Goal: Task Accomplishment & Management: Use online tool/utility

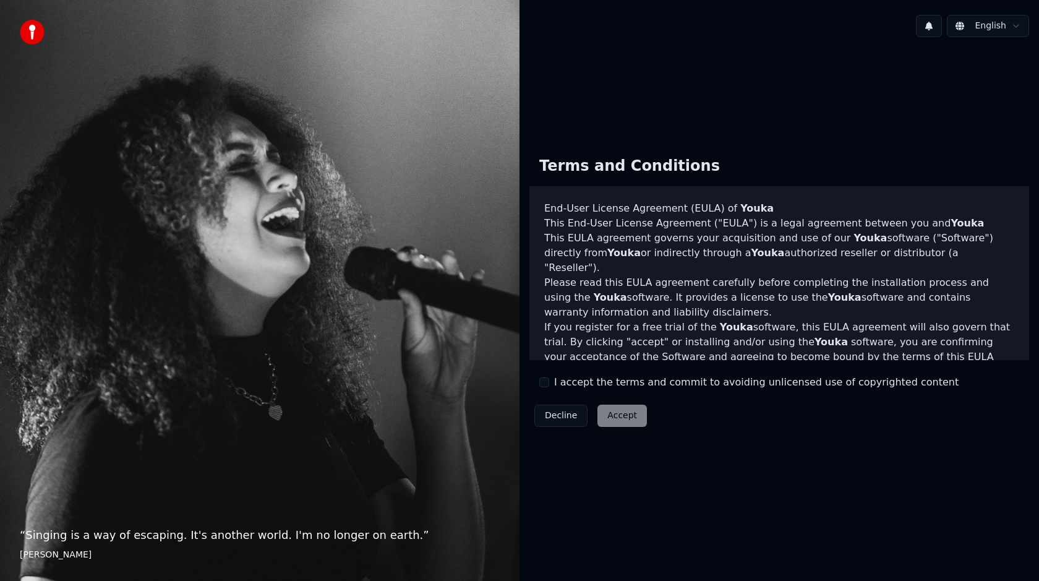
click at [617, 421] on div "Decline Accept" at bounding box center [591, 416] width 122 height 32
click at [549, 382] on div "I accept the terms and commit to avoiding unlicensed use of copyrighted content" at bounding box center [748, 382] width 419 height 15
click at [544, 383] on button "I accept the terms and commit to avoiding unlicensed use of copyrighted content" at bounding box center [544, 382] width 10 height 10
click at [616, 419] on button "Accept" at bounding box center [622, 416] width 49 height 22
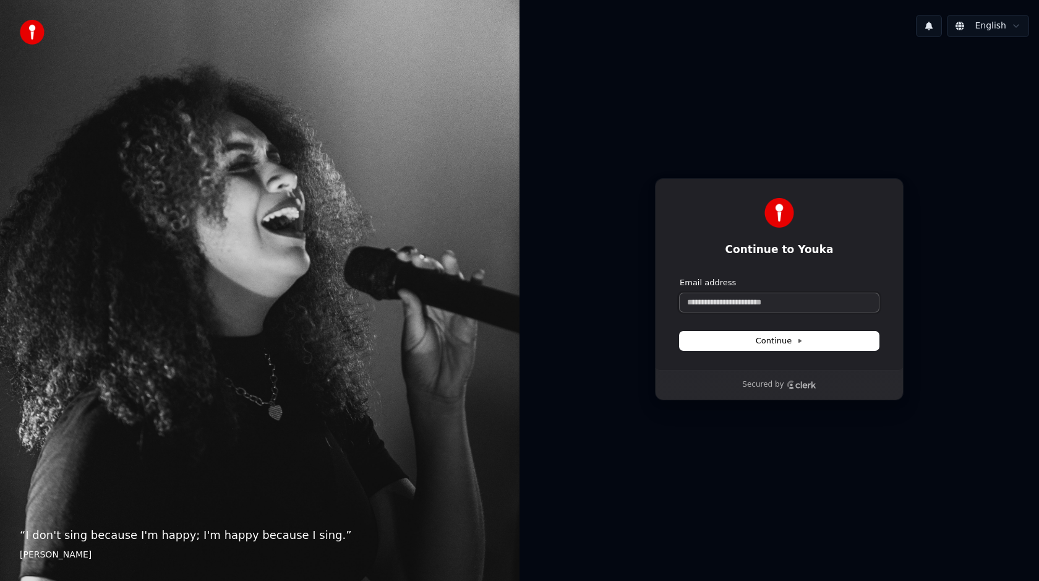
click at [711, 309] on input "Email address" at bounding box center [779, 302] width 199 height 19
click at [765, 348] on button "Continue" at bounding box center [779, 341] width 199 height 19
type input "**********"
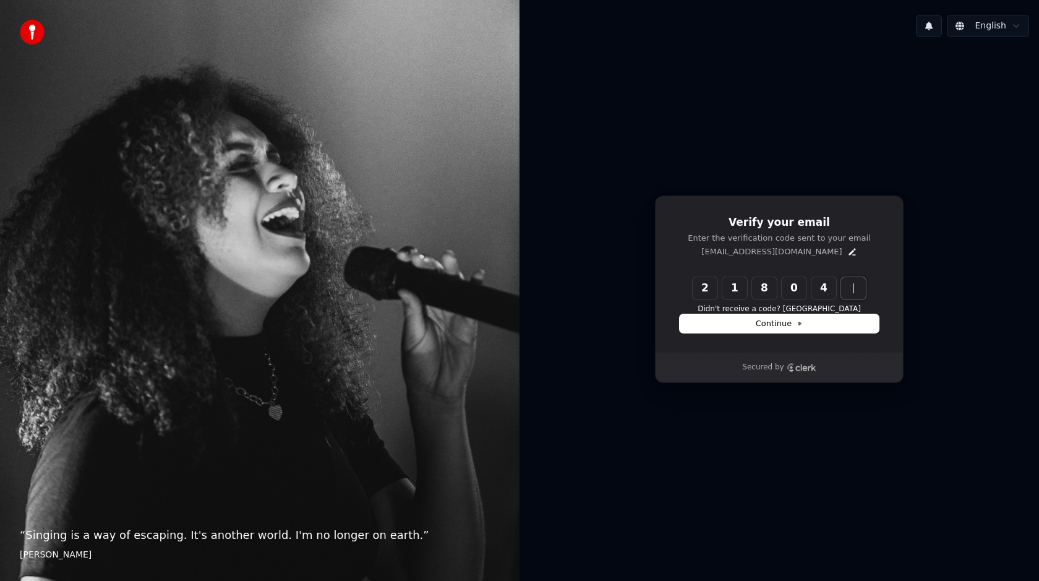
type input "******"
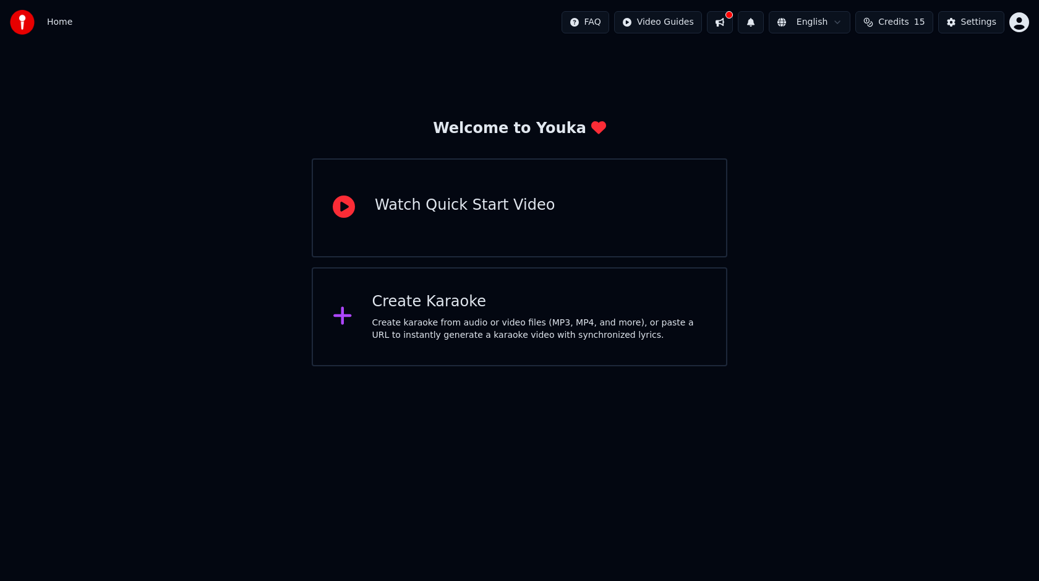
click at [463, 325] on div "Create karaoke from audio or video files (MP3, MP4, and more), or paste a URL t…" at bounding box center [539, 329] width 335 height 25
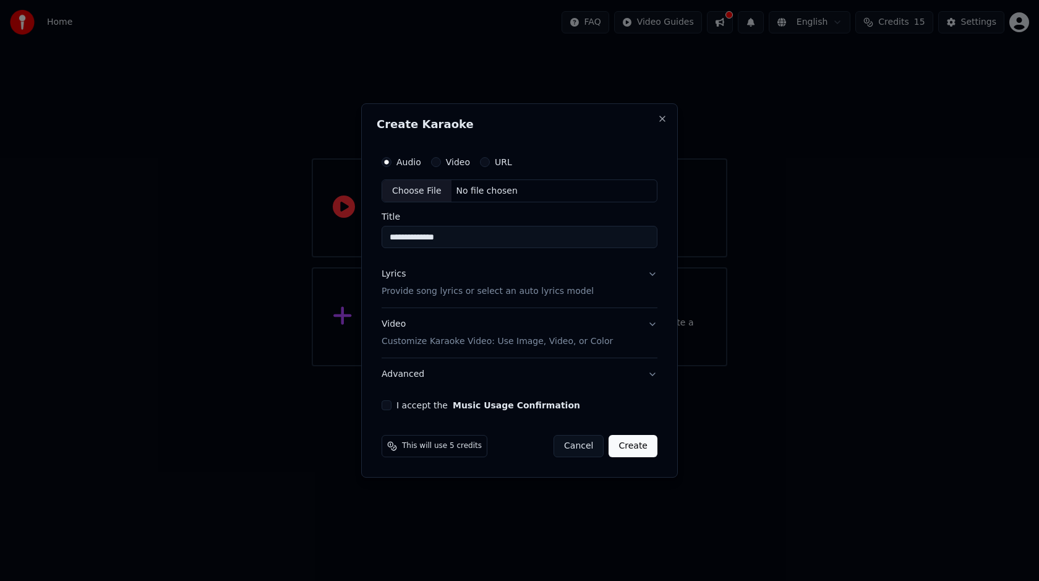
type input "**********"
click at [600, 146] on div "**********" at bounding box center [520, 280] width 286 height 271
click at [651, 277] on button "Lyrics Provide song lyrics or select an auto lyrics model" at bounding box center [520, 283] width 276 height 49
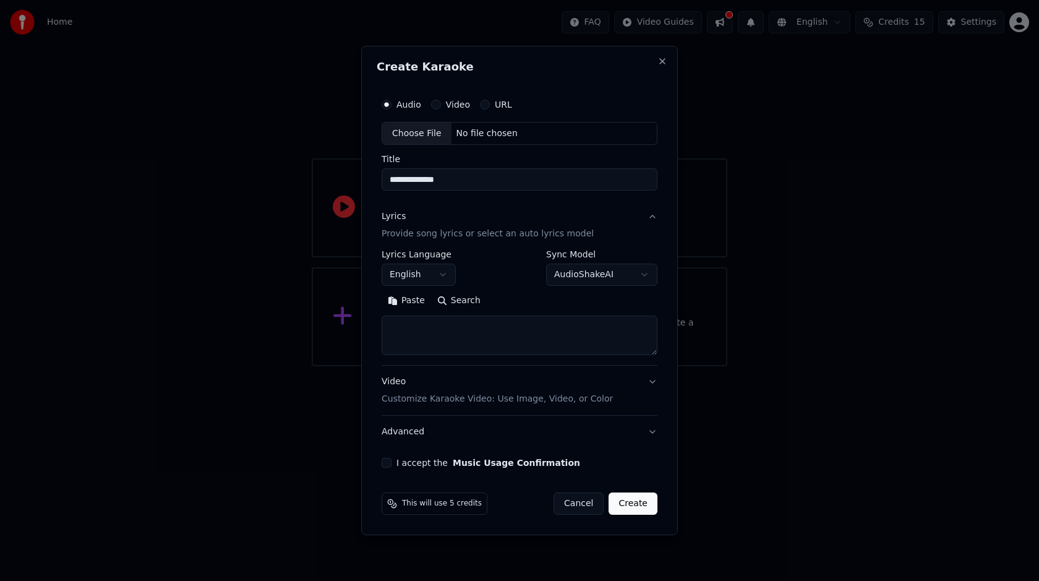
click at [444, 277] on button "English" at bounding box center [419, 275] width 74 height 22
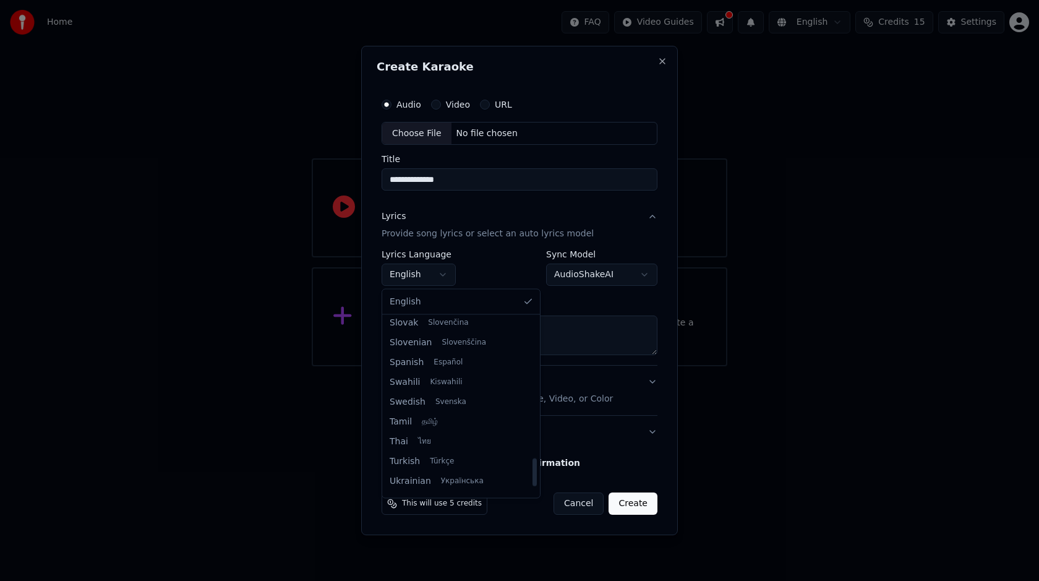
scroll to position [896, 0]
select select "**"
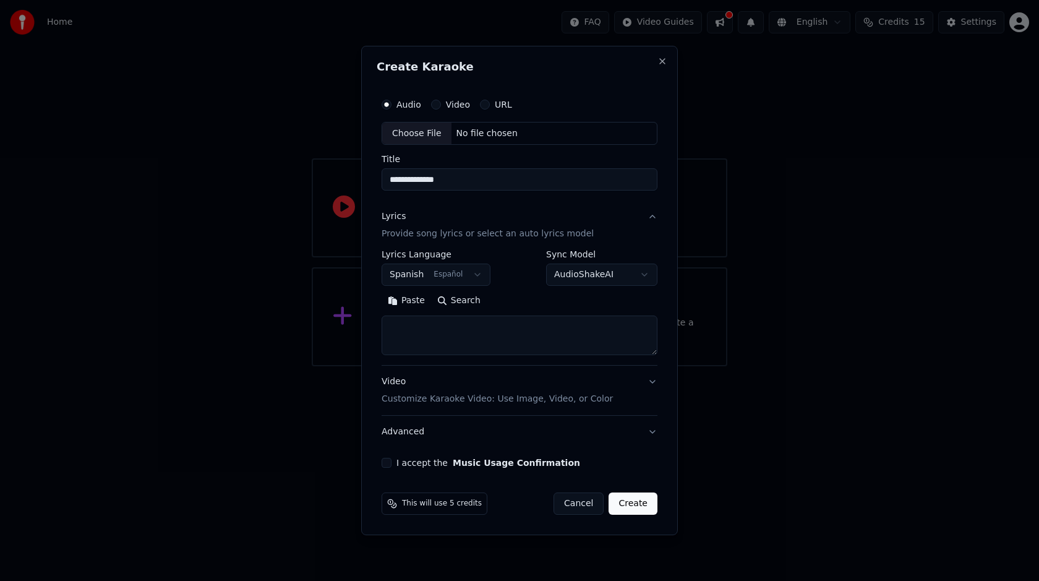
click at [645, 277] on body "**********" at bounding box center [519, 183] width 1039 height 366
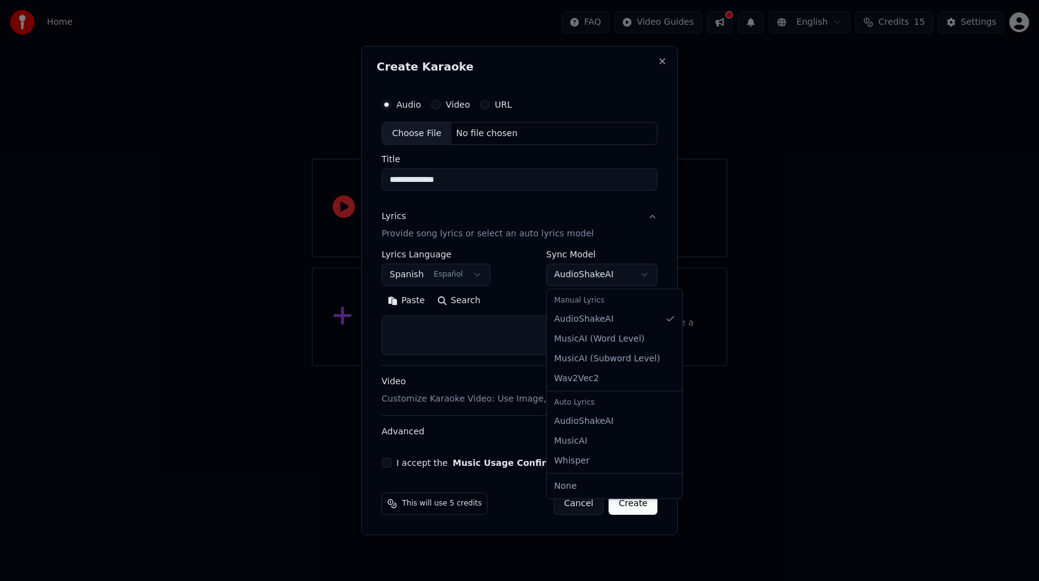
click at [533, 278] on body "**********" at bounding box center [519, 183] width 1039 height 366
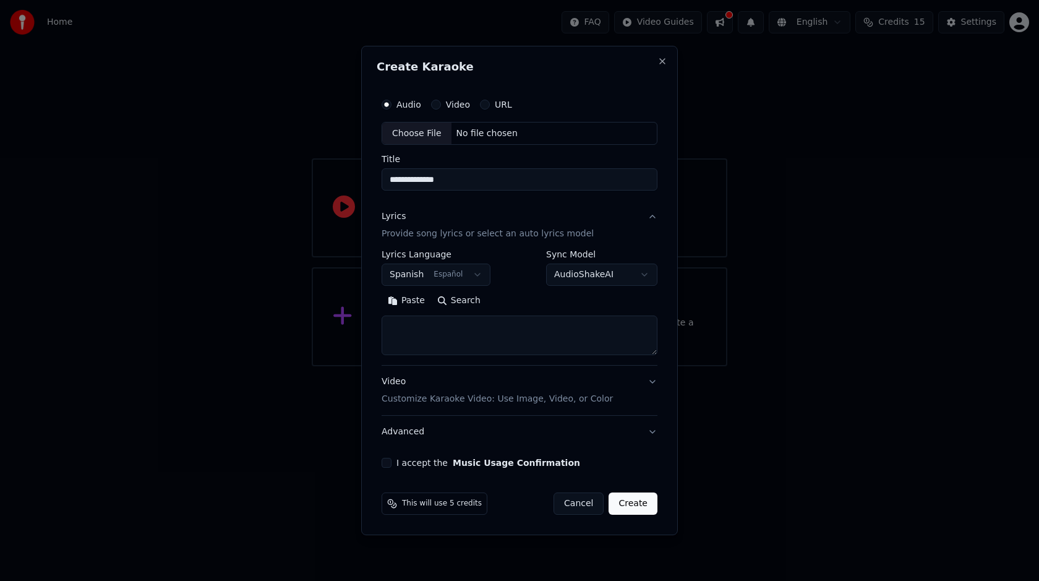
click at [397, 303] on button "Paste" at bounding box center [406, 301] width 49 height 20
type textarea "**********"
click at [435, 135] on div "Choose File" at bounding box center [416, 133] width 69 height 22
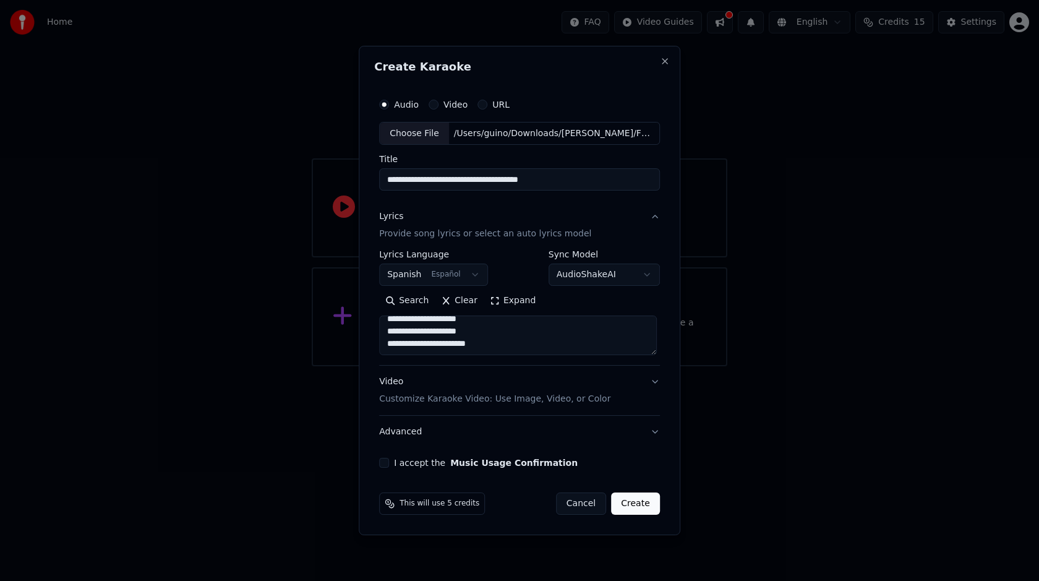
click at [601, 181] on input "**********" at bounding box center [519, 180] width 281 height 22
type input "**********"
click at [392, 466] on div "I accept the Music Usage Confirmation" at bounding box center [519, 463] width 281 height 10
click at [409, 464] on label "I accept the Music Usage Confirmation" at bounding box center [486, 462] width 184 height 9
click at [389, 464] on button "I accept the Music Usage Confirmation" at bounding box center [384, 463] width 10 height 10
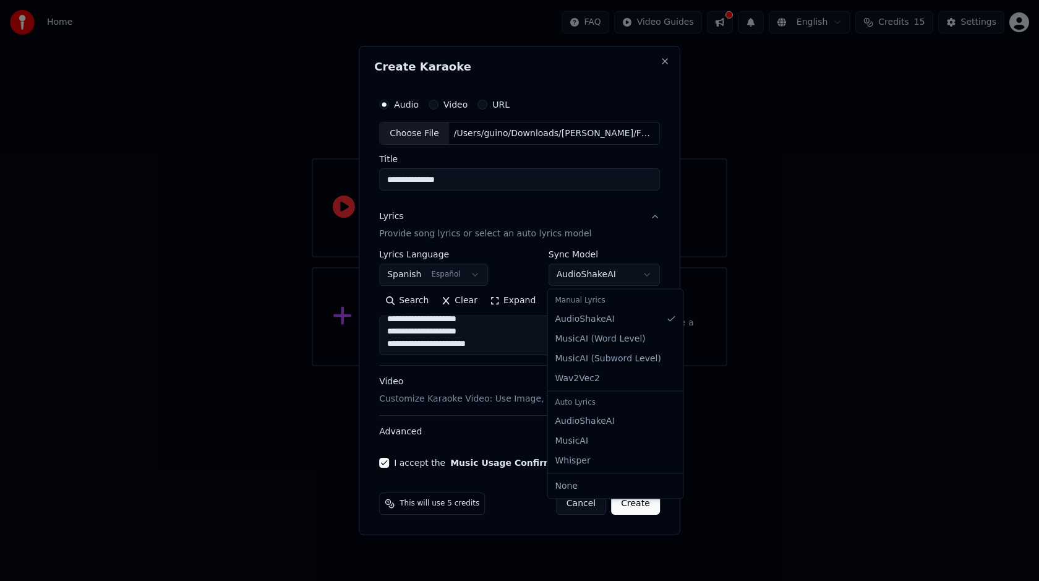
click at [648, 278] on body "**********" at bounding box center [519, 183] width 1039 height 366
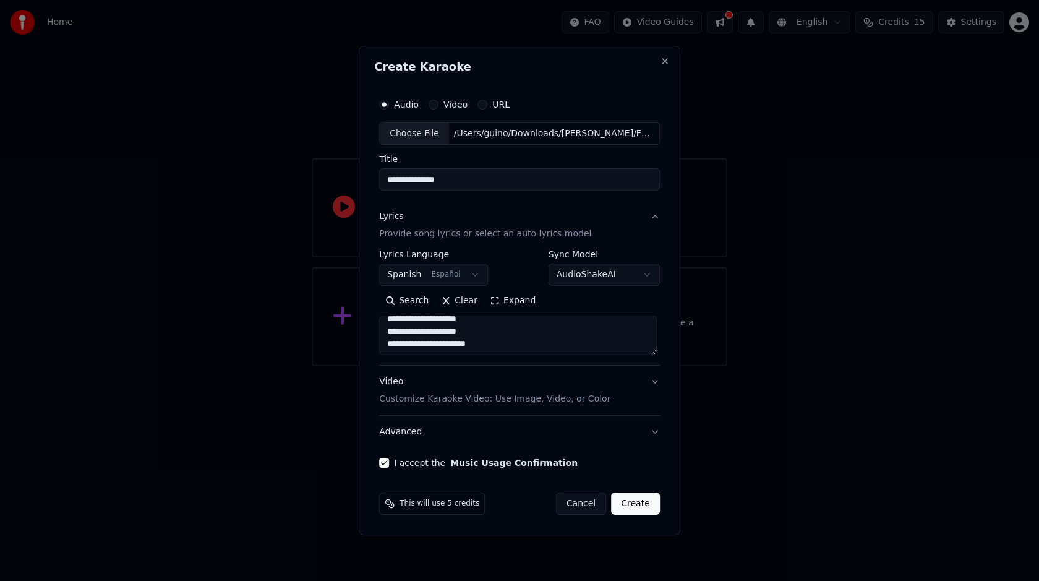
click at [715, 443] on div at bounding box center [519, 290] width 1039 height 581
click at [628, 509] on button "Create" at bounding box center [635, 503] width 49 height 22
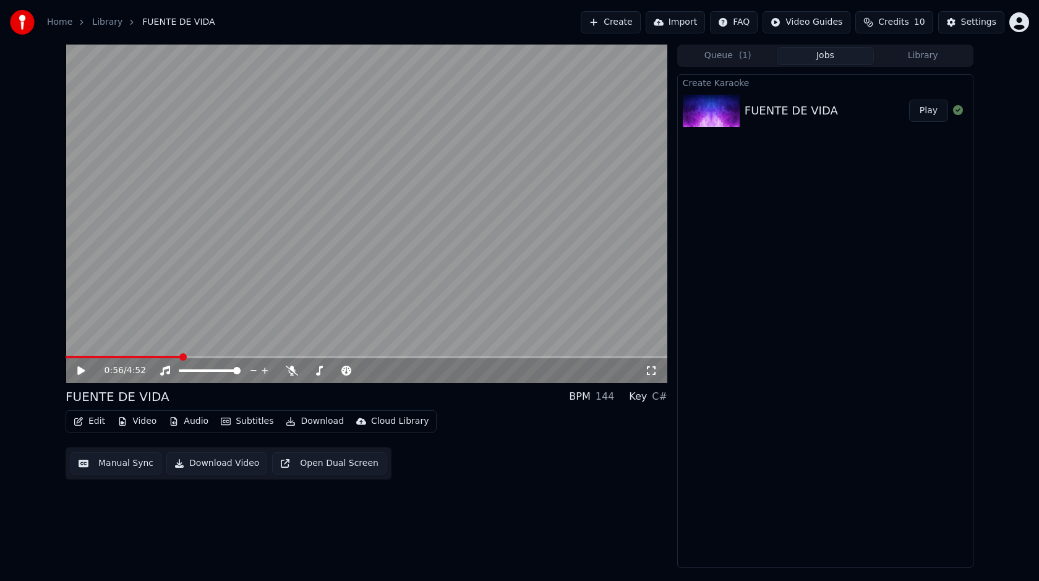
click at [97, 422] on button "Edit" at bounding box center [89, 421] width 41 height 17
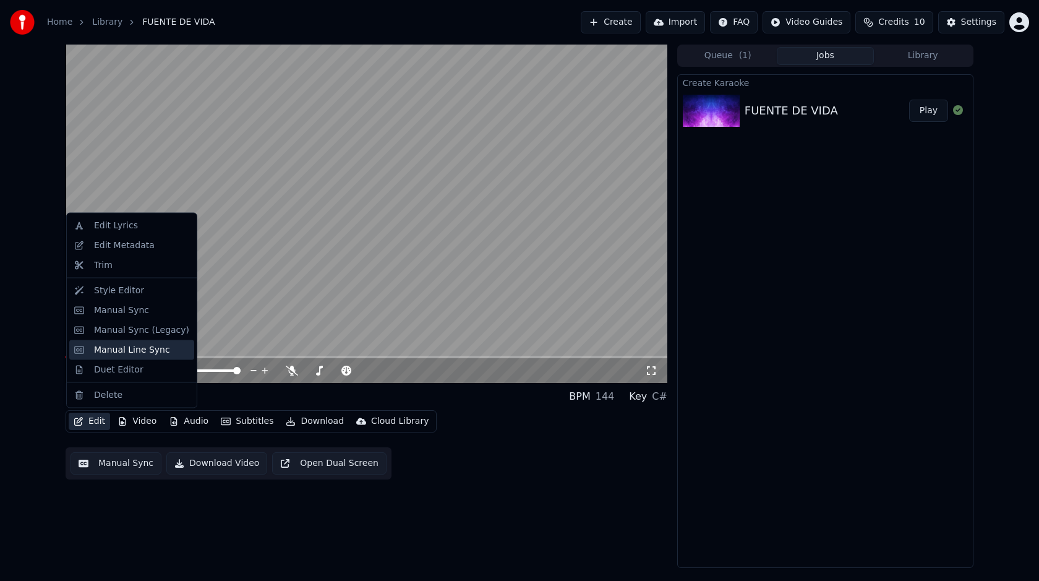
click at [143, 345] on div "Manual Line Sync" at bounding box center [132, 349] width 76 height 12
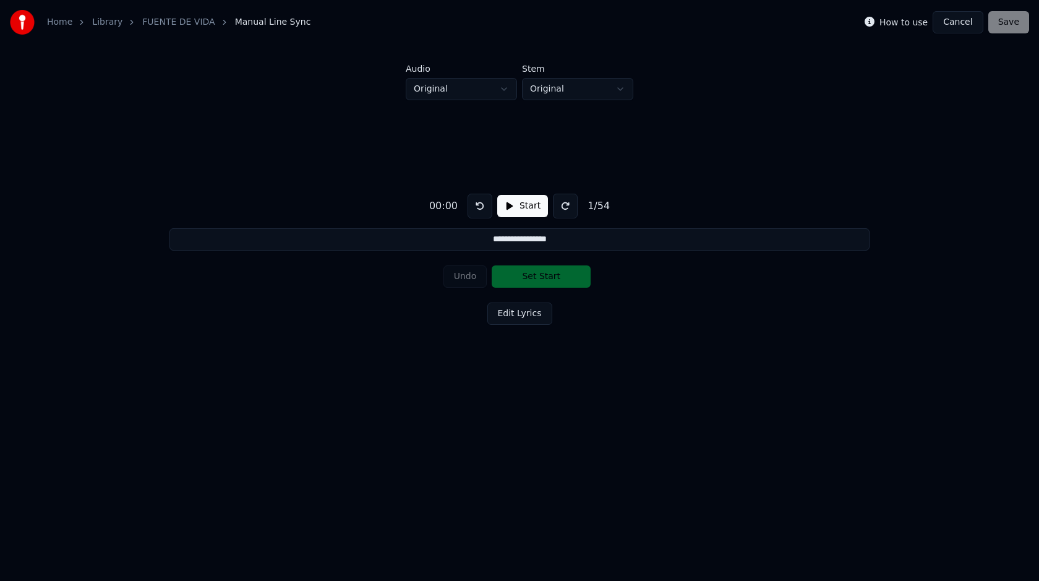
click at [528, 318] on button "Edit Lyrics" at bounding box center [519, 314] width 65 height 22
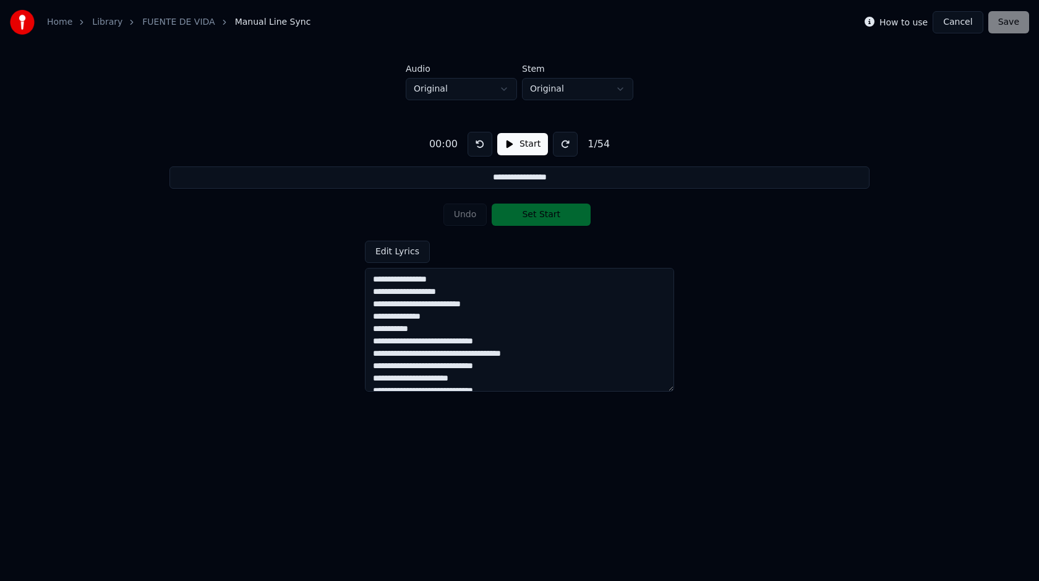
click at [388, 281] on textarea at bounding box center [519, 330] width 309 height 124
type input "**********"
type textarea "**********"
type input "**********"
type textarea "**********"
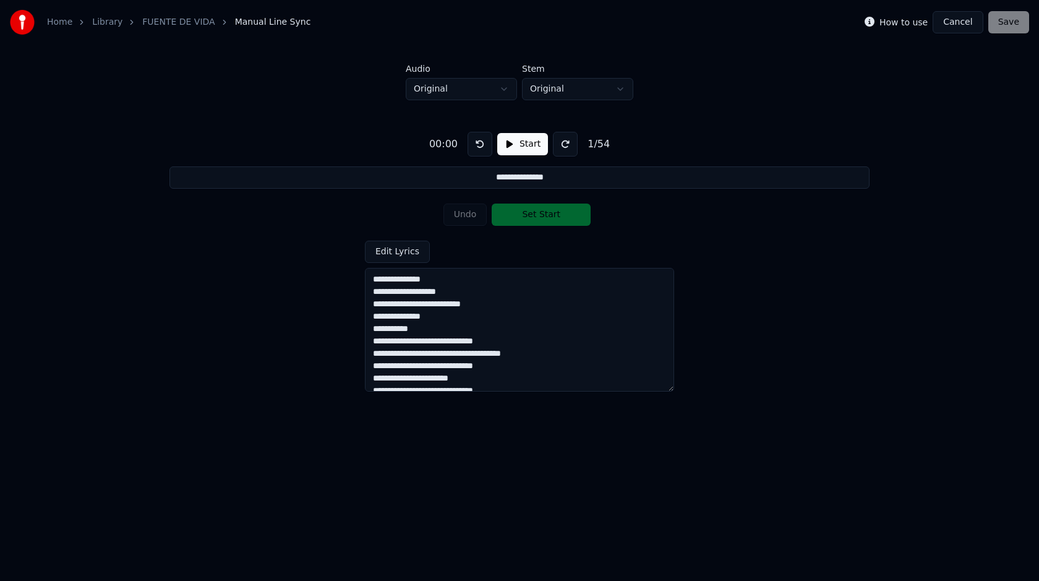
type input "**********"
type textarea "**********"
type input "**********"
click at [387, 293] on textarea at bounding box center [519, 330] width 309 height 124
click at [389, 305] on textarea at bounding box center [519, 330] width 309 height 124
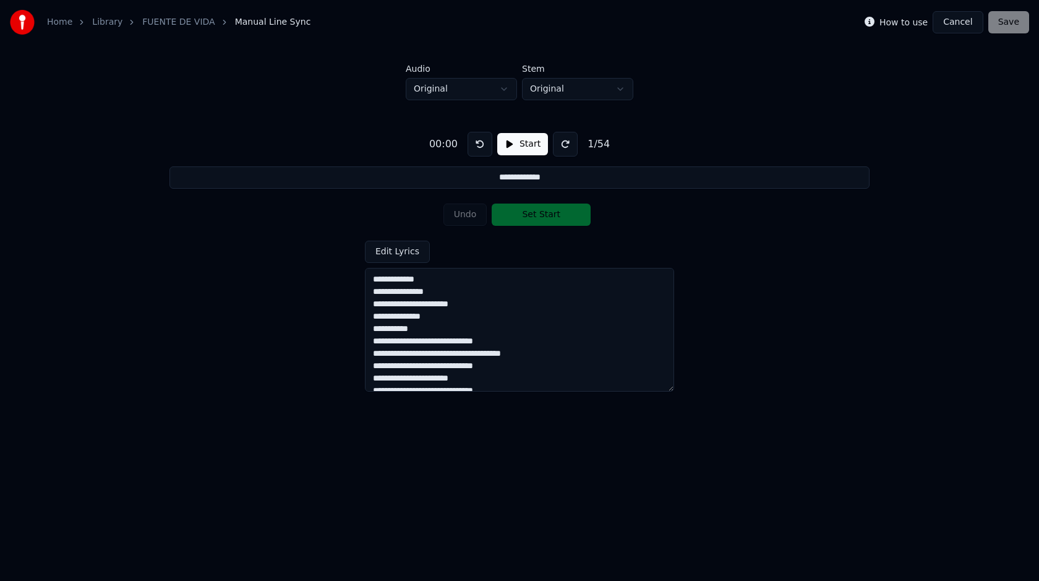
click at [405, 318] on textarea at bounding box center [519, 330] width 309 height 124
click at [413, 318] on textarea at bounding box center [519, 330] width 309 height 124
click at [418, 317] on textarea at bounding box center [519, 330] width 309 height 124
type textarea "**********"
click at [609, 252] on div "Edit Lyrics" at bounding box center [519, 316] width 309 height 151
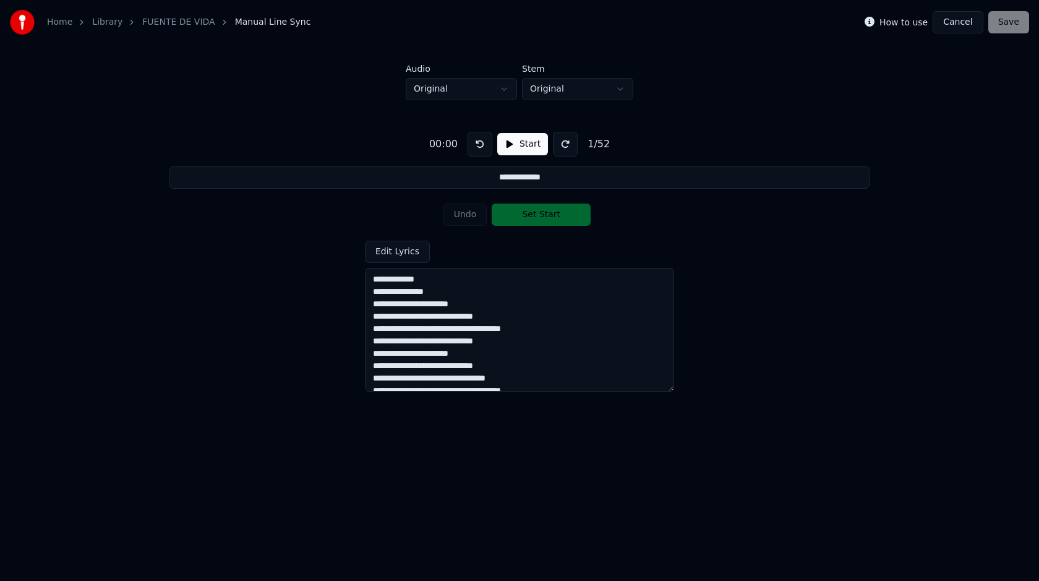
click at [505, 93] on html "**********" at bounding box center [519, 216] width 1039 height 432
click at [367, 142] on html "**********" at bounding box center [519, 216] width 1039 height 432
click at [184, 22] on link "FUENTE DE VIDA" at bounding box center [178, 22] width 72 height 12
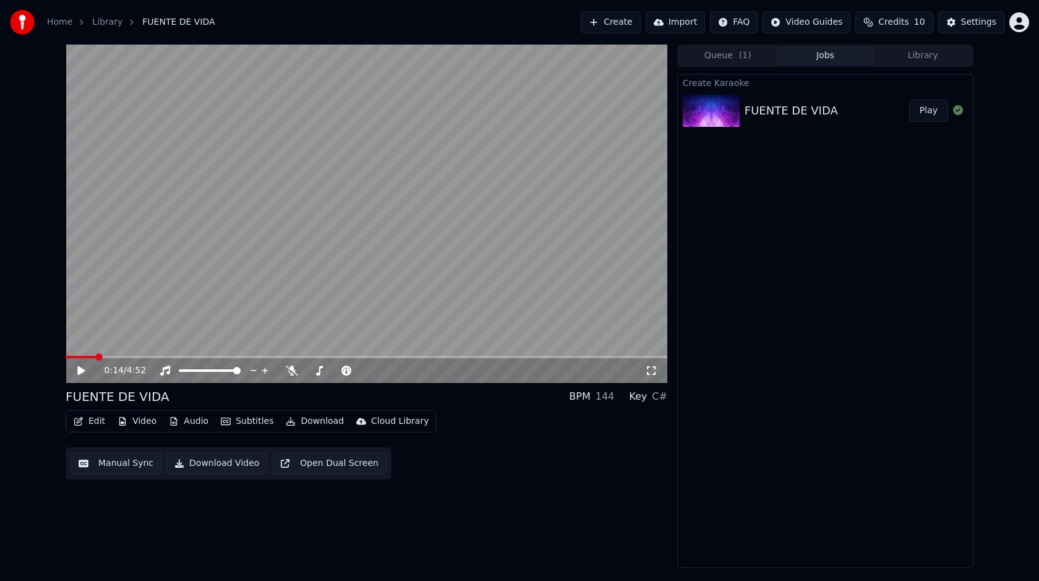
click at [109, 468] on button "Manual Sync" at bounding box center [116, 463] width 91 height 22
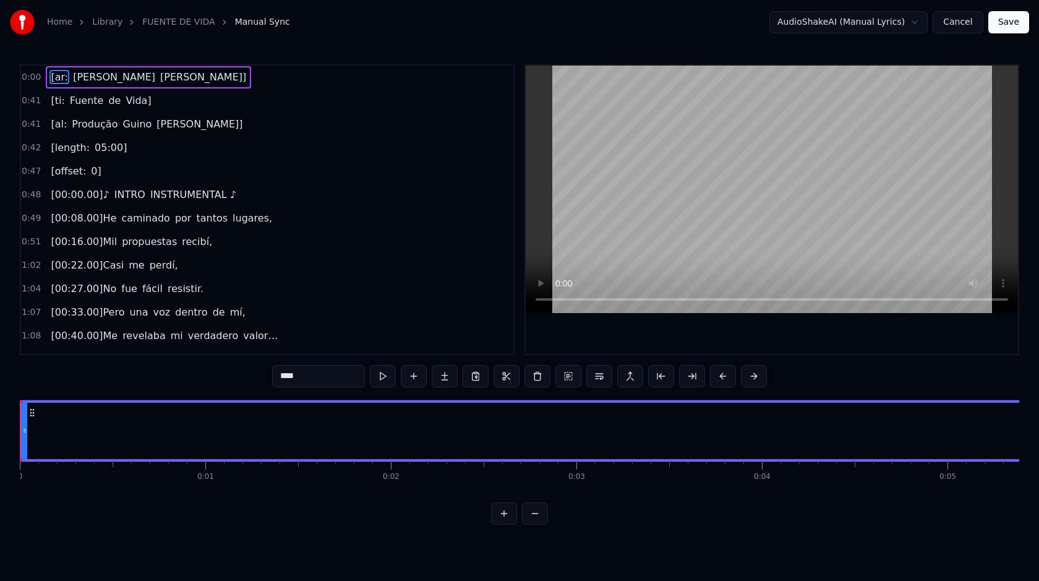
click at [147, 77] on div "0:00 [ar: [PERSON_NAME]]" at bounding box center [267, 78] width 492 height 24
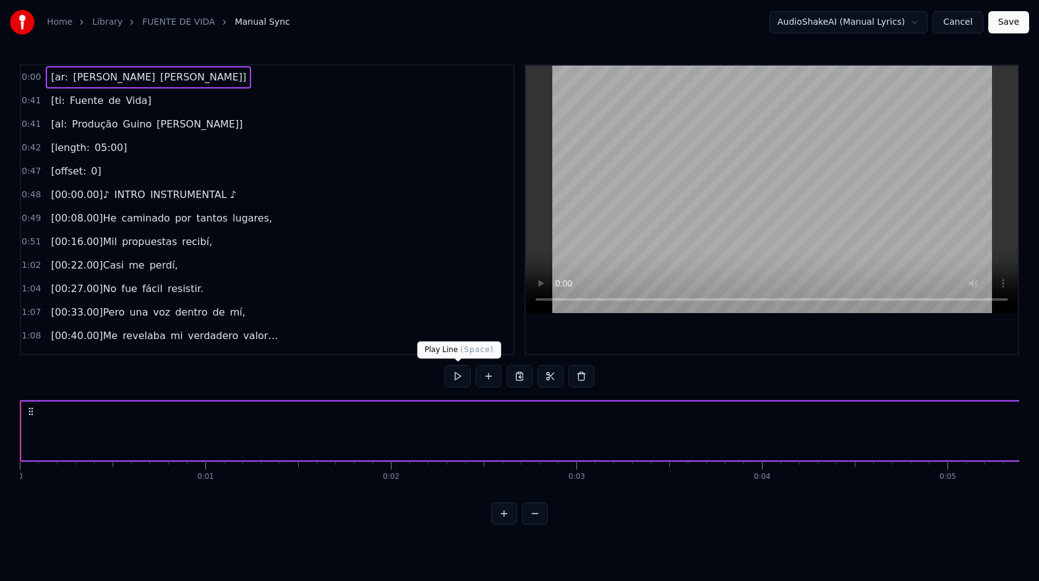
click at [455, 374] on button at bounding box center [458, 376] width 26 height 22
click at [445, 365] on button at bounding box center [458, 376] width 26 height 22
click at [458, 372] on button at bounding box center [458, 376] width 26 height 22
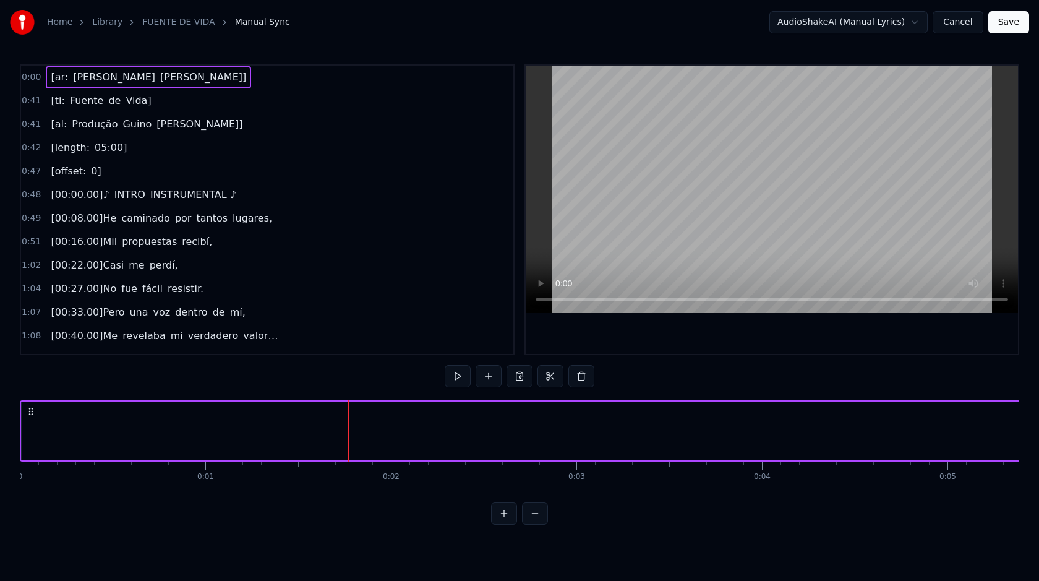
click at [63, 77] on span "[ar:" at bounding box center [59, 77] width 20 height 14
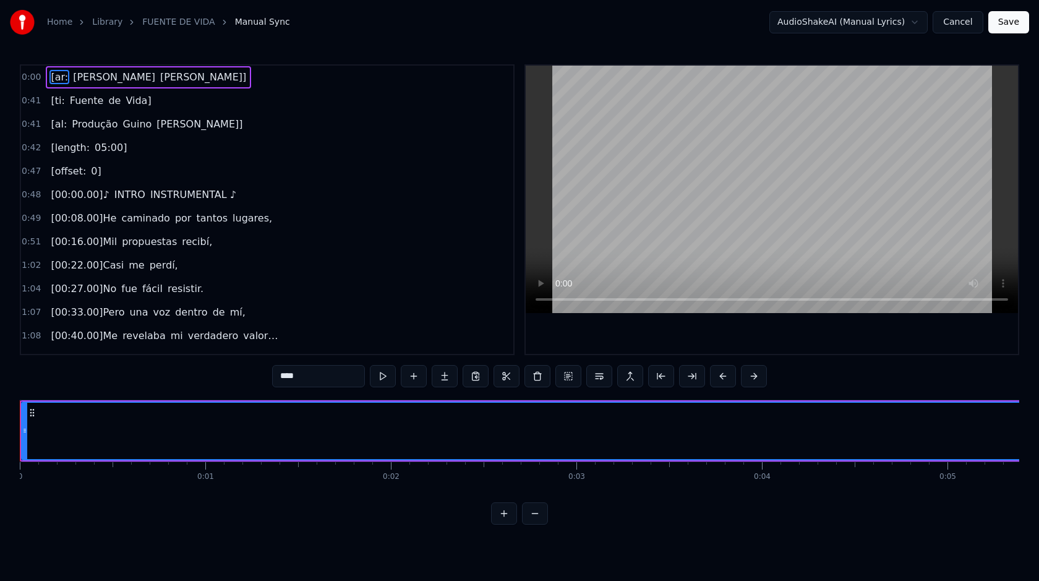
click at [63, 77] on span "[ar:" at bounding box center [59, 77] width 20 height 14
type input "*****"
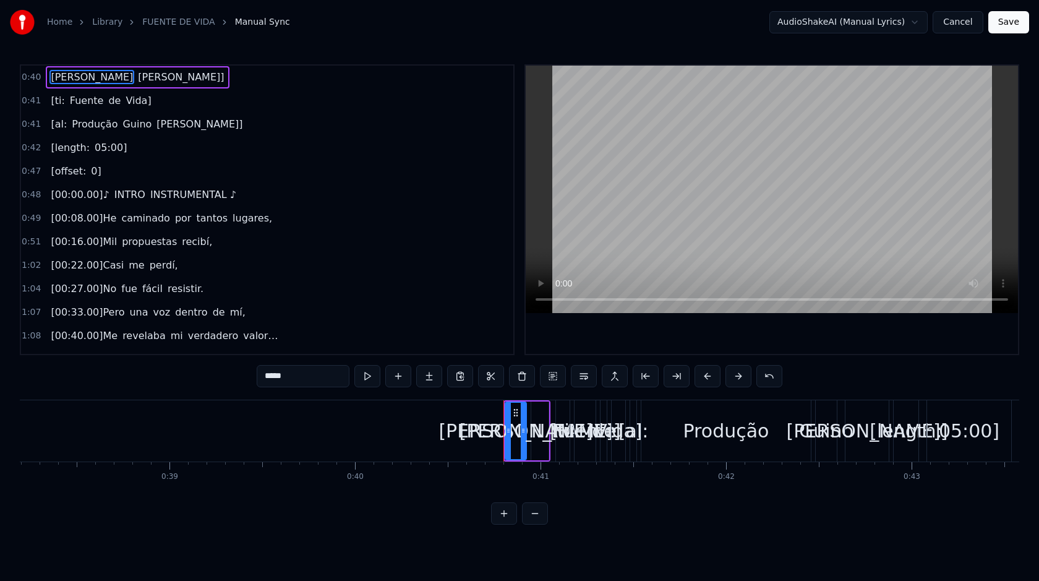
scroll to position [0, 7510]
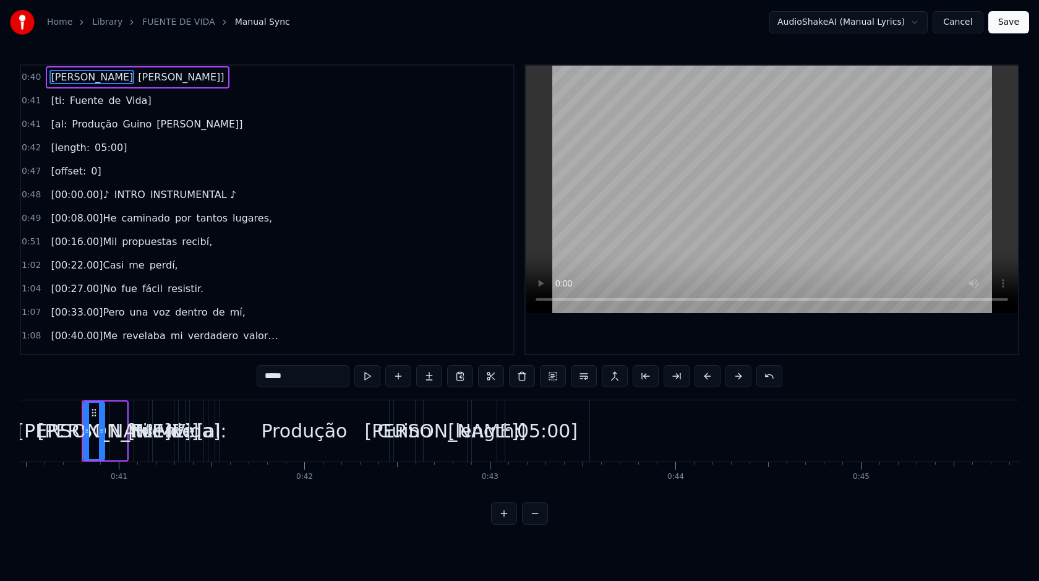
click at [114, 79] on div "[PERSON_NAME]]" at bounding box center [137, 77] width 183 height 22
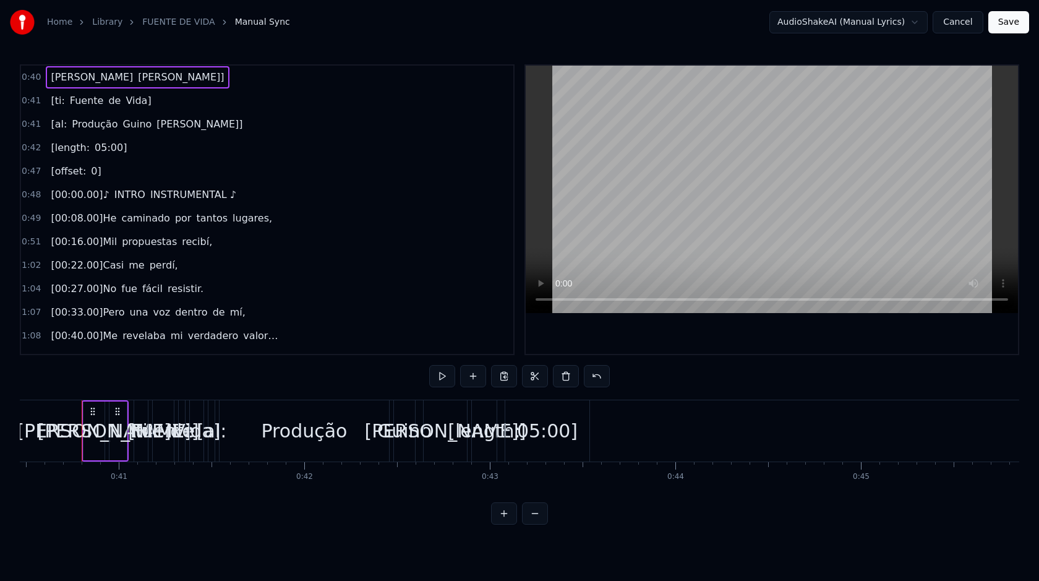
click at [137, 79] on span "[PERSON_NAME]]" at bounding box center [181, 77] width 88 height 14
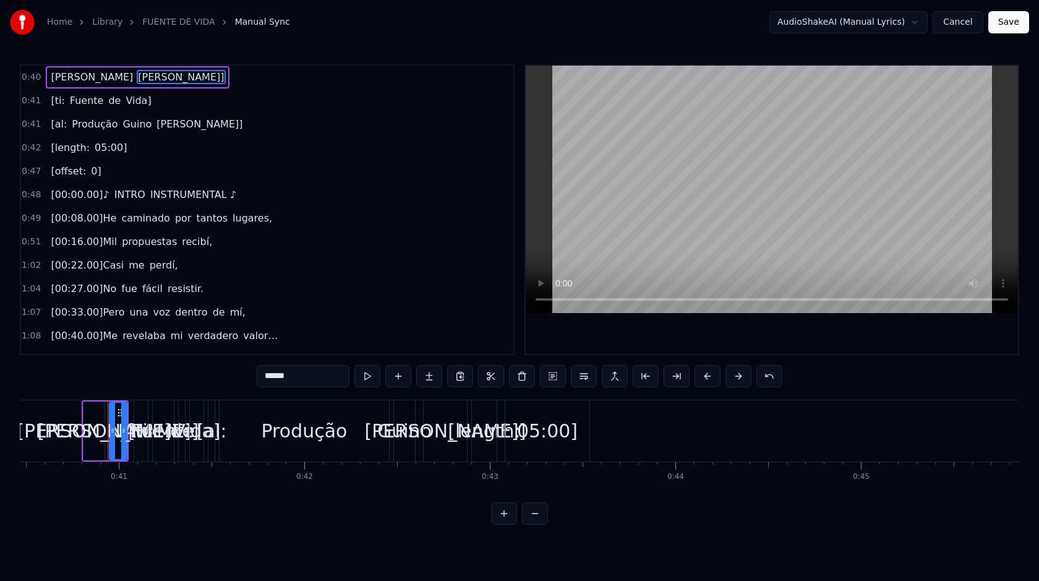
click at [137, 79] on span "[PERSON_NAME]]" at bounding box center [181, 77] width 88 height 14
click at [137, 81] on span "[PERSON_NAME]]" at bounding box center [181, 77] width 88 height 14
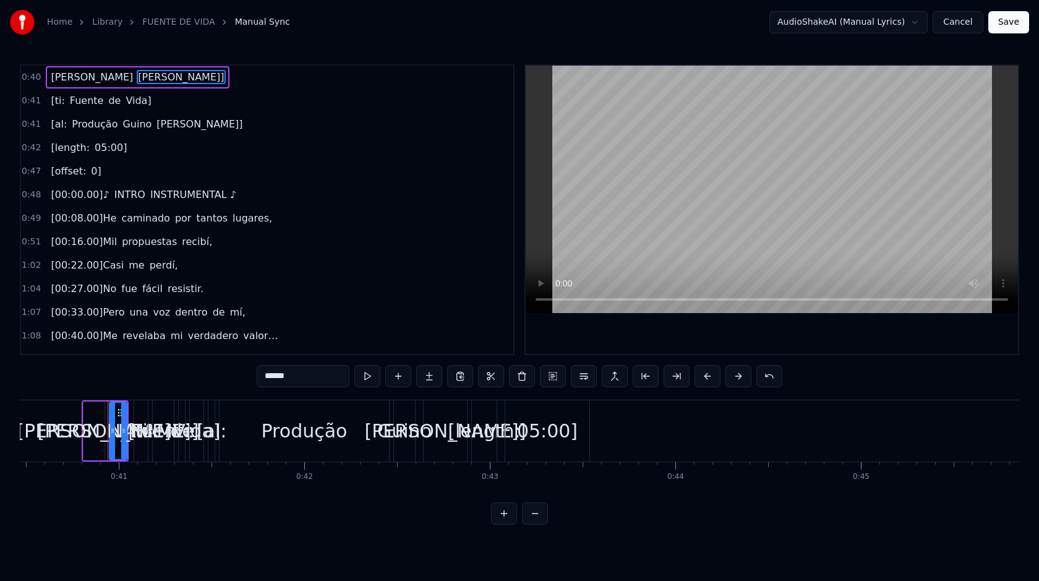
click at [137, 79] on span "[PERSON_NAME]]" at bounding box center [181, 77] width 88 height 14
click at [69, 101] on span "Fuente" at bounding box center [87, 100] width 36 height 14
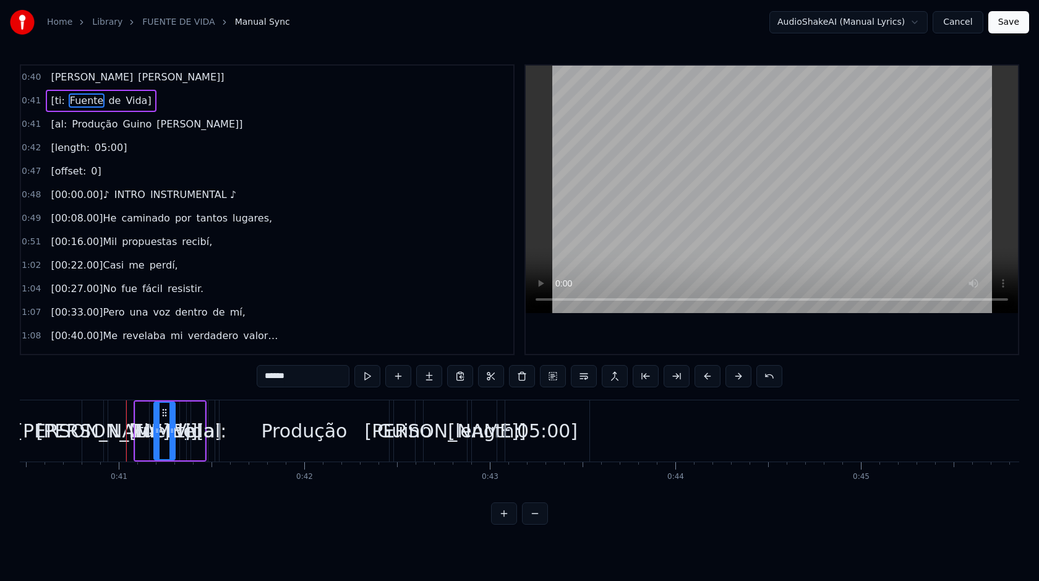
click at [56, 101] on span "[ti:" at bounding box center [57, 100] width 16 height 14
click at [122, 102] on span "Vida]" at bounding box center [120, 100] width 28 height 14
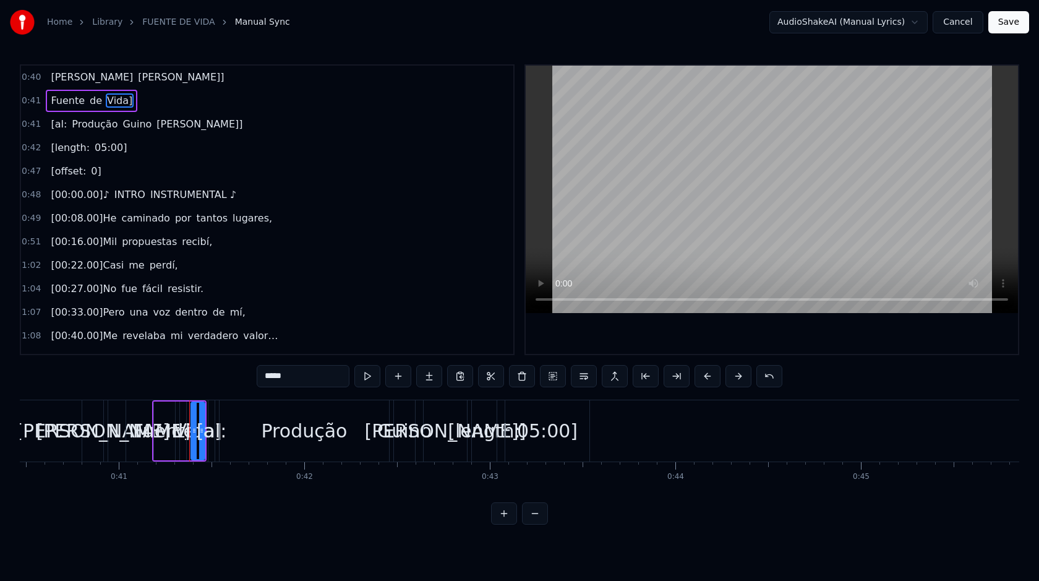
click at [122, 102] on span "Vida]" at bounding box center [120, 100] width 28 height 14
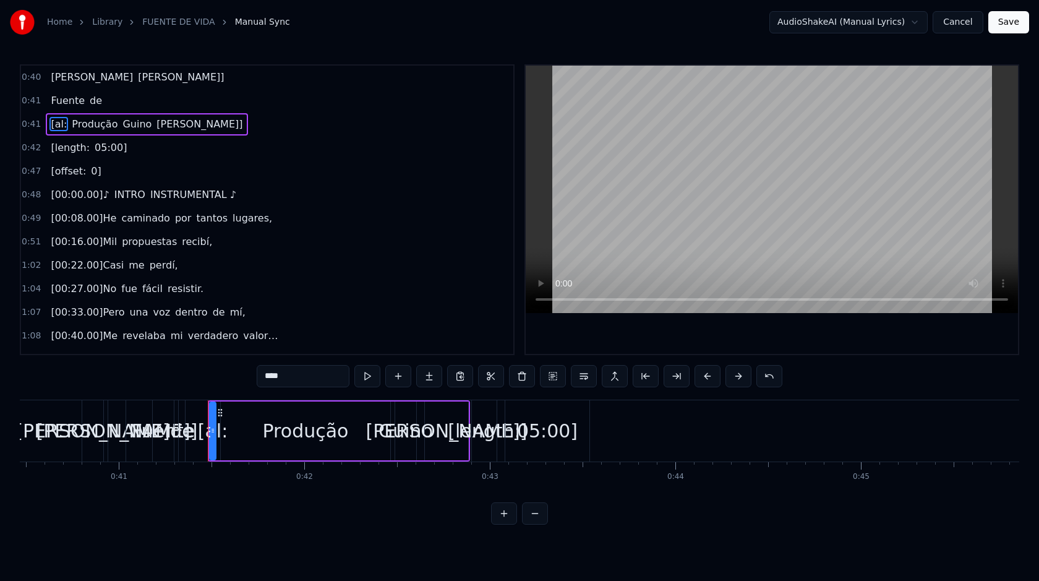
click at [95, 103] on span "de" at bounding box center [95, 100] width 15 height 14
type input "**"
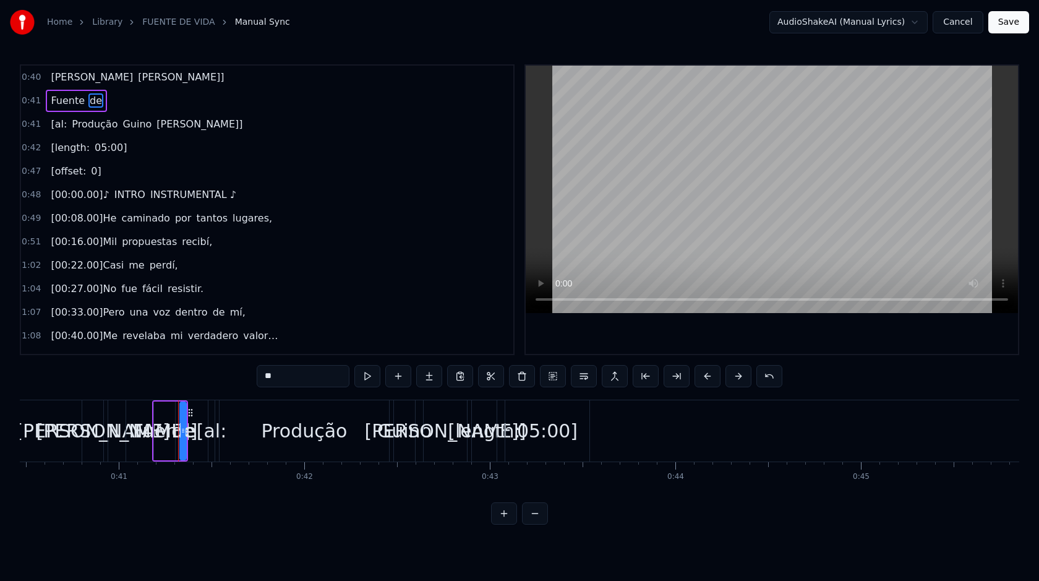
click at [98, 103] on div "Fuente de" at bounding box center [76, 101] width 61 height 22
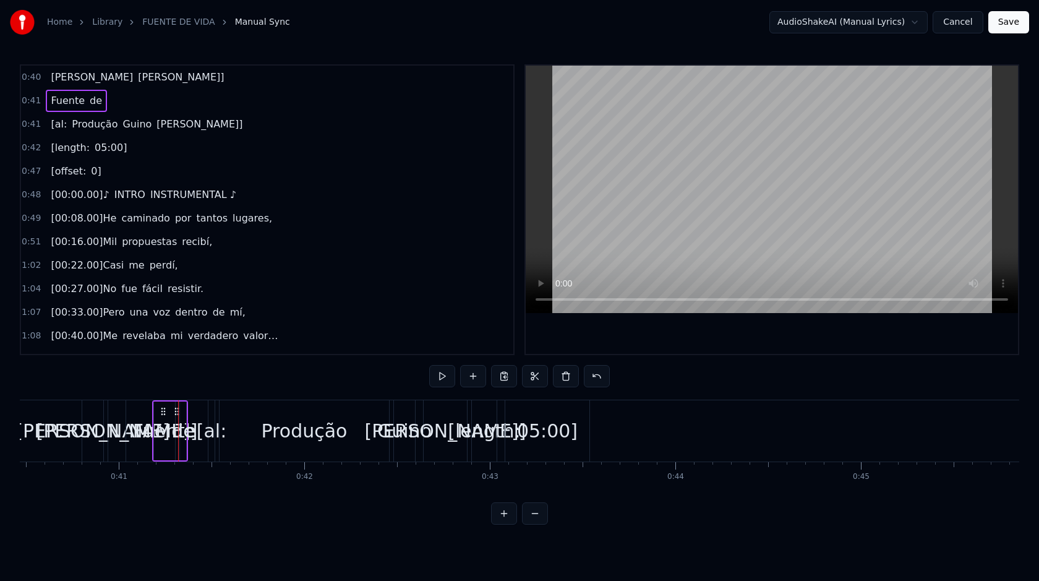
click at [98, 103] on div "Fuente de" at bounding box center [76, 101] width 61 height 22
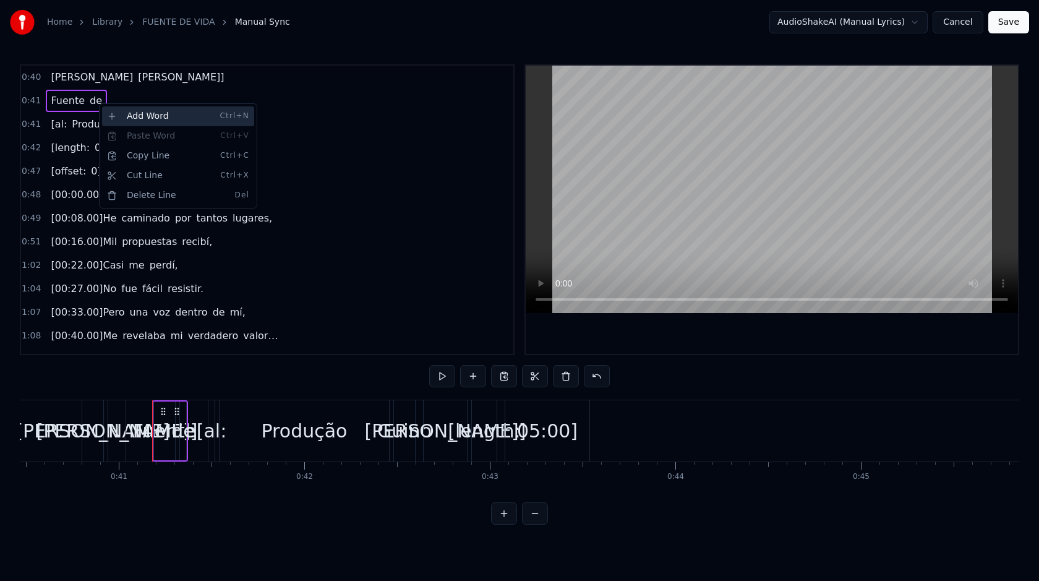
click at [124, 116] on div "Add Word Ctrl+N" at bounding box center [178, 116] width 152 height 20
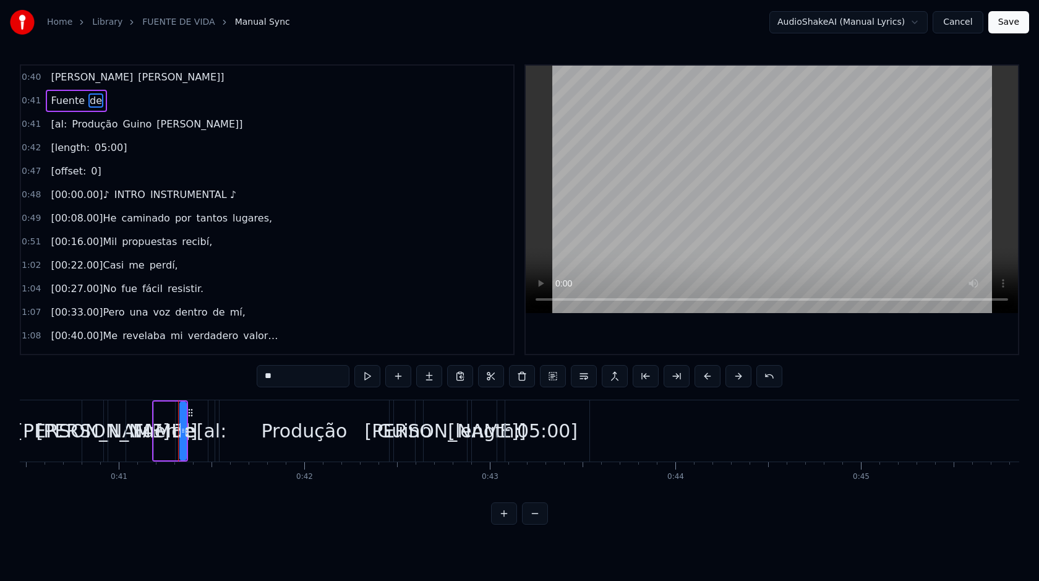
click at [77, 100] on span "Fuente" at bounding box center [67, 100] width 36 height 14
type input "******"
click at [98, 104] on div "Fuente de" at bounding box center [76, 101] width 61 height 22
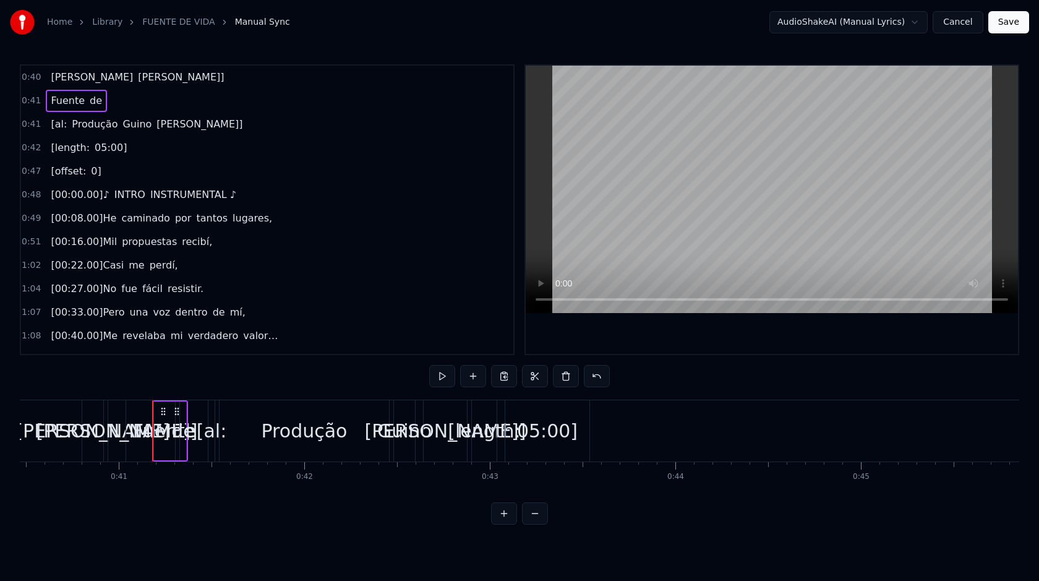
click at [96, 104] on span "de" at bounding box center [95, 100] width 15 height 14
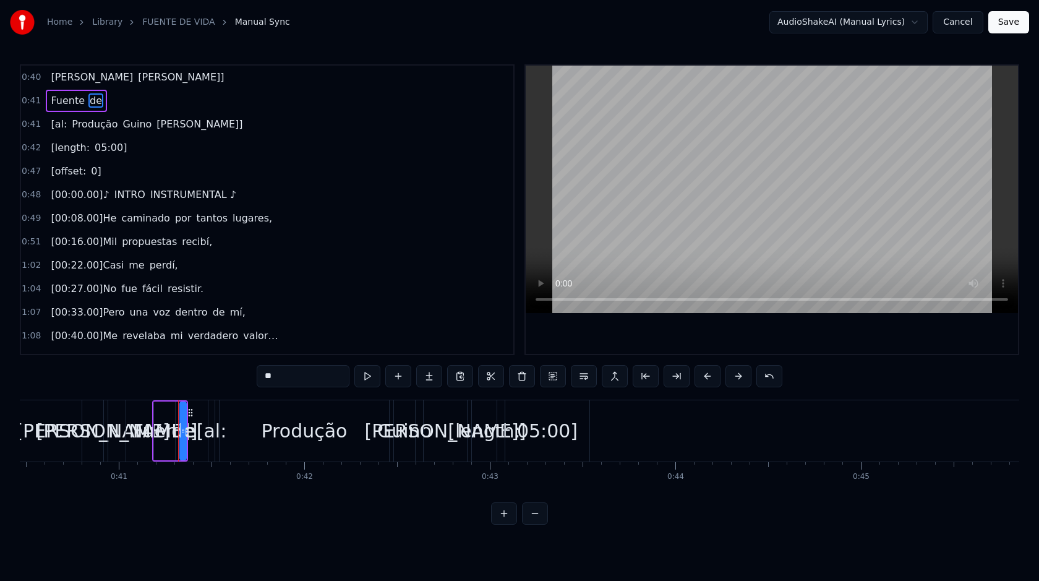
click at [100, 106] on div "Fuente de" at bounding box center [76, 101] width 61 height 22
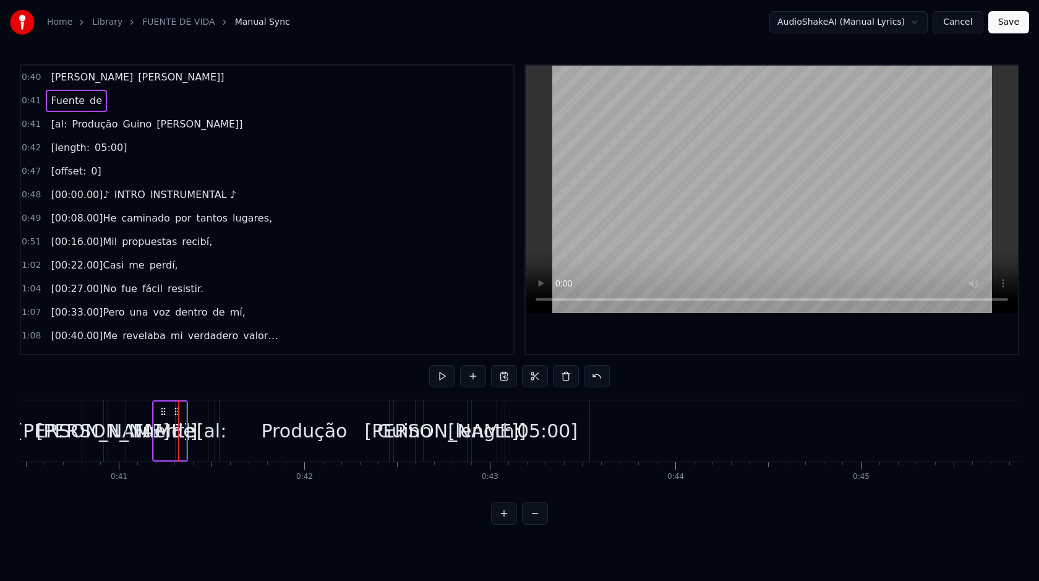
click at [177, 436] on div "de" at bounding box center [182, 431] width 24 height 28
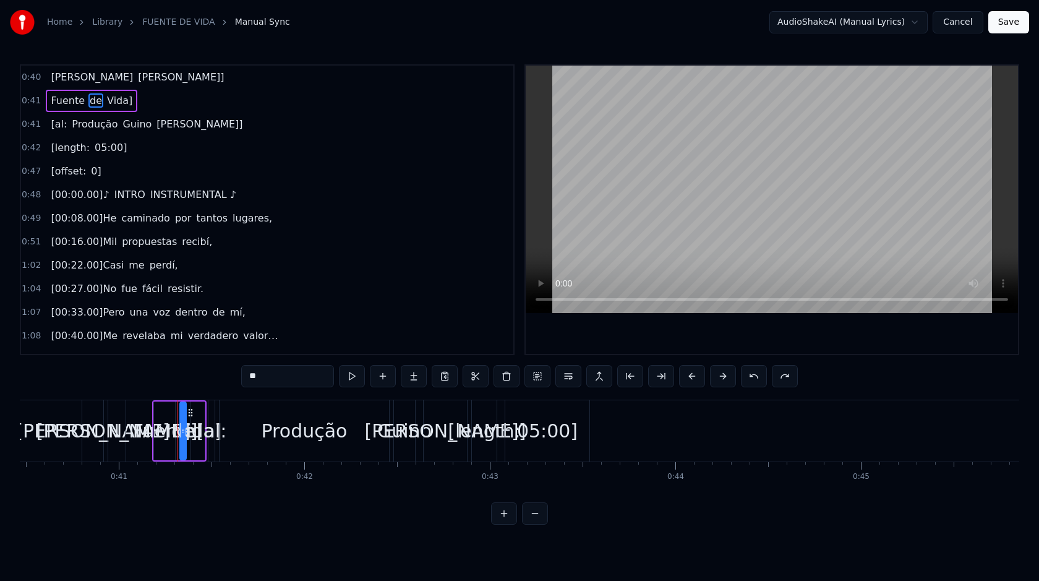
click at [122, 104] on span "Vida]" at bounding box center [120, 100] width 28 height 14
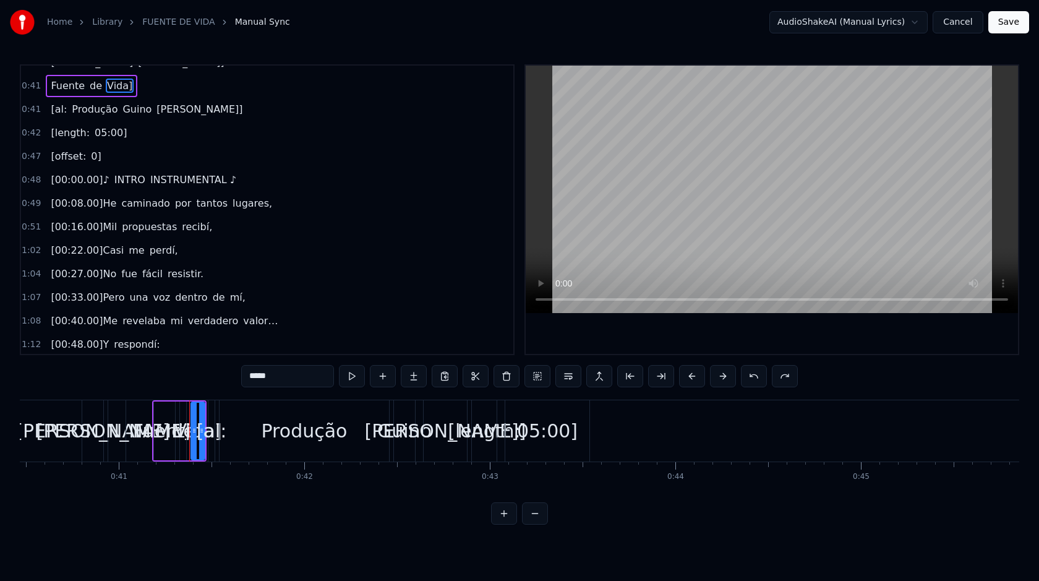
scroll to position [0, 0]
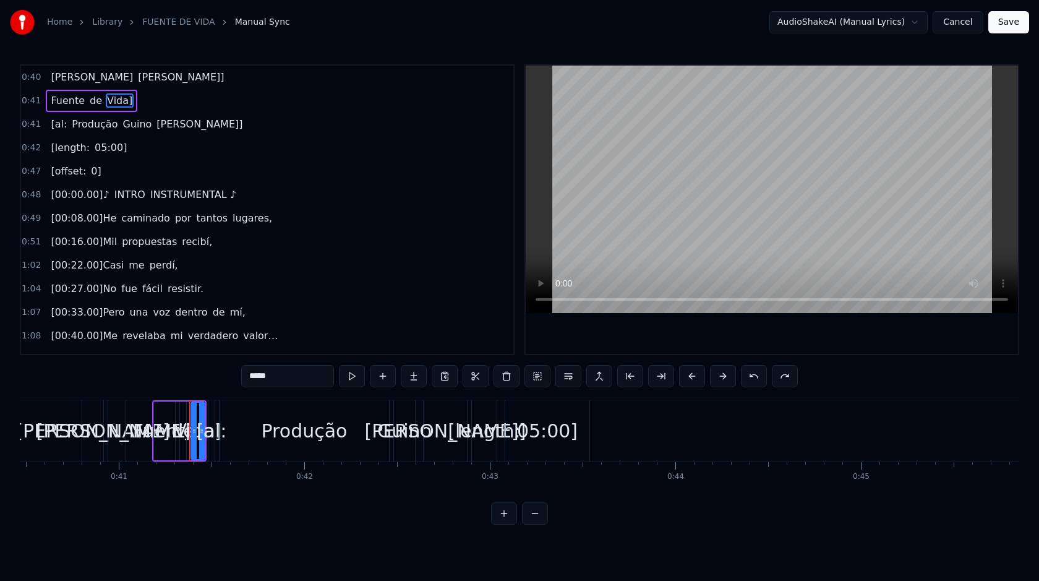
click at [56, 124] on span "[al:" at bounding box center [58, 124] width 19 height 14
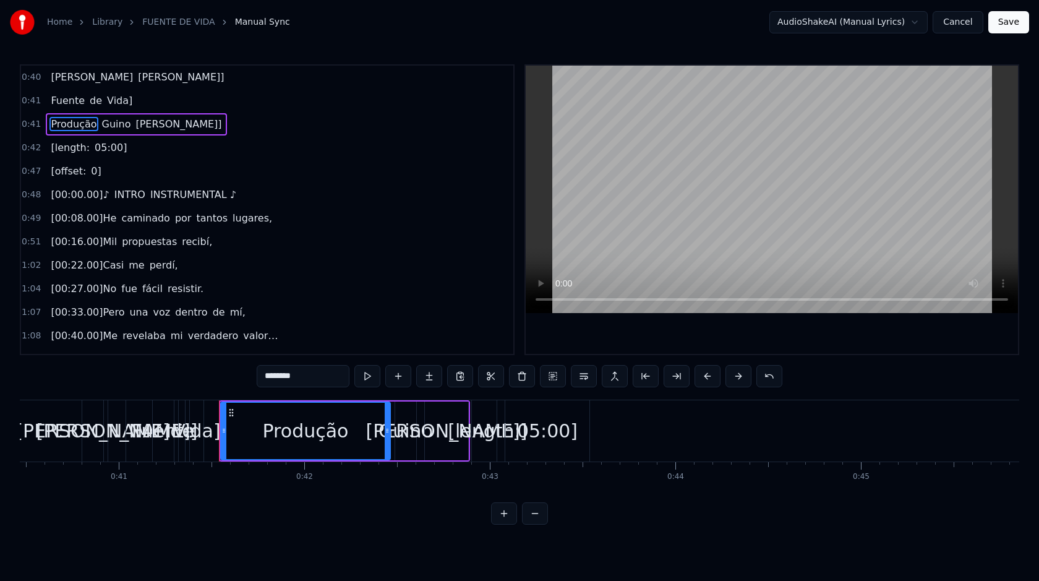
click at [137, 80] on span "[PERSON_NAME]]" at bounding box center [181, 77] width 88 height 14
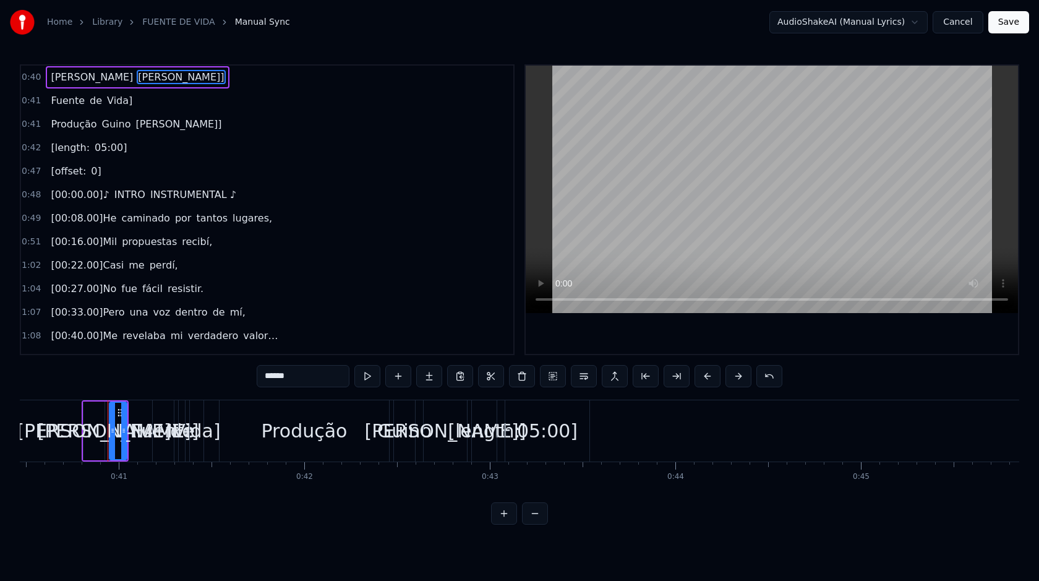
click at [119, 412] on circle at bounding box center [118, 412] width 1 height 1
click at [119, 427] on div "[PERSON_NAME]]" at bounding box center [118, 431] width 161 height 28
click at [298, 381] on input "******" at bounding box center [303, 376] width 93 height 22
type input "*****"
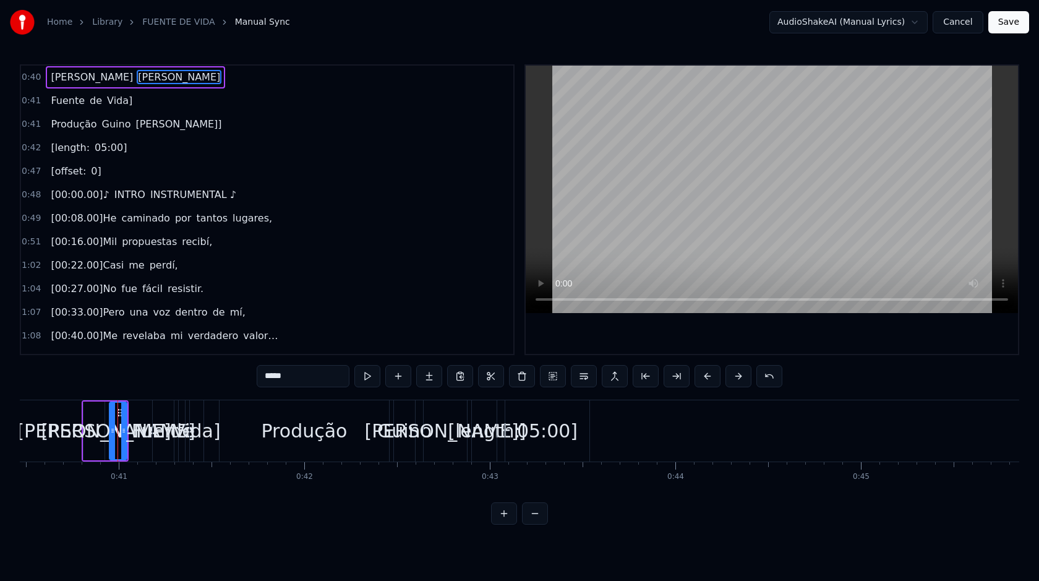
click at [114, 108] on div "Fuente de Vida]" at bounding box center [92, 101] width 92 height 22
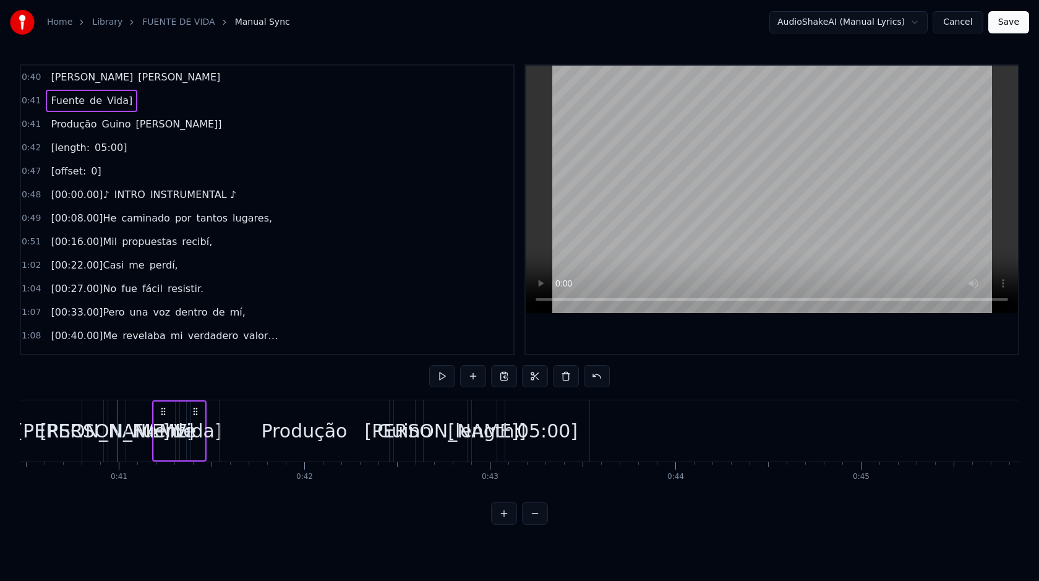
click at [195, 414] on icon at bounding box center [196, 411] width 10 height 10
click at [195, 412] on icon at bounding box center [196, 411] width 10 height 10
click at [193, 447] on div "Vida]" at bounding box center [198, 430] width 14 height 59
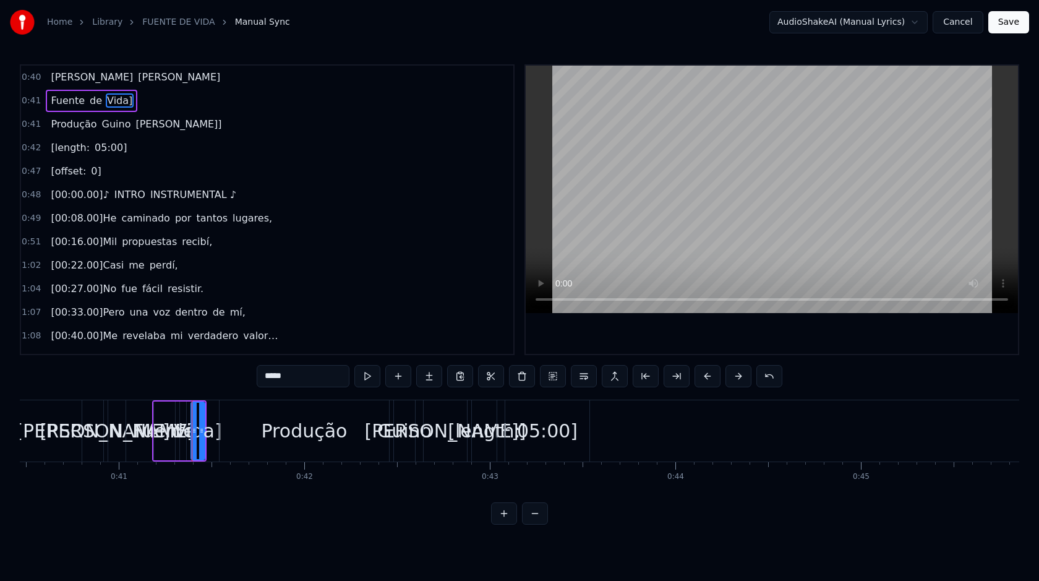
click at [296, 376] on input "*****" at bounding box center [303, 376] width 93 height 22
click at [150, 130] on span "[PERSON_NAME]]" at bounding box center [178, 124] width 88 height 14
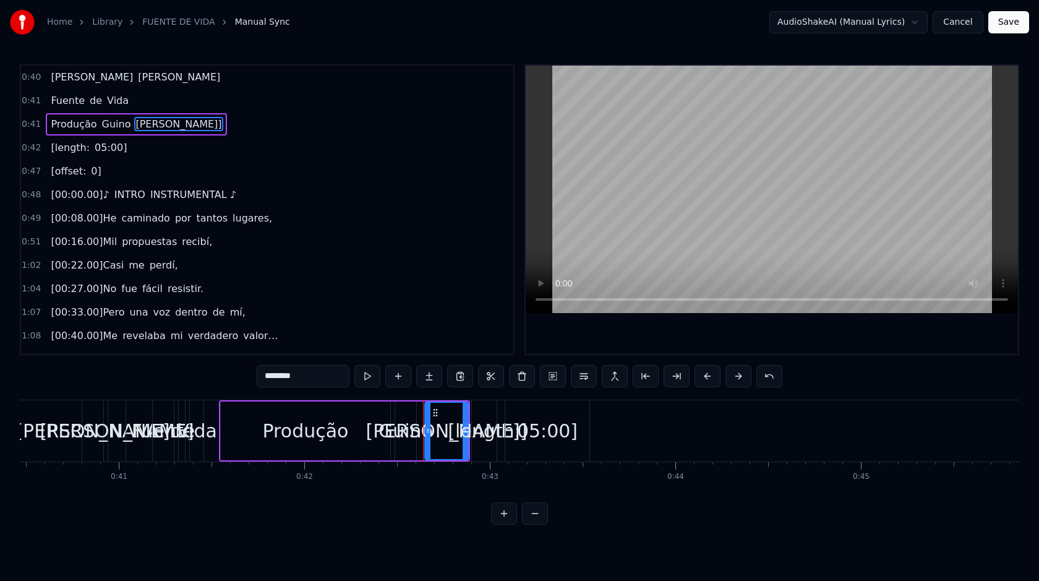
click at [444, 420] on div "[PERSON_NAME]]" at bounding box center [446, 431] width 161 height 28
click at [322, 375] on input "********" at bounding box center [303, 376] width 93 height 22
click at [81, 170] on span "[offset:" at bounding box center [68, 171] width 38 height 14
type input "********"
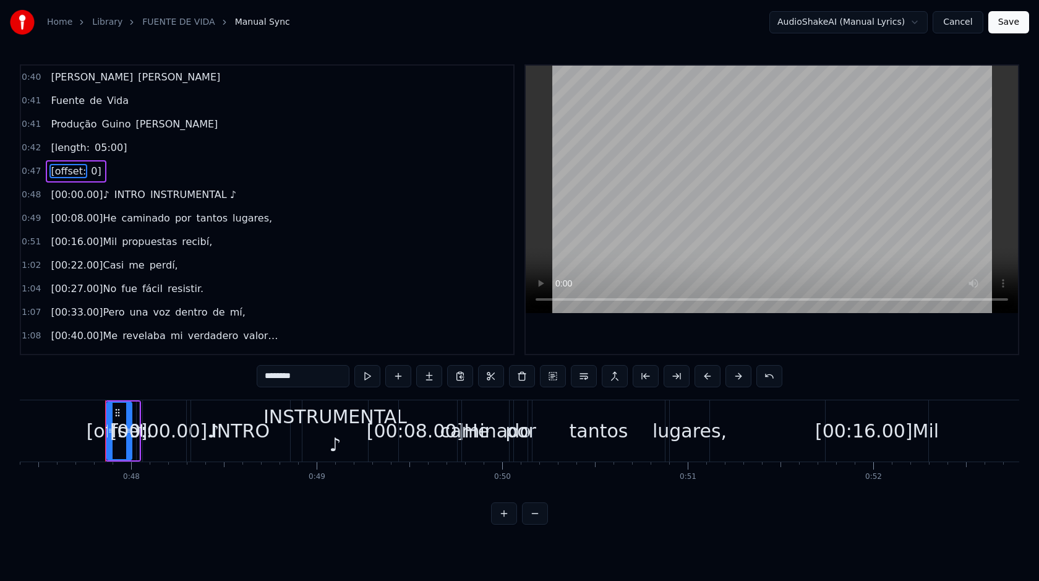
scroll to position [0, 8821]
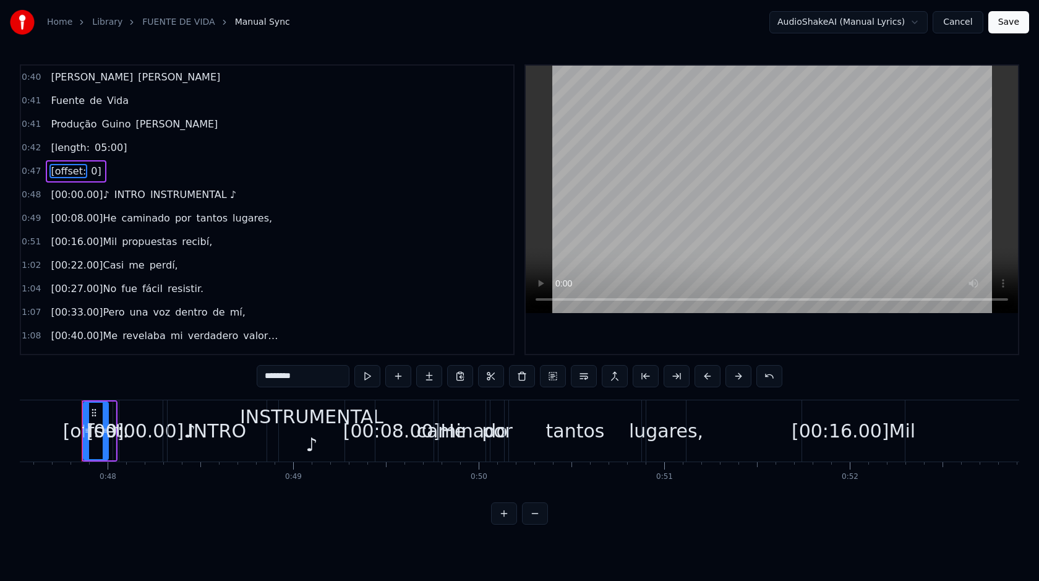
click at [105, 169] on div "0:47 [offset: 0]" at bounding box center [267, 172] width 492 height 24
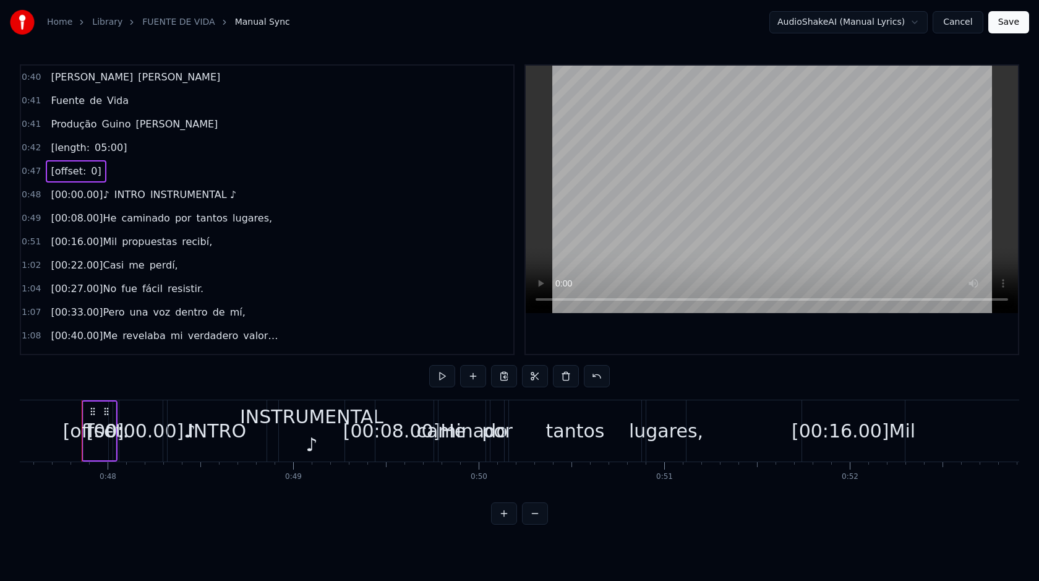
click at [96, 173] on span "0]" at bounding box center [96, 171] width 12 height 14
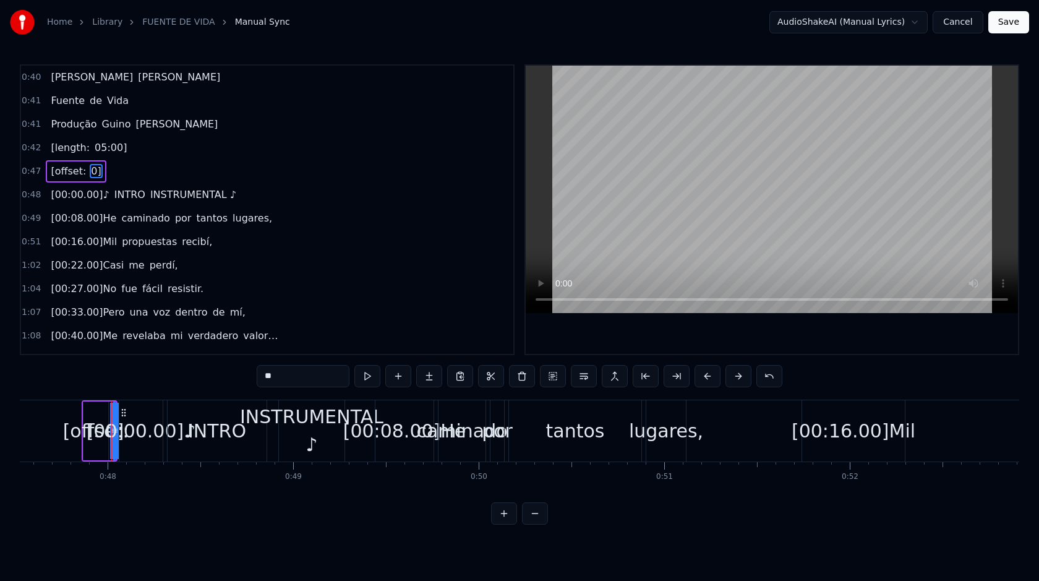
type input "**********"
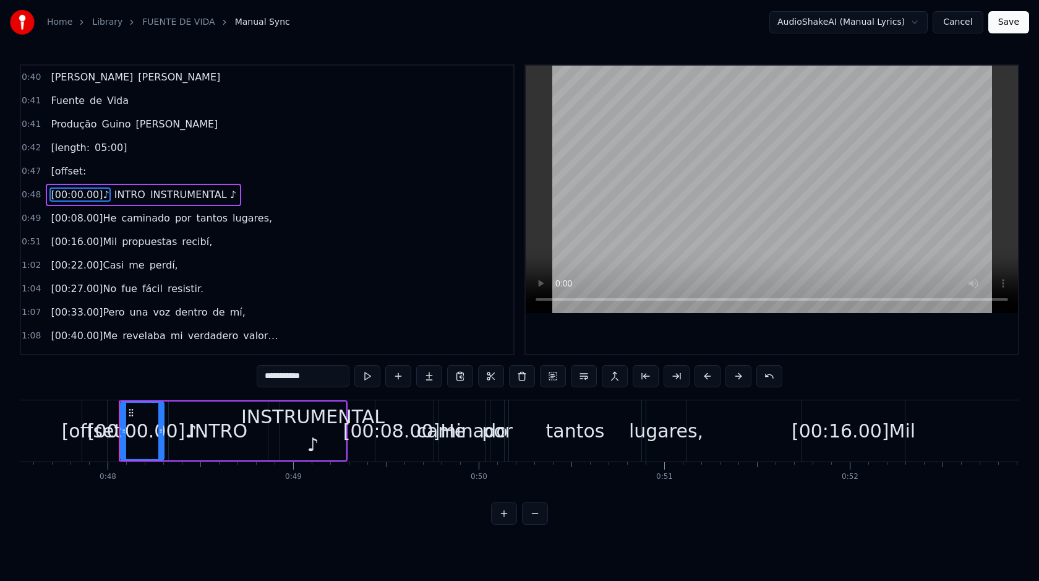
click at [92, 168] on div "0:47 [offset:" at bounding box center [267, 172] width 492 height 24
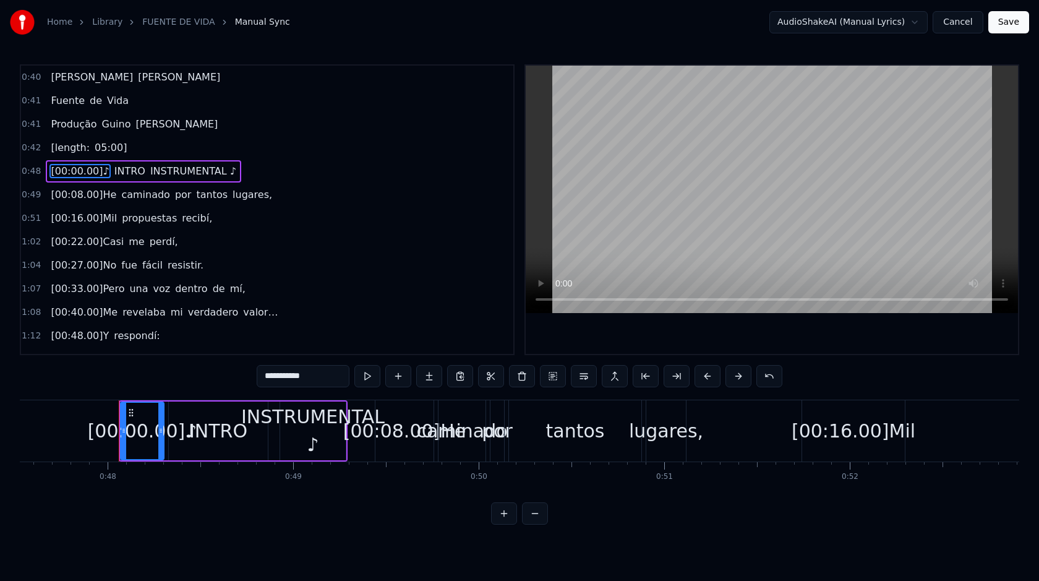
type input "*****"
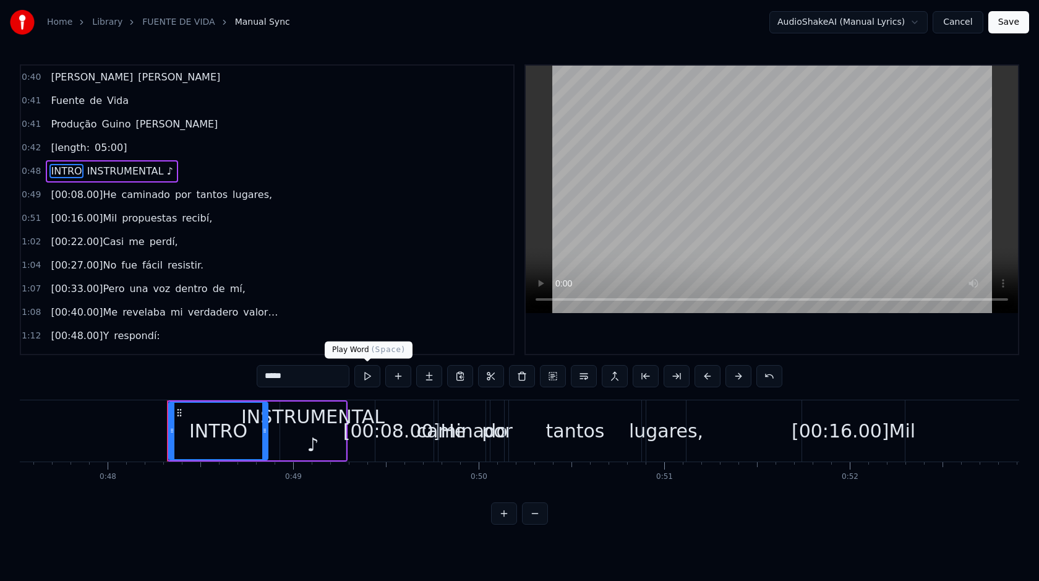
click at [367, 380] on button at bounding box center [367, 376] width 26 height 22
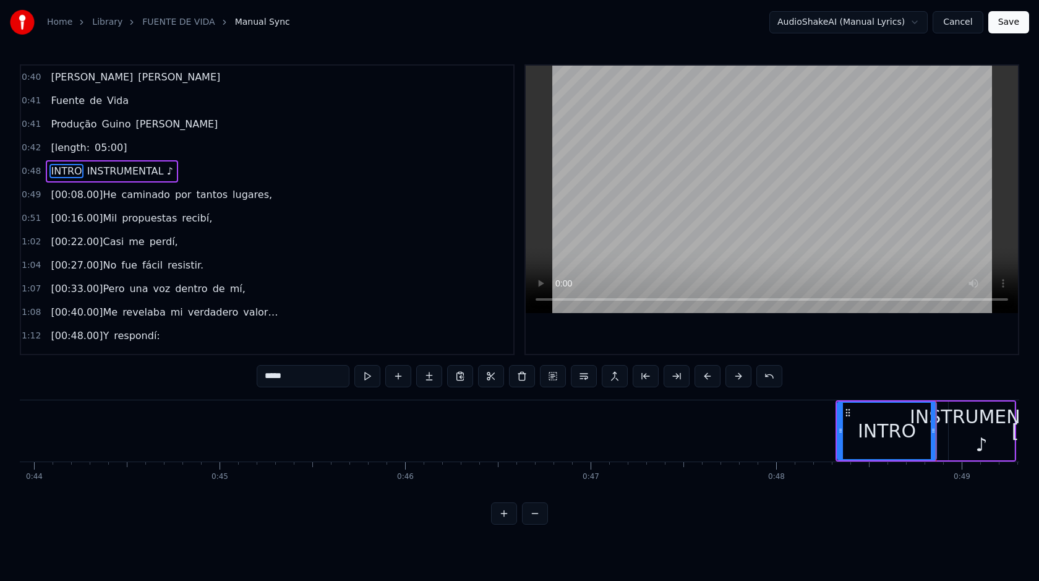
scroll to position [0, 8151]
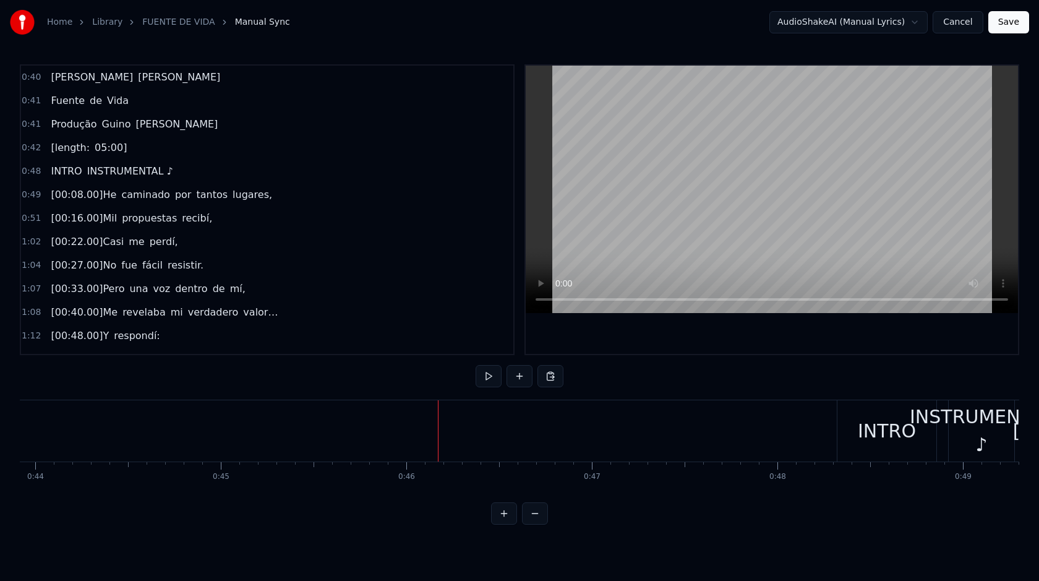
click at [854, 434] on div "INTRO" at bounding box center [887, 430] width 99 height 61
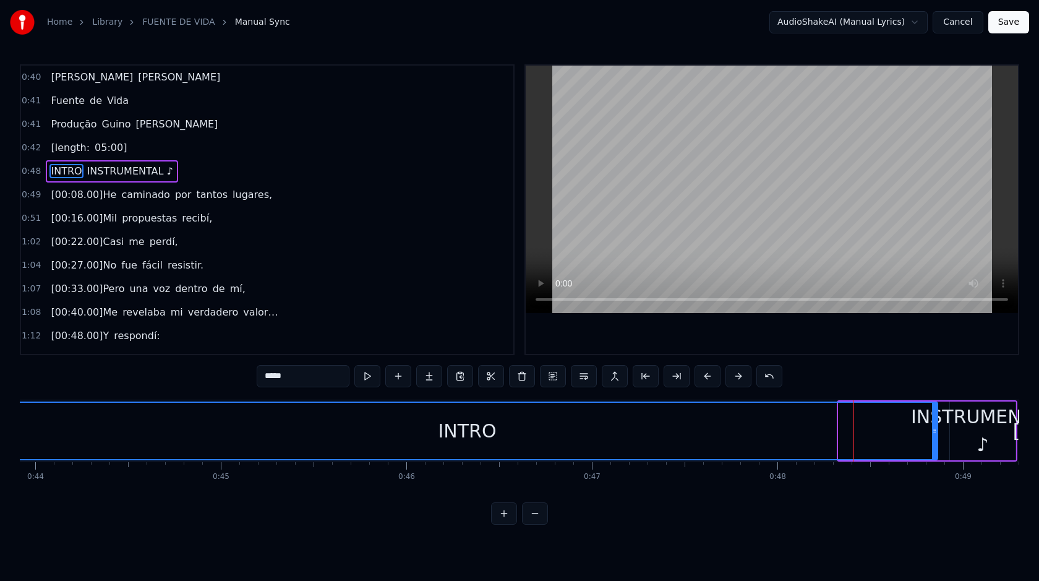
drag, startPoint x: 842, startPoint y: 431, endPoint x: 2, endPoint y: 507, distance: 842.9
click at [2, 507] on div "Home Library FUENTE DE VIDA Manual Sync AudioShakeAI (Manual Lyrics) Cancel Sav…" at bounding box center [519, 262] width 1039 height 525
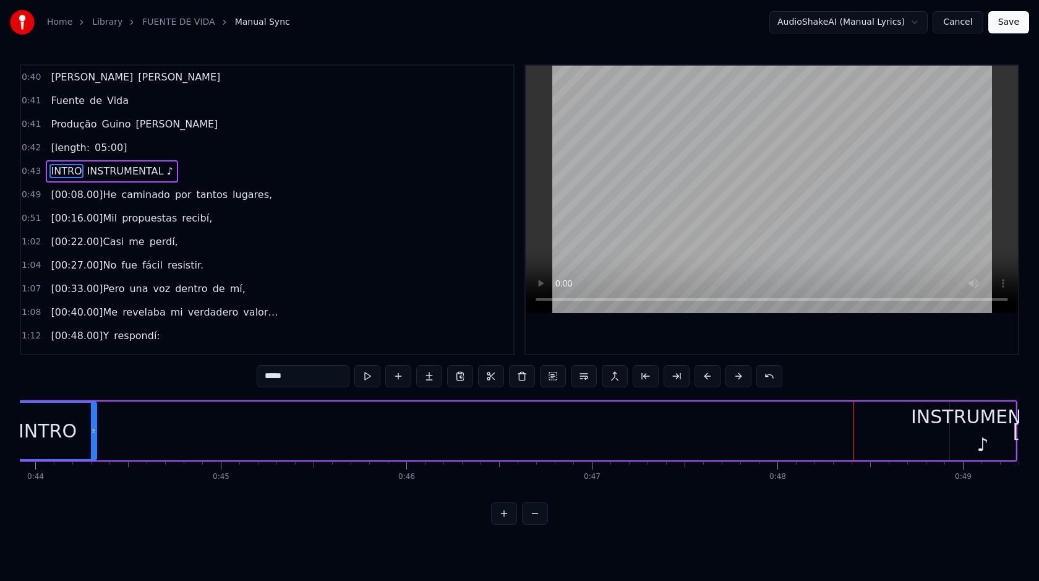
drag, startPoint x: 934, startPoint y: 430, endPoint x: 92, endPoint y: 515, distance: 845.7
click at [92, 515] on div "0:40 [PERSON_NAME] 0:41 Fuente de Vida 0:41 Produção [PERSON_NAME] 0:42 [length…" at bounding box center [520, 294] width 1000 height 460
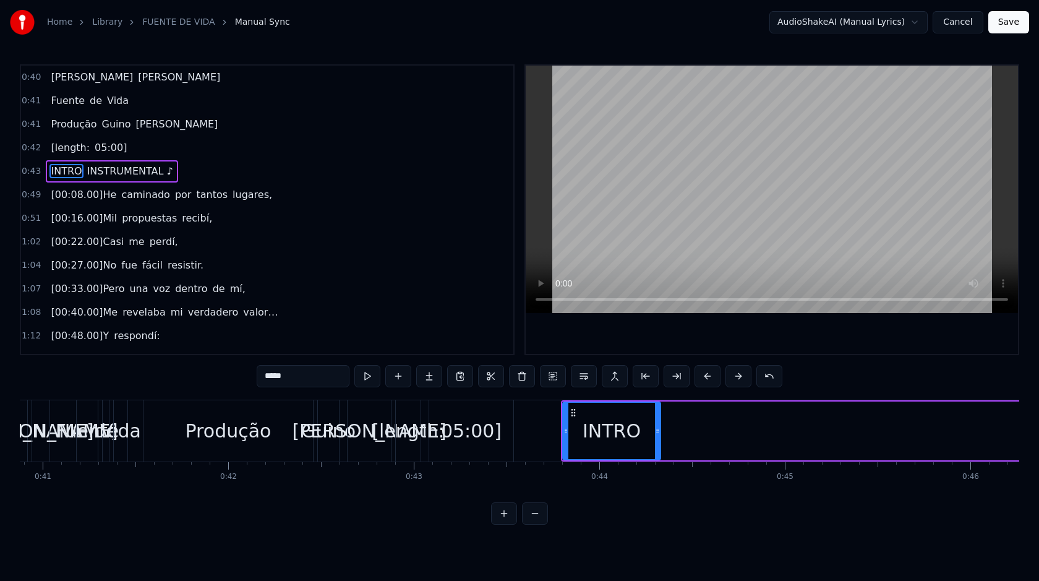
scroll to position [0, 7579]
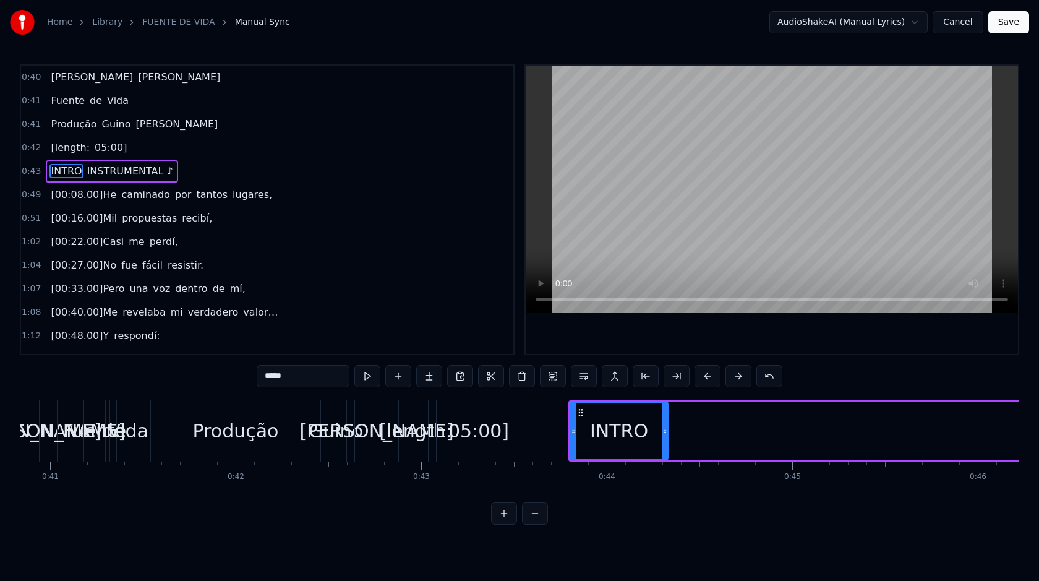
click at [333, 429] on div "Guino" at bounding box center [336, 431] width 54 height 28
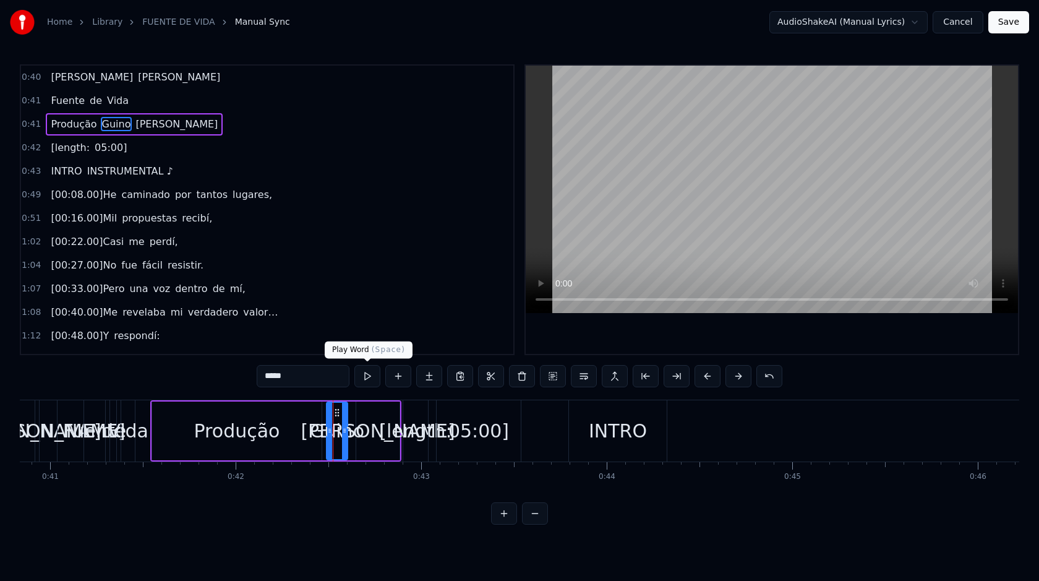
click at [365, 382] on button at bounding box center [367, 376] width 26 height 22
click at [230, 428] on div "Produção" at bounding box center [237, 431] width 86 height 28
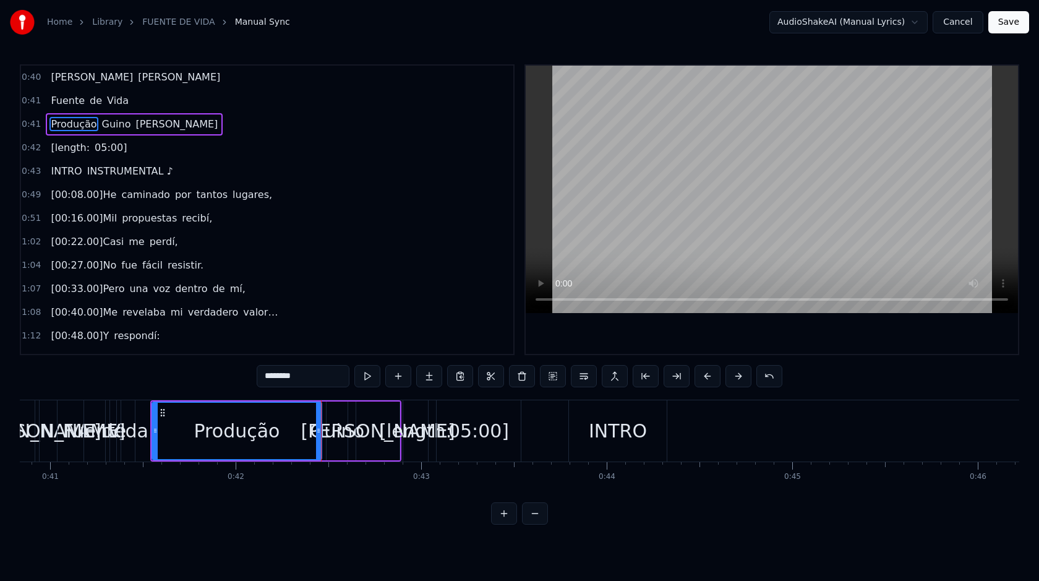
click at [108, 430] on div "de" at bounding box center [113, 431] width 24 height 28
type input "**"
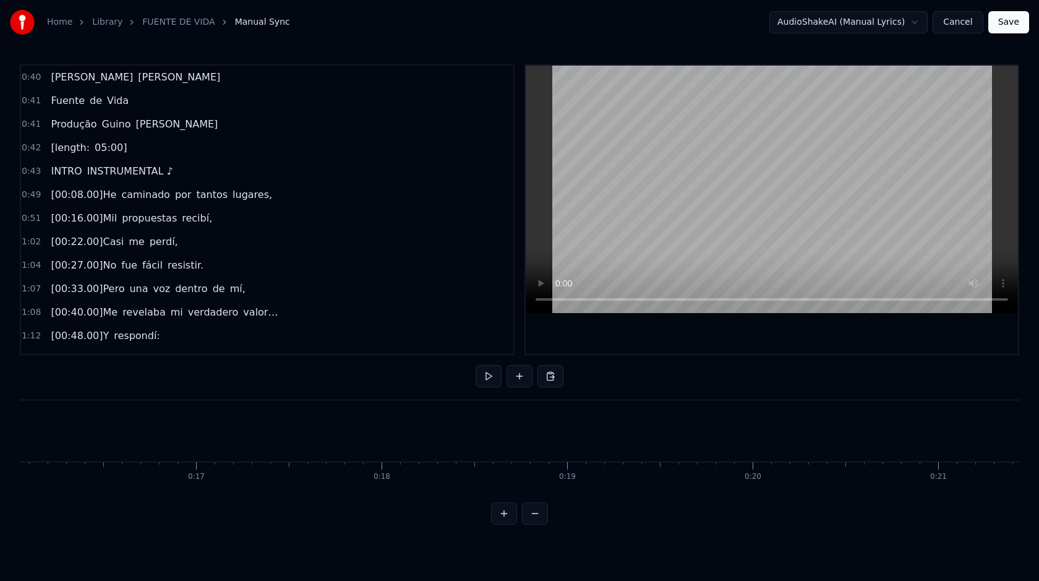
scroll to position [0, 2958]
click at [536, 515] on button at bounding box center [535, 513] width 26 height 22
click at [536, 514] on button at bounding box center [535, 513] width 26 height 22
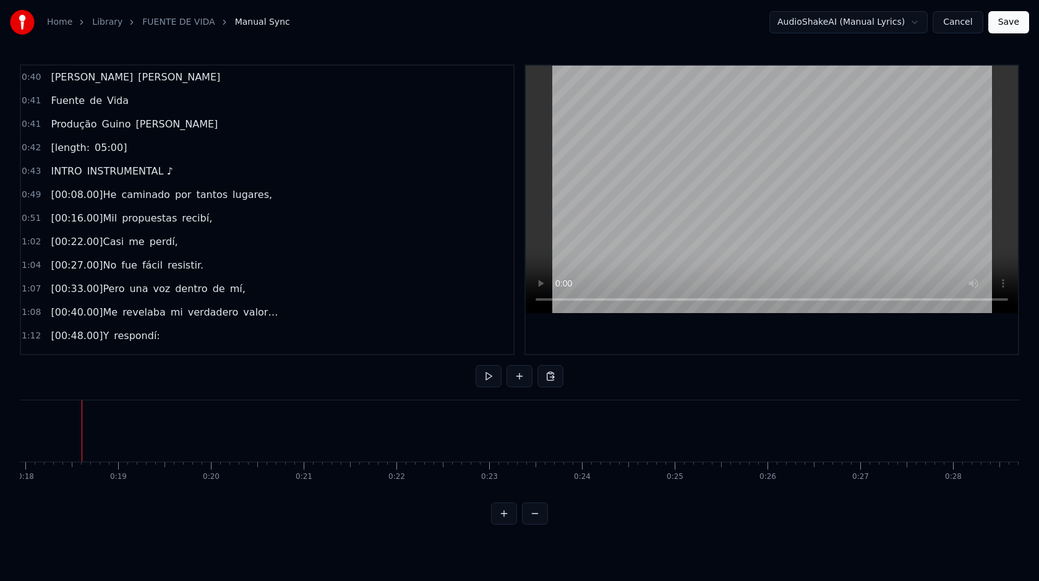
scroll to position [0, 1664]
click at [509, 512] on button at bounding box center [504, 513] width 26 height 22
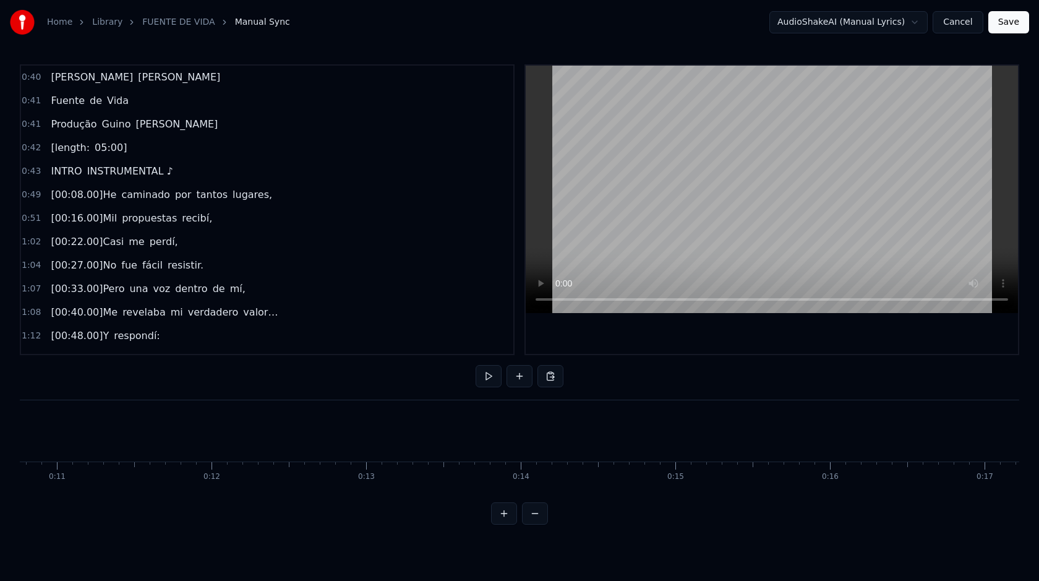
click at [509, 512] on button at bounding box center [504, 513] width 26 height 22
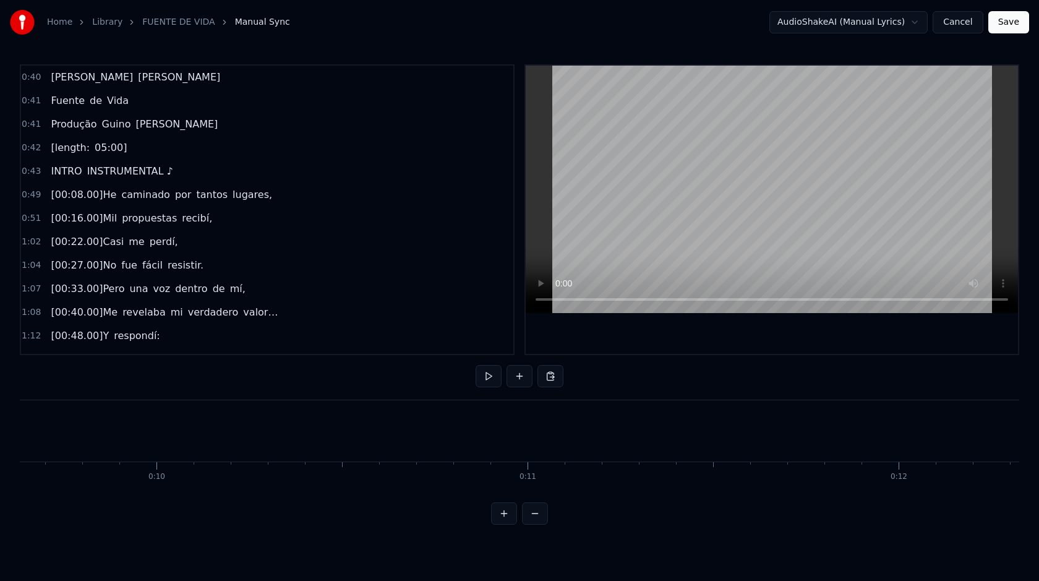
click at [509, 512] on button at bounding box center [504, 513] width 26 height 22
click at [553, 377] on button at bounding box center [551, 376] width 26 height 22
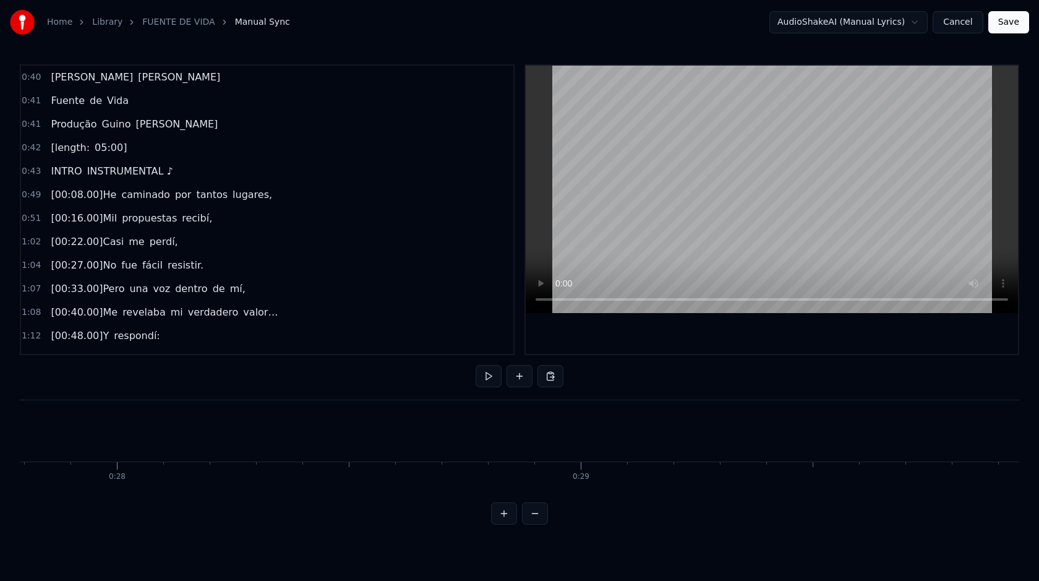
scroll to position [0, 12913]
click at [137, 83] on span "[PERSON_NAME]" at bounding box center [179, 77] width 85 height 14
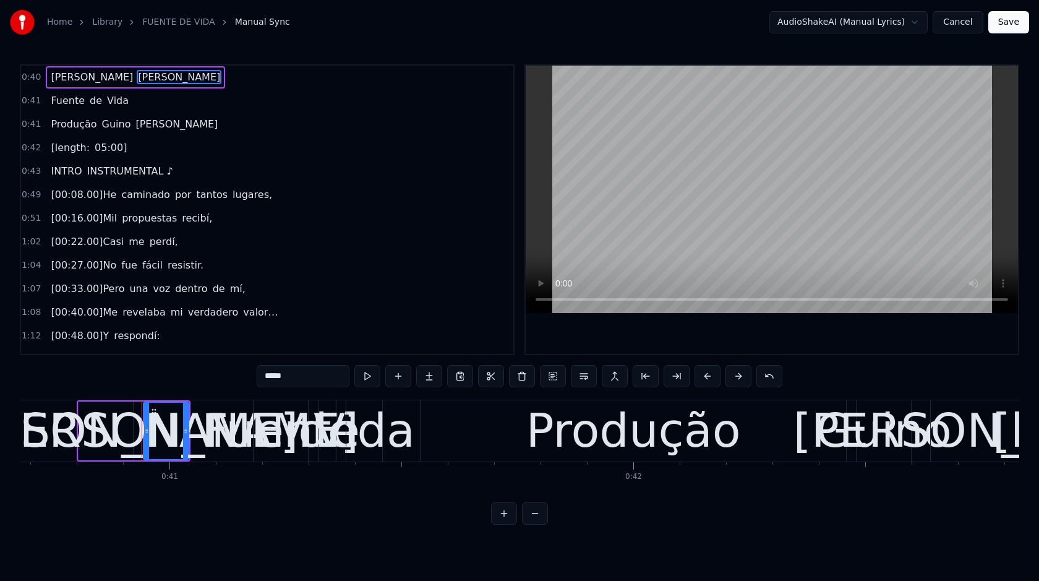
scroll to position [0, 18933]
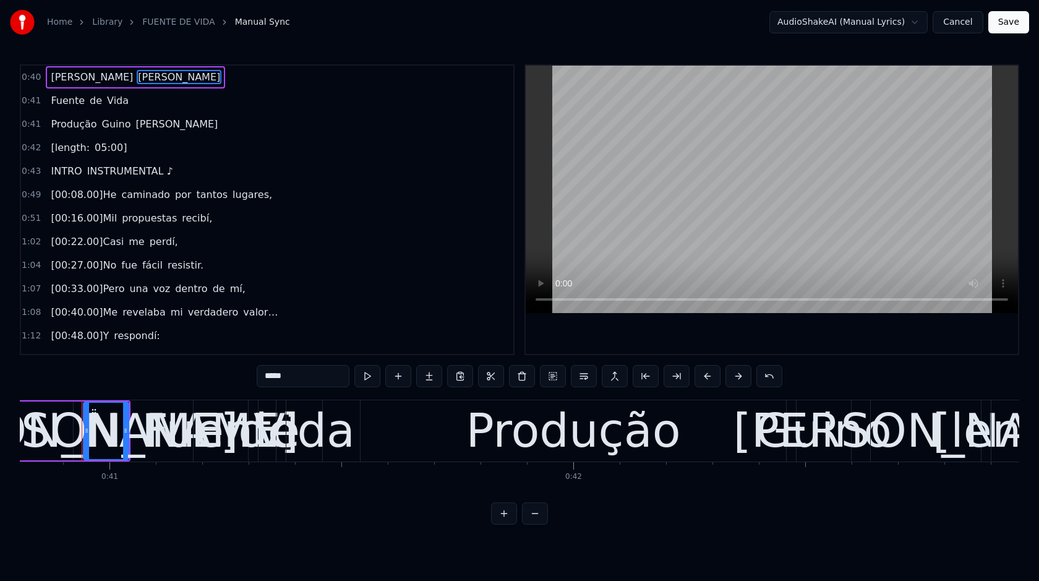
click at [538, 512] on button at bounding box center [535, 513] width 26 height 22
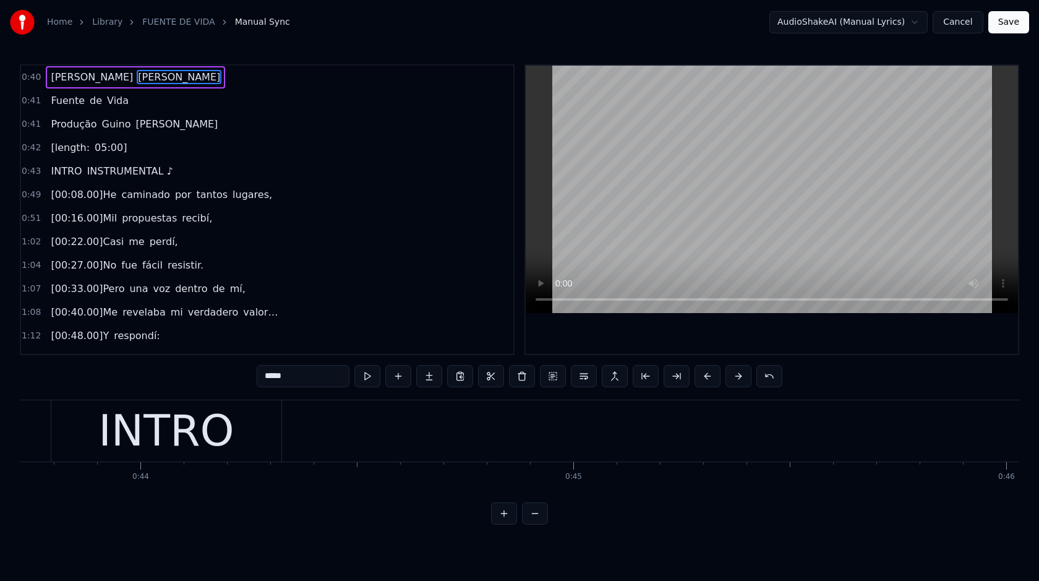
click at [535, 515] on button at bounding box center [535, 513] width 26 height 22
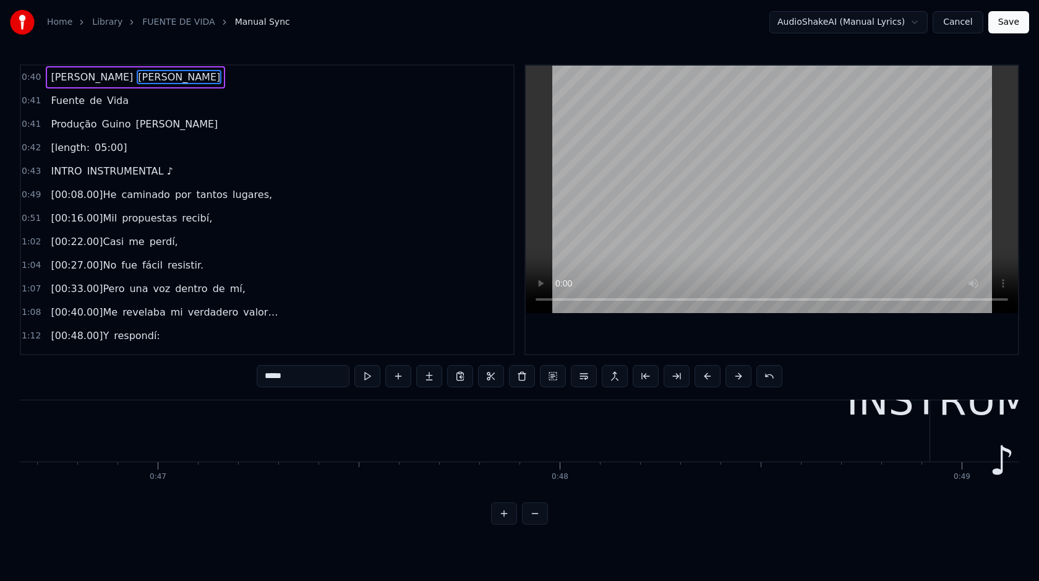
scroll to position [0, 16401]
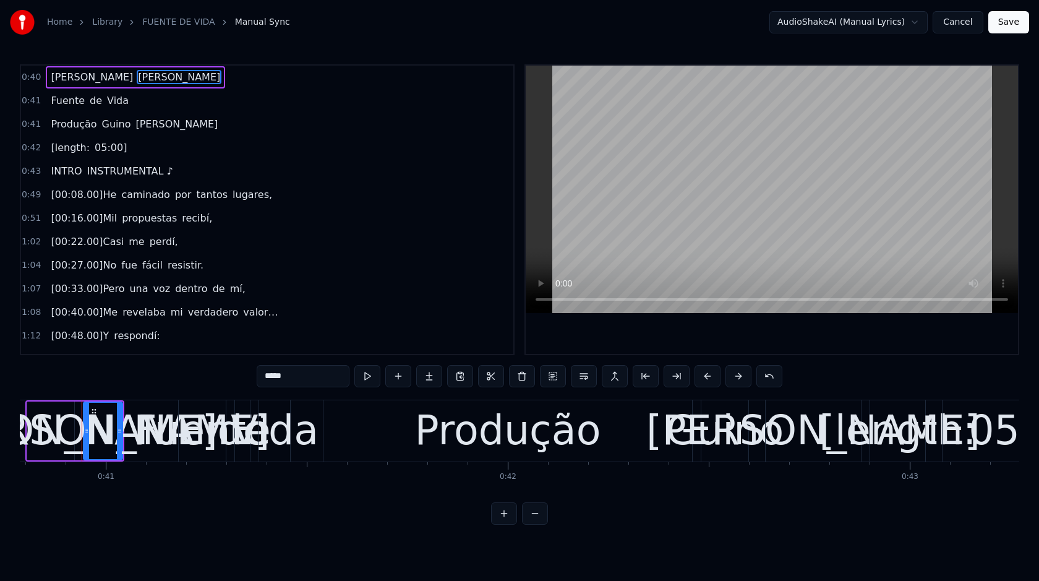
click at [59, 84] on span "[PERSON_NAME]" at bounding box center [91, 77] width 85 height 15
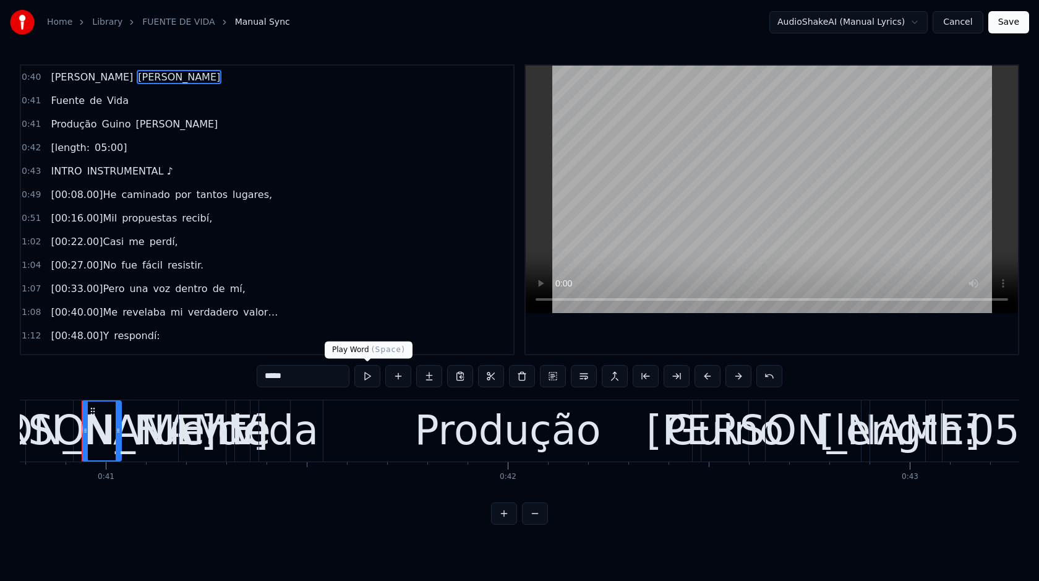
click at [364, 381] on button at bounding box center [367, 376] width 26 height 22
click at [158, 86] on div "0:40 [PERSON_NAME]" at bounding box center [267, 78] width 492 height 24
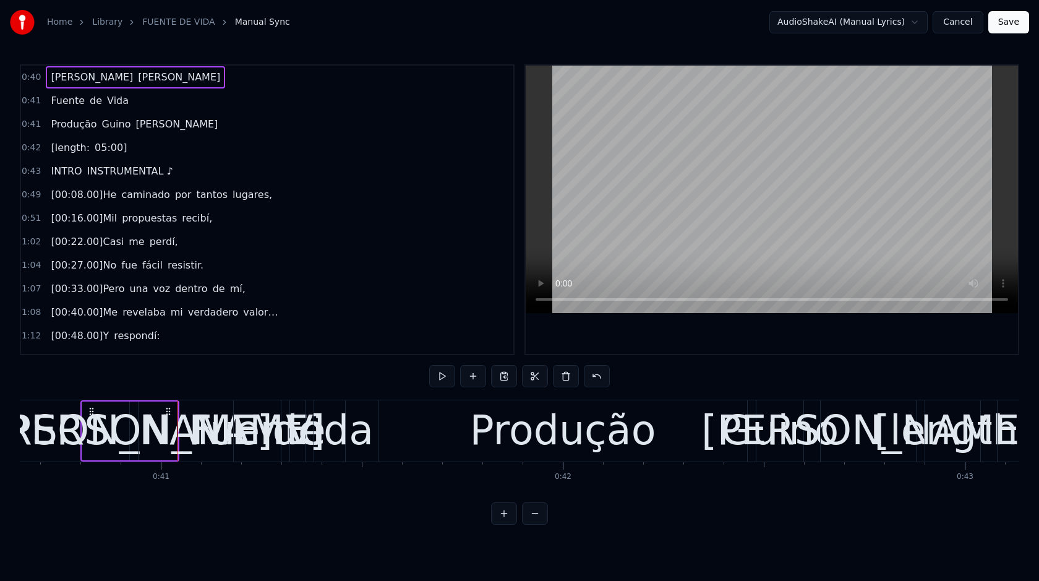
scroll to position [0, 16344]
click at [450, 375] on button at bounding box center [442, 376] width 26 height 22
click at [440, 378] on button at bounding box center [442, 376] width 26 height 22
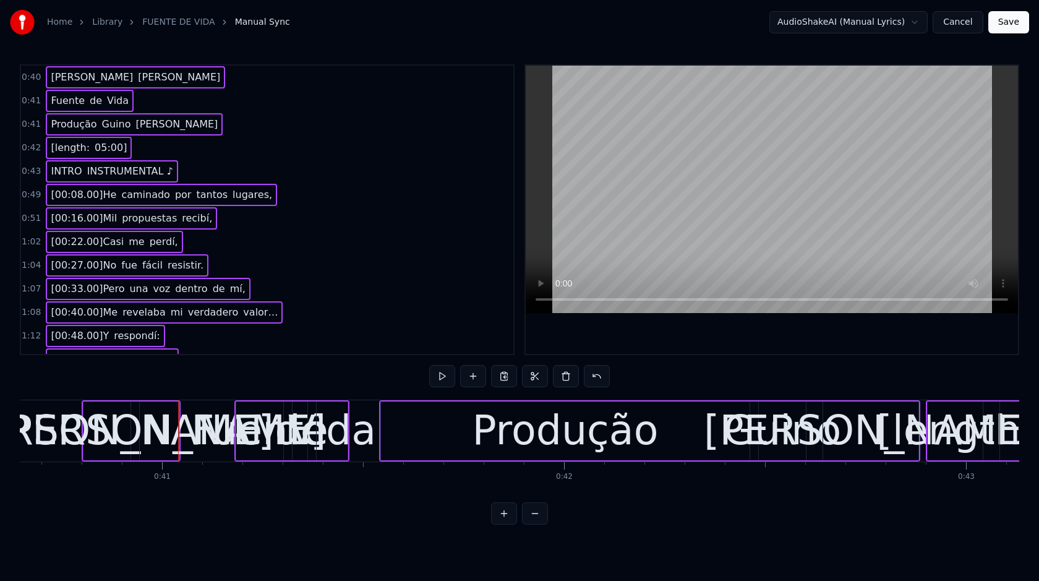
click at [38, 79] on span "0:40" at bounding box center [31, 77] width 19 height 12
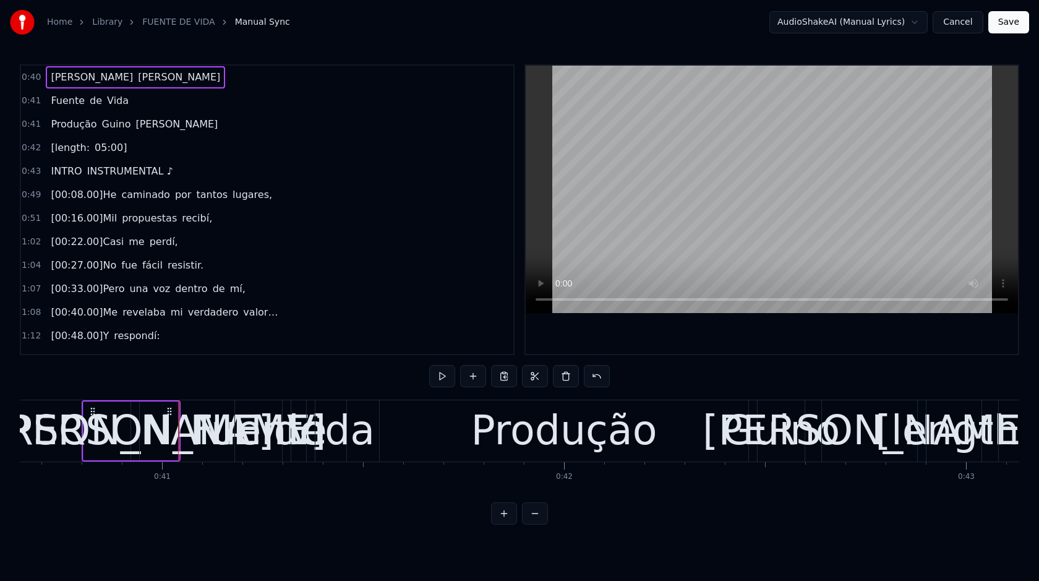
click at [32, 78] on span "0:40" at bounding box center [31, 77] width 19 height 12
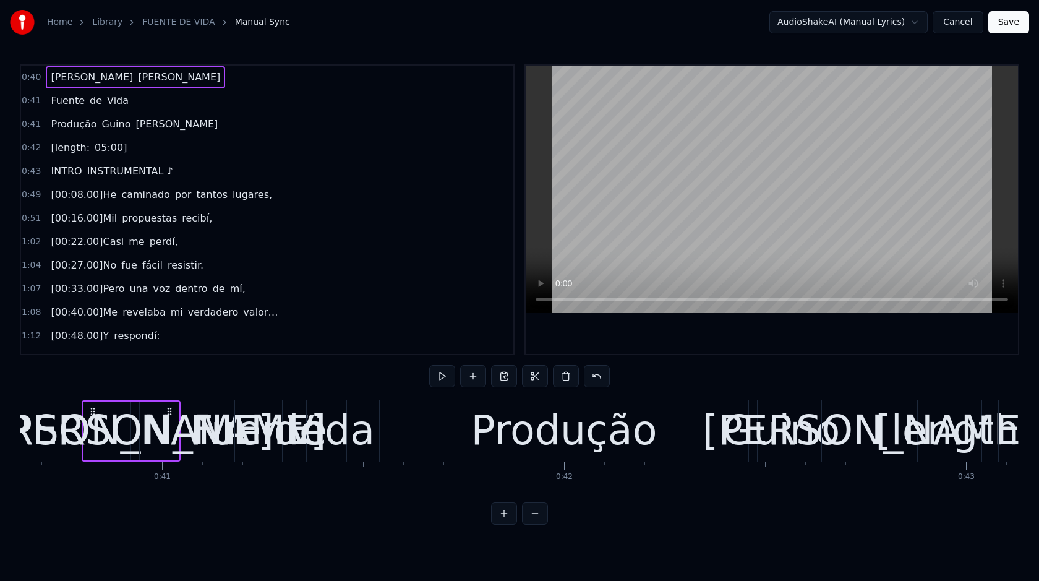
click at [32, 78] on span "0:40" at bounding box center [31, 77] width 19 height 12
click at [21, 87] on div "0:40 [PERSON_NAME]" at bounding box center [267, 78] width 492 height 24
click at [77, 81] on div "[PERSON_NAME]" at bounding box center [135, 77] width 179 height 22
click at [61, 99] on span "Fuente" at bounding box center [67, 100] width 36 height 14
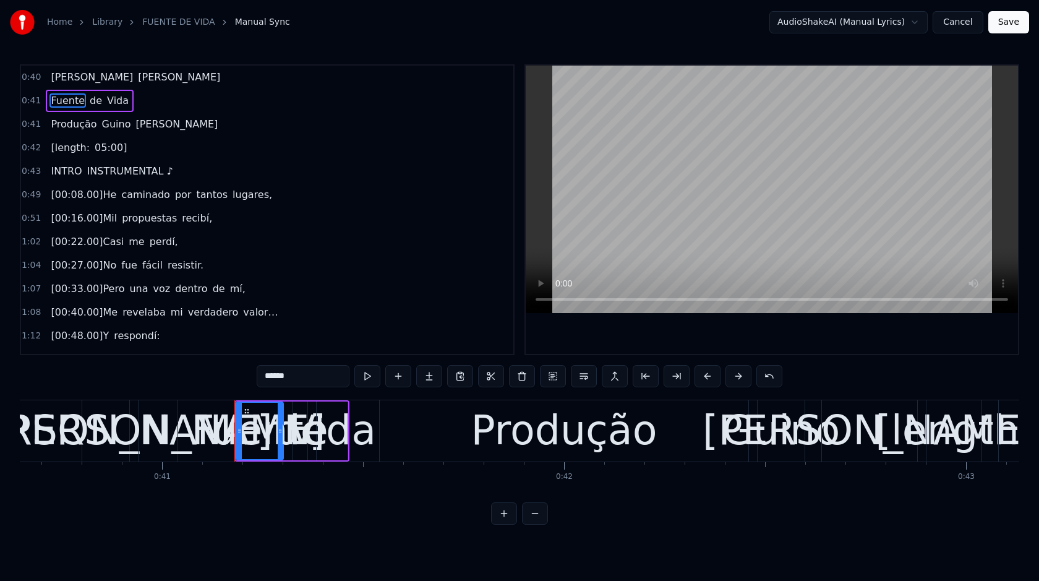
click at [28, 81] on span "0:40" at bounding box center [31, 77] width 19 height 12
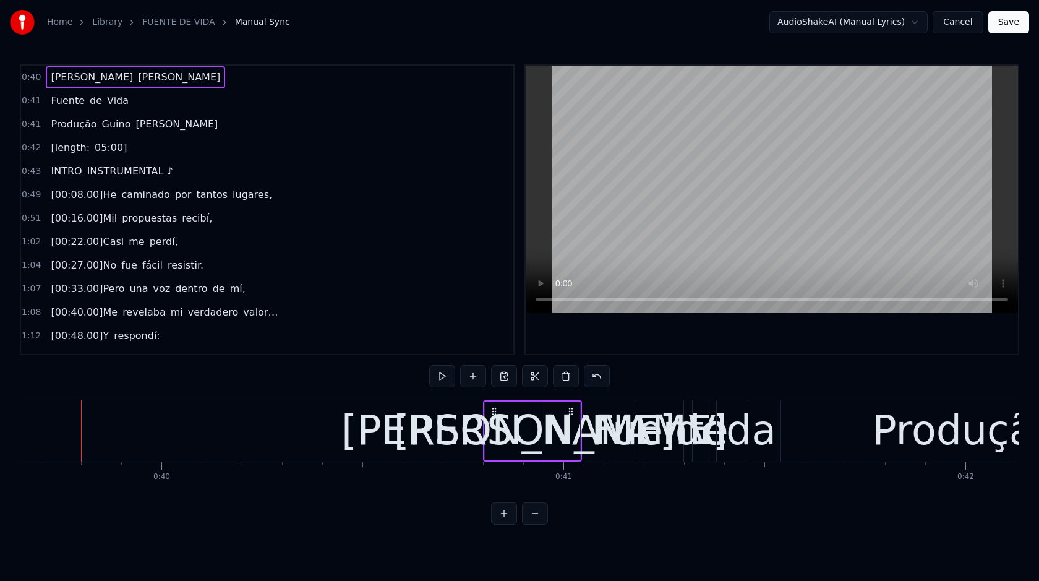
scroll to position [0, 15942]
click at [161, 492] on div "0:40 [PERSON_NAME] 0:41 Fuente de Vida 0:41 Produção [PERSON_NAME] 0:42 [length…" at bounding box center [520, 294] width 1000 height 460
click at [162, 468] on div "0:40" at bounding box center [162, 465] width 1 height 7
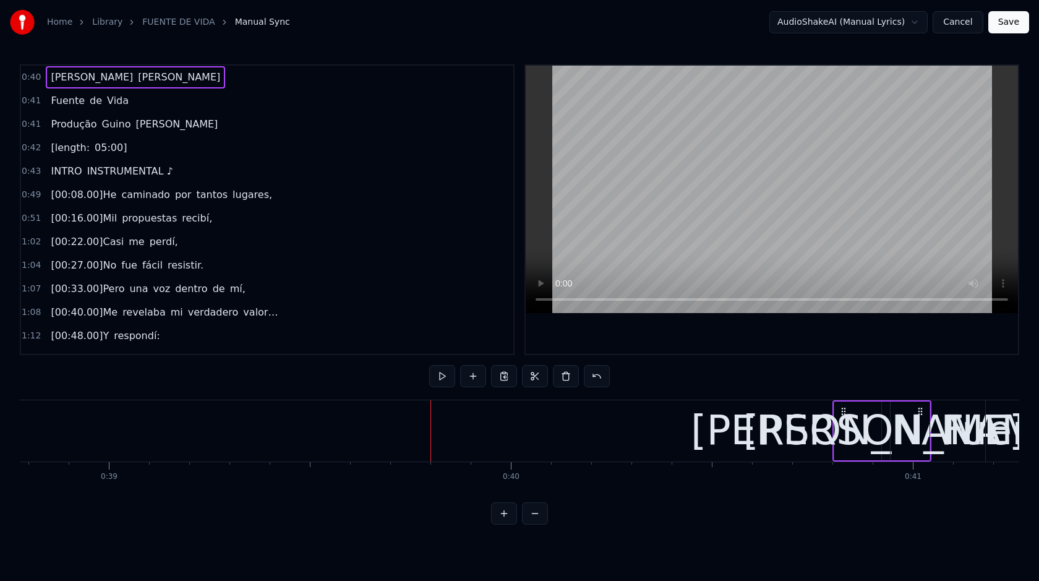
scroll to position [0, 15590]
click at [109, 20] on link "Library" at bounding box center [107, 22] width 30 height 12
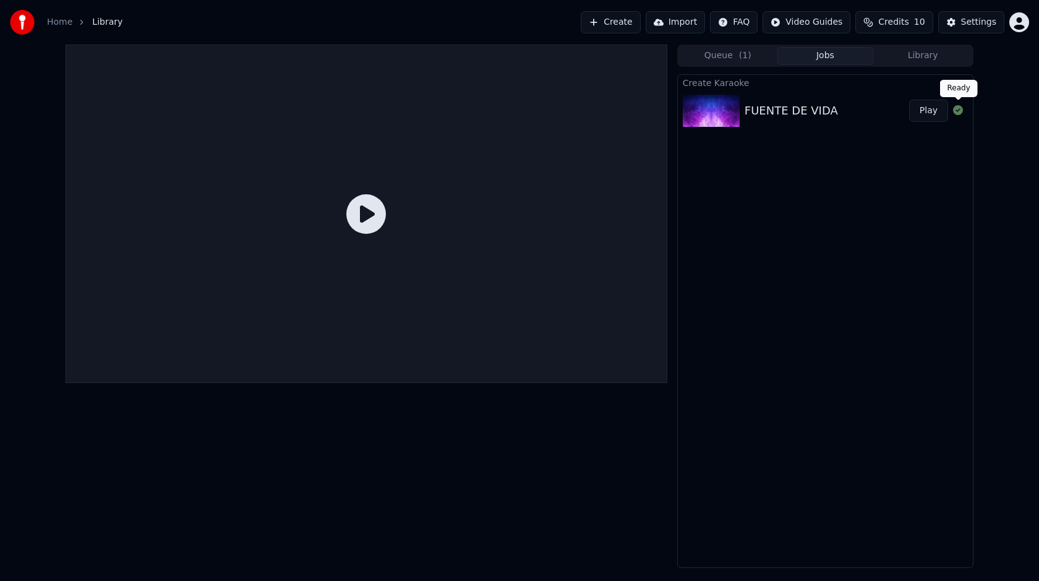
click at [932, 113] on button "Play" at bounding box center [928, 111] width 39 height 22
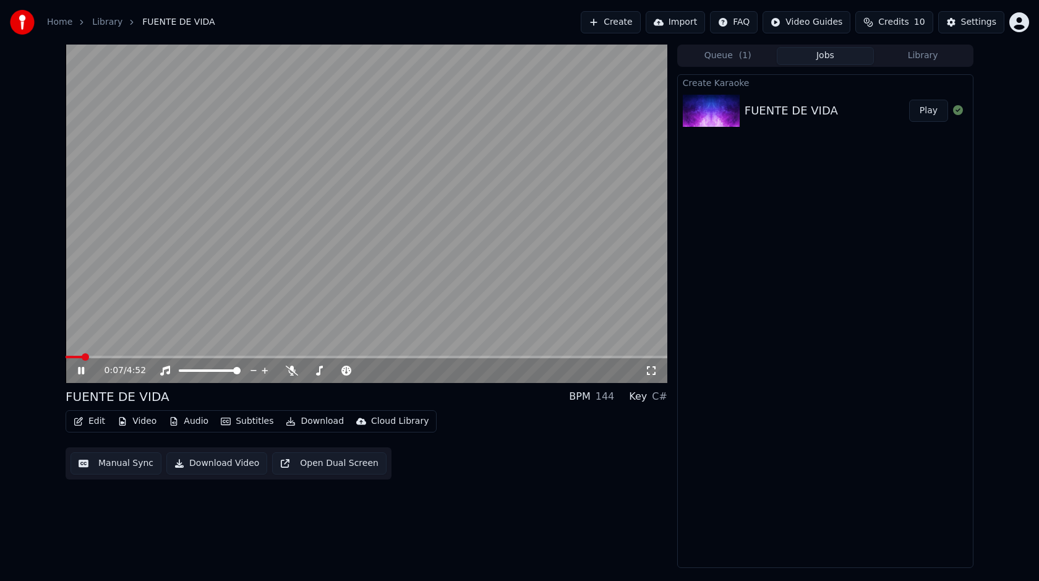
click at [81, 372] on icon at bounding box center [89, 371] width 29 height 10
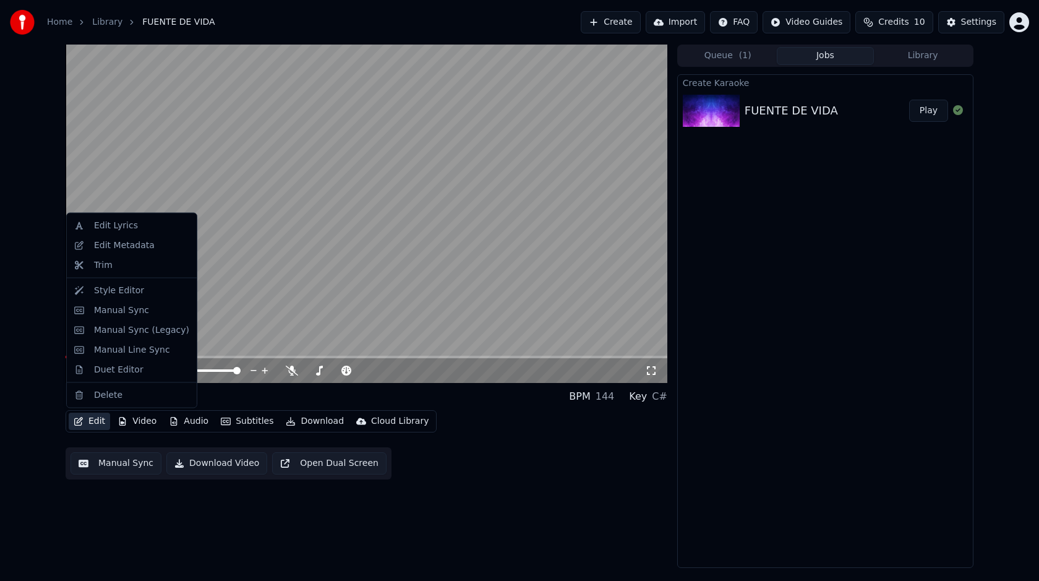
click at [95, 423] on button "Edit" at bounding box center [89, 421] width 41 height 17
click at [111, 228] on div "Edit Lyrics" at bounding box center [116, 226] width 44 height 12
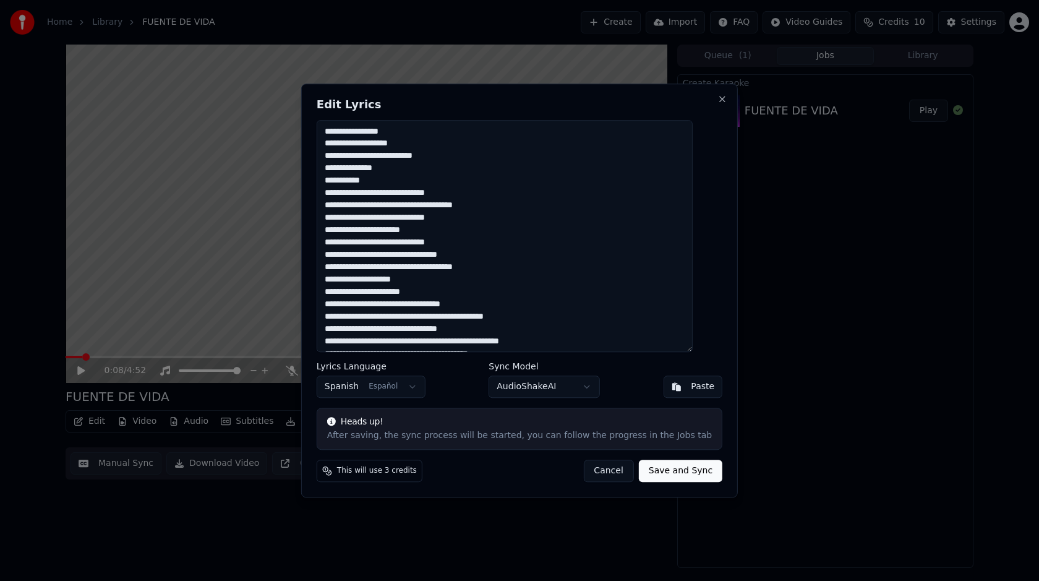
drag, startPoint x: 354, startPoint y: 131, endPoint x: 337, endPoint y: 131, distance: 17.3
click at [337, 131] on textarea at bounding box center [505, 236] width 376 height 233
drag, startPoint x: 388, startPoint y: 131, endPoint x: 409, endPoint y: 132, distance: 21.1
click at [409, 132] on textarea at bounding box center [505, 236] width 376 height 233
drag, startPoint x: 353, startPoint y: 143, endPoint x: 338, endPoint y: 143, distance: 14.8
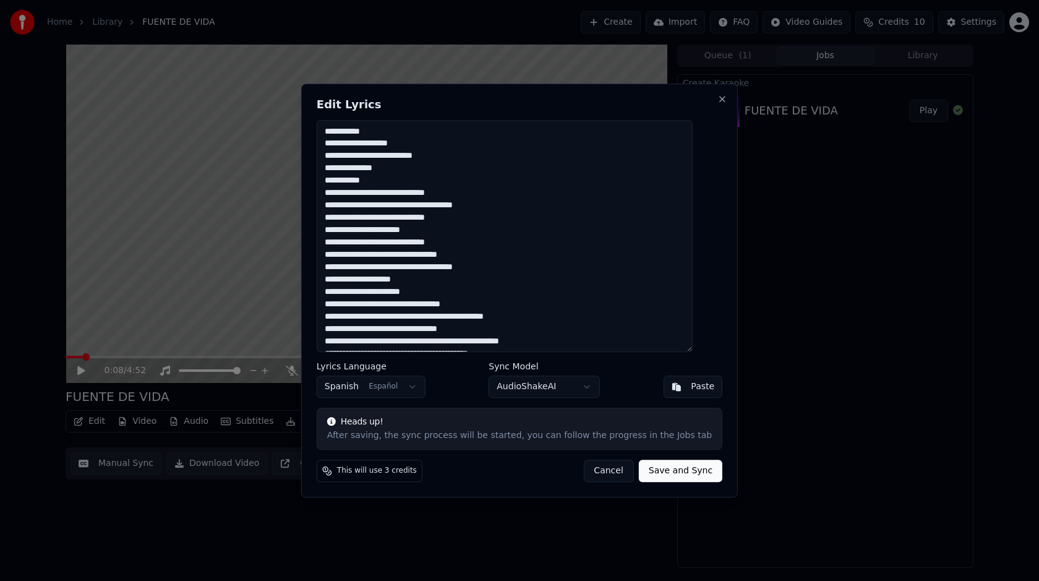
click at [338, 143] on textarea at bounding box center [505, 236] width 376 height 233
drag, startPoint x: 401, startPoint y: 144, endPoint x: 411, endPoint y: 144, distance: 10.5
click at [411, 144] on textarea at bounding box center [505, 236] width 376 height 233
drag, startPoint x: 355, startPoint y: 154, endPoint x: 333, endPoint y: 156, distance: 21.7
click at [333, 156] on textarea at bounding box center [505, 236] width 376 height 233
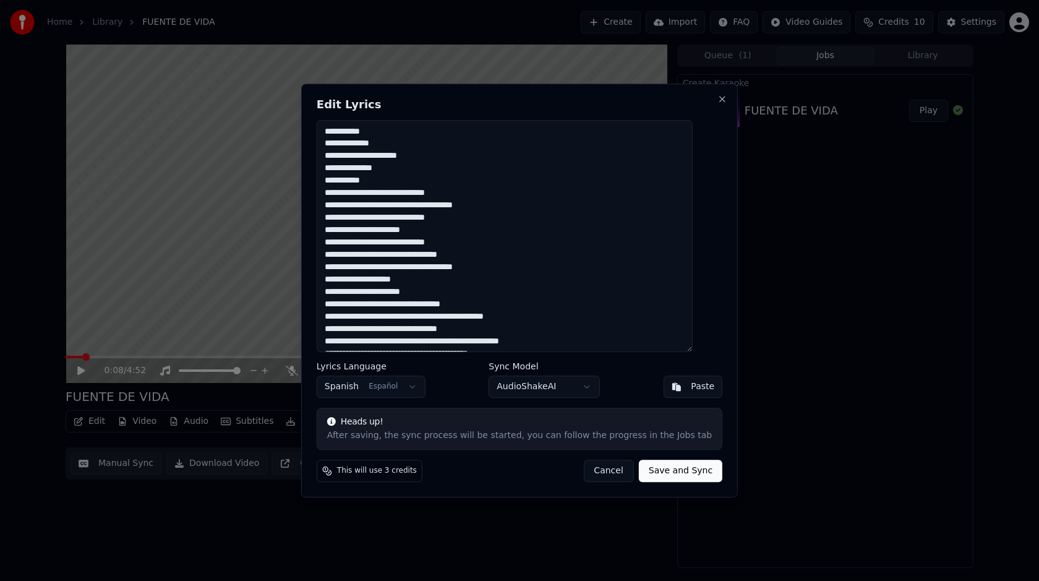
drag, startPoint x: 440, startPoint y: 157, endPoint x: 458, endPoint y: 159, distance: 18.7
click at [458, 159] on textarea at bounding box center [505, 236] width 376 height 233
drag, startPoint x: 406, startPoint y: 168, endPoint x: 333, endPoint y: 166, distance: 72.4
click at [333, 166] on textarea at bounding box center [505, 236] width 376 height 233
drag, startPoint x: 382, startPoint y: 180, endPoint x: 325, endPoint y: 180, distance: 57.5
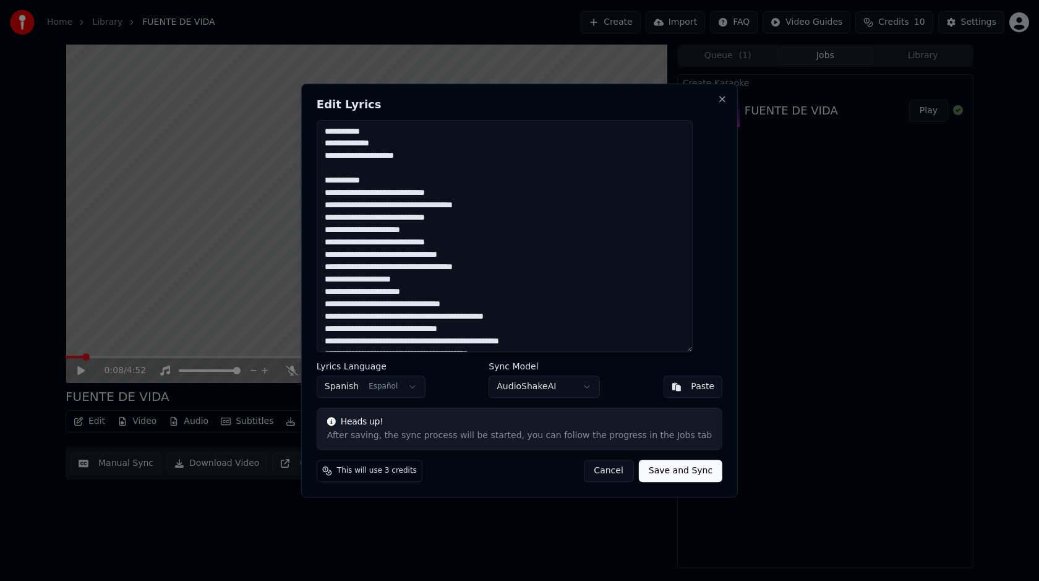
click at [325, 180] on div "Edit Lyrics Lyrics Language Spanish Español Sync Model AudioShakeAI Paste Heads…" at bounding box center [519, 291] width 437 height 414
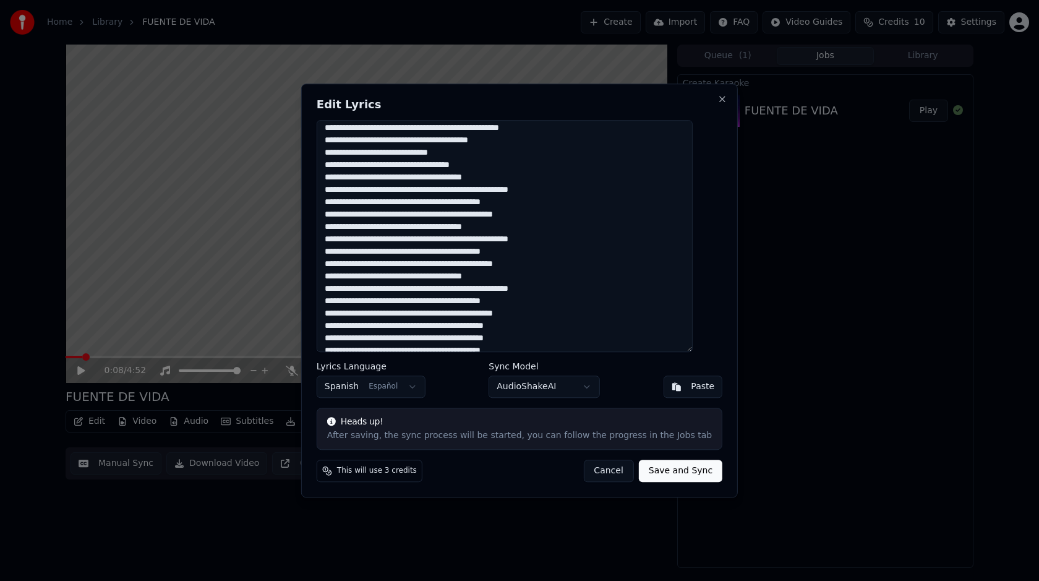
scroll to position [447, 0]
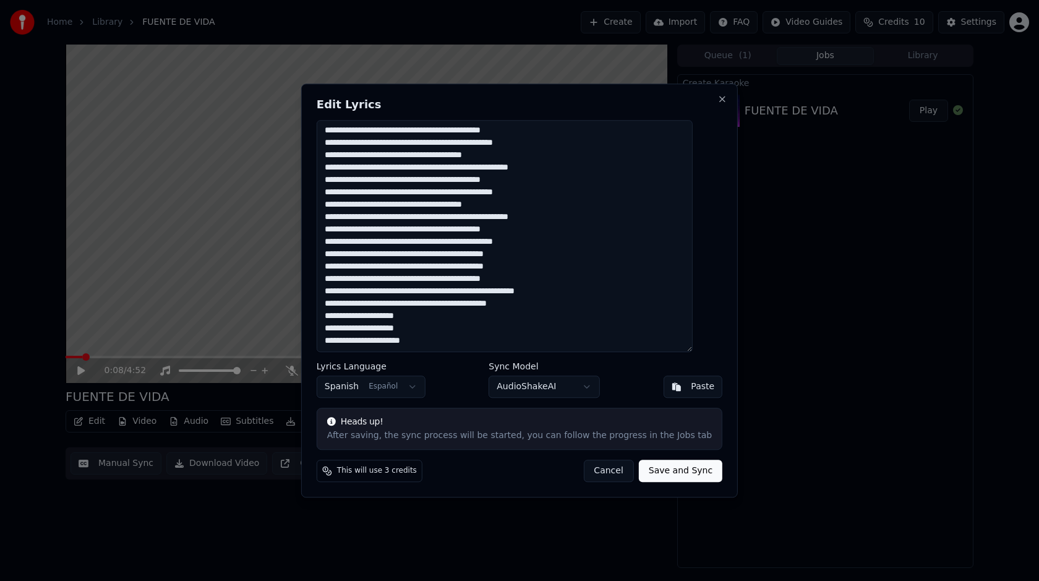
click at [523, 304] on textarea at bounding box center [505, 236] width 376 height 233
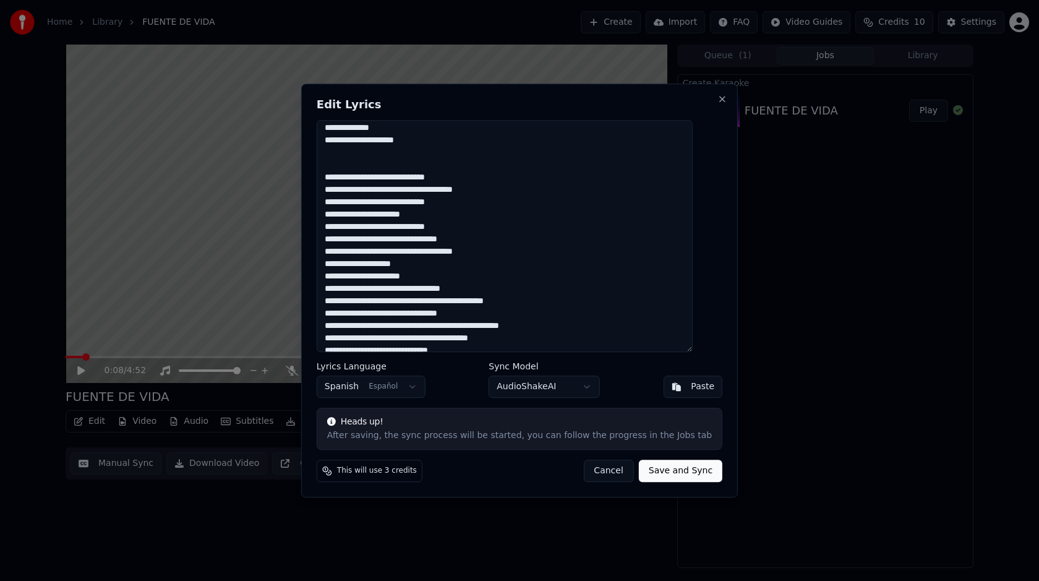
scroll to position [0, 0]
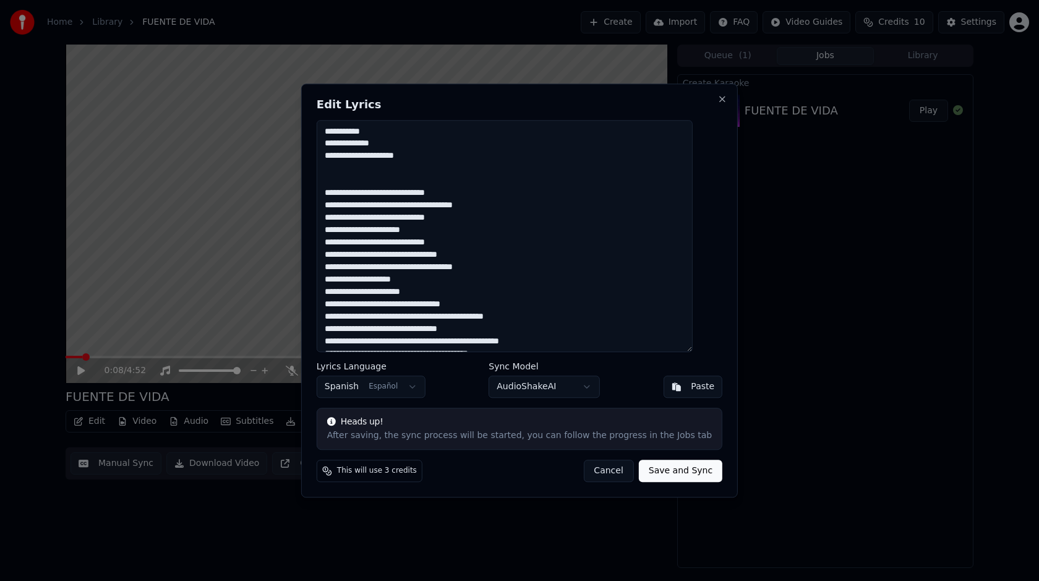
click at [545, 264] on textarea at bounding box center [505, 236] width 376 height 233
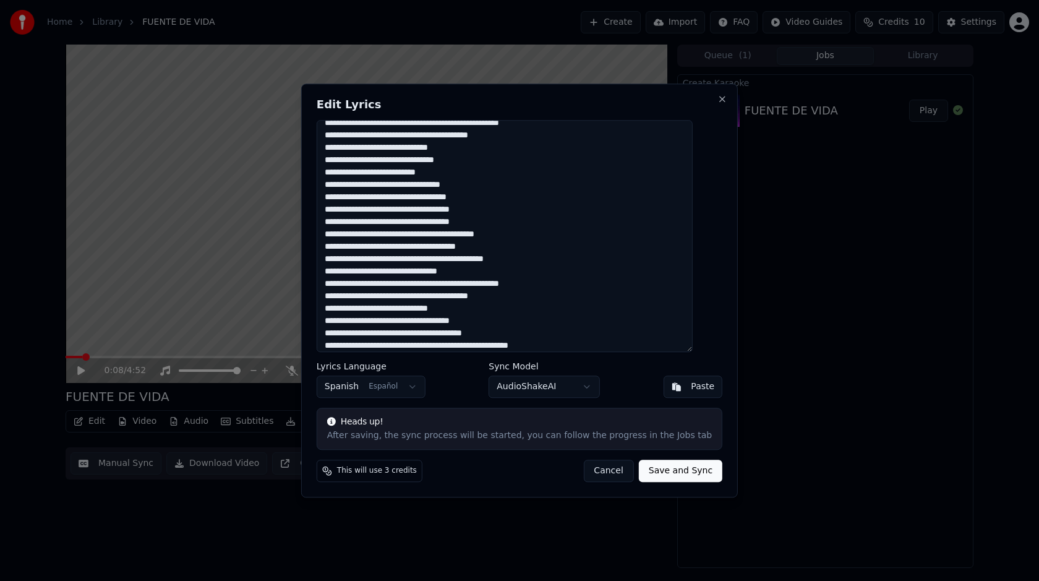
scroll to position [447, 0]
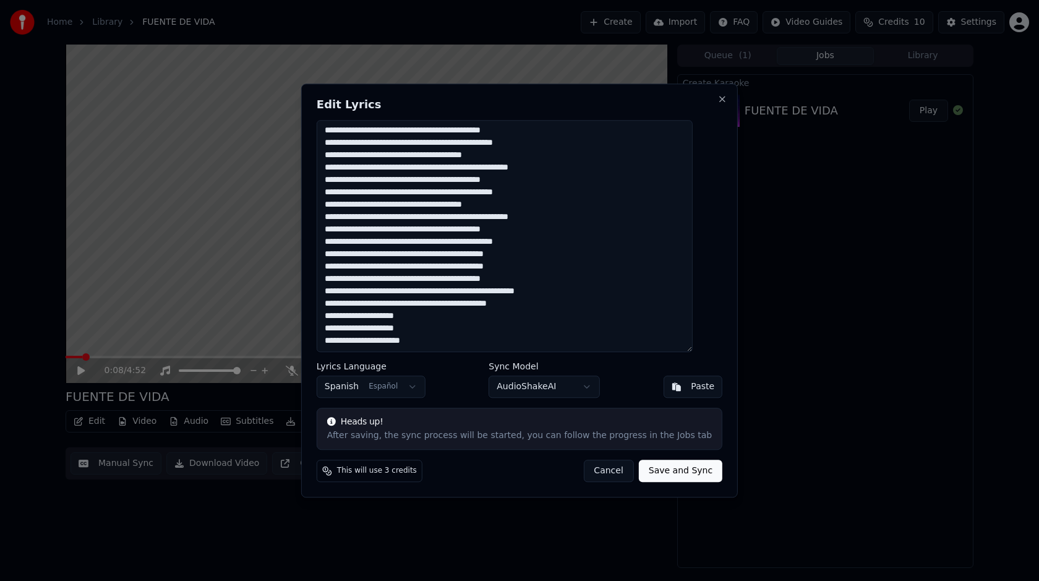
drag, startPoint x: 340, startPoint y: 191, endPoint x: 504, endPoint y: 393, distance: 259.5
click at [504, 393] on div "Edit Lyrics Lyrics Language Spanish Español Sync Model AudioShakeAI Paste Heads…" at bounding box center [519, 291] width 437 height 414
paste textarea "**********"
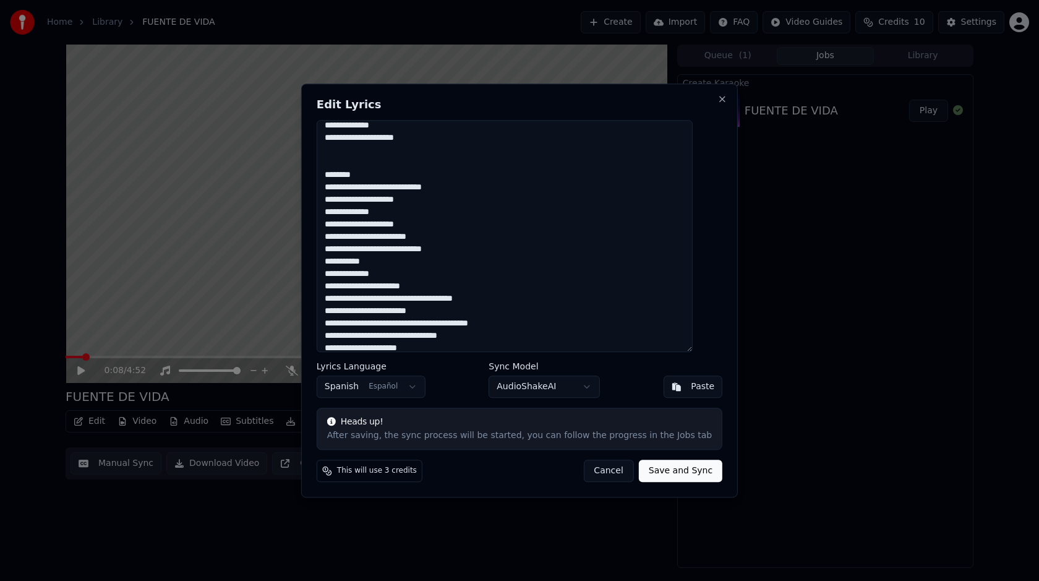
scroll to position [0, 0]
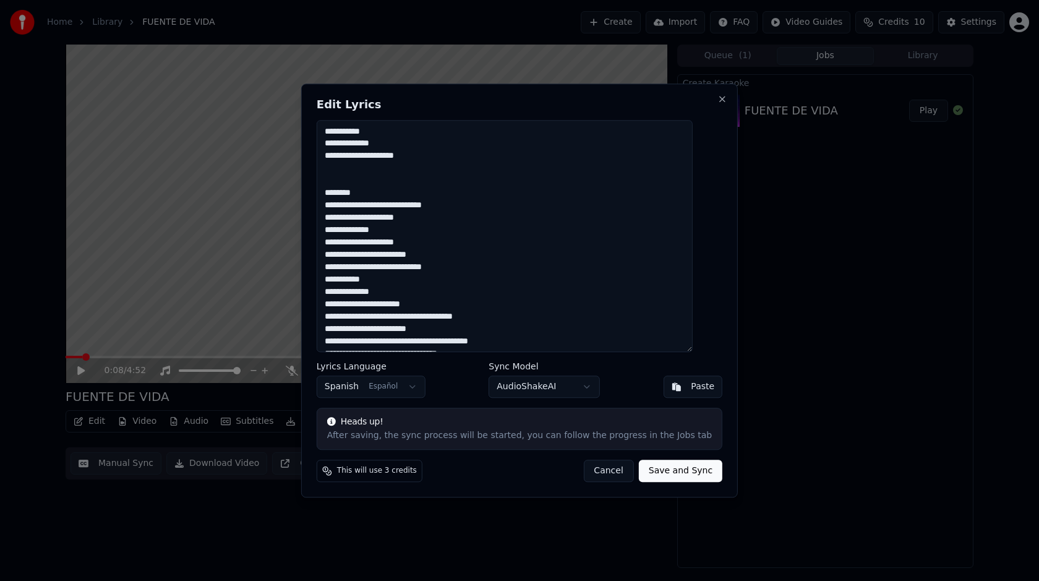
drag, startPoint x: 378, startPoint y: 194, endPoint x: 333, endPoint y: 194, distance: 44.5
click at [333, 194] on textarea at bounding box center [505, 236] width 376 height 233
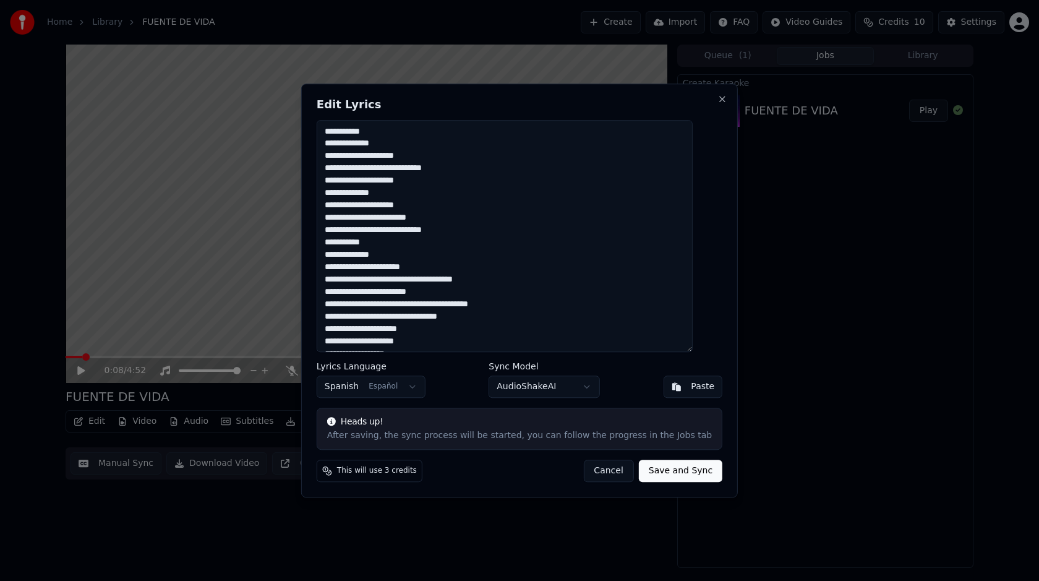
click at [651, 474] on button "Save and Sync" at bounding box center [681, 471] width 84 height 22
type textarea "**********"
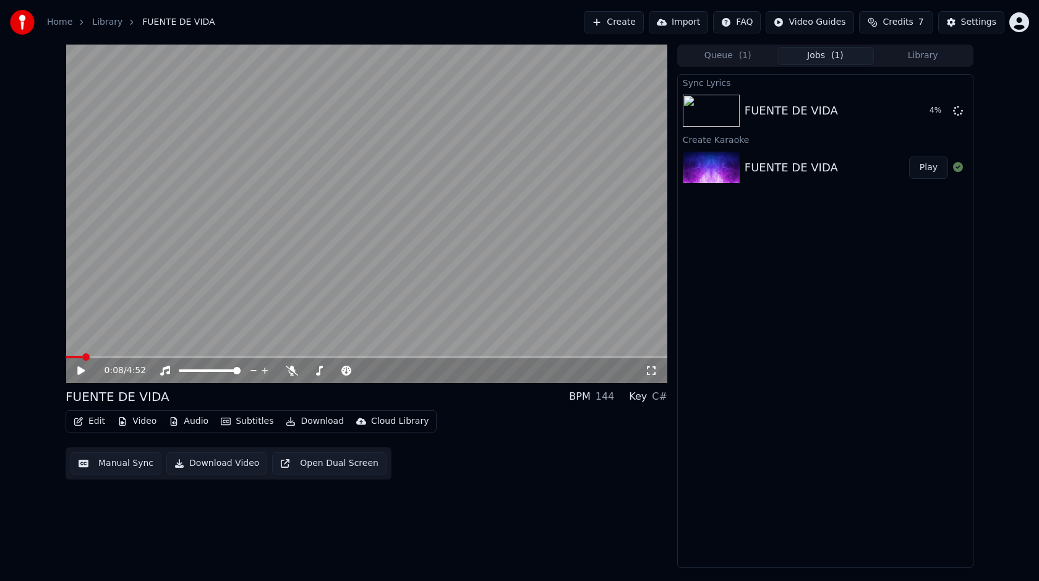
click at [668, 395] on div "0:08 / 4:52 FUENTE DE VIDA BPM 144 Key C# Edit Video Audio Subtitles Download C…" at bounding box center [520, 306] width 928 height 523
click at [661, 395] on div "C#" at bounding box center [659, 396] width 15 height 15
click at [81, 369] on icon at bounding box center [89, 371] width 29 height 10
click at [94, 423] on button "Edit" at bounding box center [89, 421] width 41 height 17
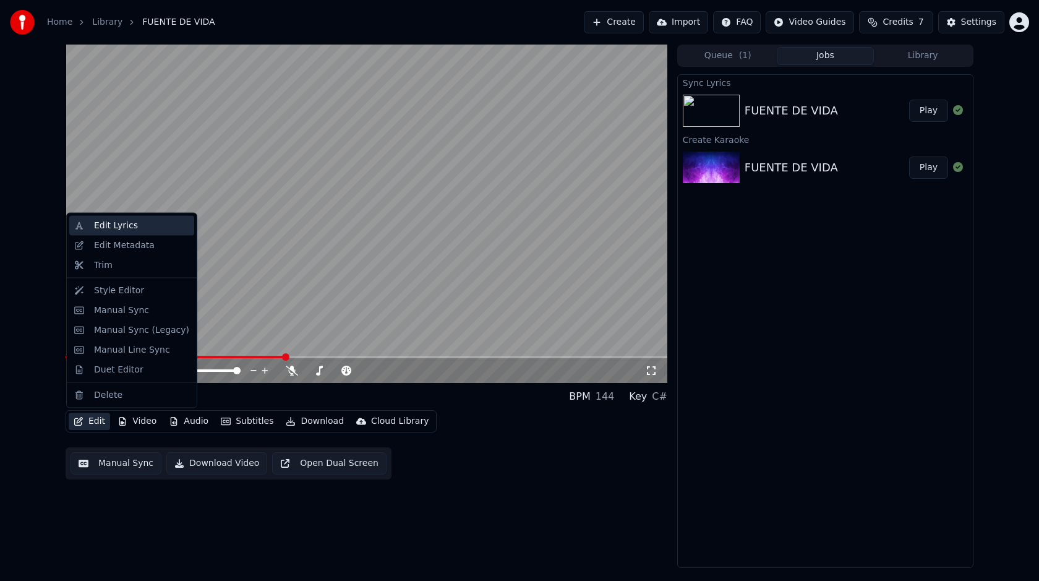
click at [127, 223] on div "Edit Lyrics" at bounding box center [116, 226] width 44 height 12
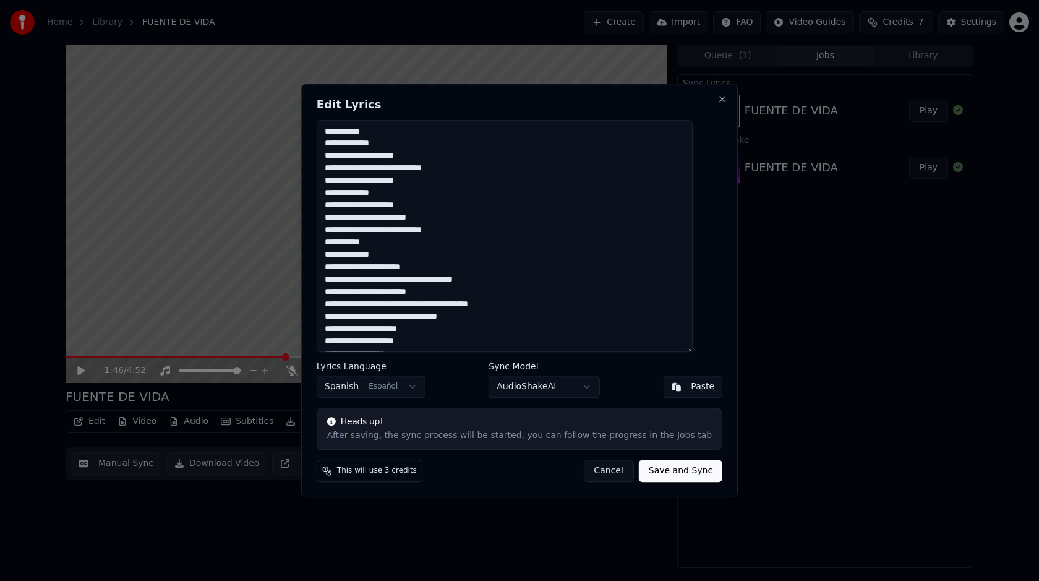
click at [340, 166] on textarea at bounding box center [505, 236] width 376 height 233
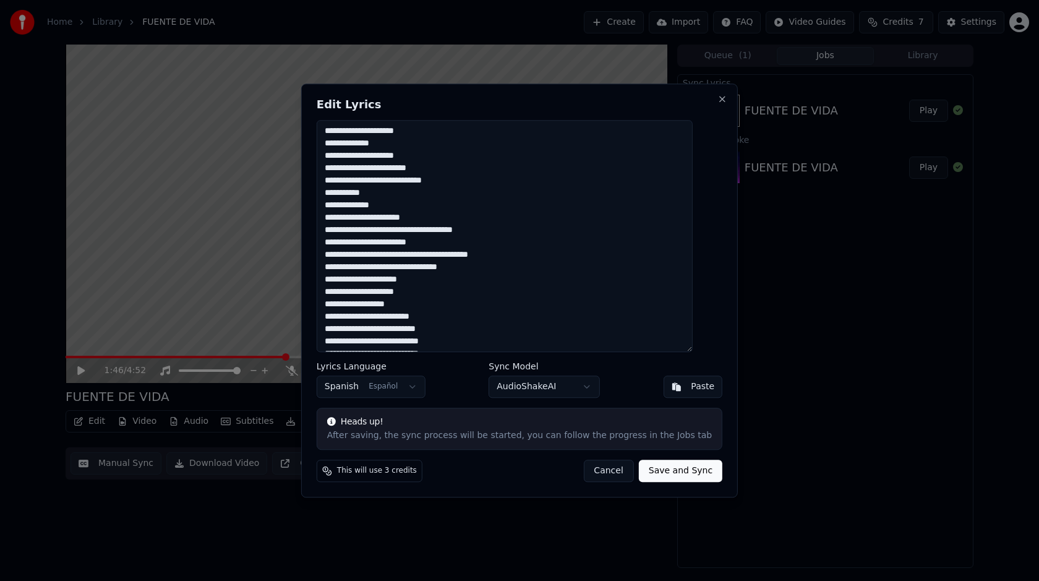
scroll to position [67, 0]
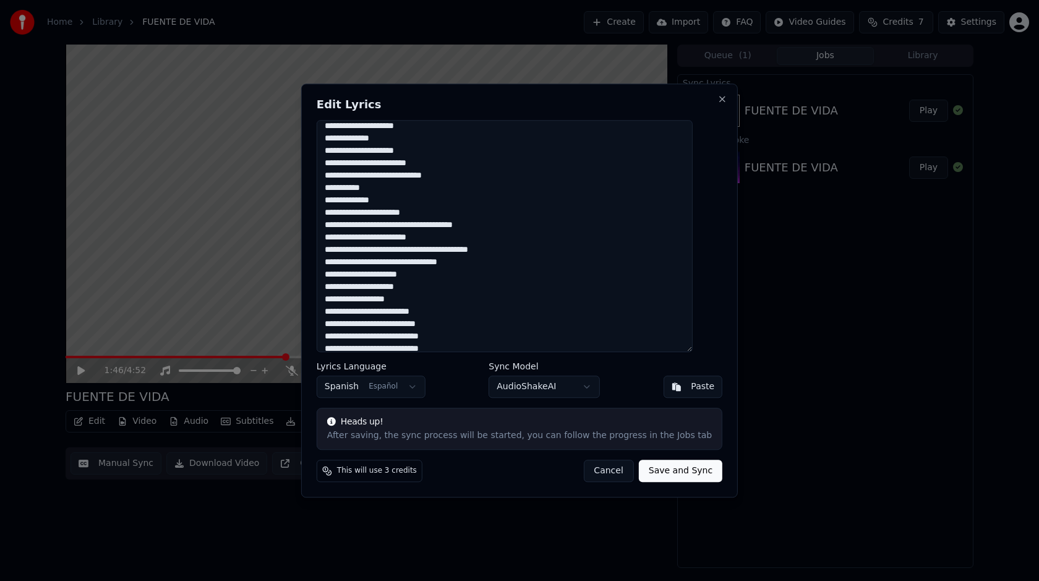
drag, startPoint x: 433, startPoint y: 215, endPoint x: 337, endPoint y: 212, distance: 96.5
click at [337, 212] on textarea at bounding box center [505, 236] width 376 height 233
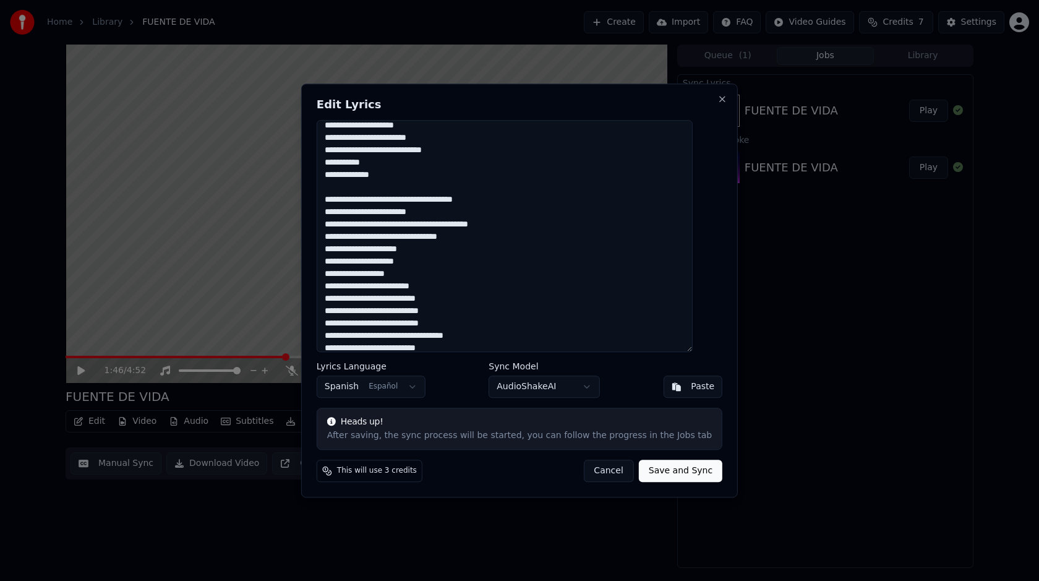
scroll to position [100, 0]
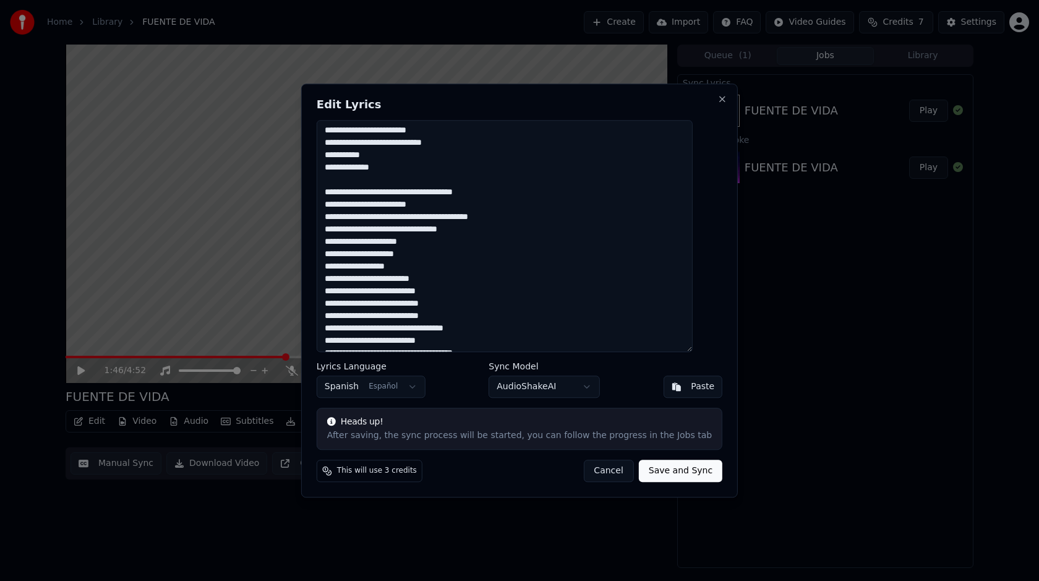
drag, startPoint x: 439, startPoint y: 256, endPoint x: 340, endPoint y: 254, distance: 99.6
click at [339, 254] on textarea at bounding box center [505, 236] width 376 height 233
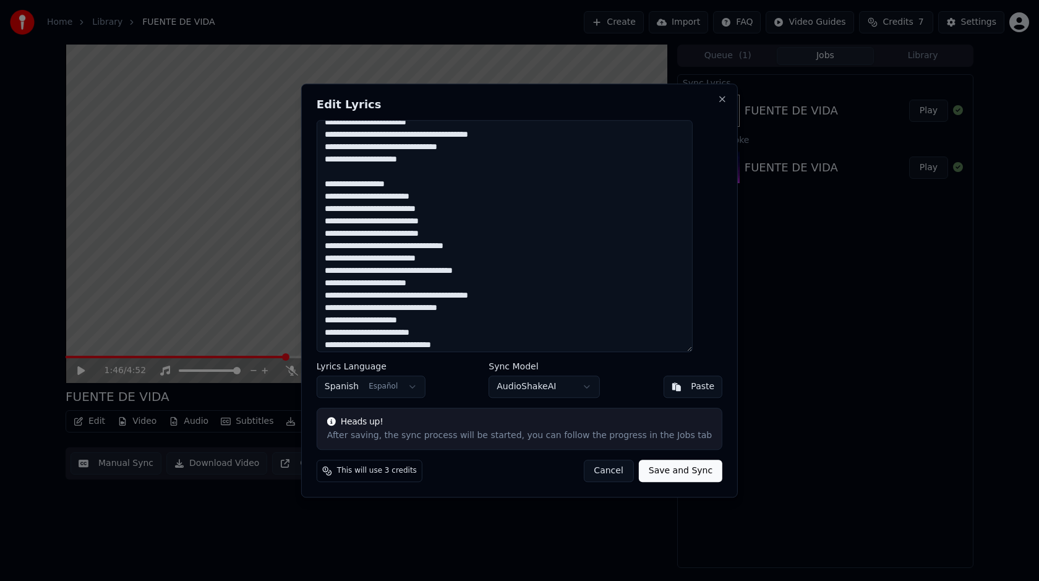
scroll to position [182, 0]
drag, startPoint x: 452, startPoint y: 261, endPoint x: 339, endPoint y: 257, distance: 113.3
click at [339, 257] on textarea at bounding box center [505, 236] width 376 height 233
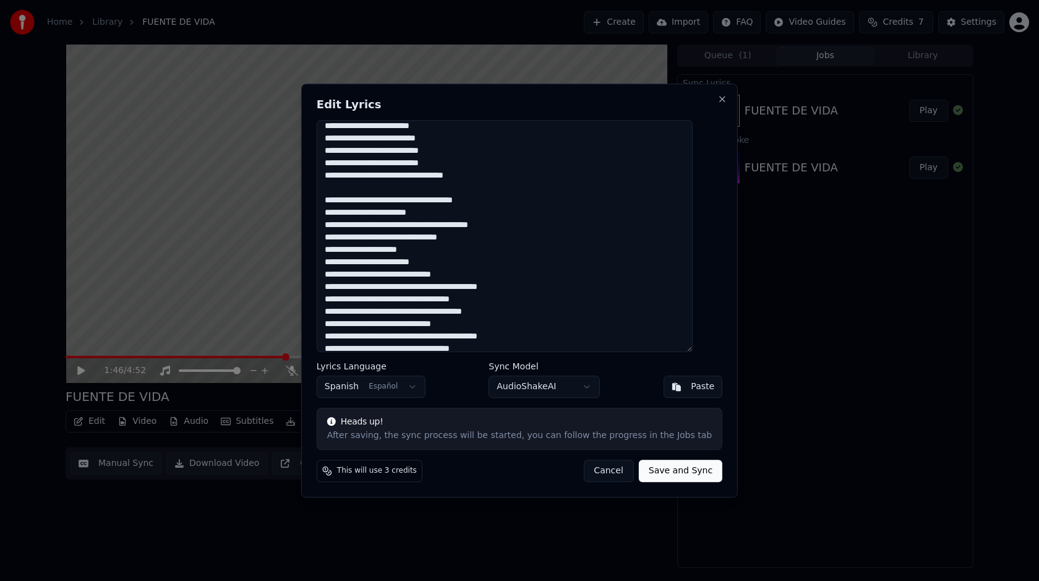
scroll to position [254, 0]
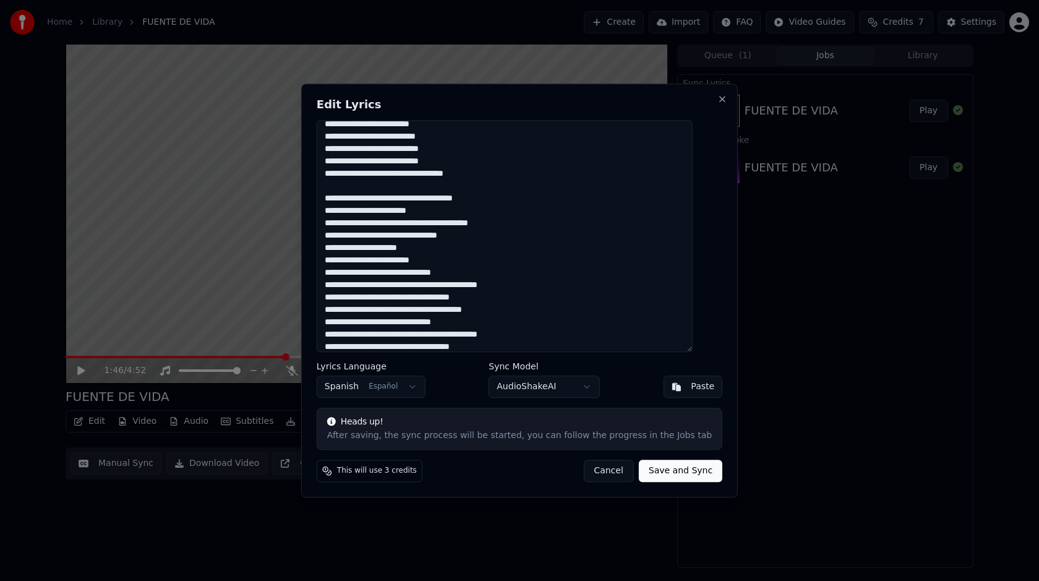
drag, startPoint x: 447, startPoint y: 264, endPoint x: 335, endPoint y: 263, distance: 112.6
click at [335, 263] on textarea at bounding box center [505, 236] width 376 height 233
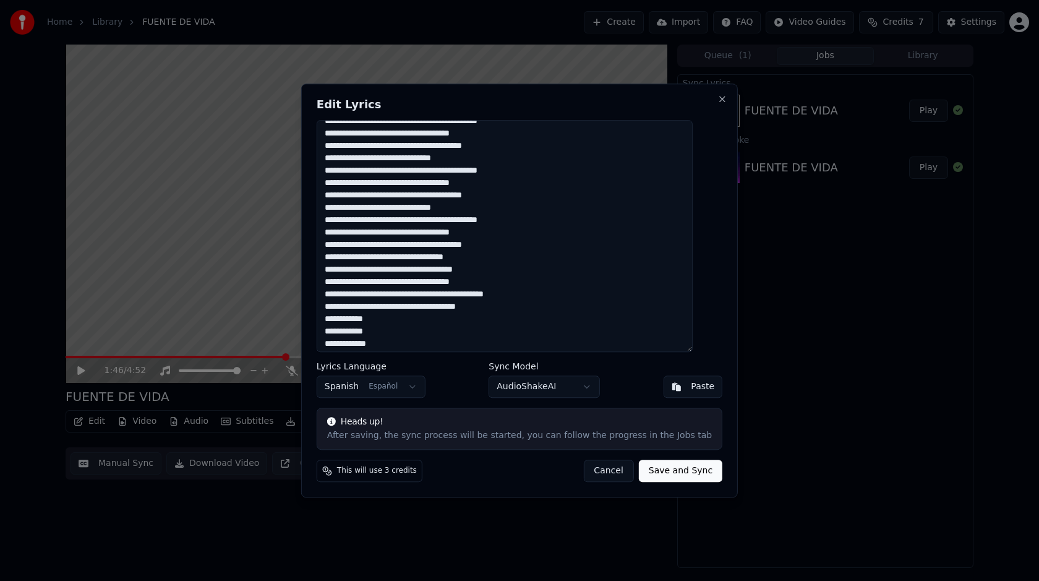
scroll to position [421, 0]
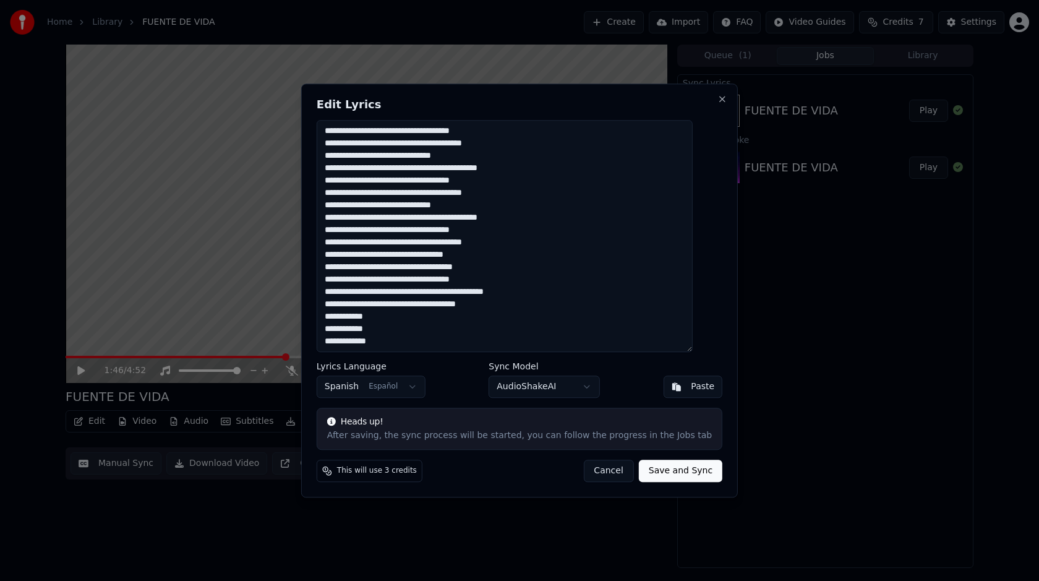
drag, startPoint x: 481, startPoint y: 257, endPoint x: 338, endPoint y: 254, distance: 143.0
click at [338, 254] on textarea at bounding box center [505, 236] width 376 height 233
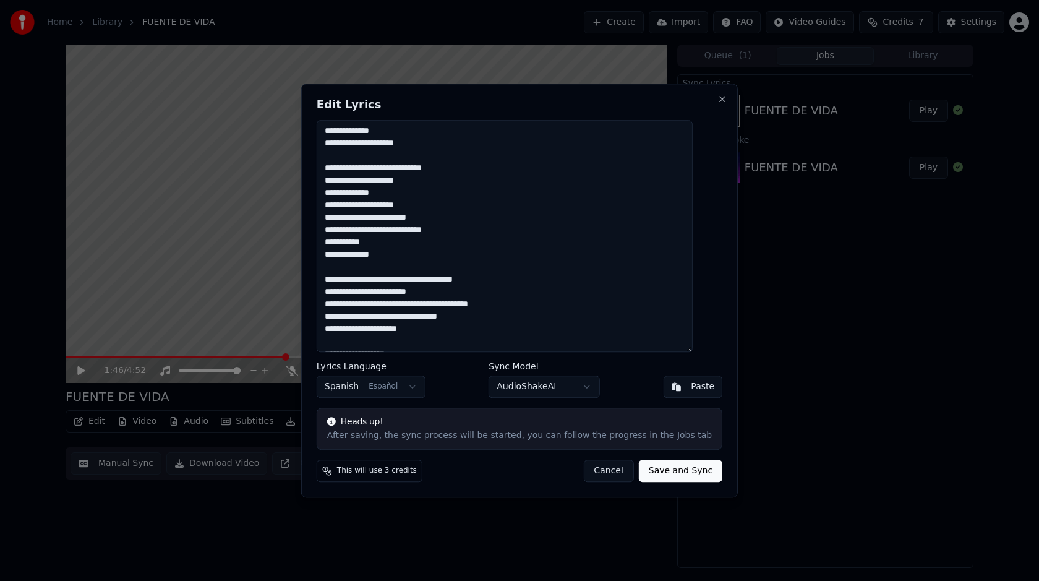
scroll to position [0, 0]
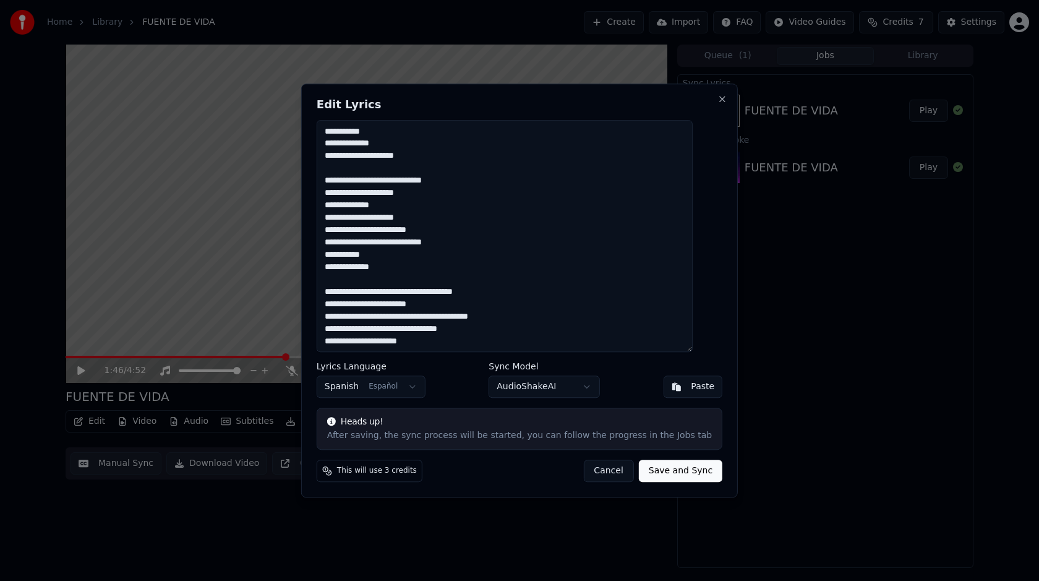
click at [356, 166] on textarea at bounding box center [505, 236] width 376 height 233
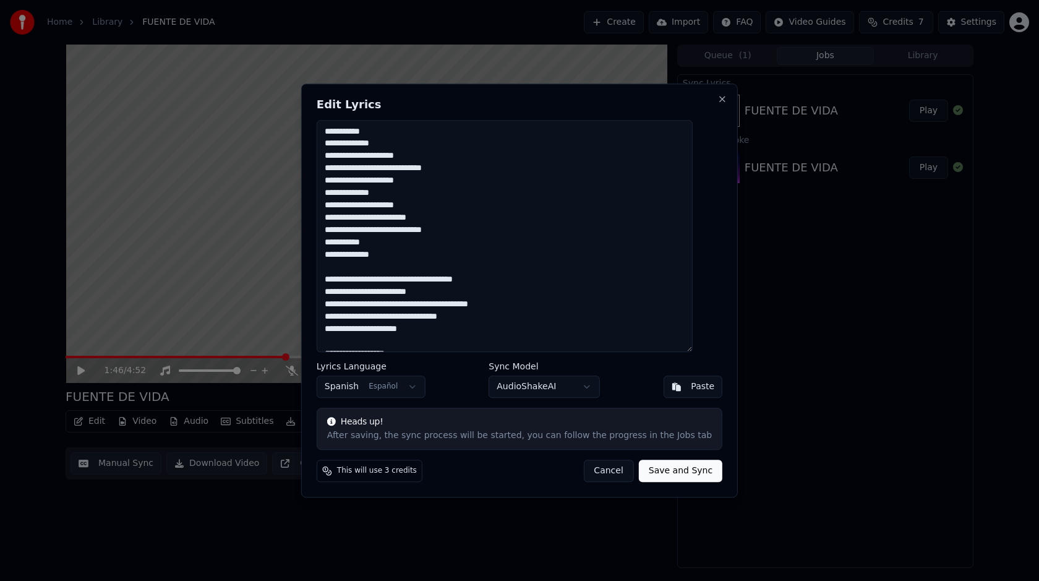
click at [586, 389] on body "Home Library FUENTE DE VIDA Create Import FAQ Video Guides Credits 7 Settings 1…" at bounding box center [519, 290] width 1039 height 581
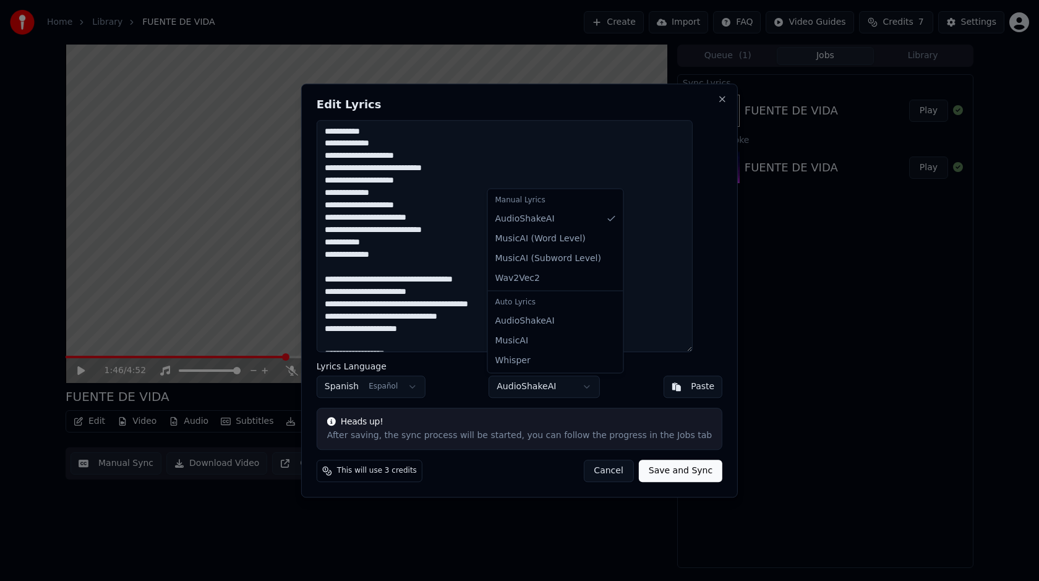
click at [663, 476] on body "Home Library FUENTE DE VIDA Create Import FAQ Video Guides Credits 7 Settings 1…" at bounding box center [519, 290] width 1039 height 581
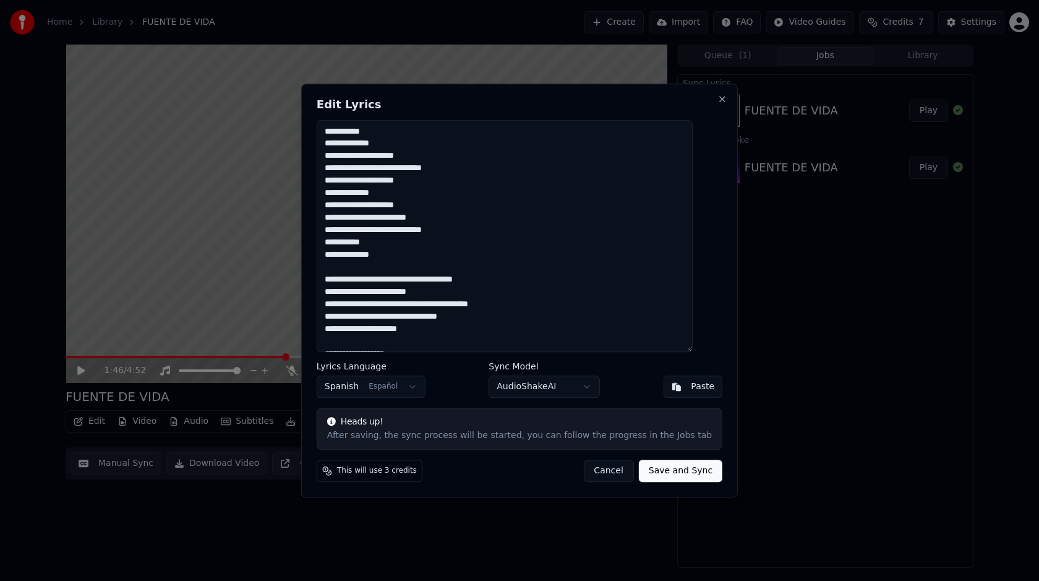
click at [663, 476] on button "Save and Sync" at bounding box center [681, 471] width 84 height 22
type textarea "**********"
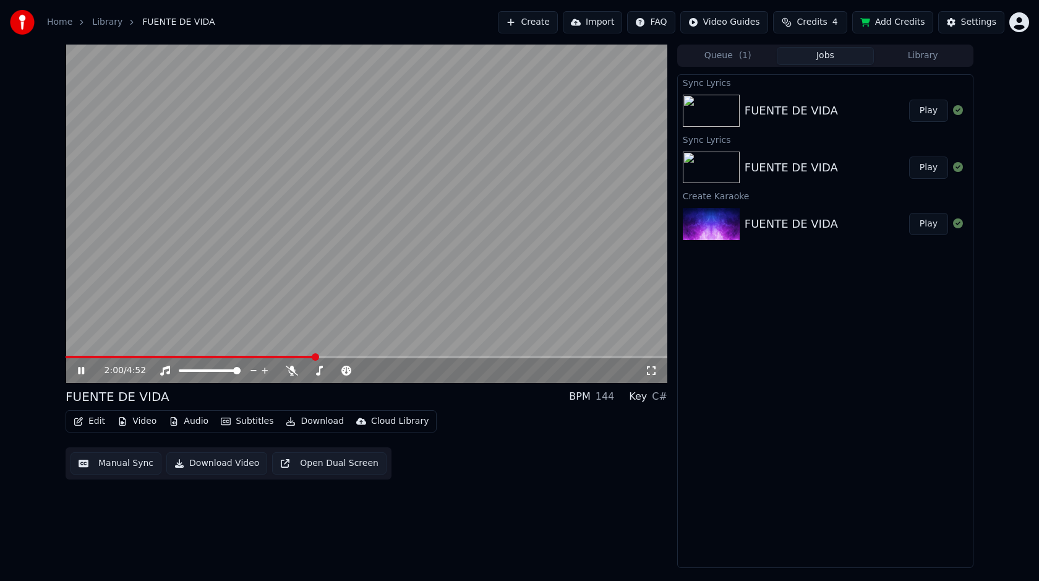
click at [797, 114] on div "FUENTE DE VIDA" at bounding box center [791, 110] width 93 height 17
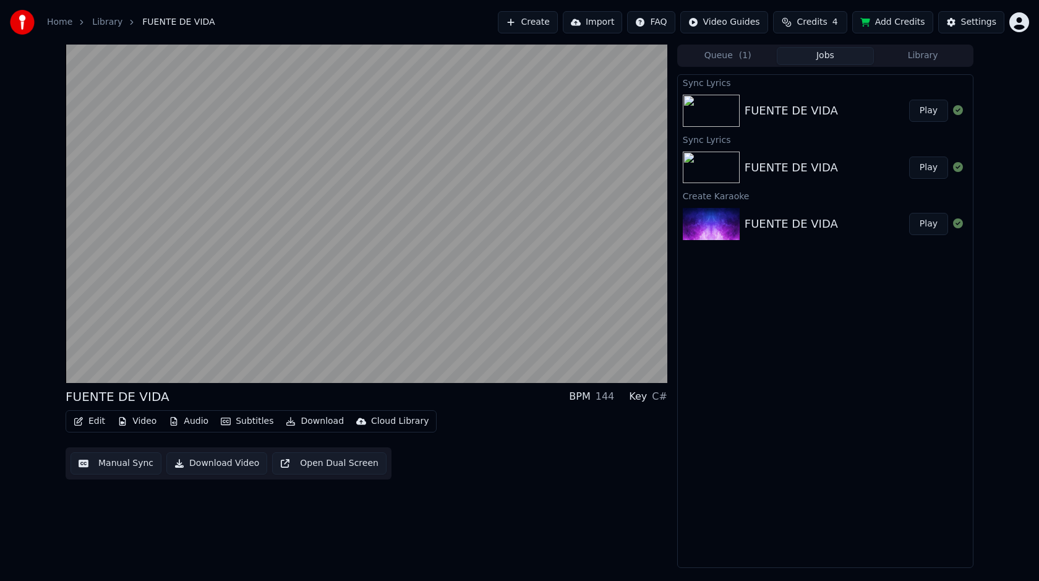
click at [719, 115] on img at bounding box center [711, 111] width 57 height 32
click at [724, 170] on img at bounding box center [711, 168] width 57 height 32
click at [728, 101] on img at bounding box center [711, 111] width 57 height 32
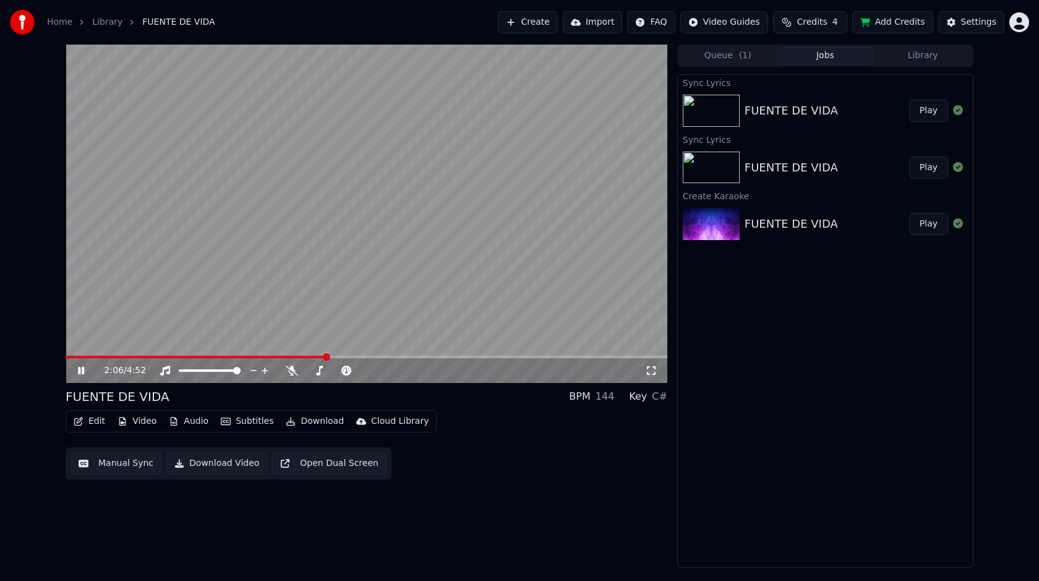
click at [392, 263] on video at bounding box center [367, 214] width 602 height 338
click at [713, 226] on img at bounding box center [711, 224] width 57 height 32
click at [791, 286] on div "Sync Lyrics FUENTE DE VIDA Play Sync Lyrics FUENTE DE VIDA Play Create Karaoke …" at bounding box center [825, 321] width 296 height 494
click at [770, 114] on div "FUENTE DE VIDA" at bounding box center [791, 110] width 93 height 17
click at [718, 108] on img at bounding box center [711, 111] width 57 height 32
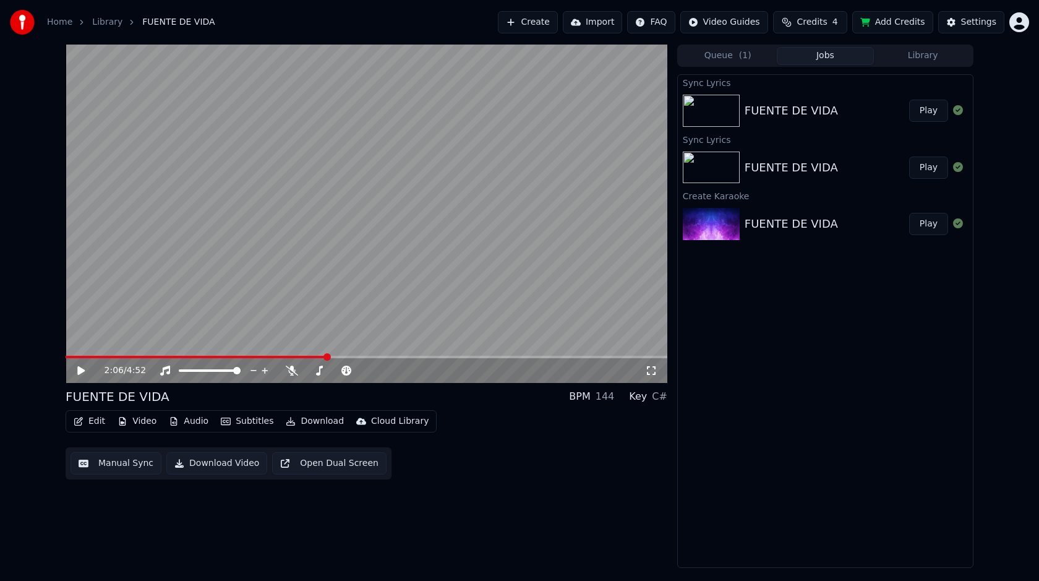
click at [718, 107] on img at bounding box center [711, 111] width 57 height 32
click at [934, 108] on button "Play" at bounding box center [928, 111] width 39 height 22
click at [82, 374] on icon at bounding box center [89, 371] width 29 height 10
click at [100, 357] on span at bounding box center [87, 357] width 43 height 2
click at [96, 358] on span at bounding box center [81, 357] width 31 height 2
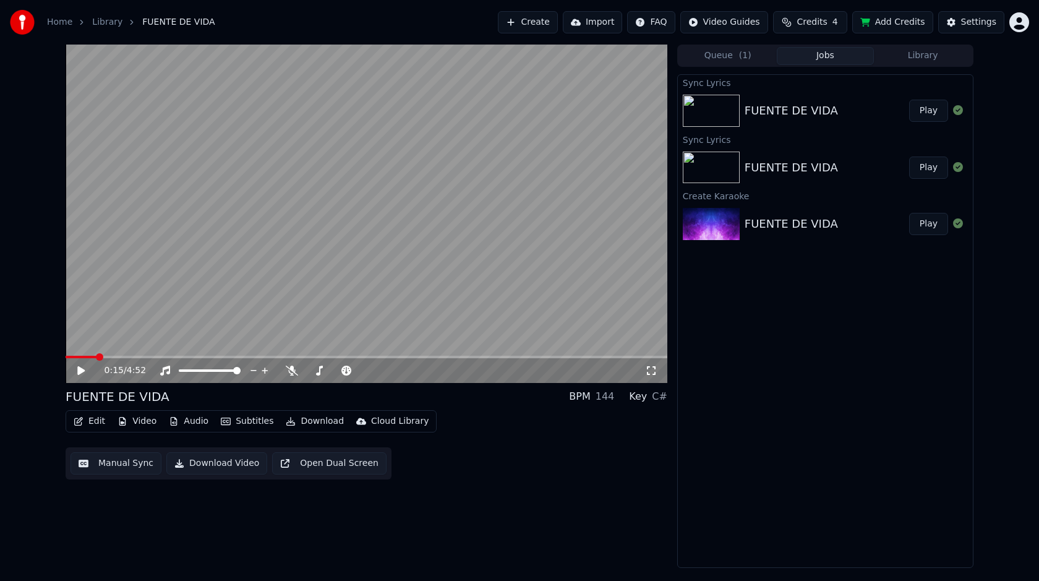
click at [101, 426] on button "Edit" at bounding box center [89, 421] width 41 height 17
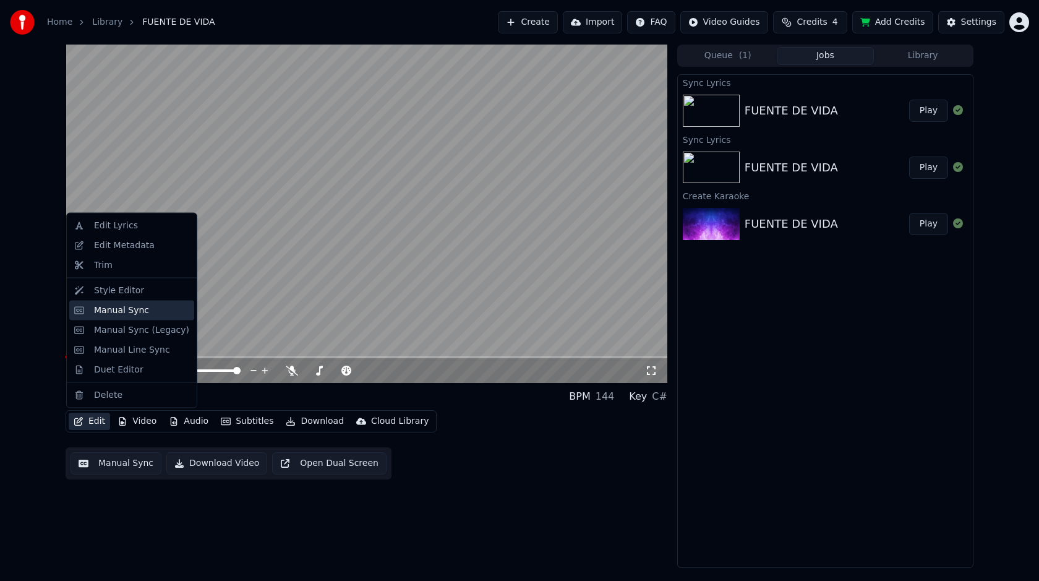
click at [102, 309] on div "Manual Sync" at bounding box center [121, 310] width 55 height 12
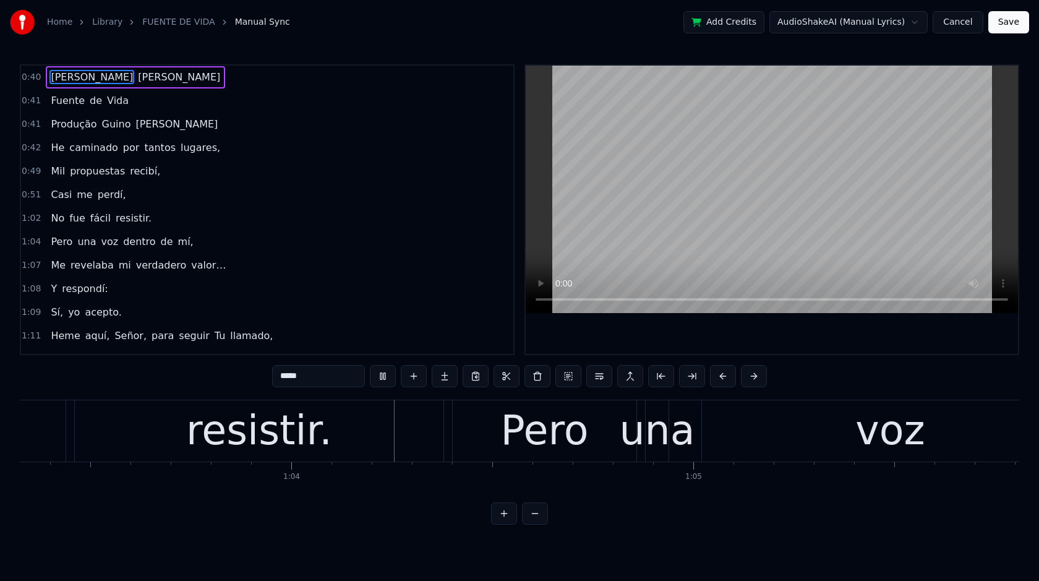
scroll to position [0, 25464]
click at [190, 109] on div "0:41 Fuente de Vida" at bounding box center [267, 101] width 492 height 24
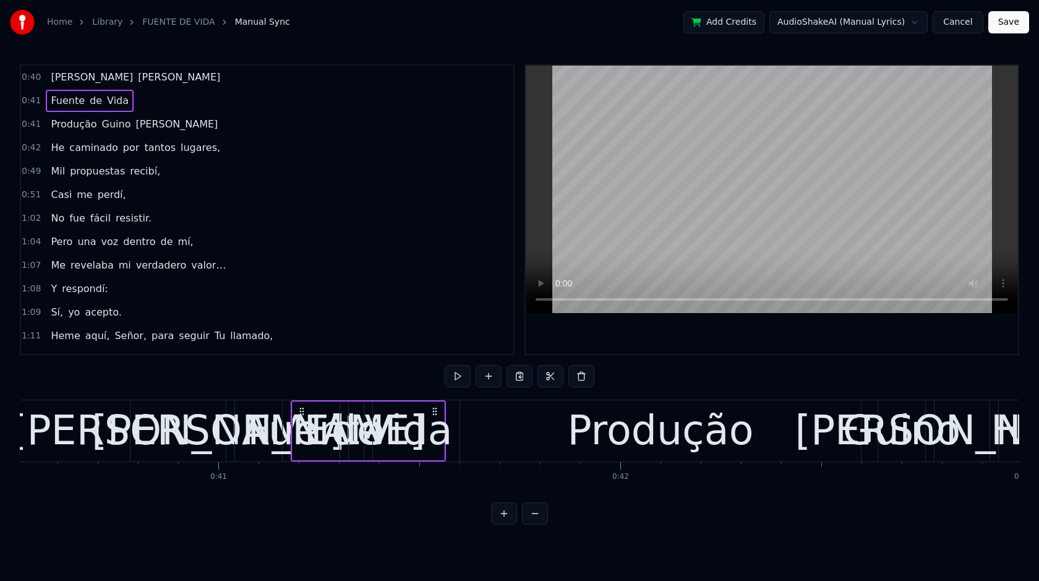
scroll to position [0, 16180]
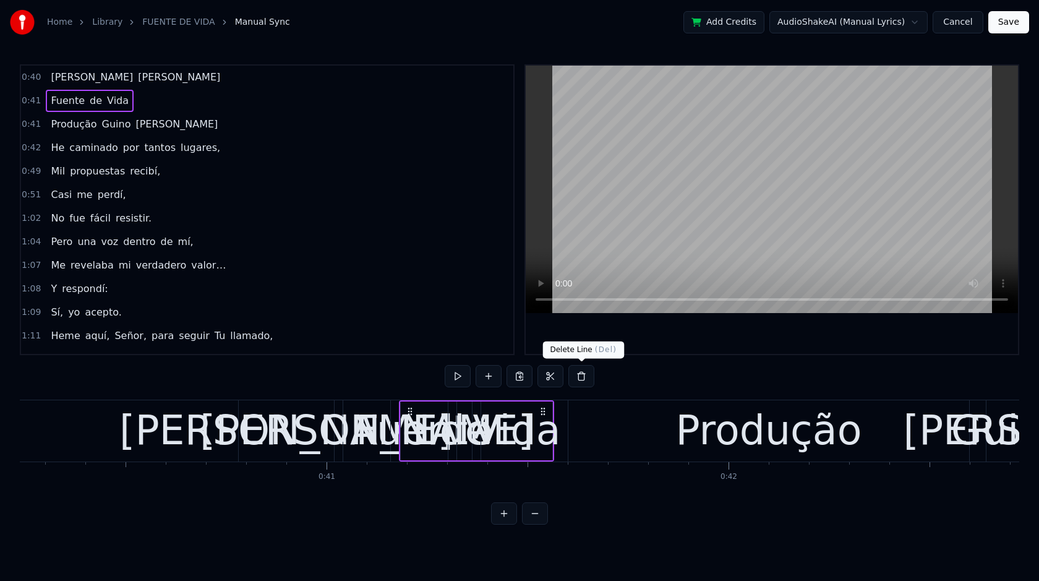
click at [579, 380] on button at bounding box center [582, 376] width 26 height 22
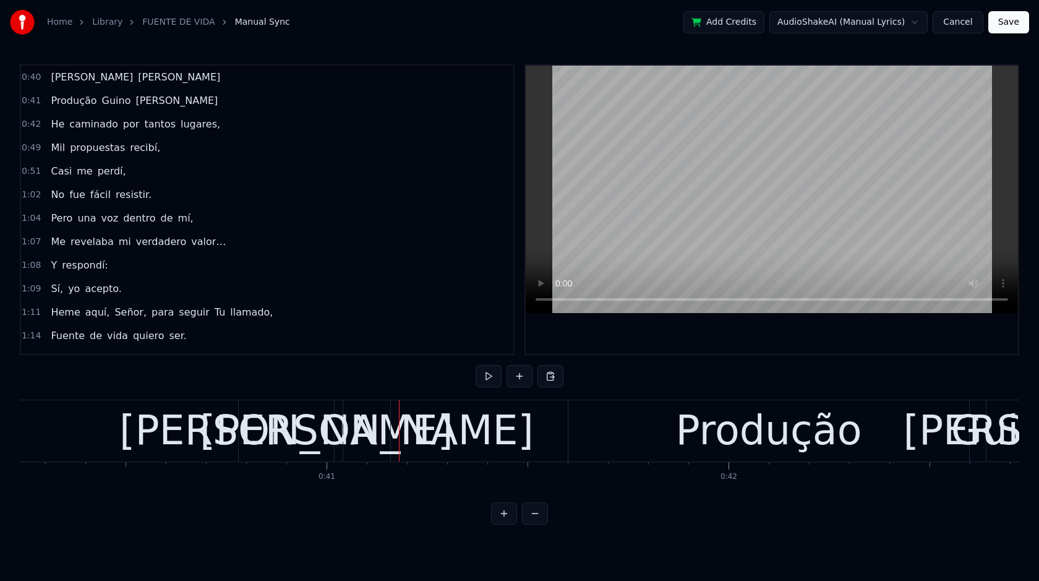
click at [254, 214] on div "1:04 Pero una voz dentro de mí," at bounding box center [267, 219] width 492 height 24
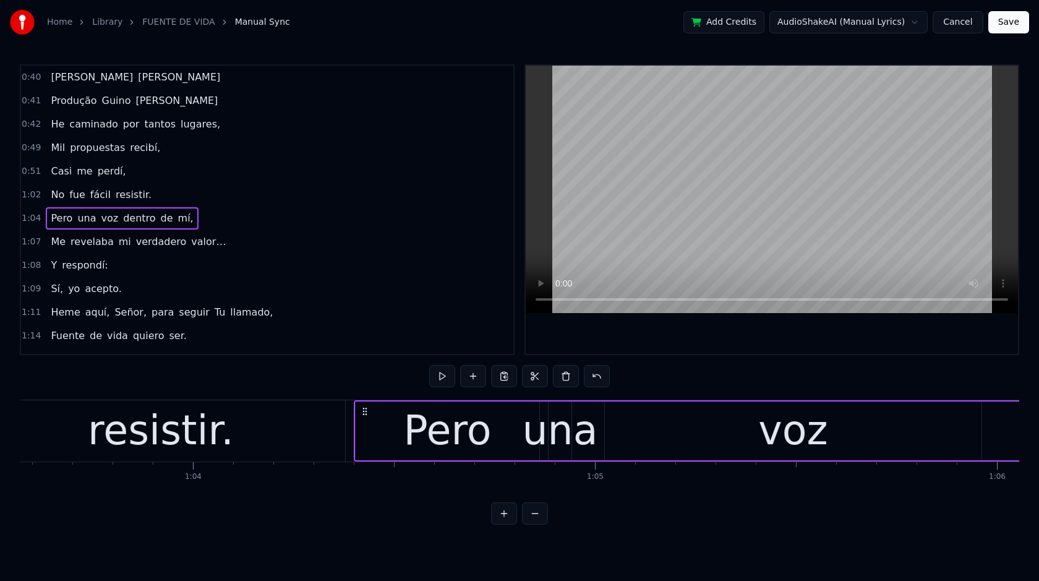
scroll to position [0, 25834]
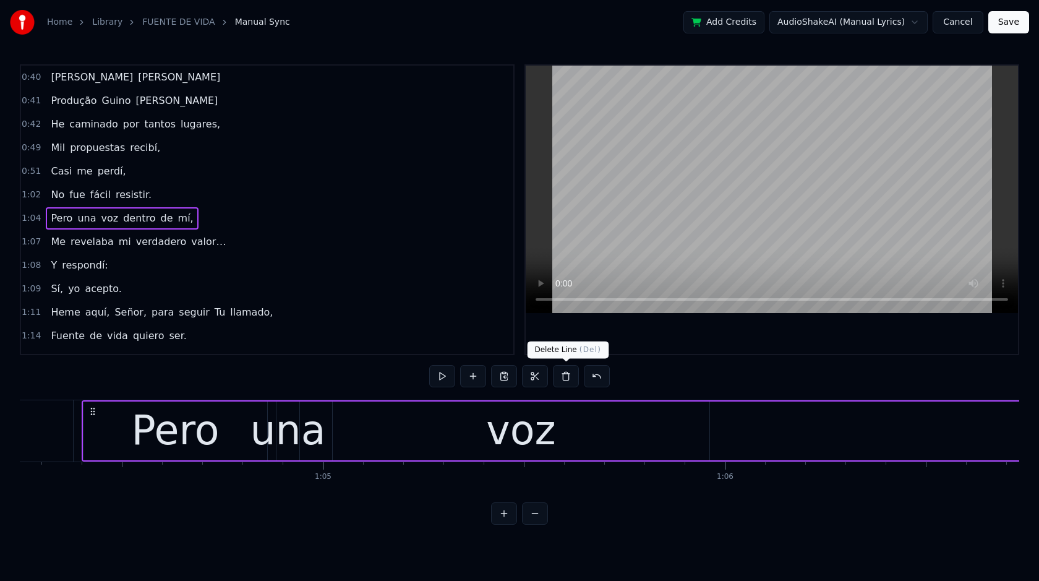
click at [567, 379] on button at bounding box center [566, 376] width 26 height 22
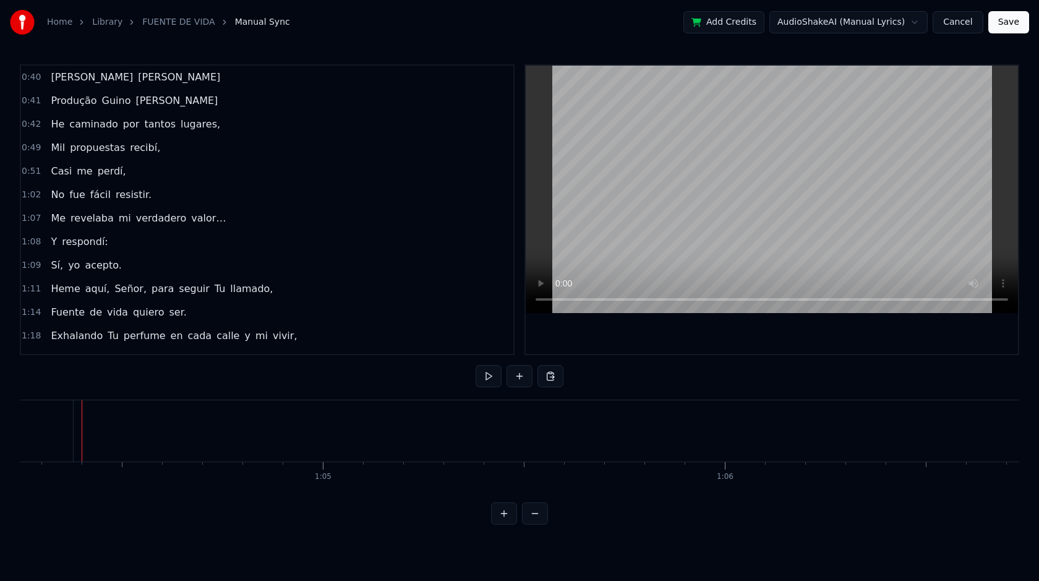
click at [225, 197] on div "1:02 No fue fácil resistir." at bounding box center [267, 195] width 492 height 24
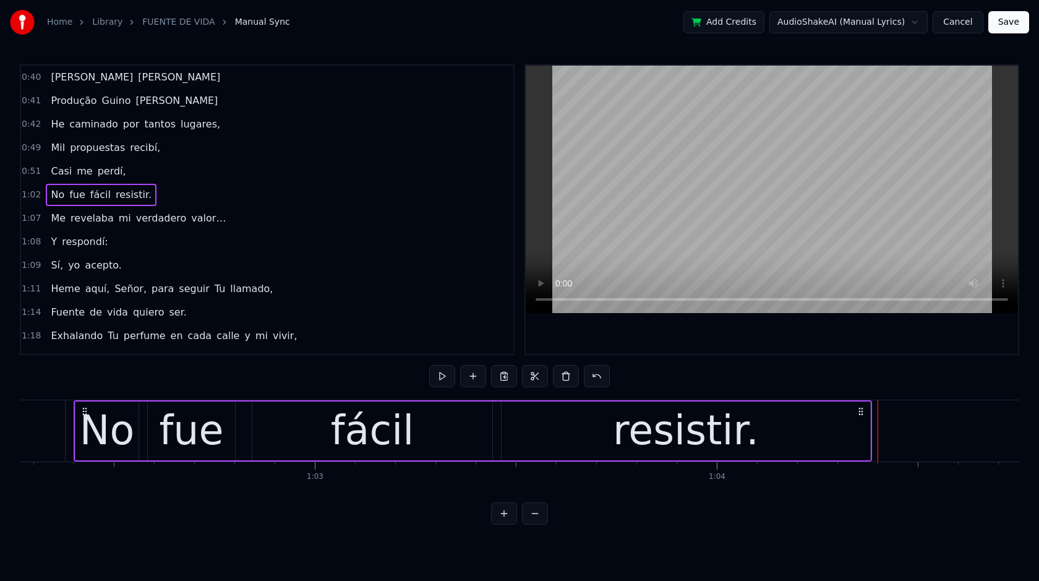
scroll to position [0, 25030]
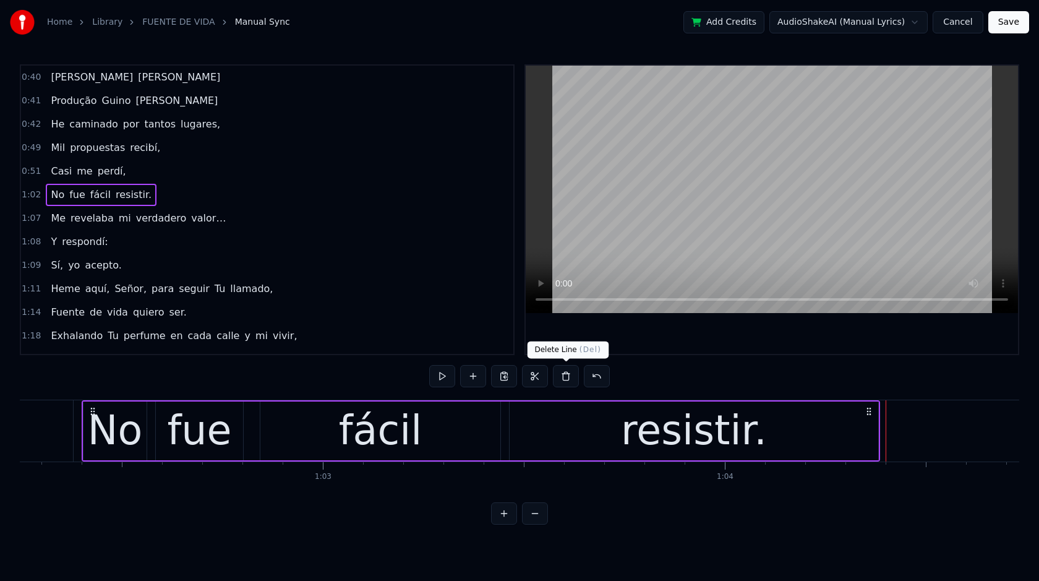
click at [567, 382] on button at bounding box center [566, 376] width 26 height 22
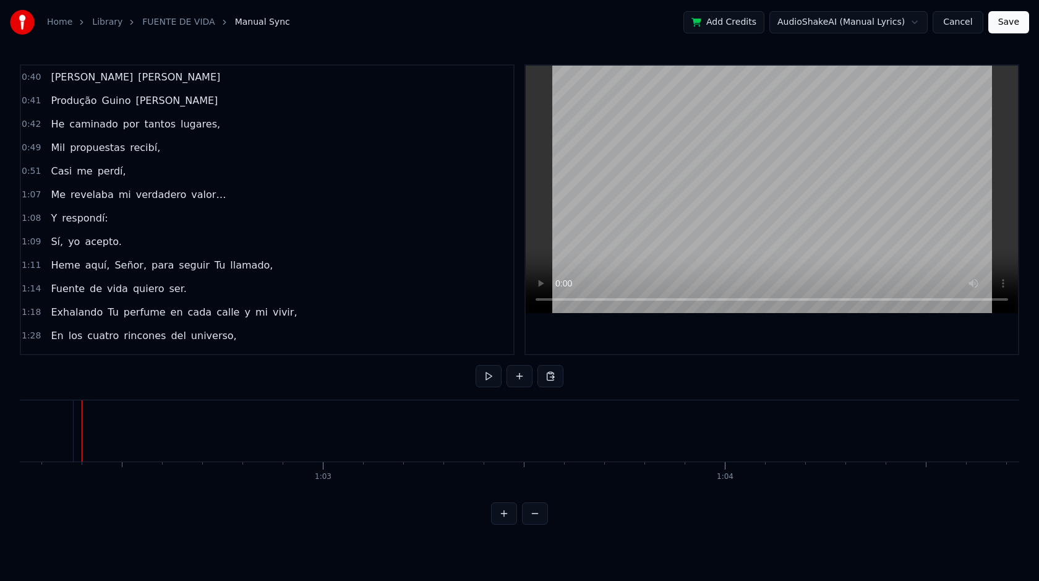
click at [77, 82] on div "[PERSON_NAME]" at bounding box center [135, 77] width 179 height 22
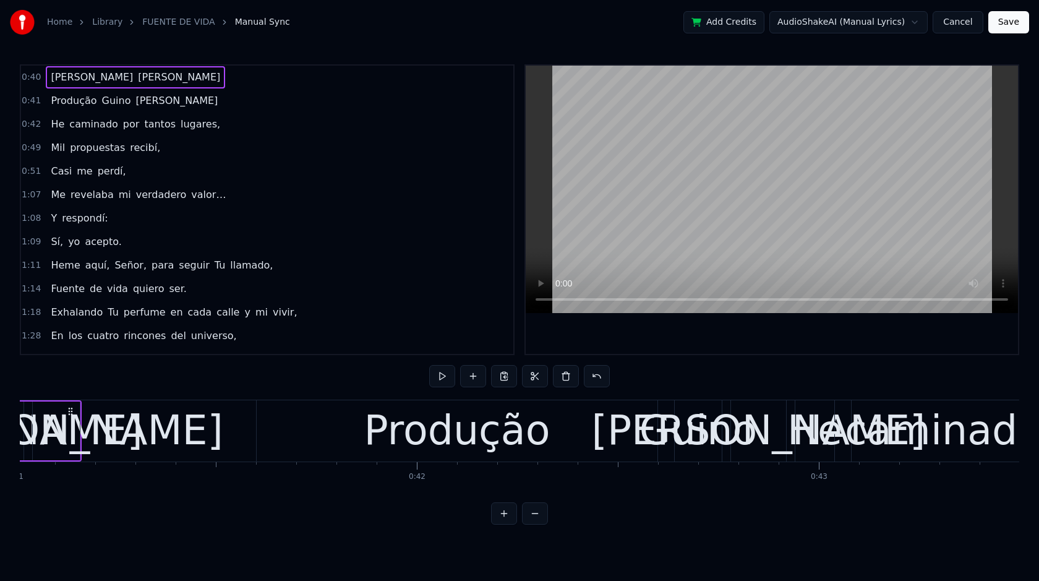
scroll to position [0, 16336]
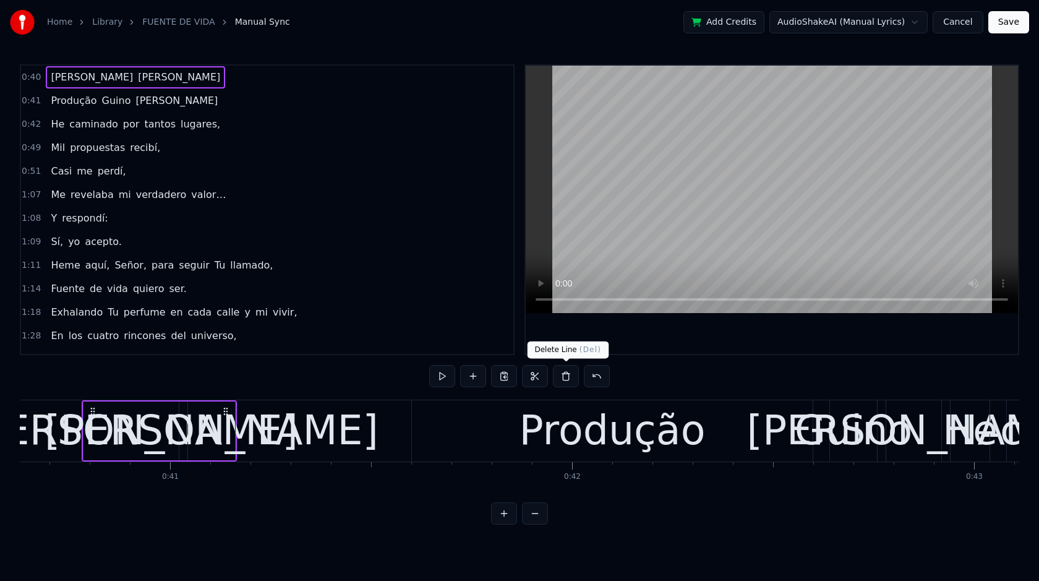
click at [561, 382] on button at bounding box center [566, 376] width 26 height 22
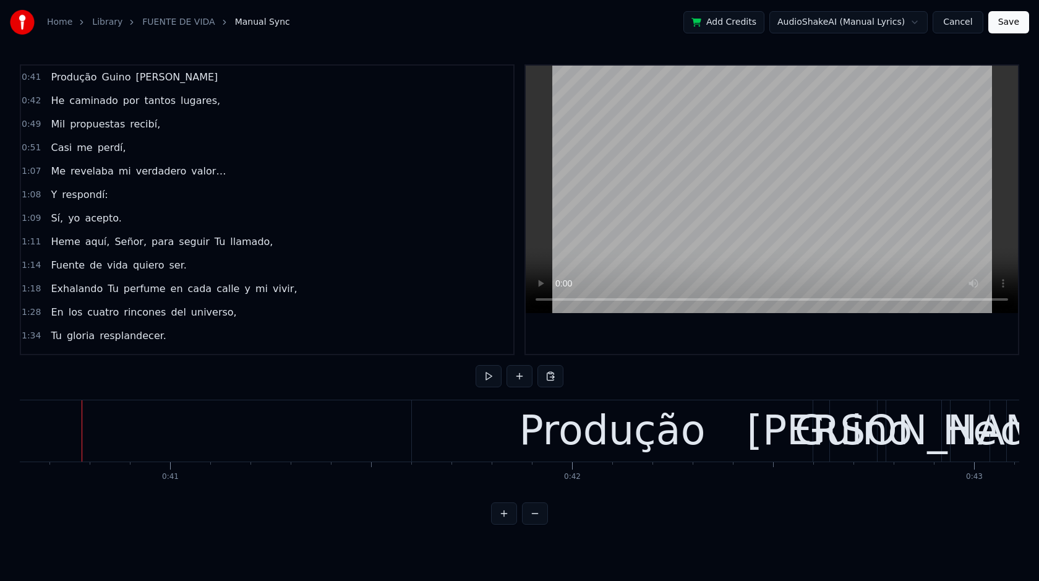
click at [94, 89] on div "0:42 He caminado por tantos lugares," at bounding box center [267, 101] width 492 height 24
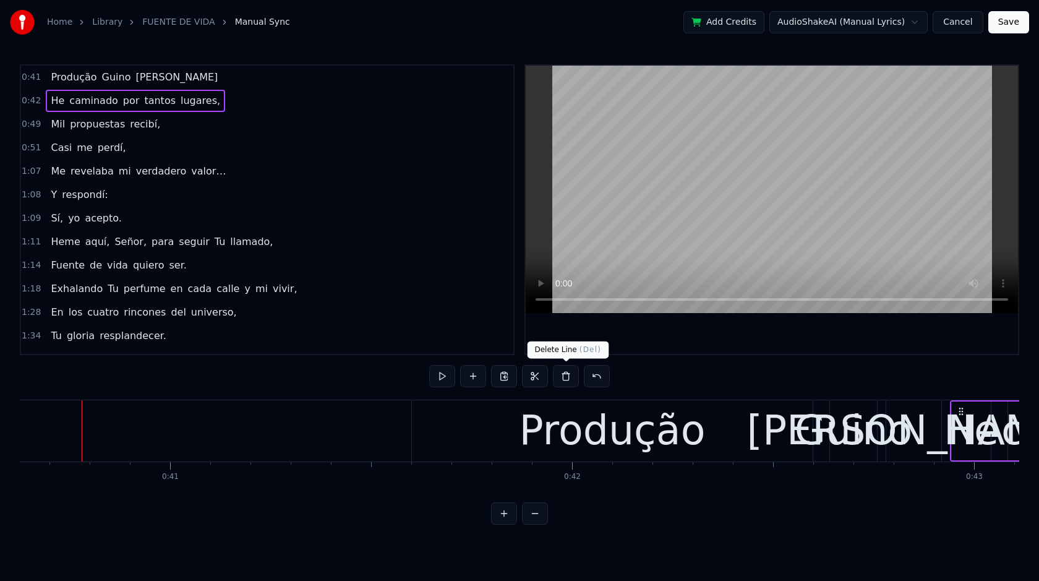
click at [565, 380] on button at bounding box center [566, 376] width 26 height 22
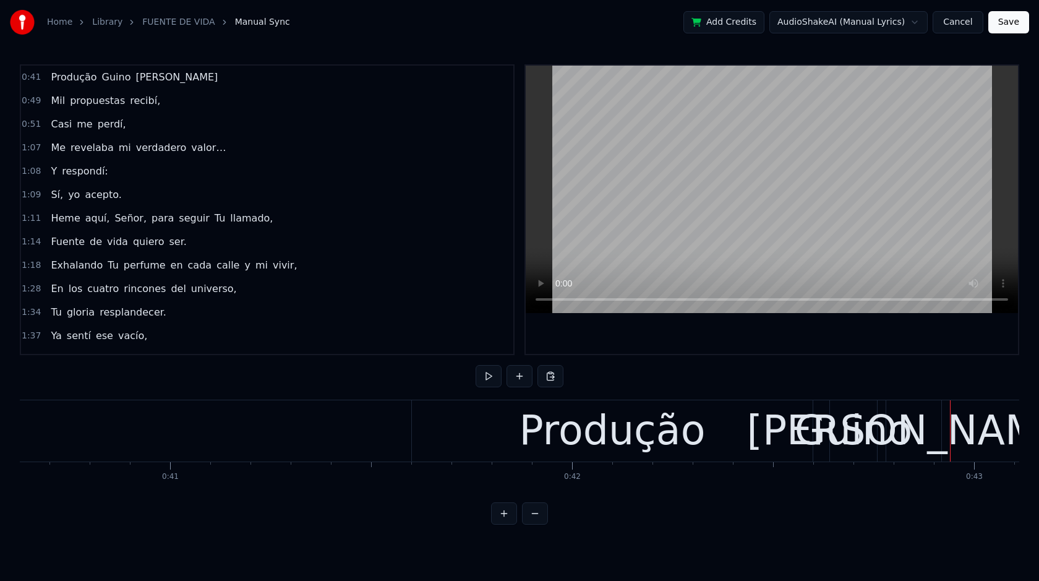
click at [960, 25] on button "Cancel" at bounding box center [958, 22] width 50 height 22
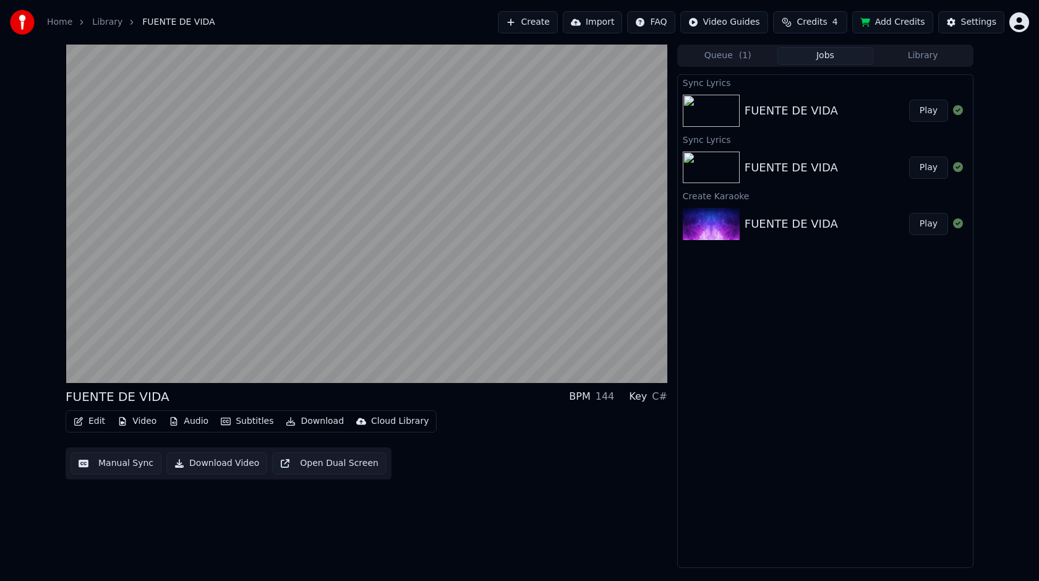
click at [930, 228] on button "Play" at bounding box center [928, 224] width 39 height 22
click at [909, 213] on button "Play" at bounding box center [928, 224] width 39 height 22
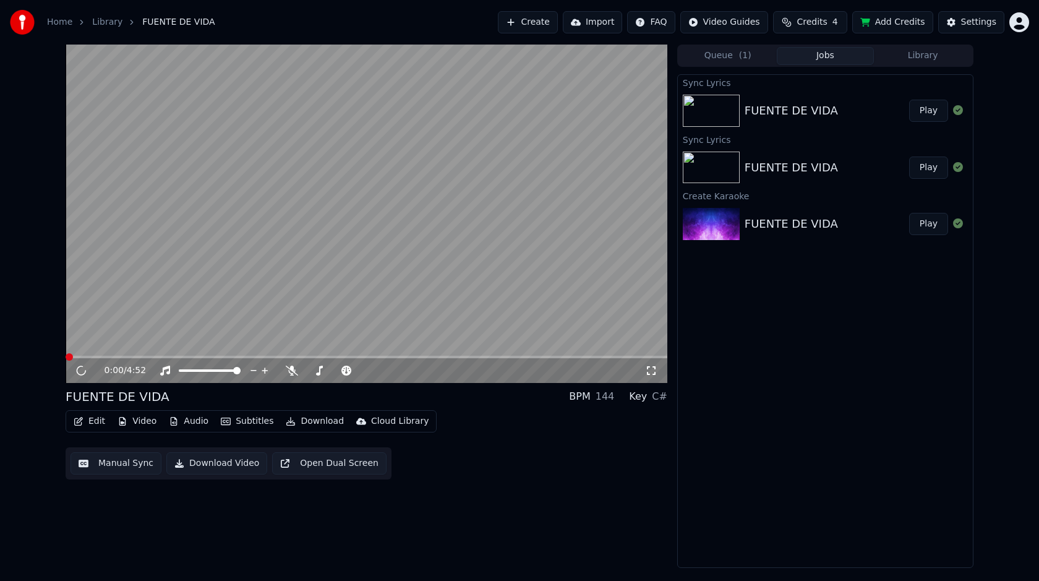
click at [936, 114] on button "Play" at bounding box center [928, 111] width 39 height 22
click at [80, 371] on icon at bounding box center [80, 370] width 7 height 9
click at [80, 371] on icon at bounding box center [81, 370] width 6 height 7
click at [80, 371] on icon at bounding box center [80, 370] width 7 height 9
click at [80, 371] on icon at bounding box center [81, 370] width 6 height 7
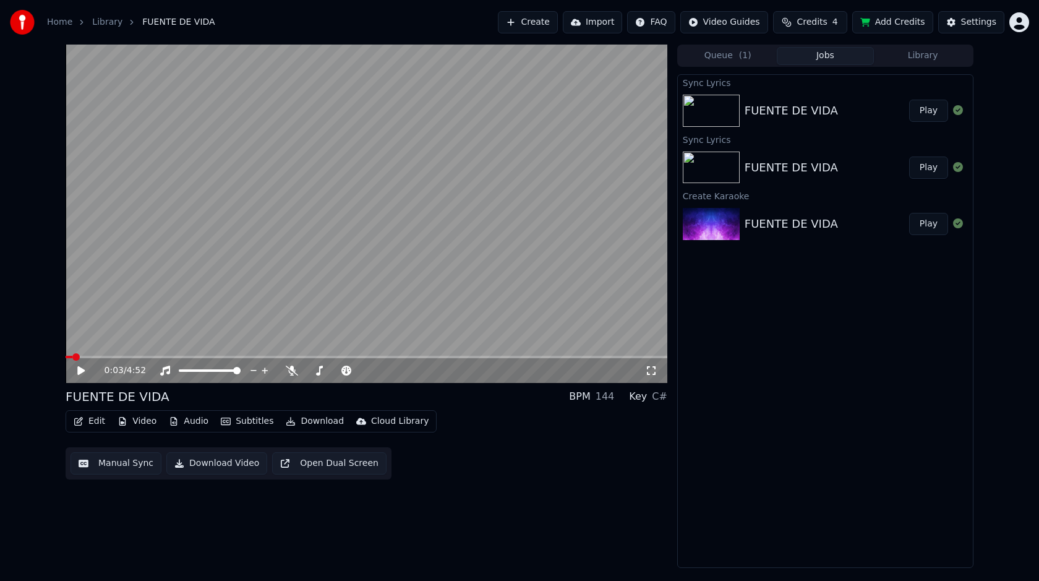
click at [122, 463] on button "Manual Sync" at bounding box center [116, 463] width 91 height 22
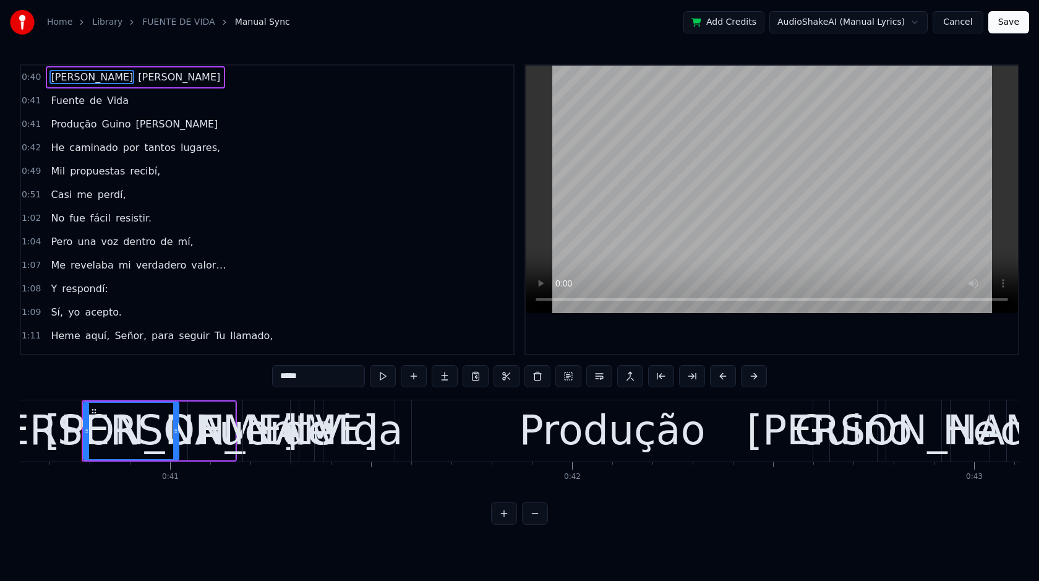
drag, startPoint x: 131, startPoint y: 418, endPoint x: 83, endPoint y: 426, distance: 48.9
click at [83, 426] on div "[PERSON_NAME]" at bounding box center [131, 430] width 334 height 61
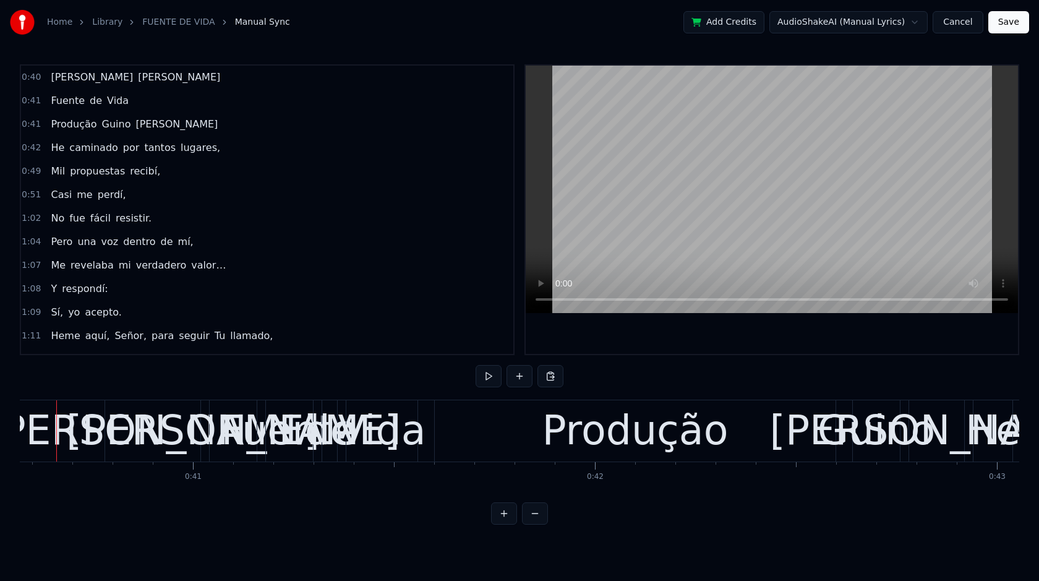
scroll to position [0, 16288]
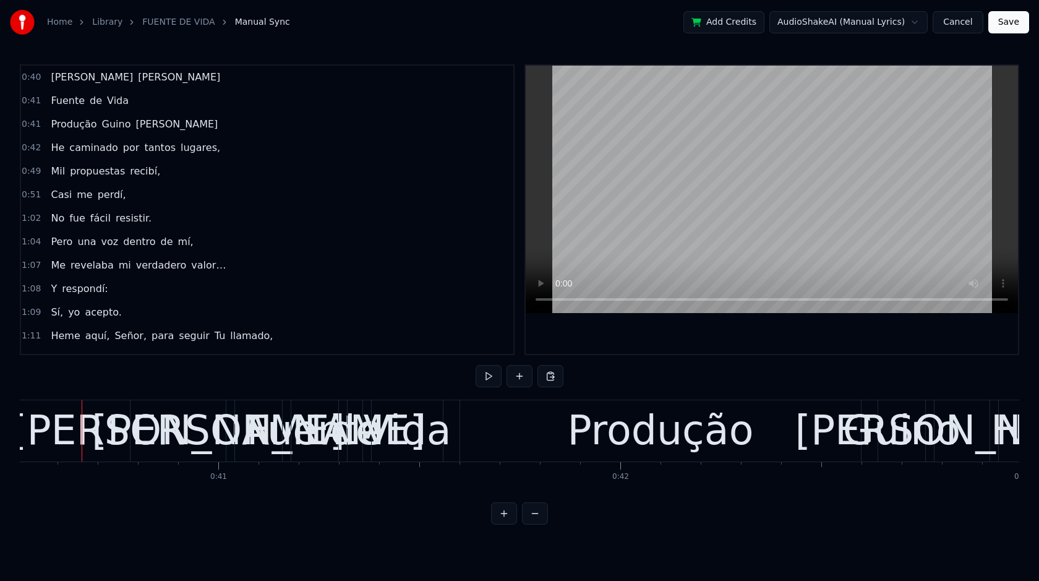
click at [173, 439] on div "[PERSON_NAME]" at bounding box center [178, 430] width 334 height 61
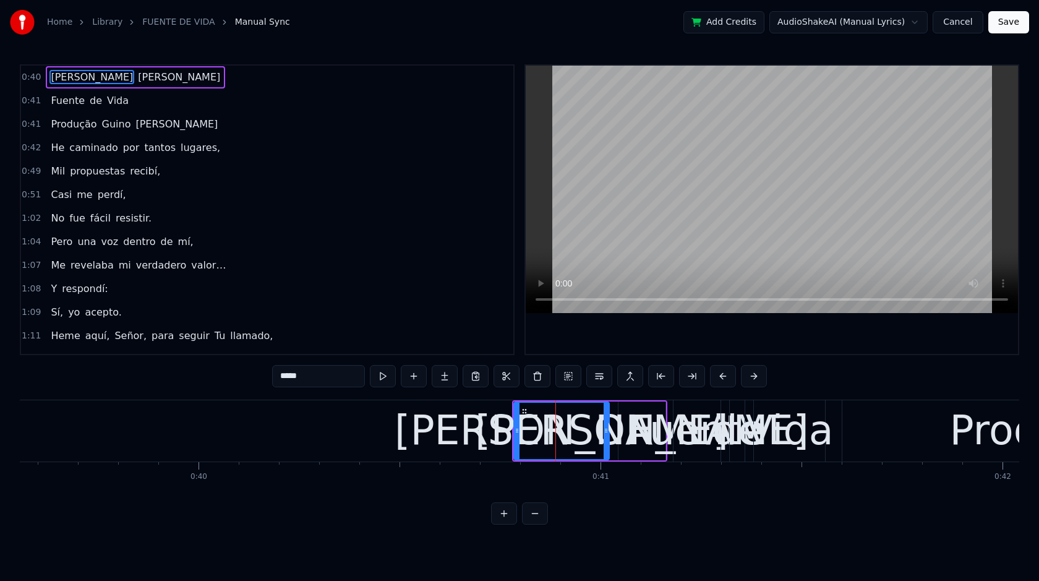
scroll to position [0, 15846]
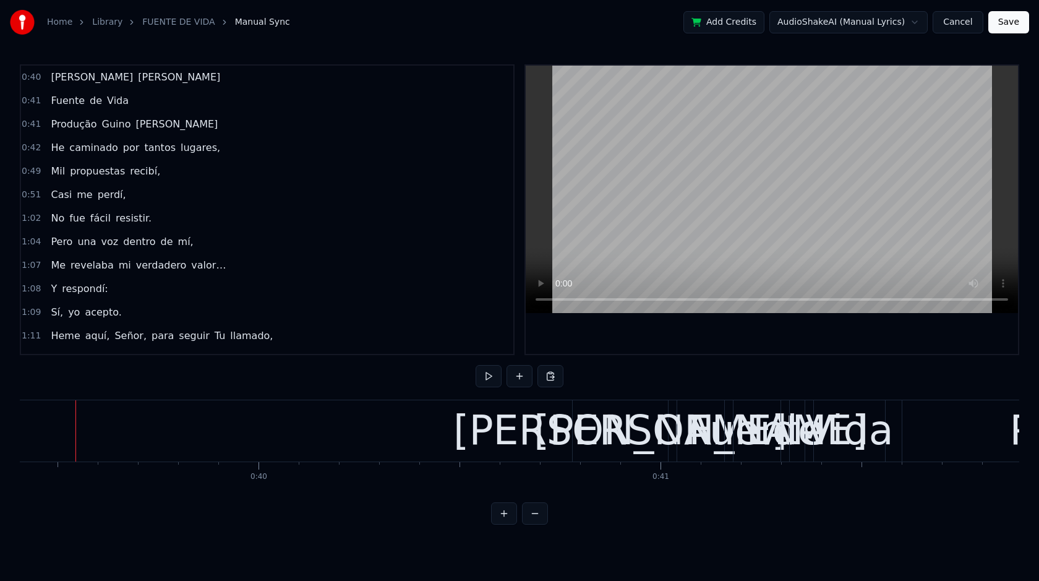
scroll to position [0, 15839]
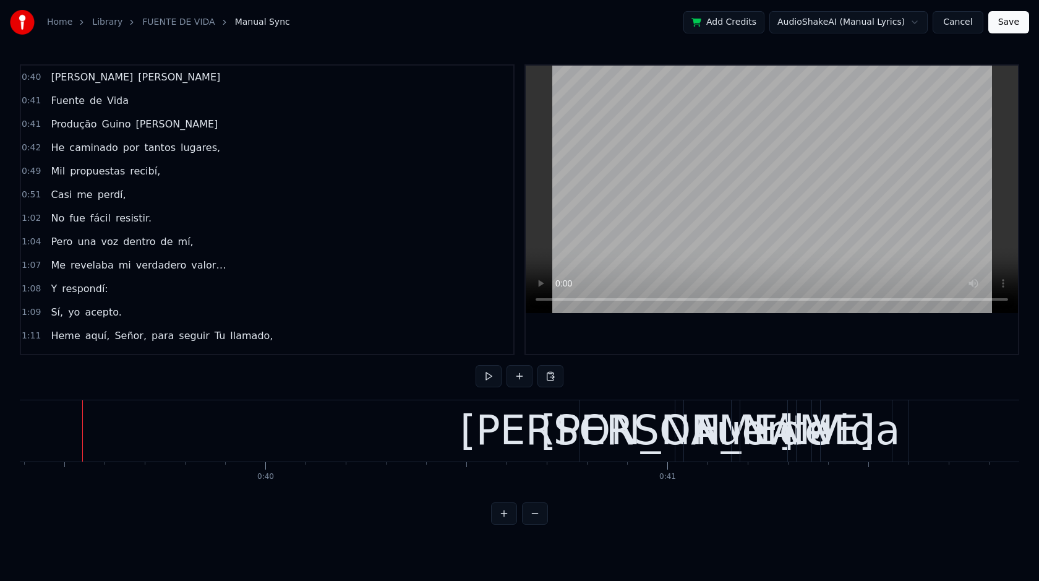
click at [595, 436] on div "[PERSON_NAME]" at bounding box center [627, 430] width 334 height 61
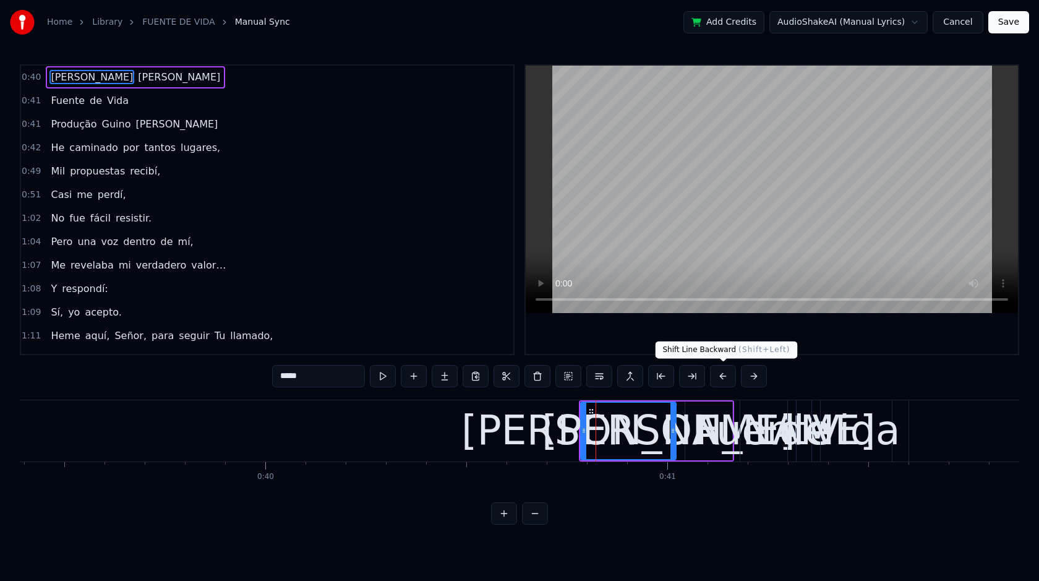
click at [722, 377] on button at bounding box center [723, 376] width 26 height 22
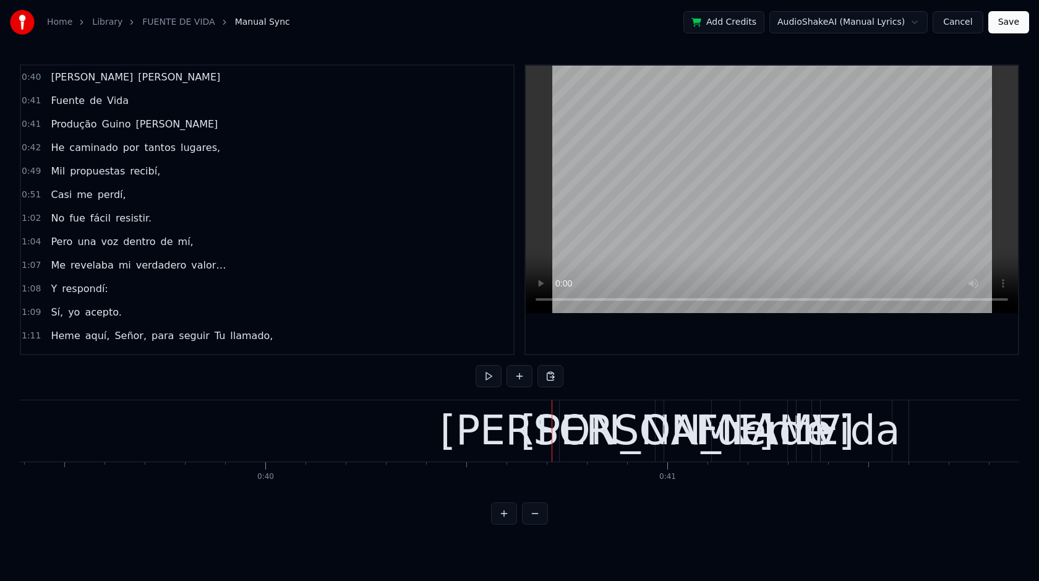
click at [609, 438] on div "[PERSON_NAME]" at bounding box center [607, 430] width 334 height 61
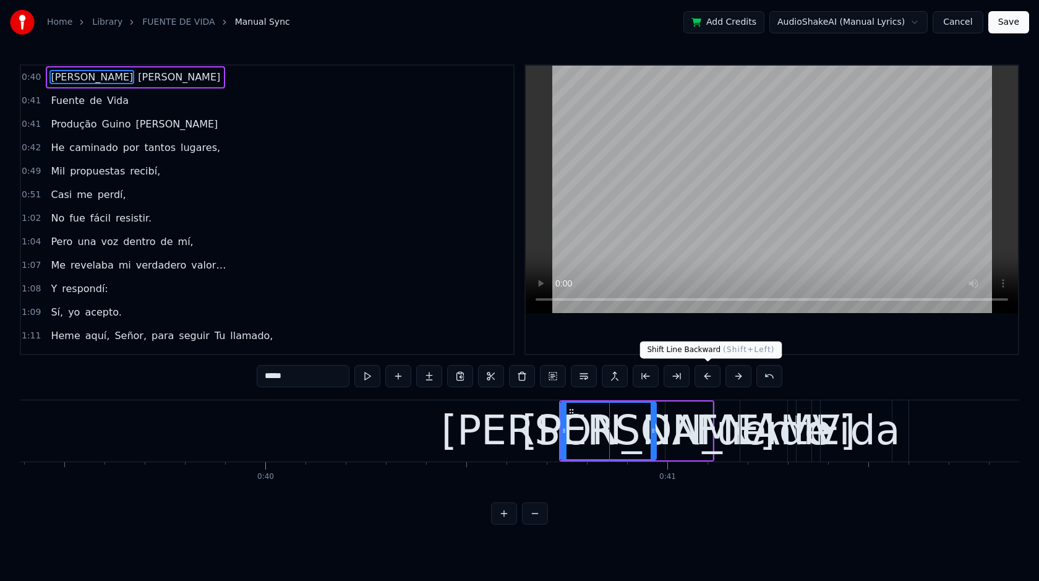
click at [708, 380] on button at bounding box center [708, 376] width 26 height 22
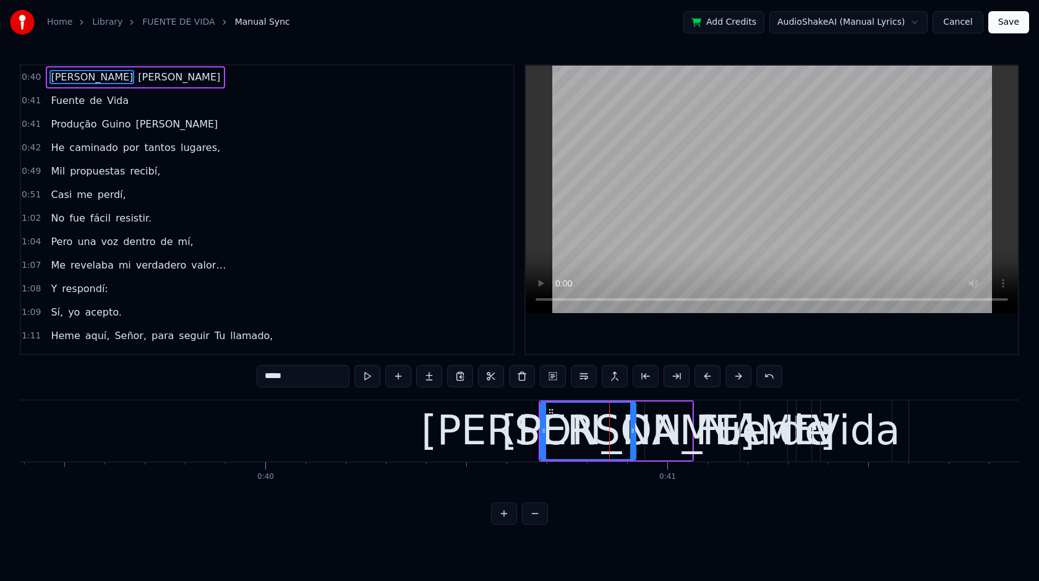
click at [600, 427] on div "[PERSON_NAME]" at bounding box center [588, 430] width 334 height 61
click at [708, 377] on button at bounding box center [708, 376] width 26 height 22
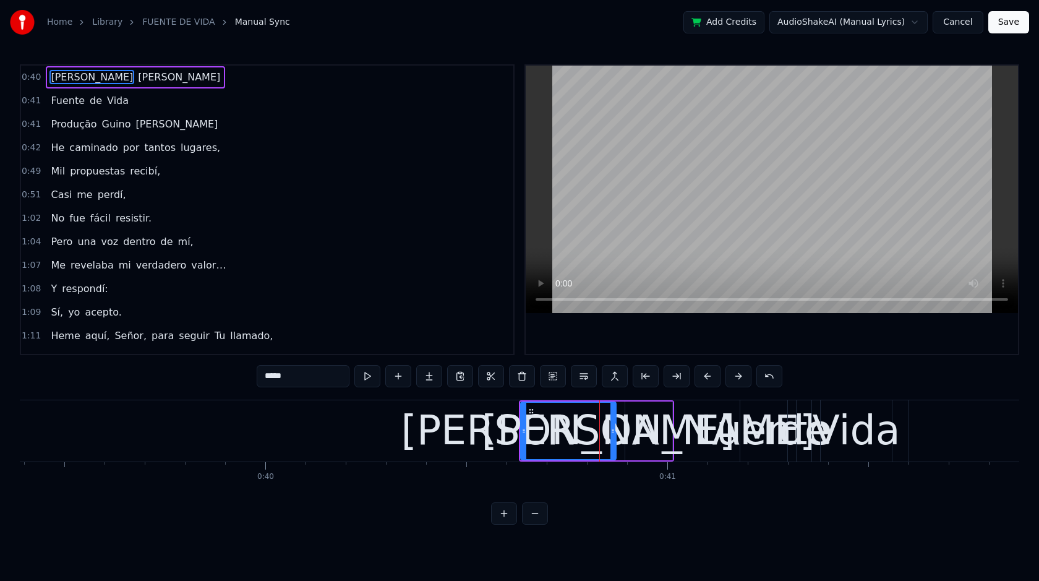
click at [708, 377] on button at bounding box center [708, 376] width 26 height 22
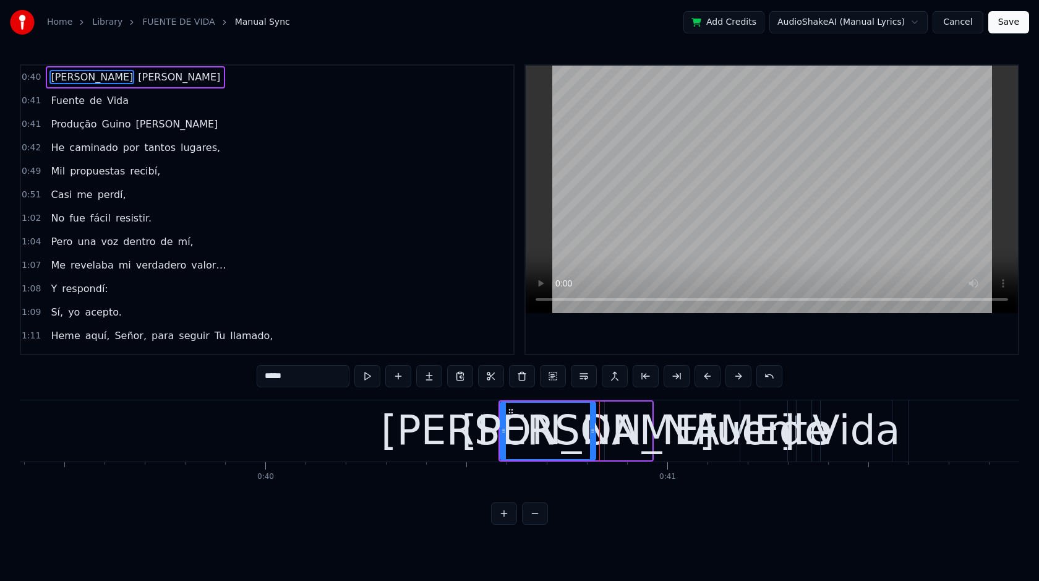
click at [708, 377] on button at bounding box center [708, 376] width 26 height 22
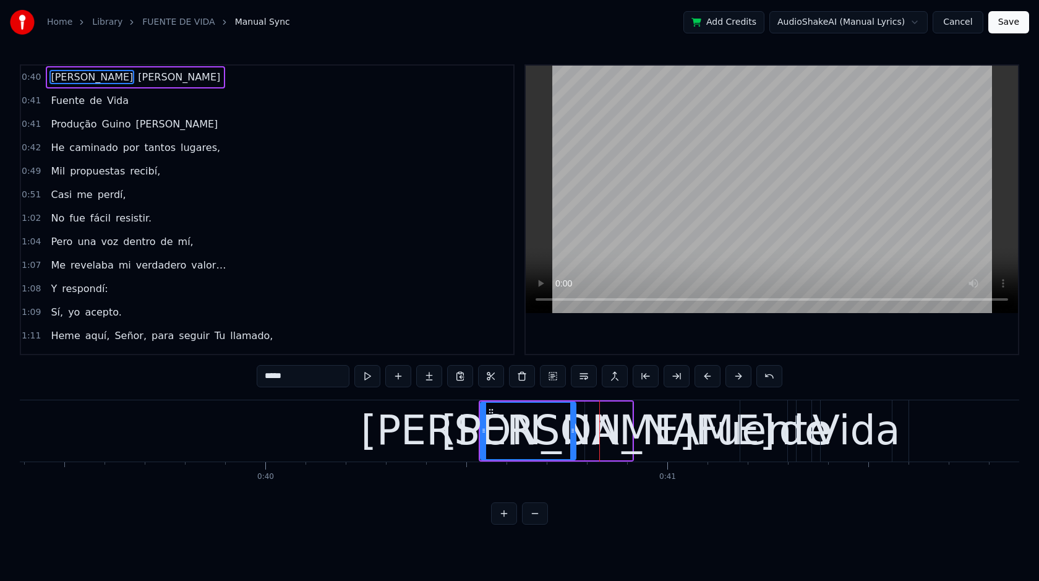
click at [708, 377] on button at bounding box center [708, 376] width 26 height 22
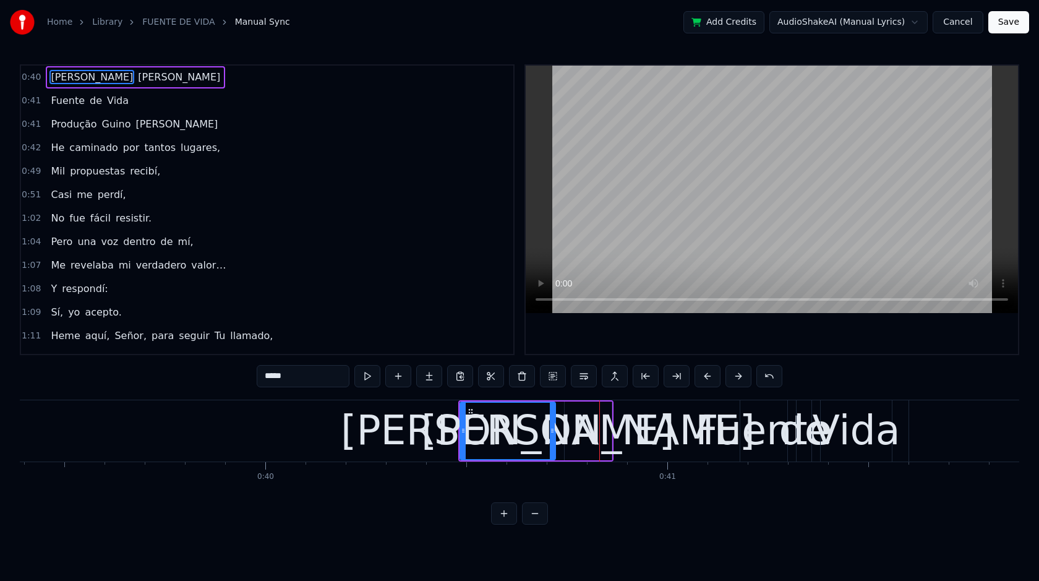
click at [708, 377] on button at bounding box center [708, 376] width 26 height 22
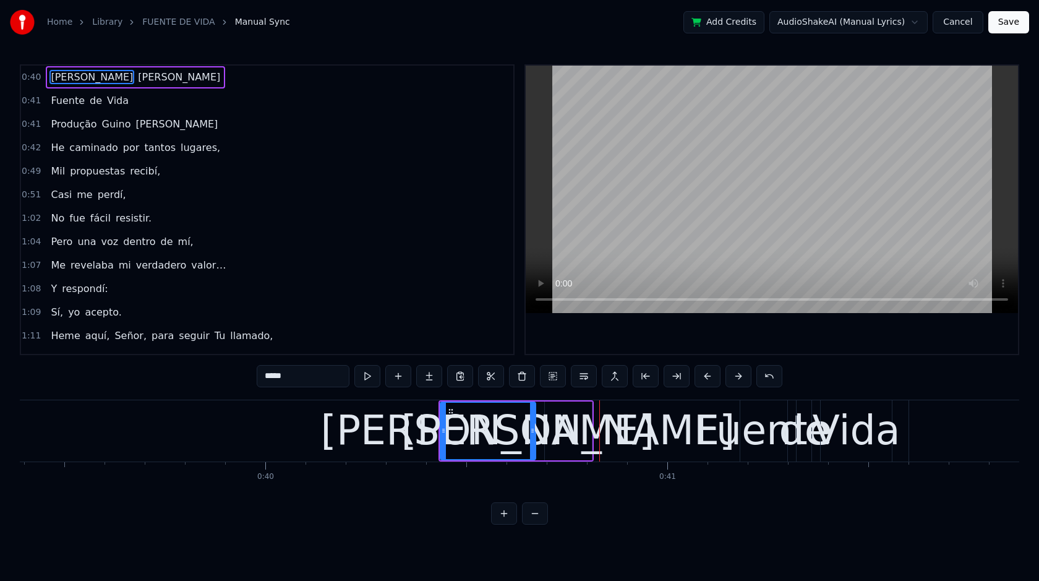
click at [708, 377] on button at bounding box center [708, 376] width 26 height 22
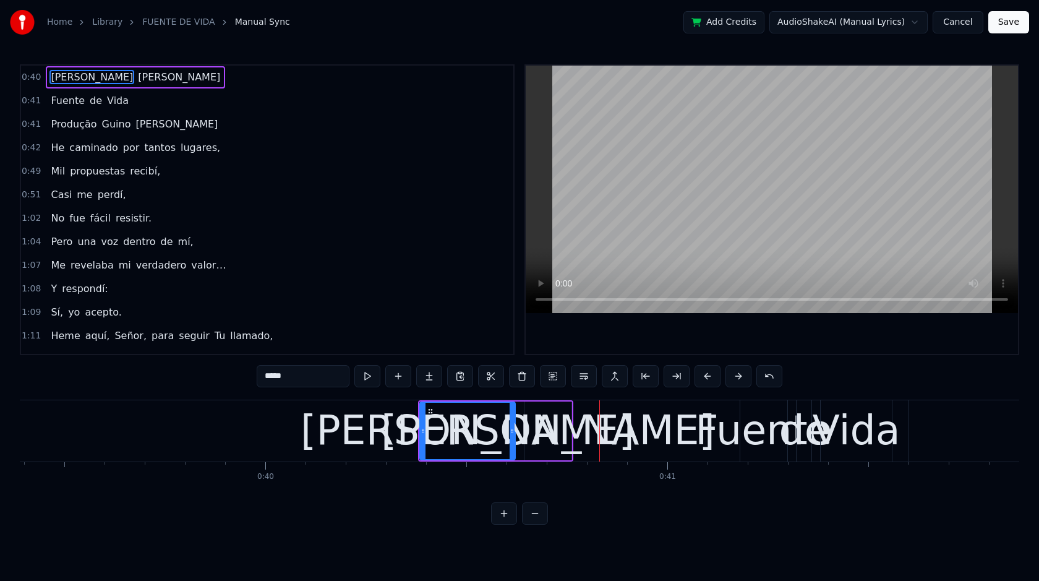
click at [708, 377] on button at bounding box center [708, 376] width 26 height 22
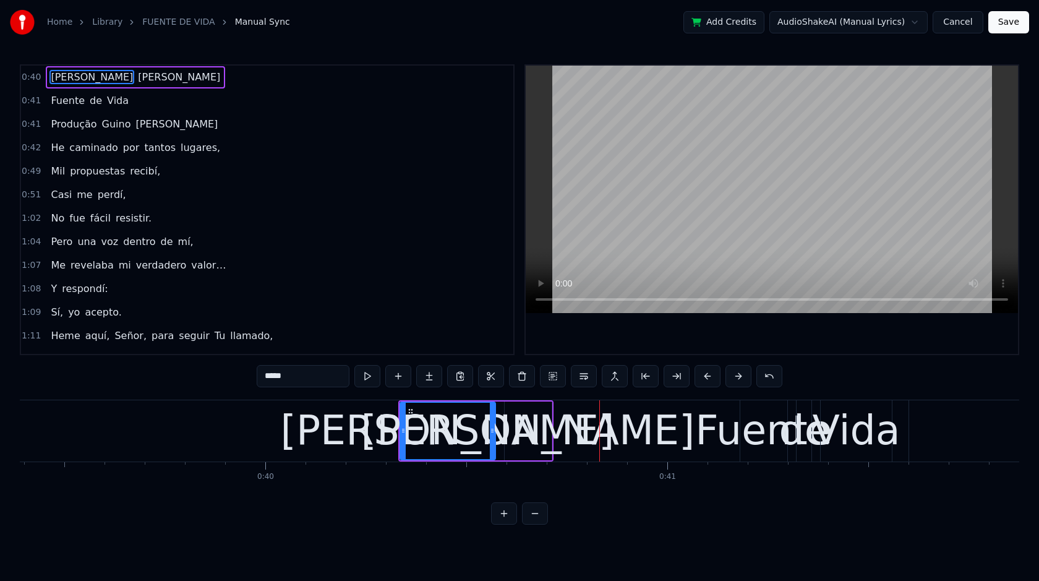
click at [708, 377] on button at bounding box center [708, 376] width 26 height 22
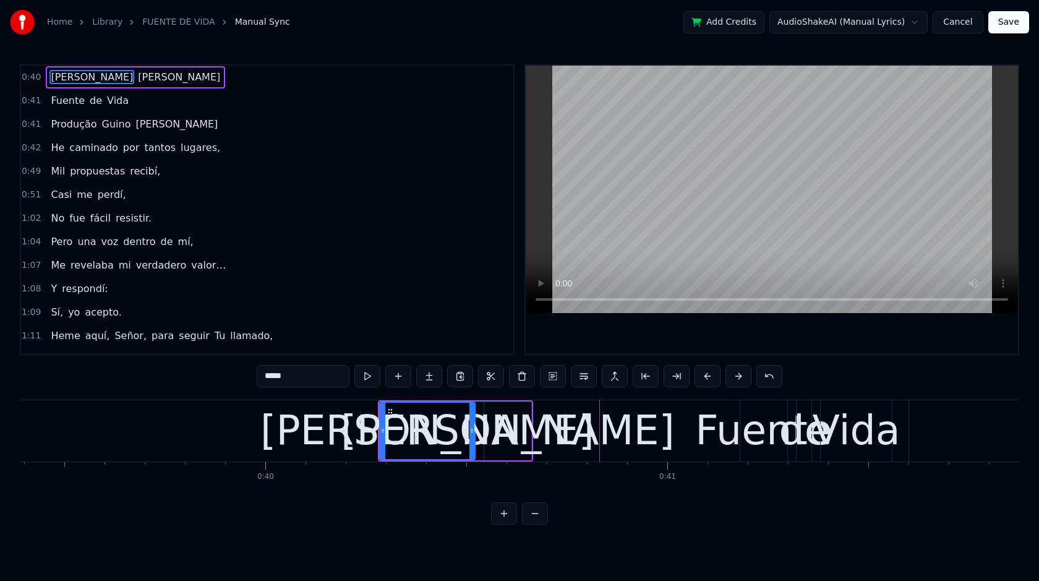
click at [708, 377] on button at bounding box center [708, 376] width 26 height 22
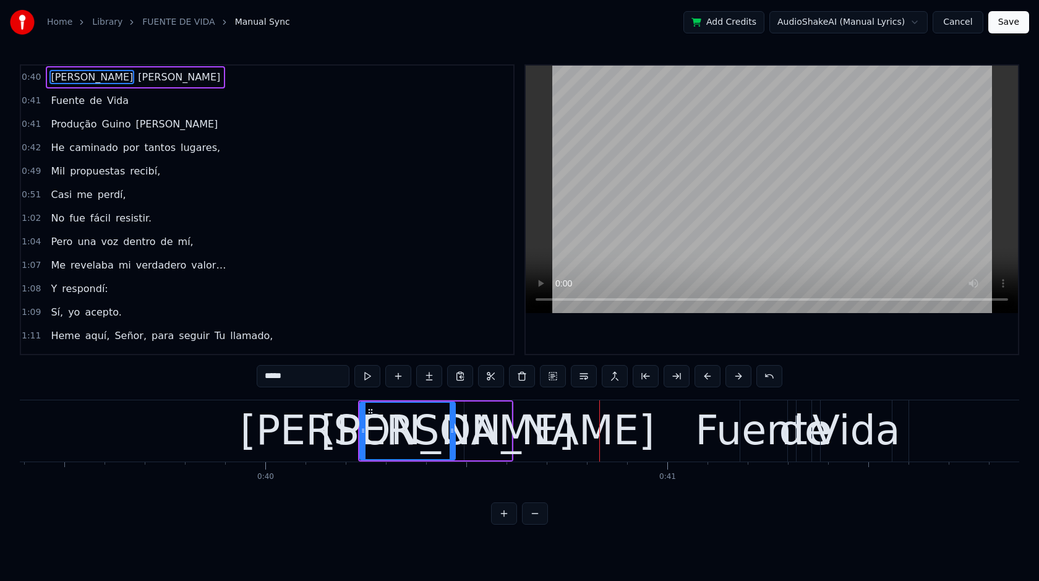
click at [708, 377] on button at bounding box center [708, 376] width 26 height 22
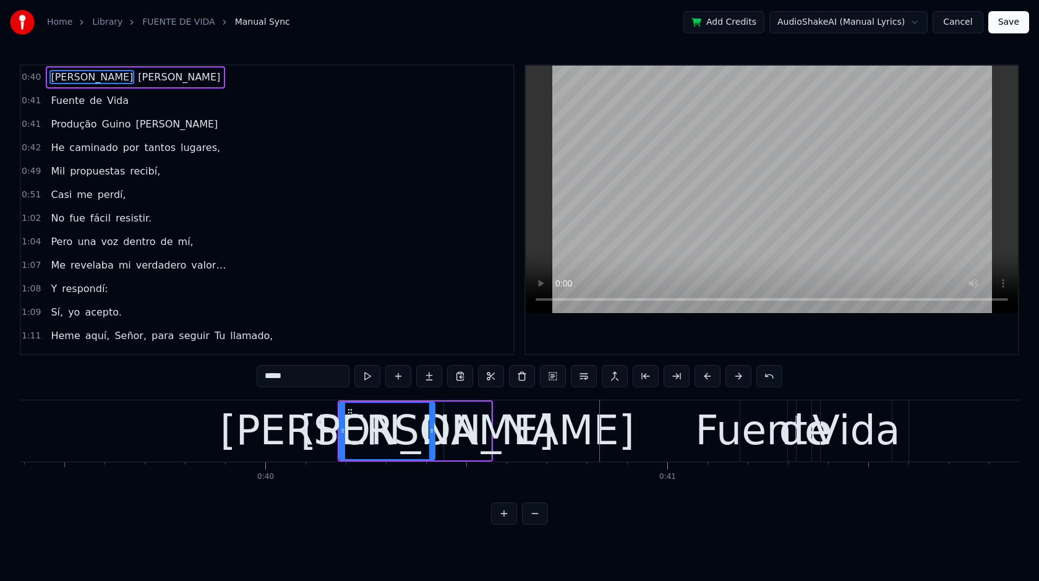
click at [708, 377] on button at bounding box center [708, 376] width 26 height 22
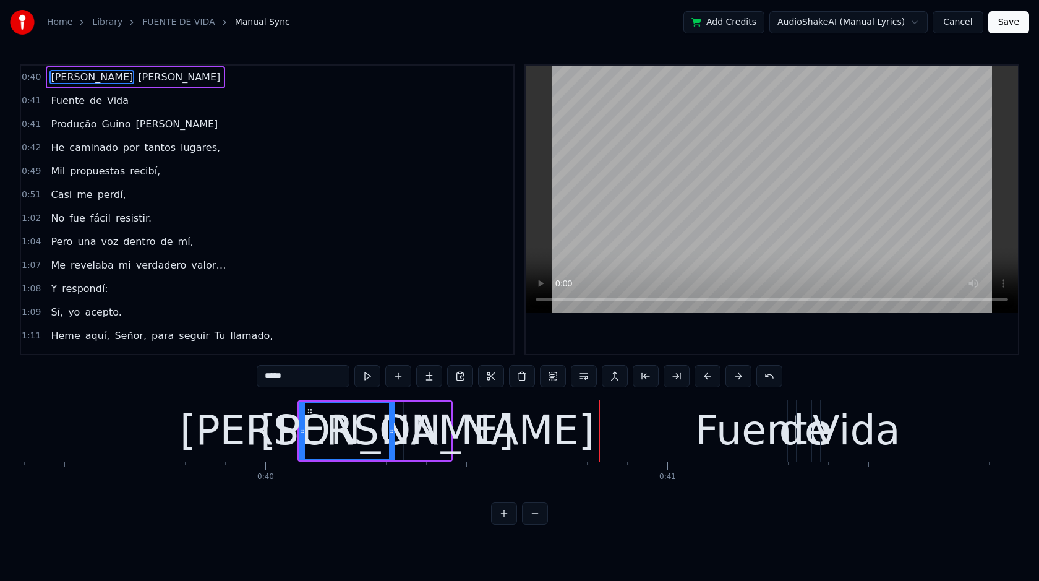
click at [708, 377] on button at bounding box center [708, 376] width 26 height 22
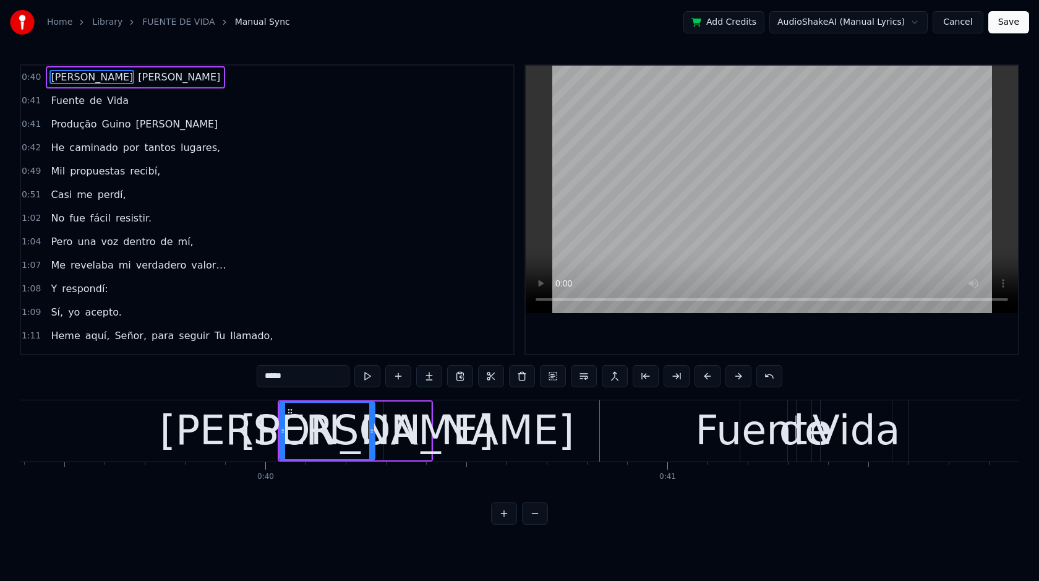
click at [708, 377] on button at bounding box center [708, 376] width 26 height 22
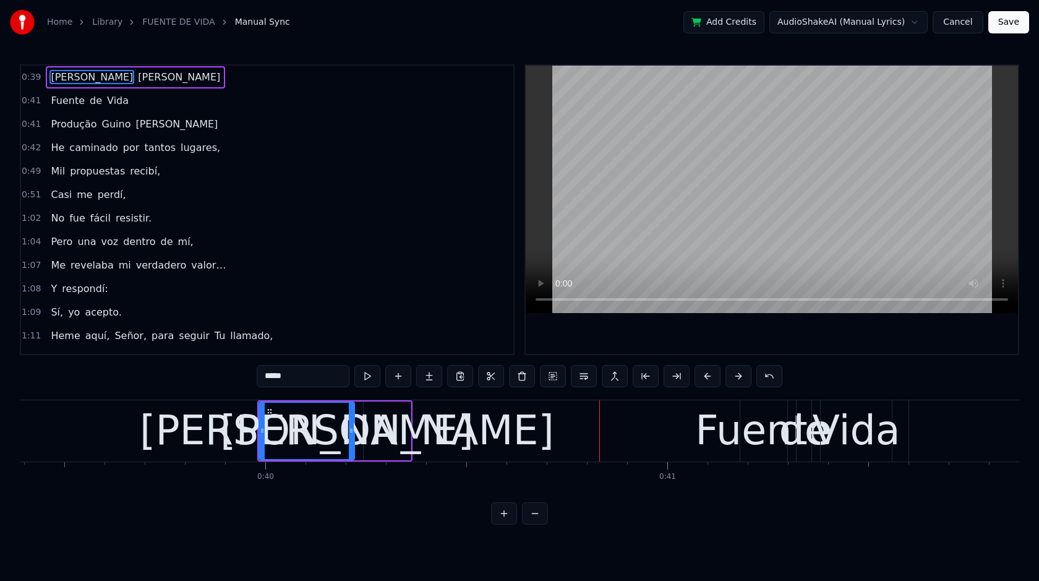
click at [708, 377] on button at bounding box center [708, 376] width 26 height 22
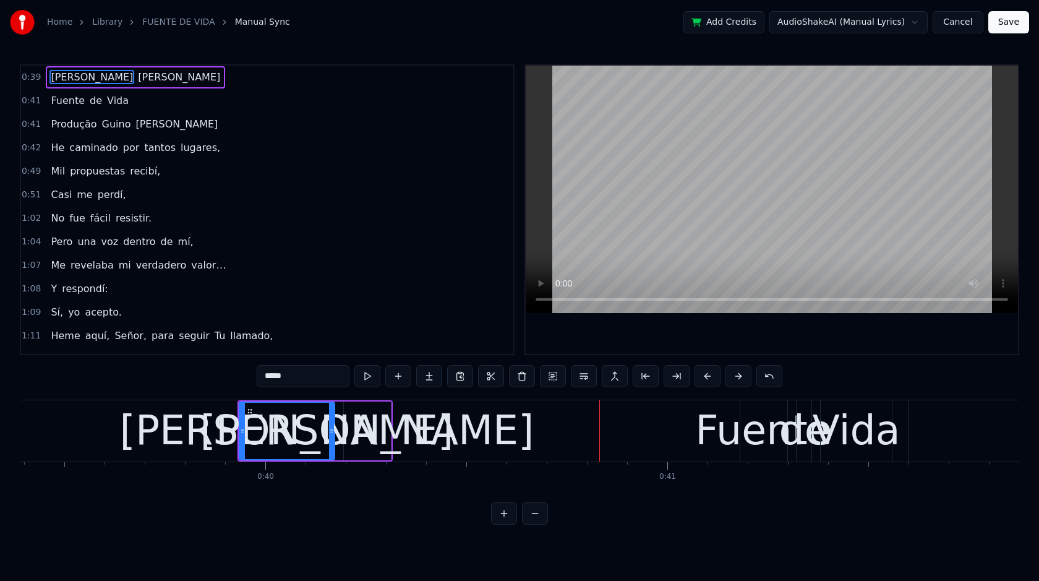
click at [708, 377] on button at bounding box center [708, 376] width 26 height 22
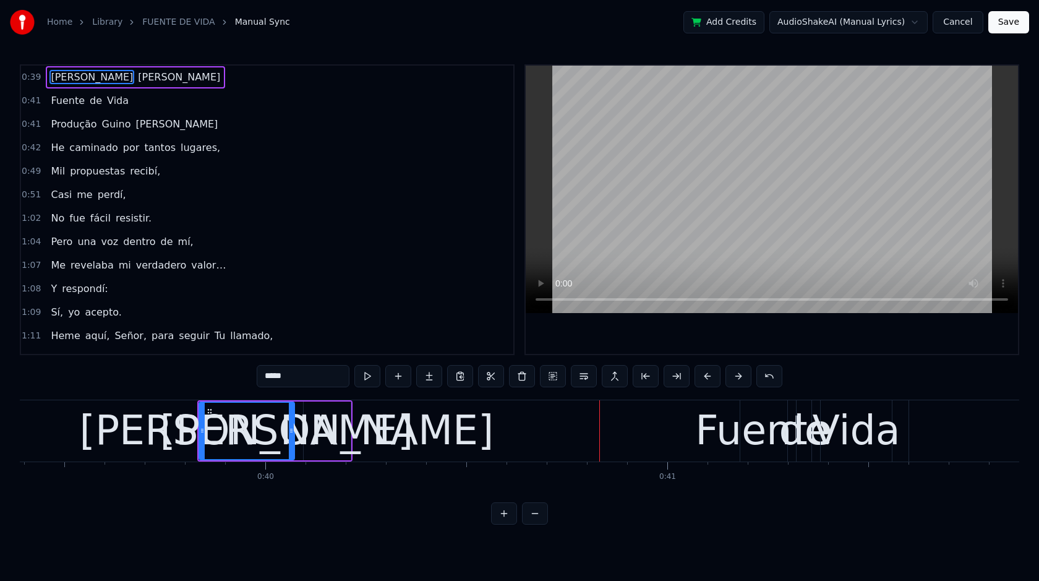
click at [708, 377] on button at bounding box center [708, 376] width 26 height 22
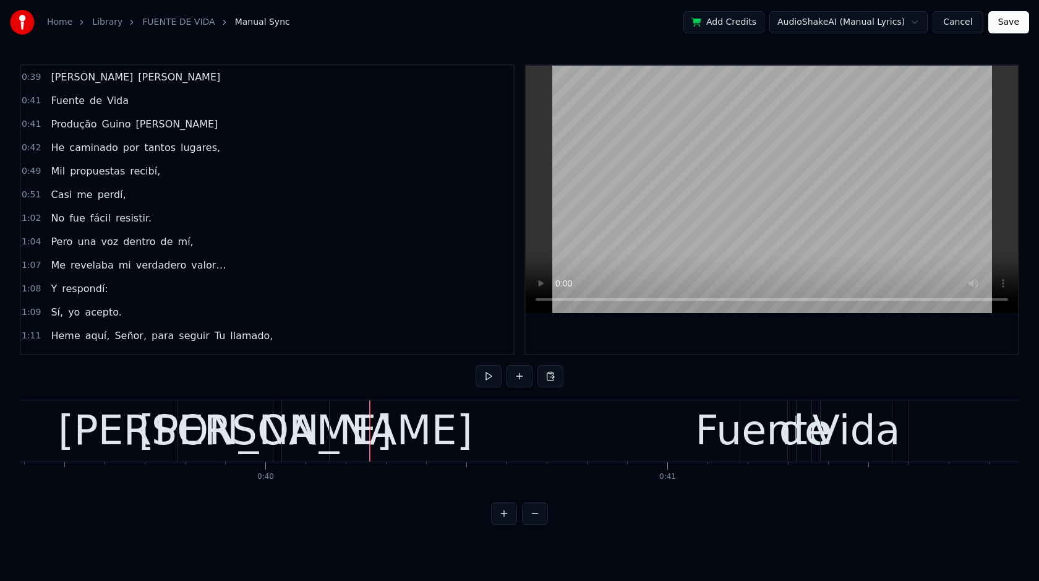
click at [227, 432] on div "[PERSON_NAME]" at bounding box center [225, 430] width 334 height 61
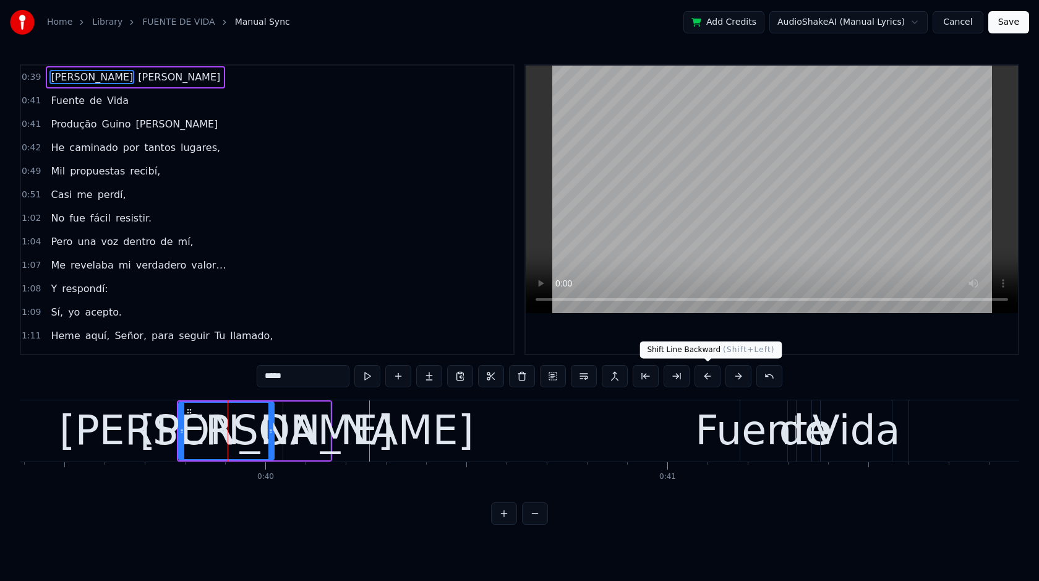
click at [708, 378] on button at bounding box center [708, 376] width 26 height 22
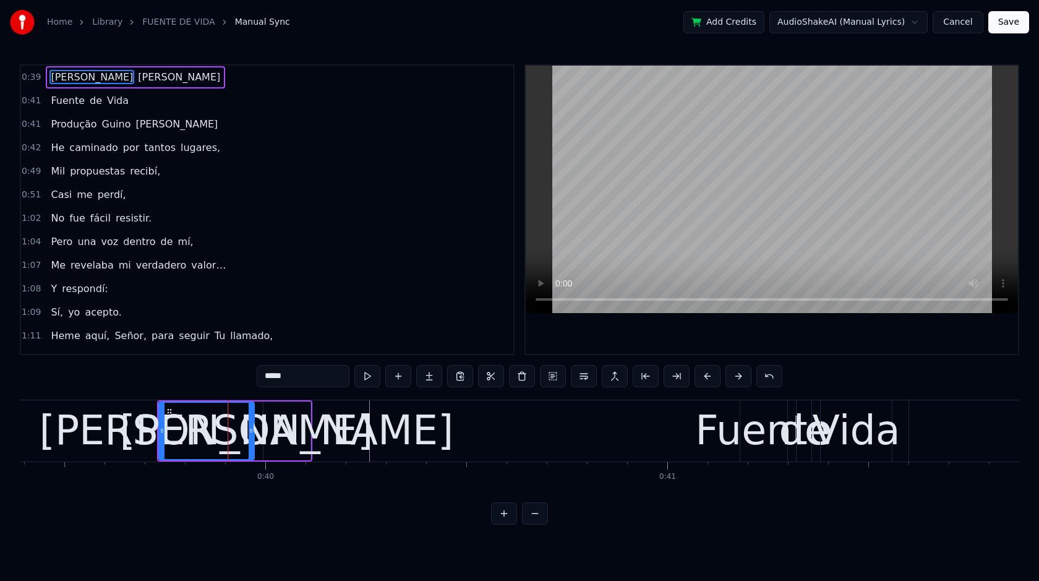
click at [708, 378] on button at bounding box center [708, 376] width 26 height 22
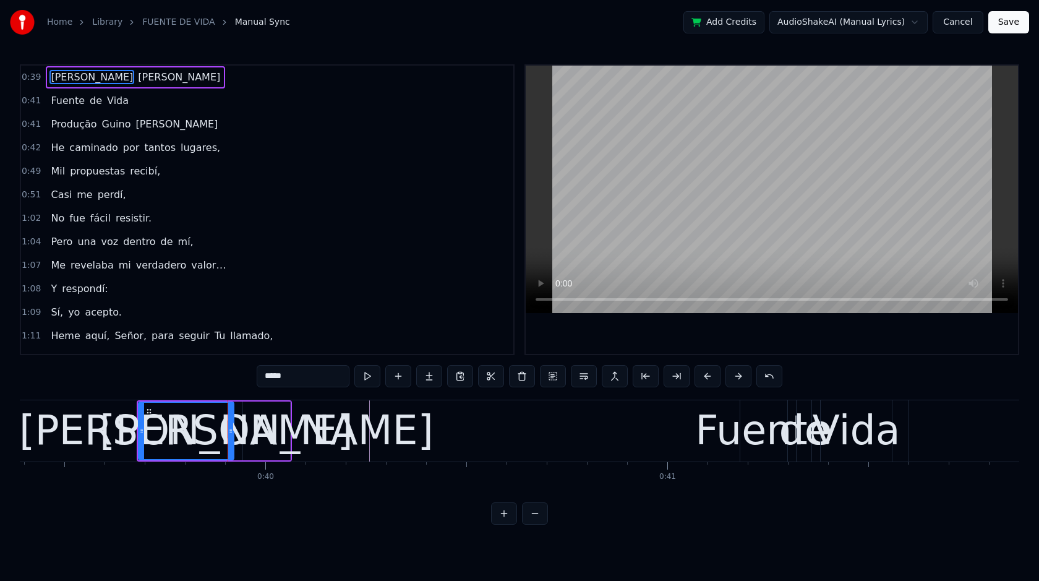
click at [708, 378] on button at bounding box center [708, 376] width 26 height 22
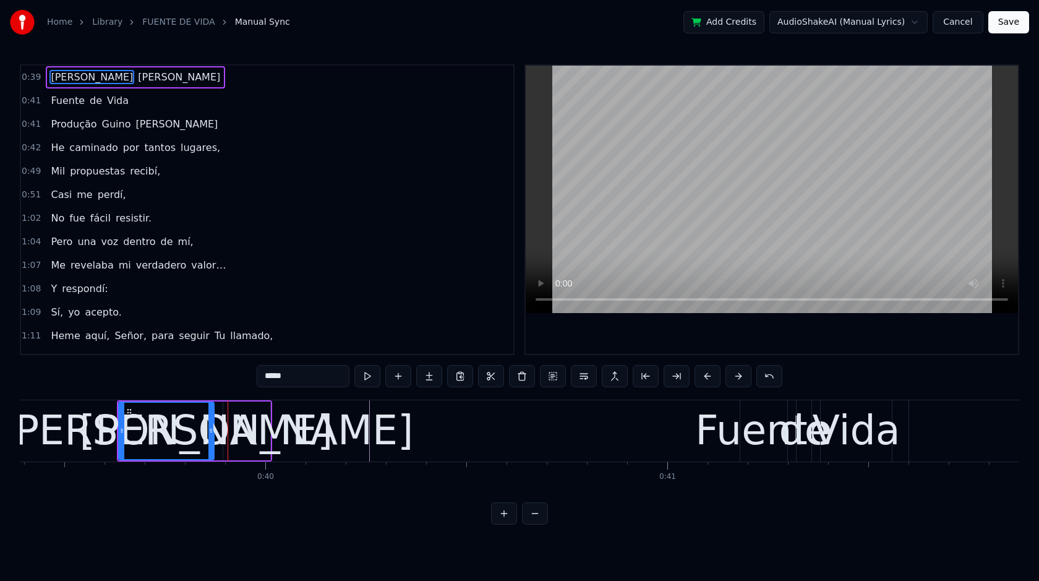
click at [708, 378] on button at bounding box center [708, 376] width 26 height 22
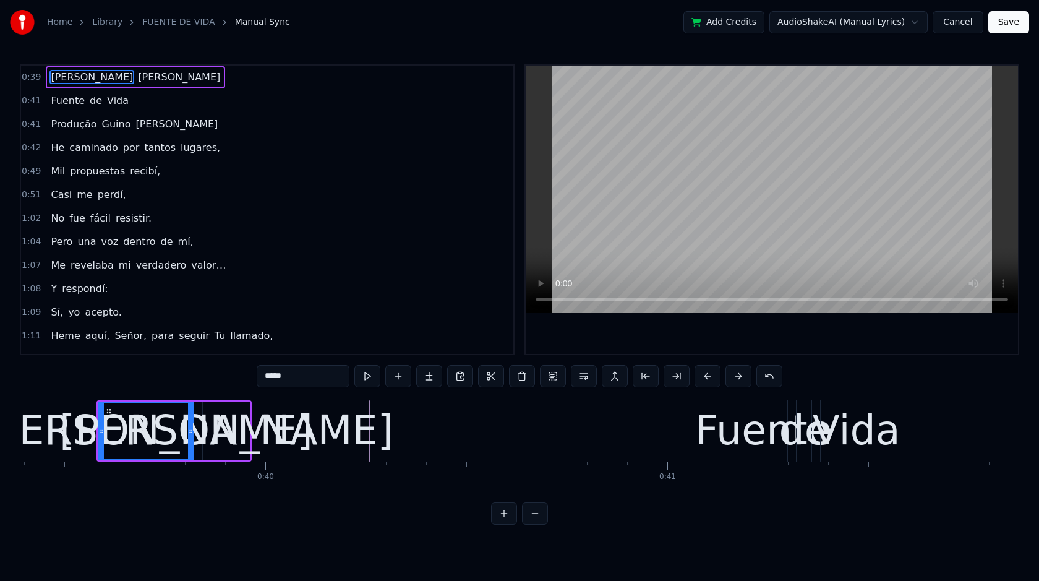
click at [708, 378] on button at bounding box center [708, 376] width 26 height 22
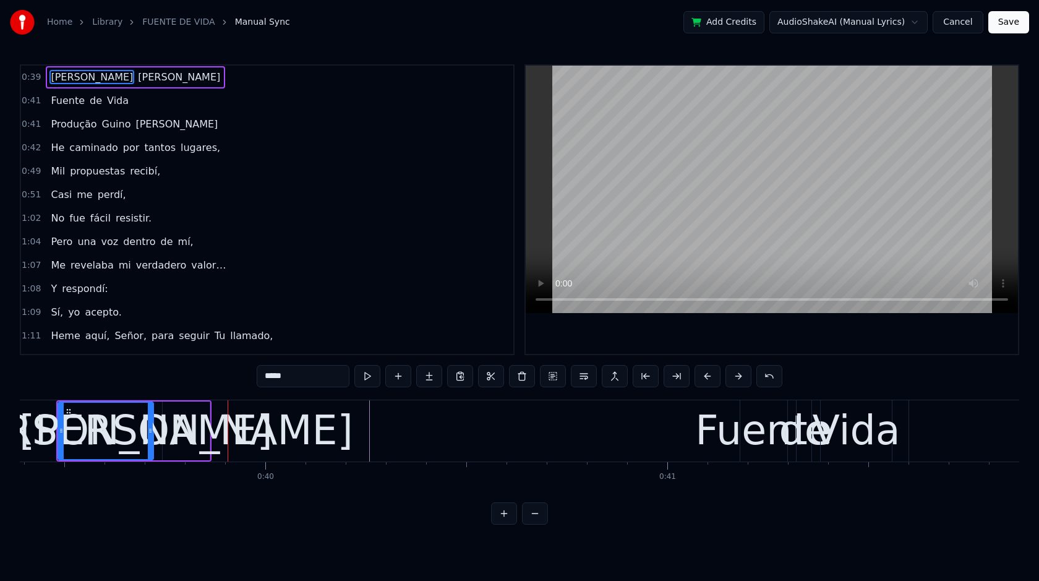
click at [708, 378] on button at bounding box center [708, 376] width 26 height 22
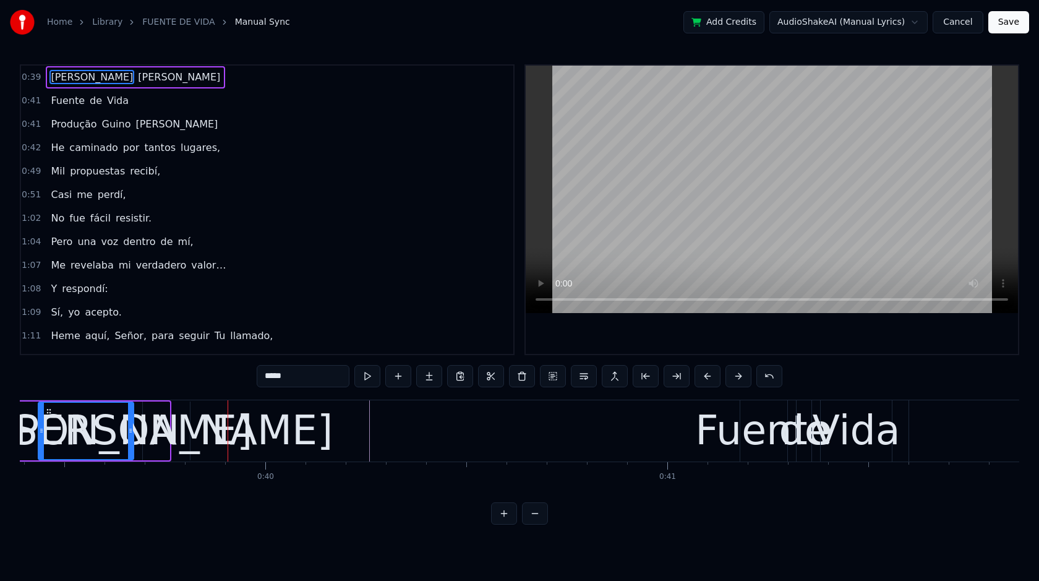
click at [708, 378] on button at bounding box center [708, 376] width 26 height 22
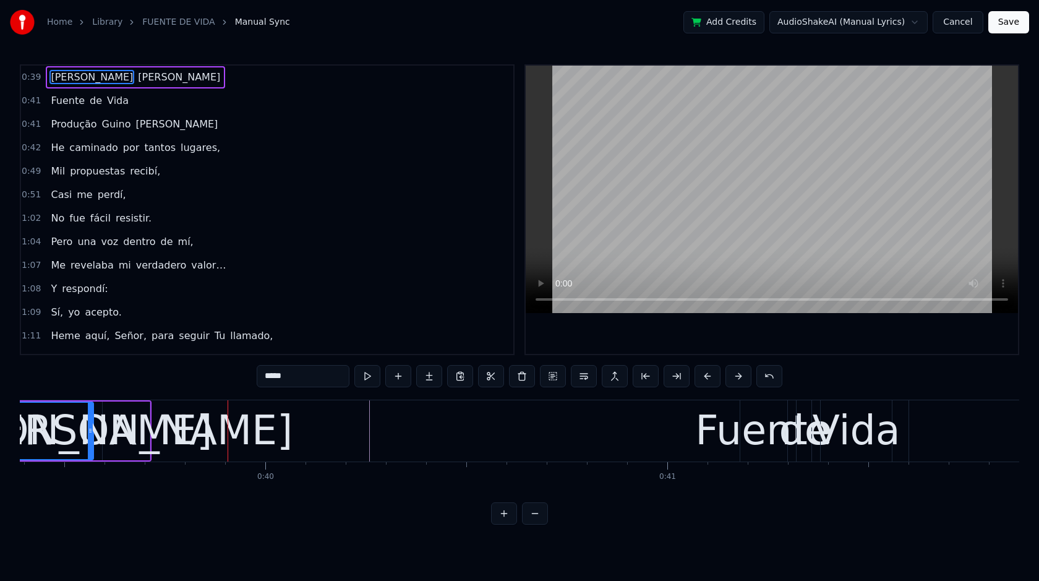
click at [708, 378] on button at bounding box center [708, 376] width 26 height 22
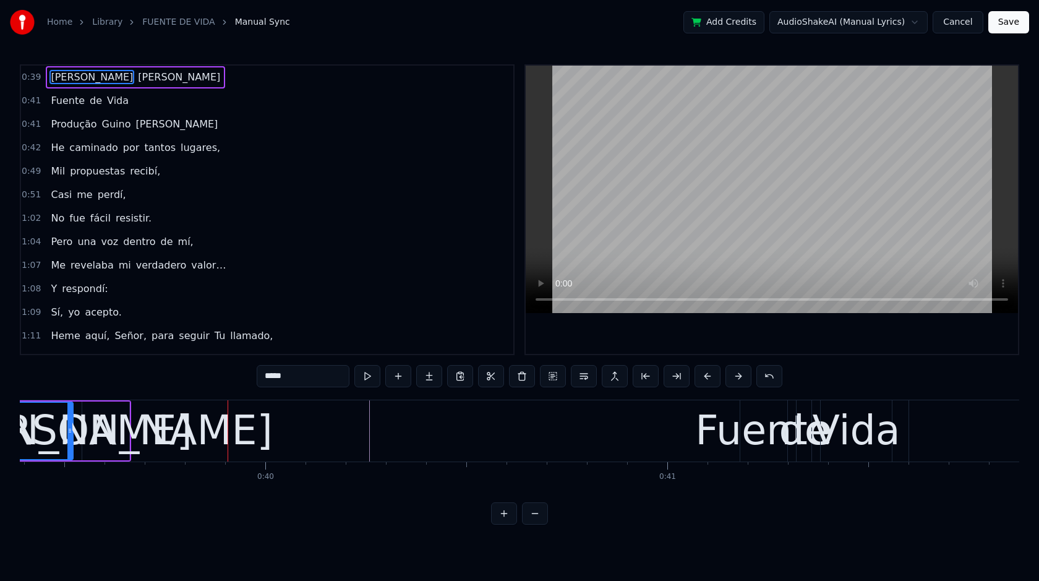
click at [708, 378] on button at bounding box center [708, 376] width 26 height 22
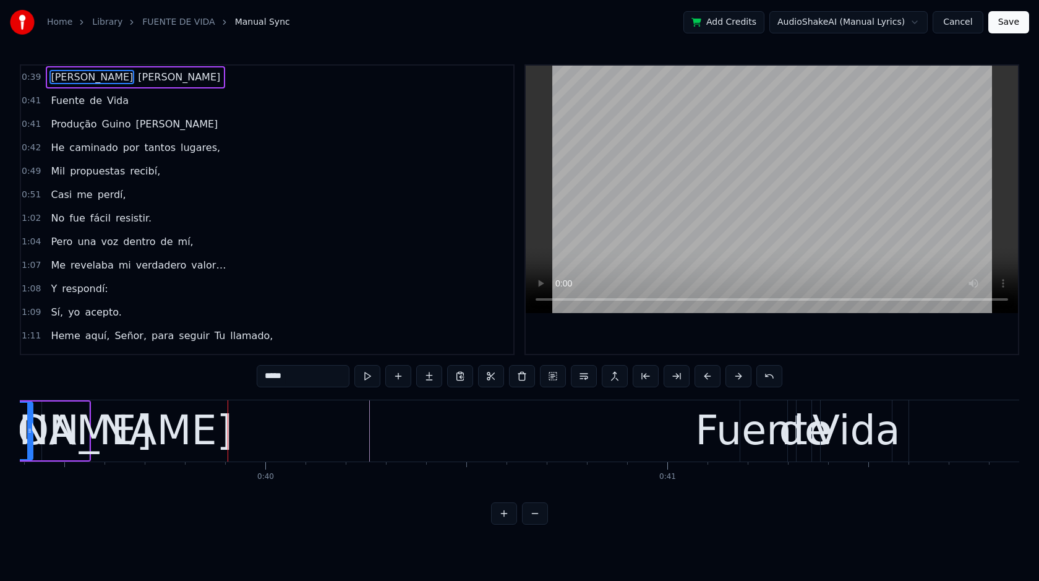
click at [708, 378] on button at bounding box center [708, 376] width 26 height 22
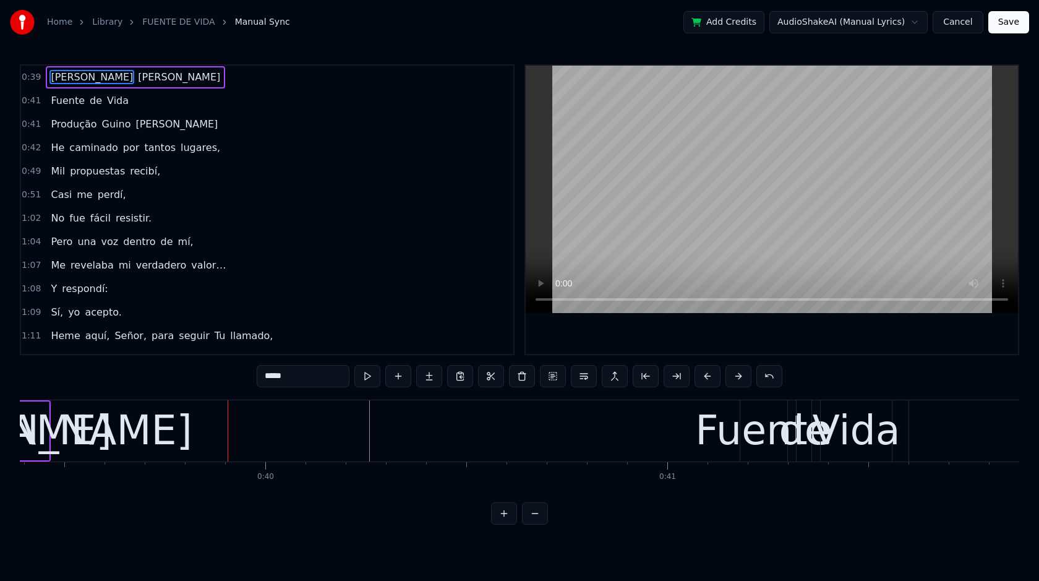
click at [708, 378] on button at bounding box center [708, 376] width 26 height 22
click at [708, 442] on div "Fuente" at bounding box center [763, 430] width 137 height 61
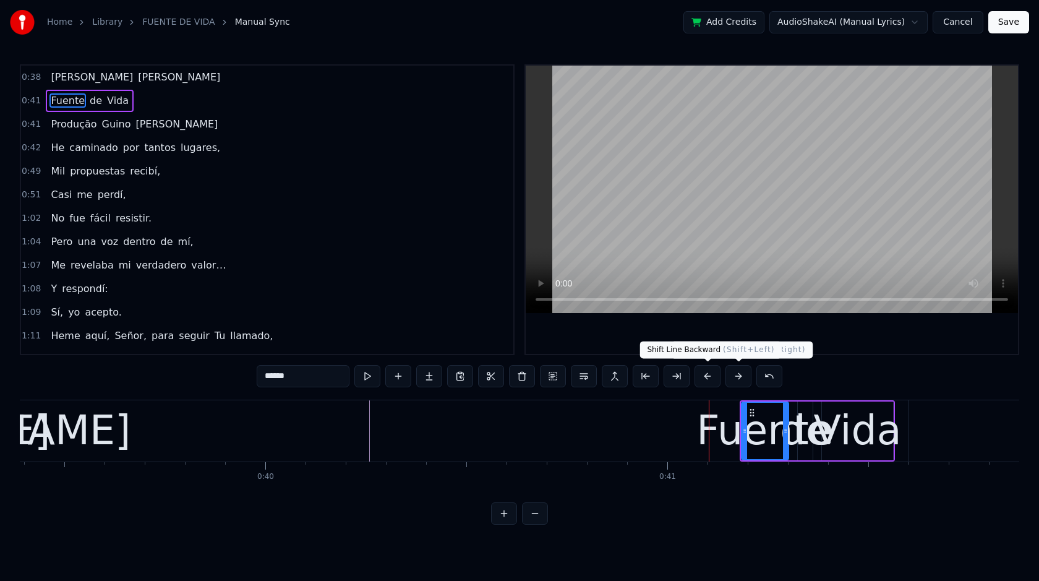
click at [706, 377] on button at bounding box center [708, 376] width 26 height 22
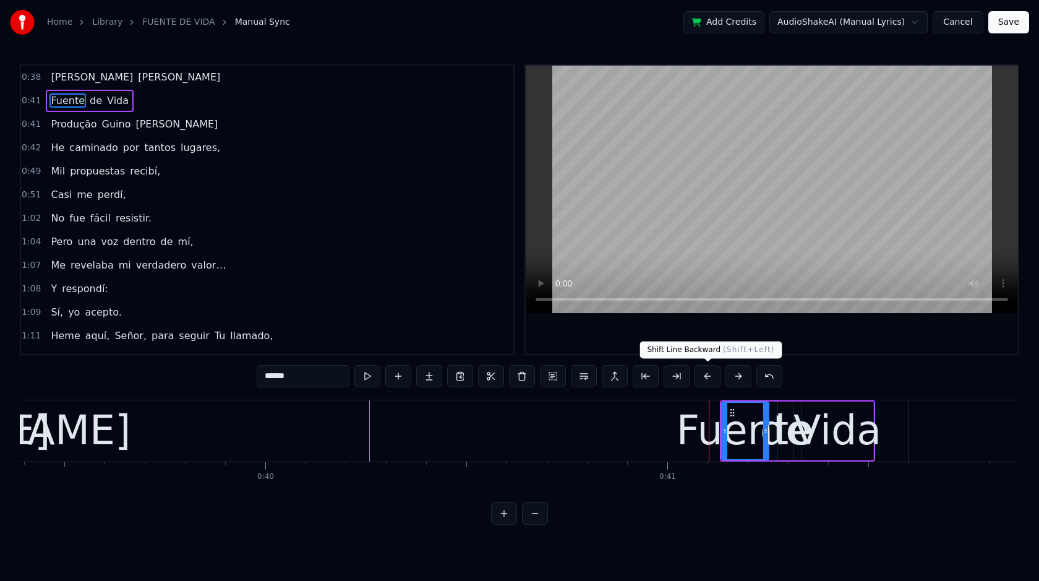
click at [706, 377] on button at bounding box center [708, 376] width 26 height 22
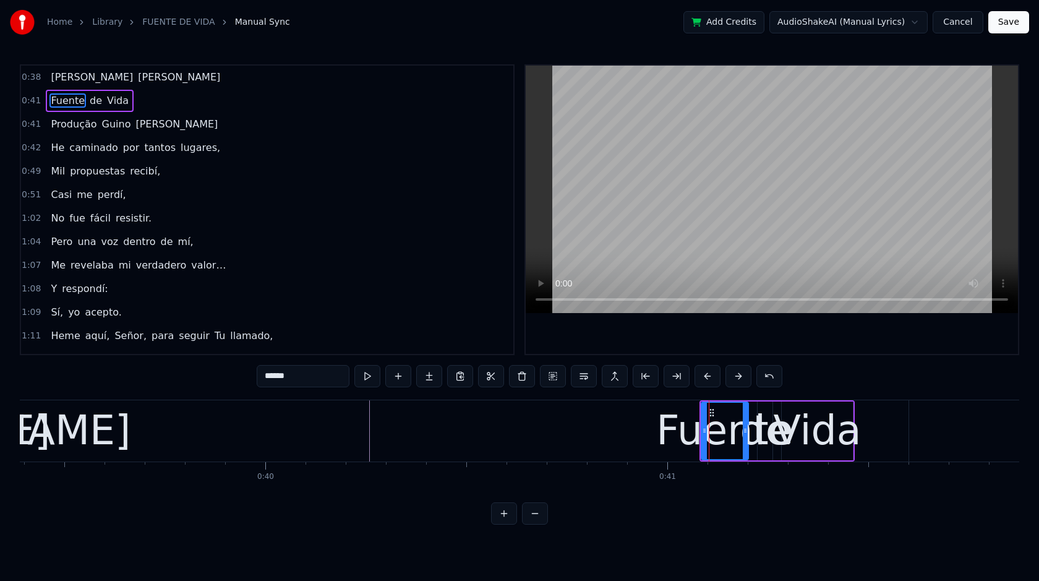
click at [706, 377] on button at bounding box center [708, 376] width 26 height 22
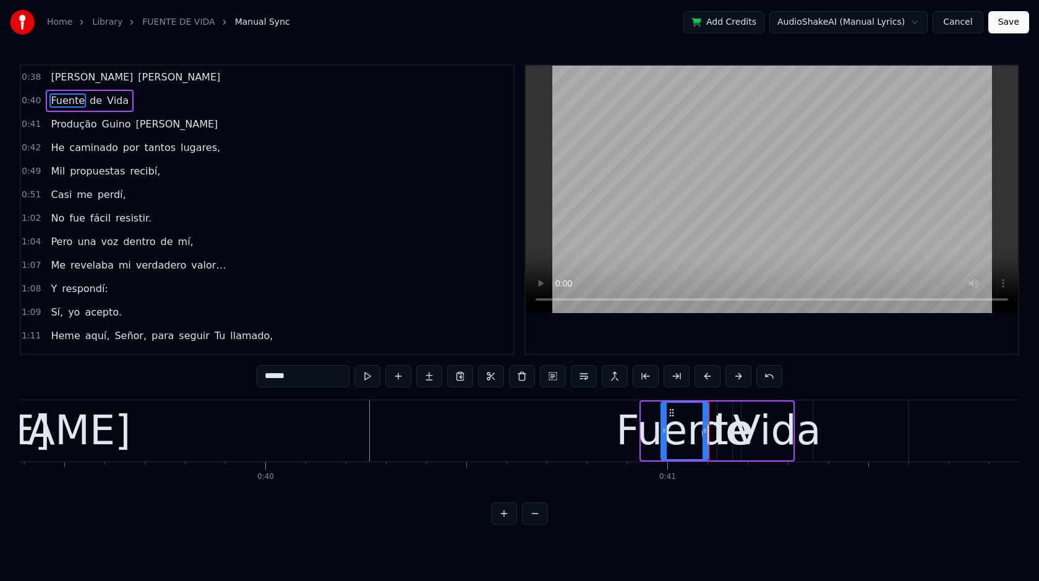
click at [706, 377] on button at bounding box center [708, 376] width 26 height 22
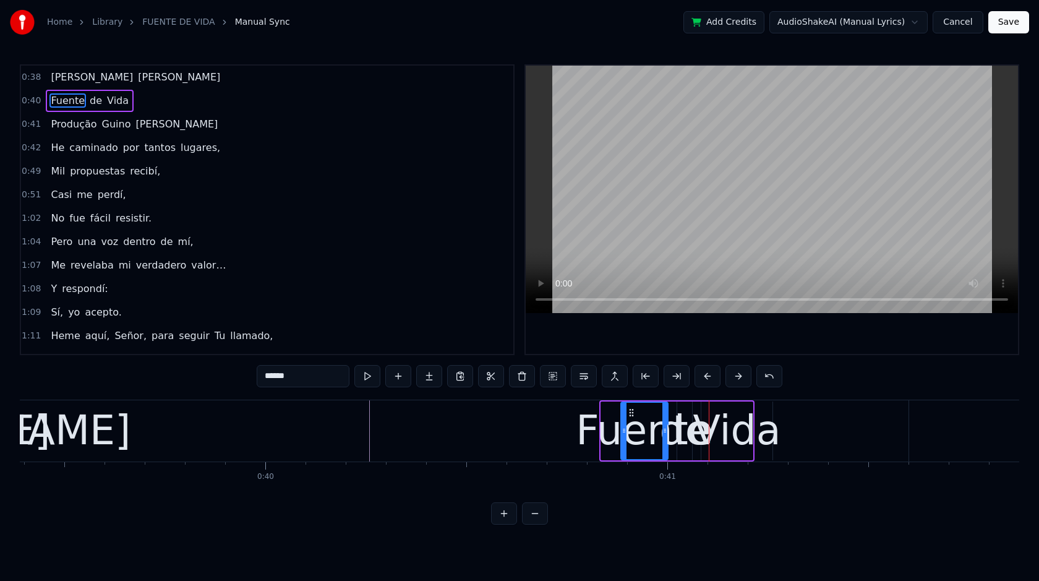
click at [706, 377] on button at bounding box center [708, 376] width 26 height 22
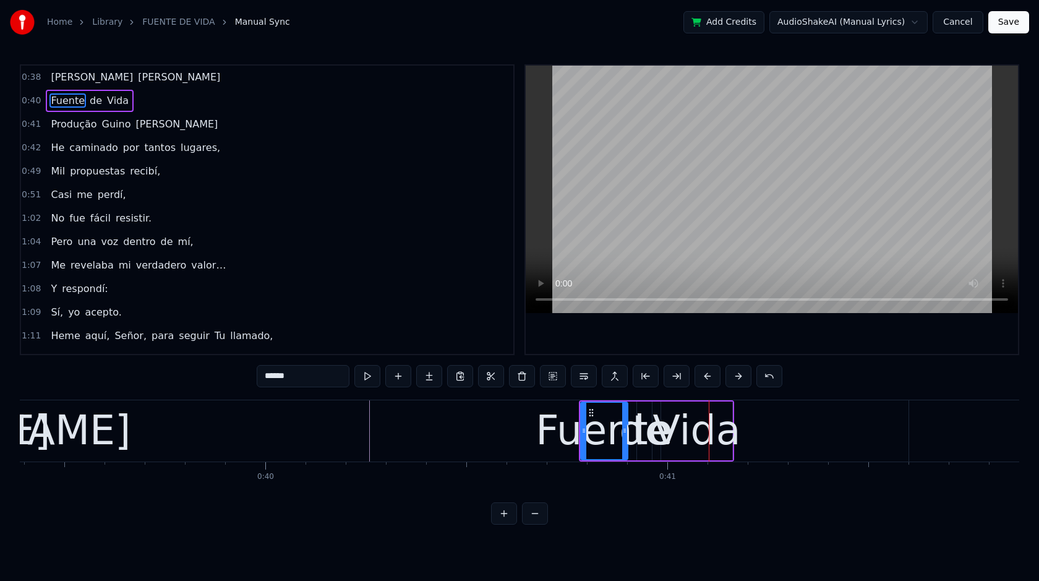
click at [706, 377] on button at bounding box center [708, 376] width 26 height 22
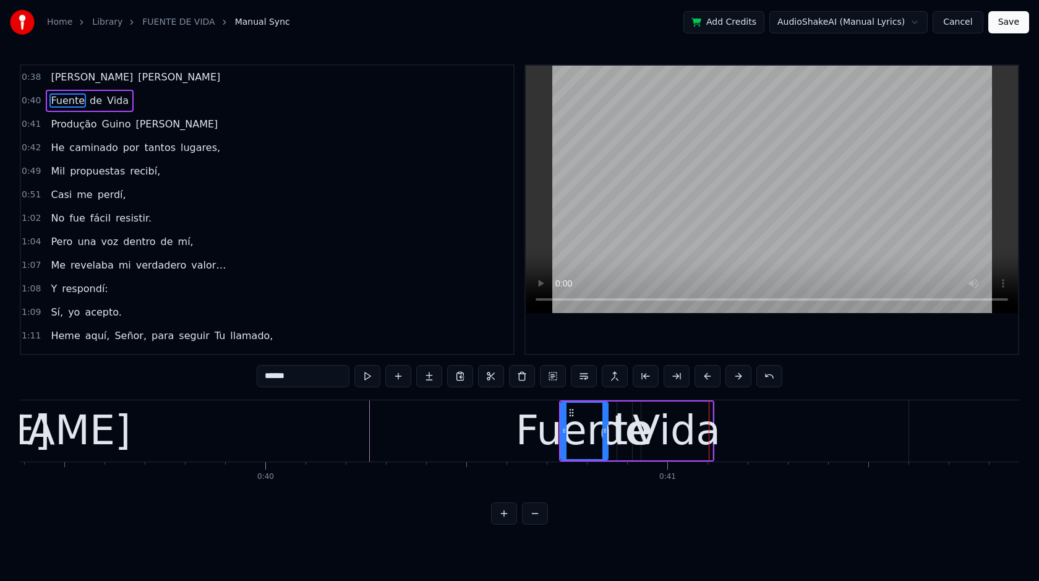
click at [706, 377] on button at bounding box center [708, 376] width 26 height 22
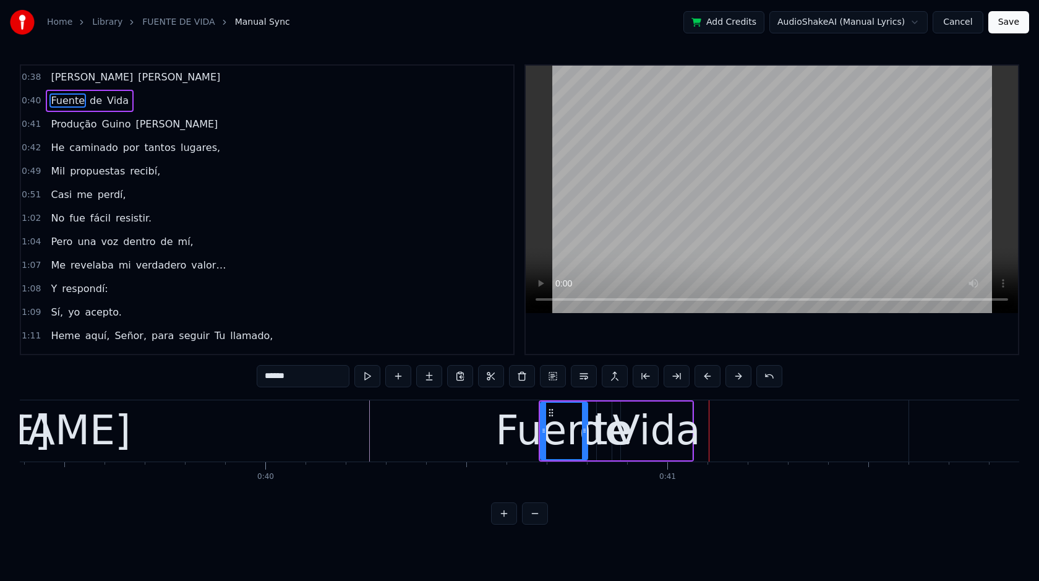
click at [706, 377] on button at bounding box center [708, 376] width 26 height 22
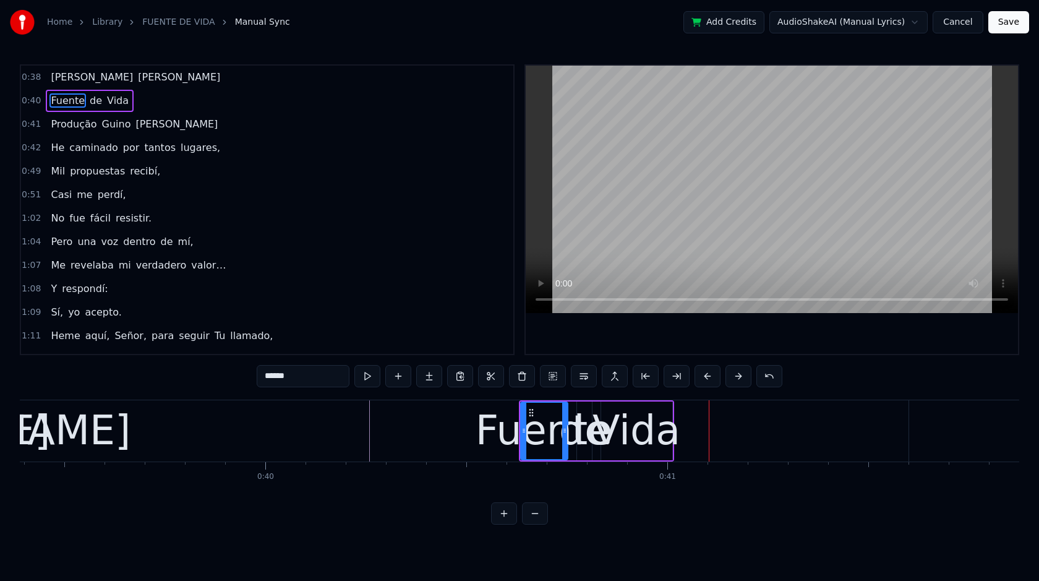
click at [706, 377] on button at bounding box center [708, 376] width 26 height 22
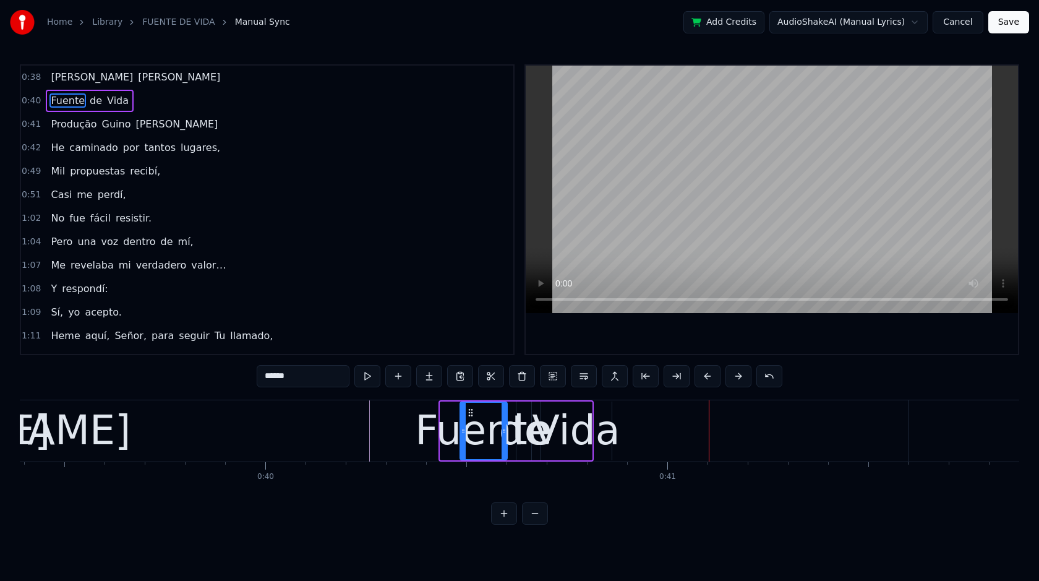
click at [706, 377] on button at bounding box center [708, 376] width 26 height 22
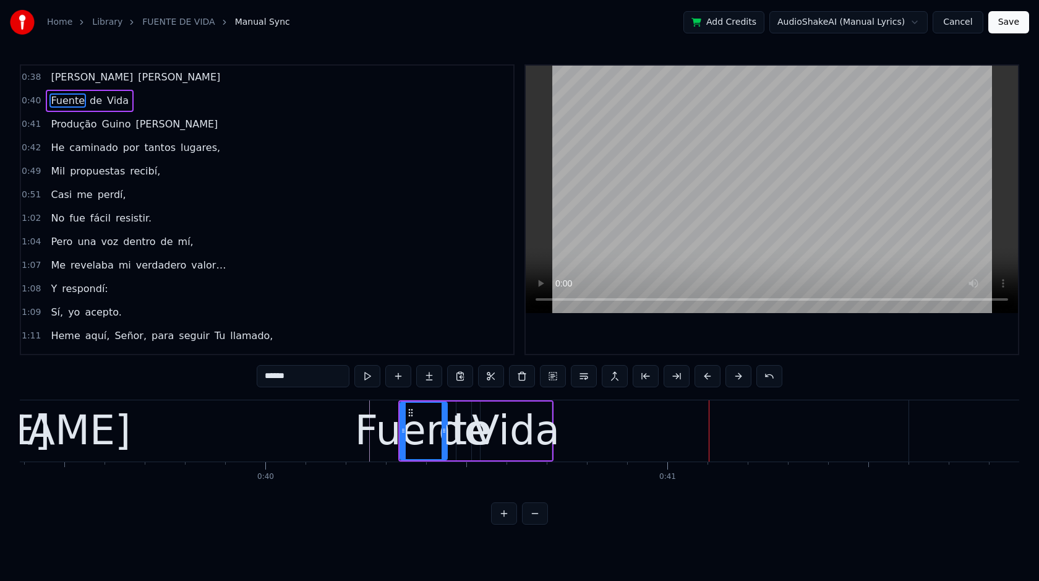
click at [706, 377] on button at bounding box center [708, 376] width 26 height 22
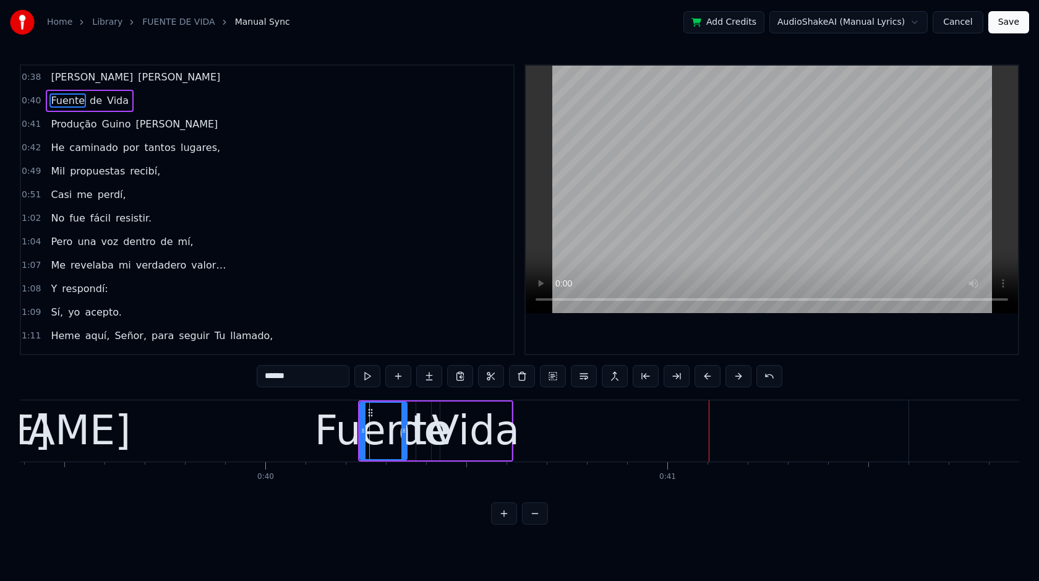
click at [706, 377] on button at bounding box center [708, 376] width 26 height 22
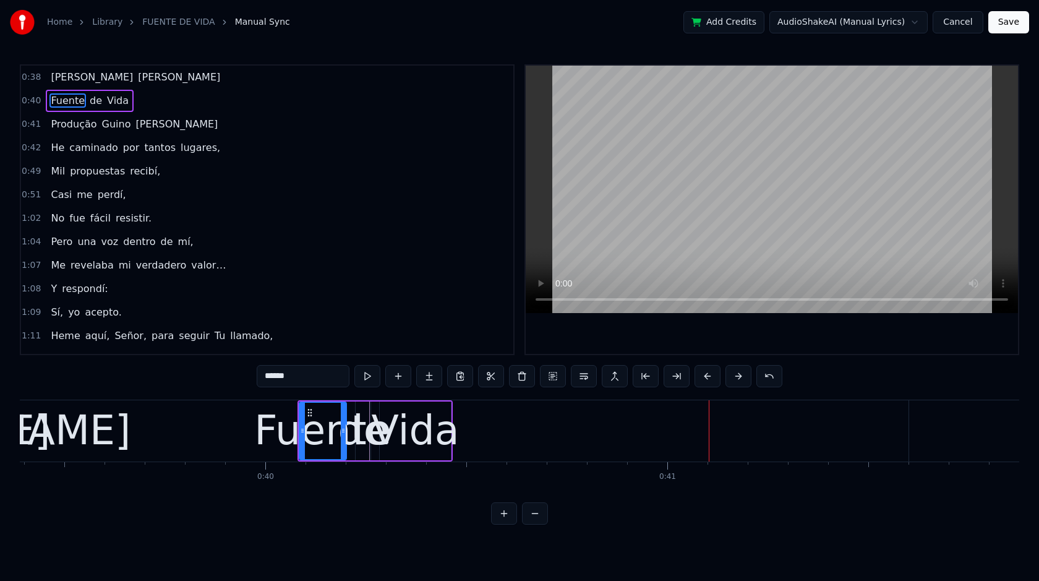
click at [706, 377] on button at bounding box center [708, 376] width 26 height 22
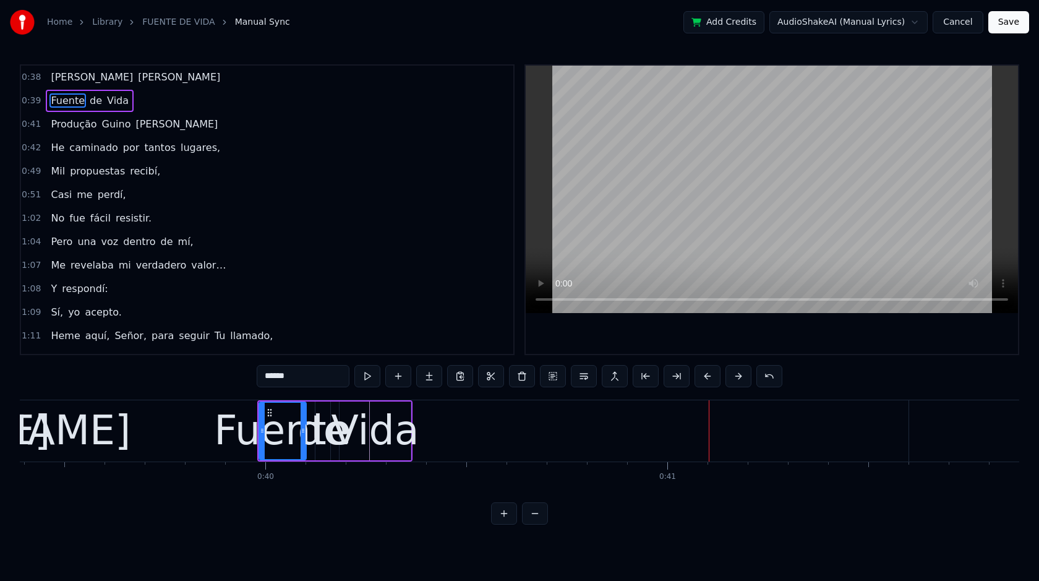
click at [706, 377] on button at bounding box center [708, 376] width 26 height 22
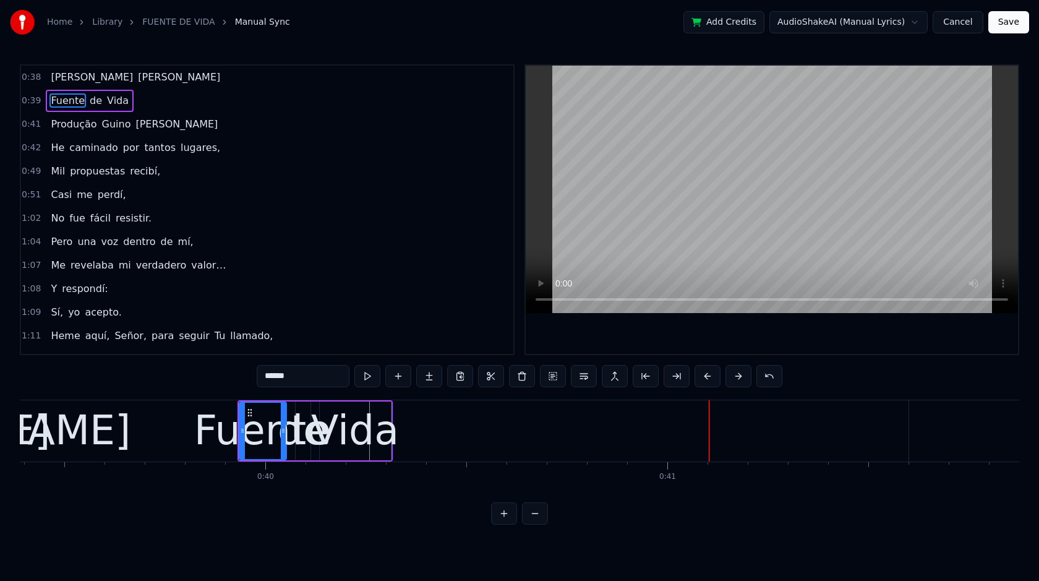
click at [706, 377] on button at bounding box center [708, 376] width 26 height 22
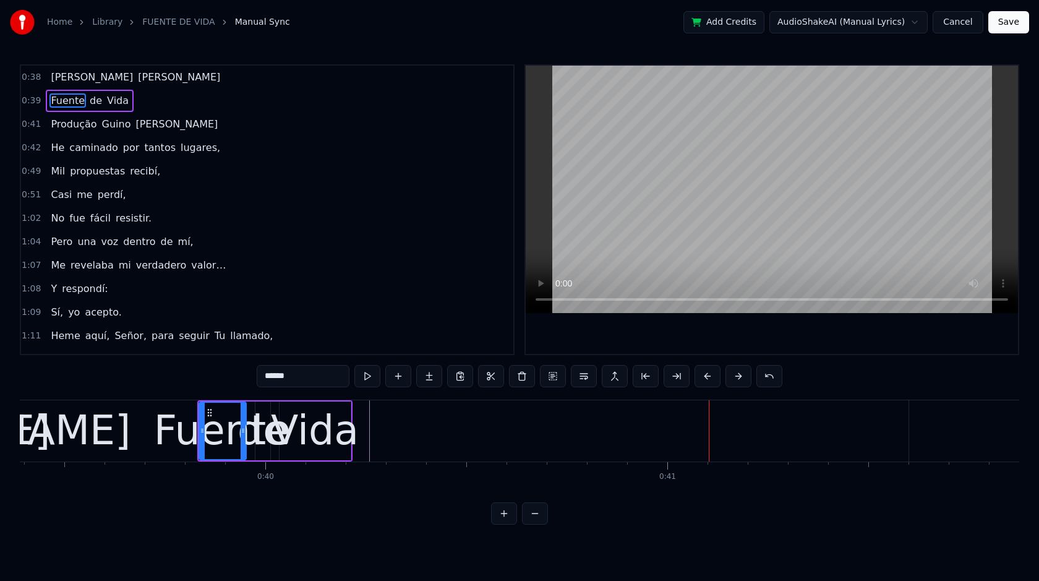
click at [706, 377] on button at bounding box center [708, 376] width 26 height 22
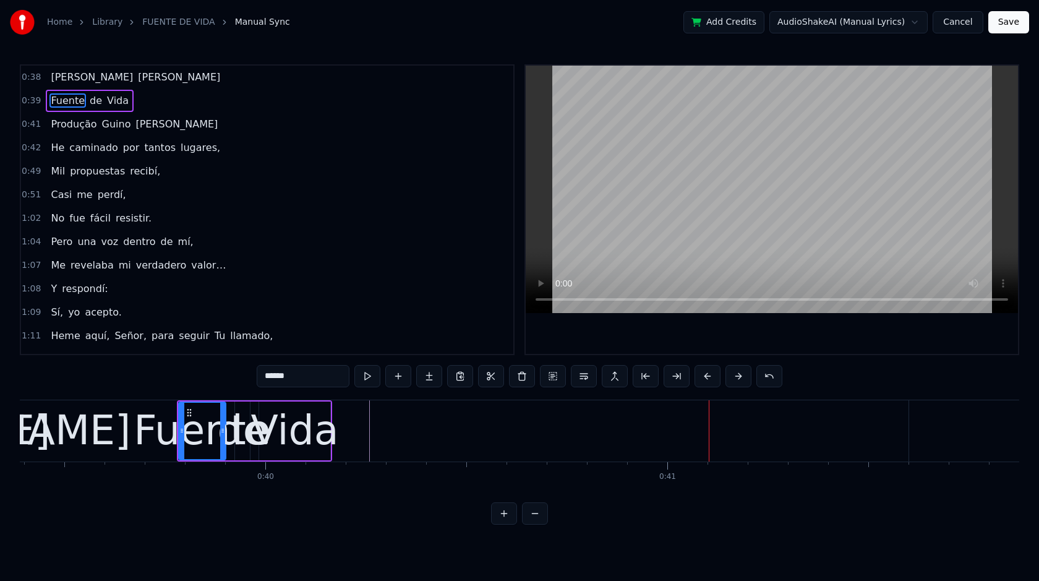
click at [706, 377] on button at bounding box center [708, 376] width 26 height 22
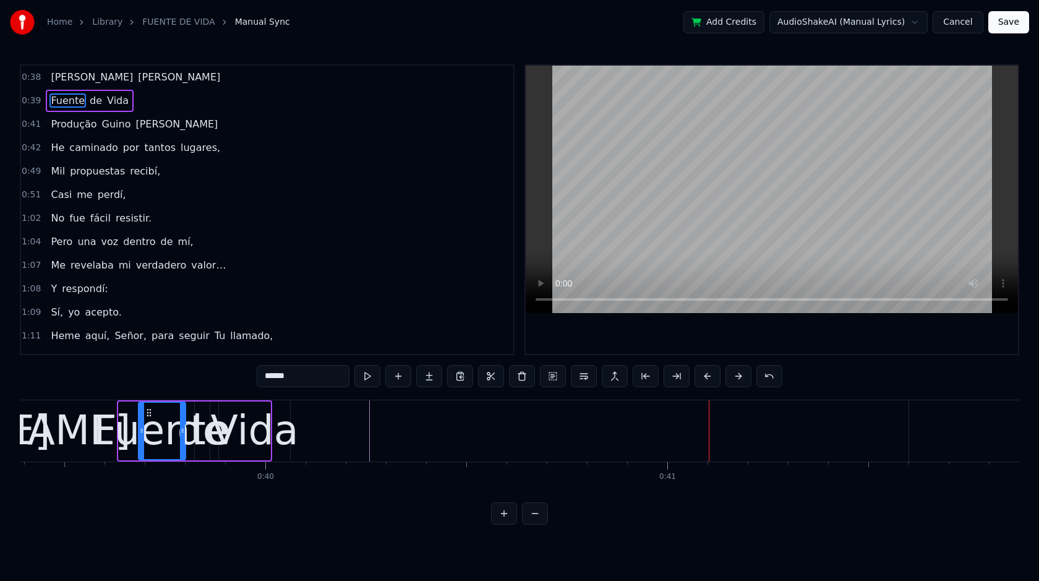
click at [706, 377] on button at bounding box center [708, 376] width 26 height 22
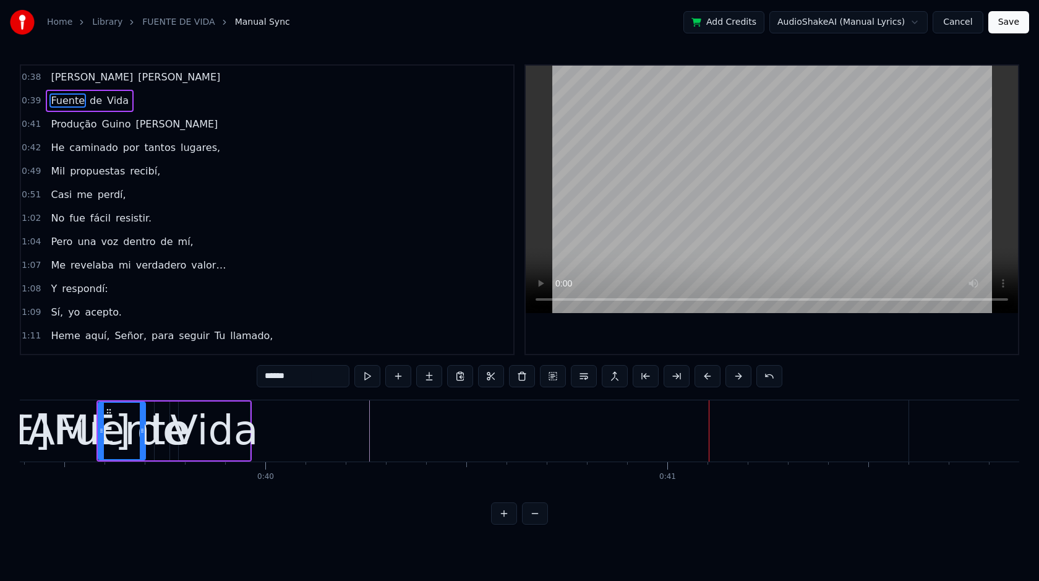
click at [706, 377] on button at bounding box center [708, 376] width 26 height 22
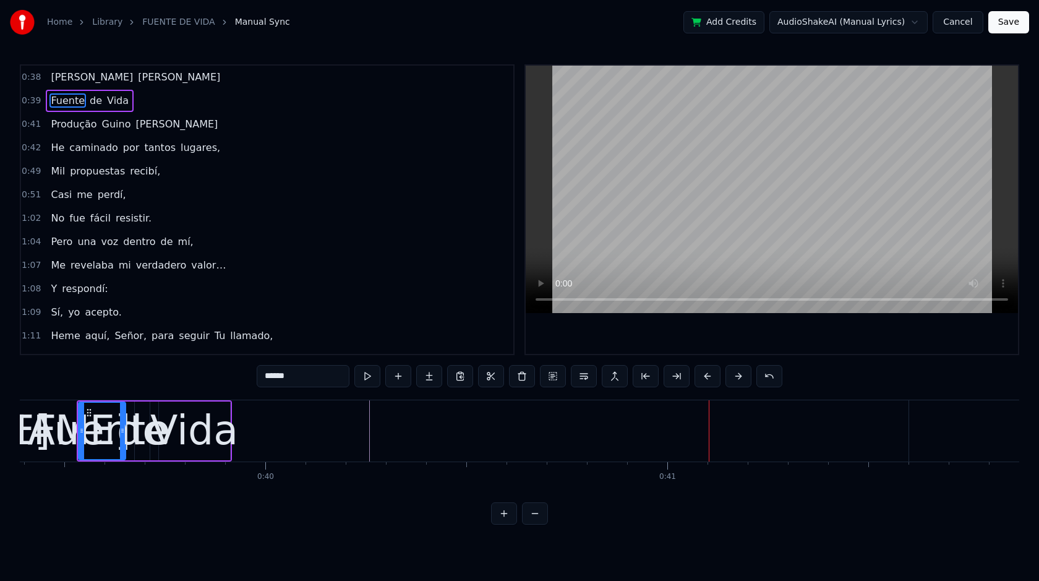
click at [706, 377] on button at bounding box center [708, 376] width 26 height 22
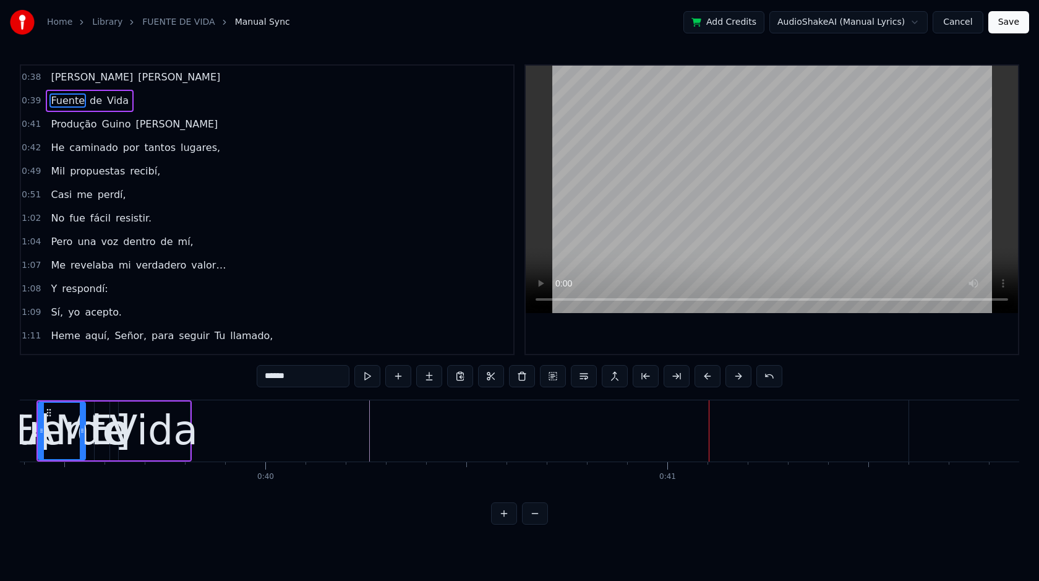
click at [706, 377] on button at bounding box center [708, 376] width 26 height 22
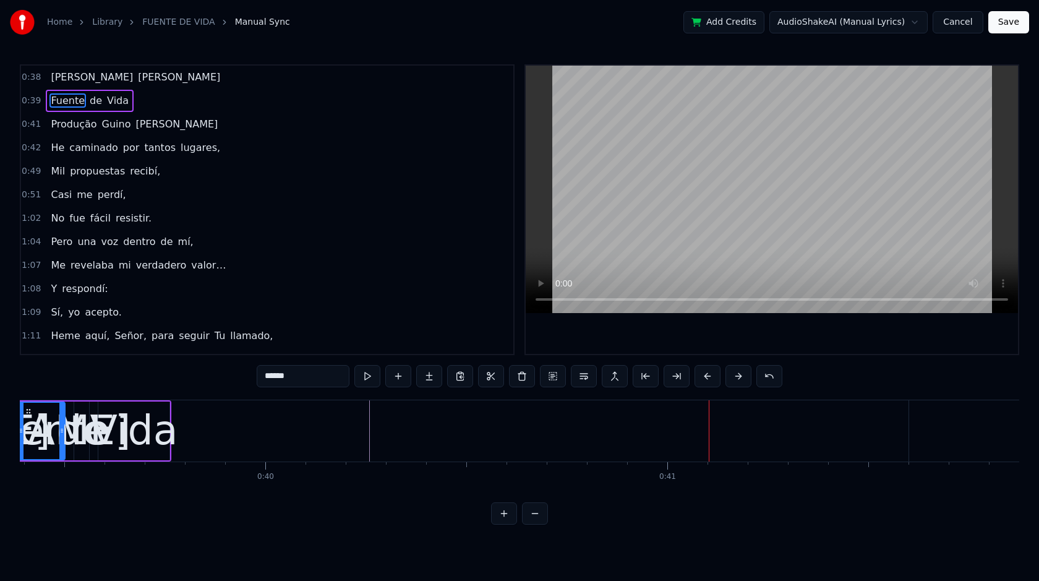
click at [706, 377] on button at bounding box center [708, 376] width 26 height 22
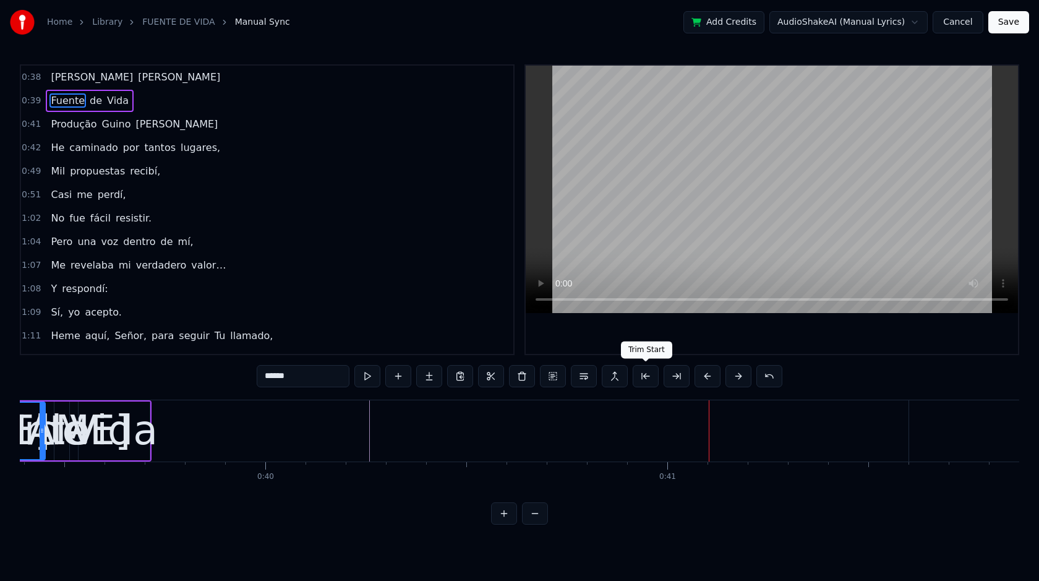
click at [647, 379] on button at bounding box center [646, 376] width 26 height 22
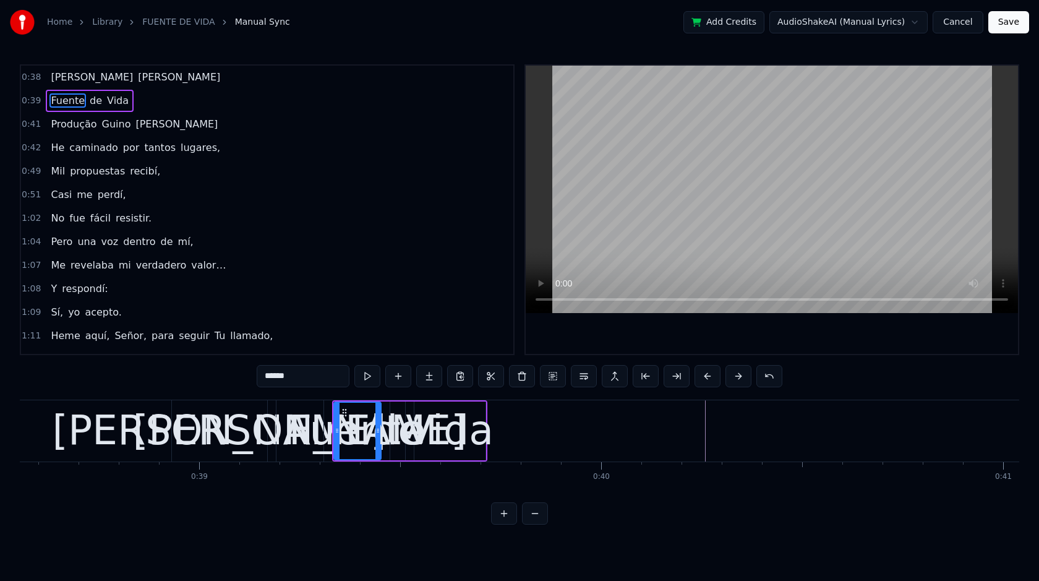
scroll to position [0, 15498]
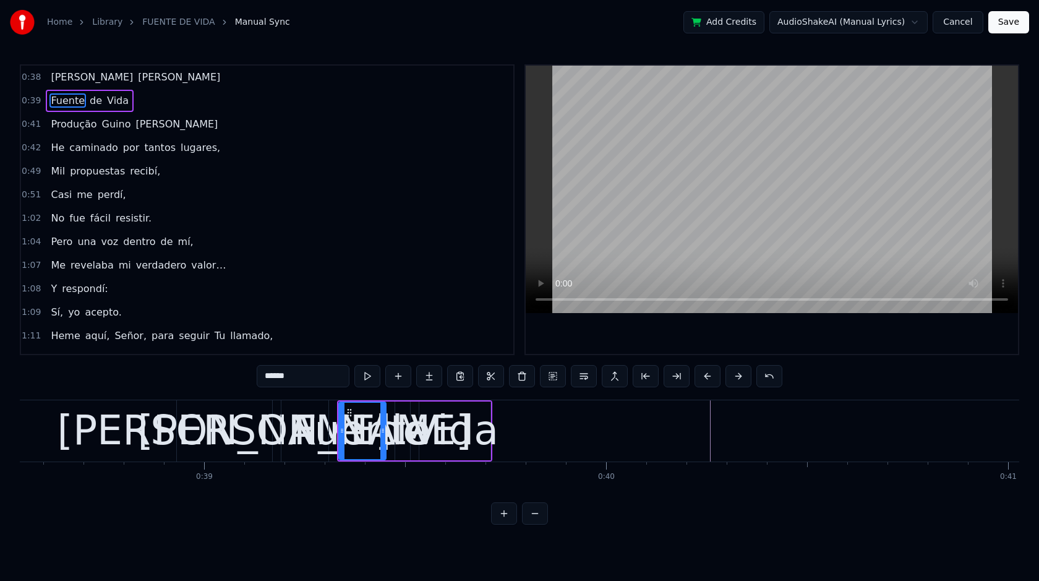
click at [301, 437] on div "[PERSON_NAME]" at bounding box center [305, 430] width 334 height 61
type input "*****"
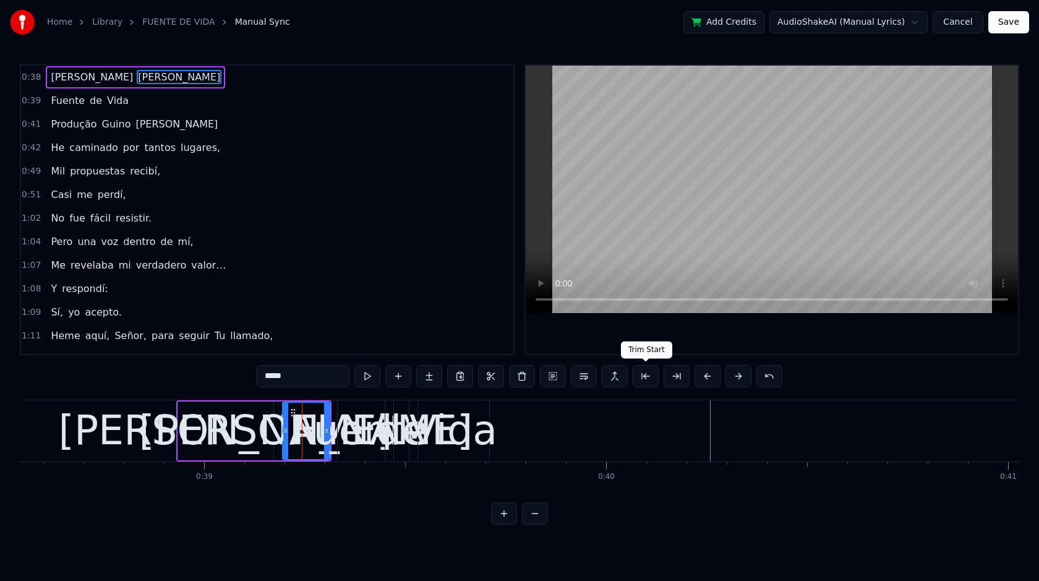
click at [643, 374] on button at bounding box center [646, 376] width 26 height 22
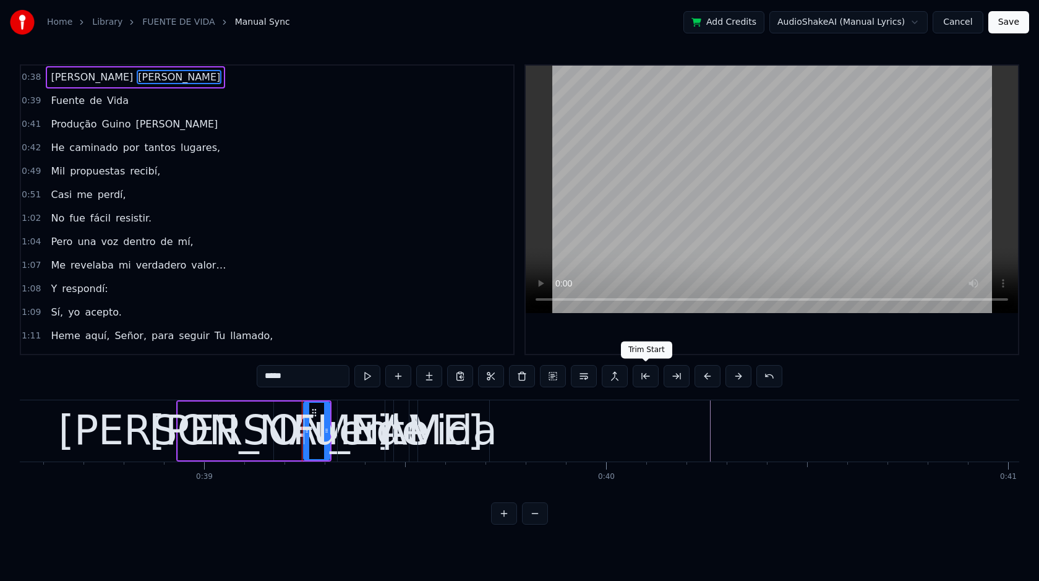
click at [646, 380] on button at bounding box center [646, 376] width 26 height 22
click at [704, 377] on button at bounding box center [708, 376] width 26 height 22
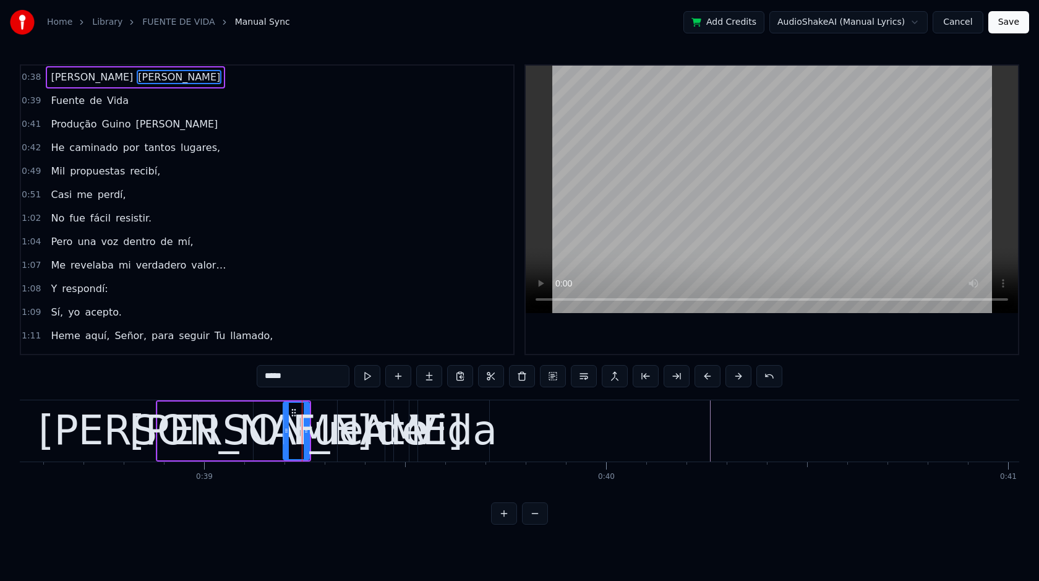
click at [705, 377] on button at bounding box center [708, 376] width 26 height 22
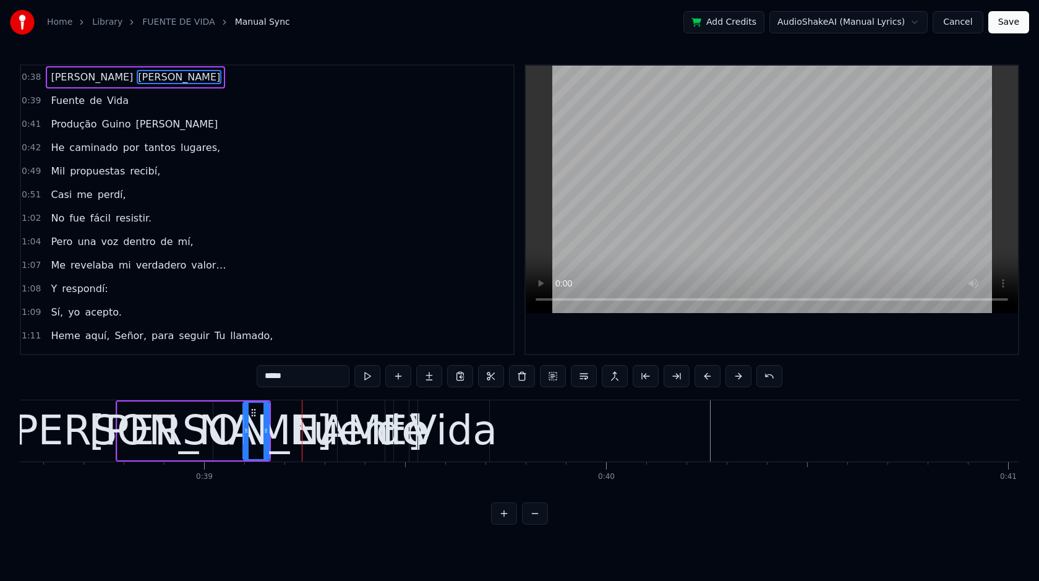
click at [705, 377] on button at bounding box center [708, 376] width 26 height 22
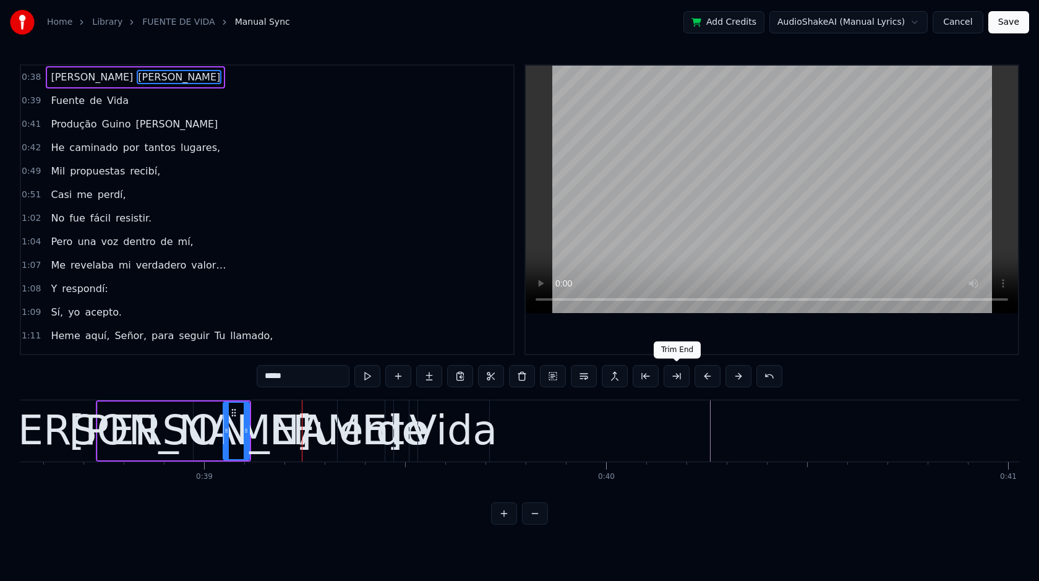
click at [680, 377] on button at bounding box center [677, 376] width 26 height 22
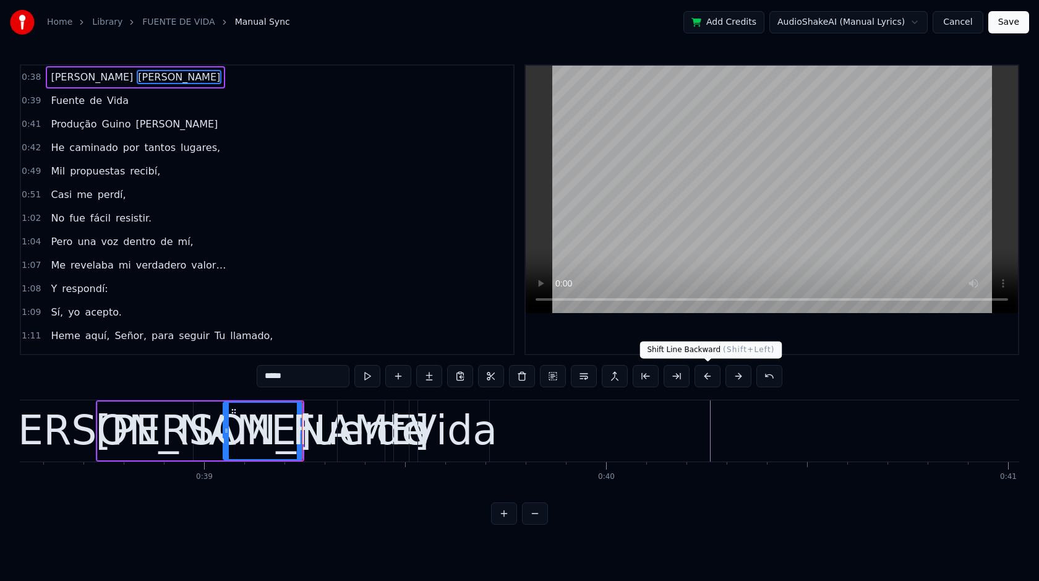
click at [706, 380] on button at bounding box center [708, 376] width 26 height 22
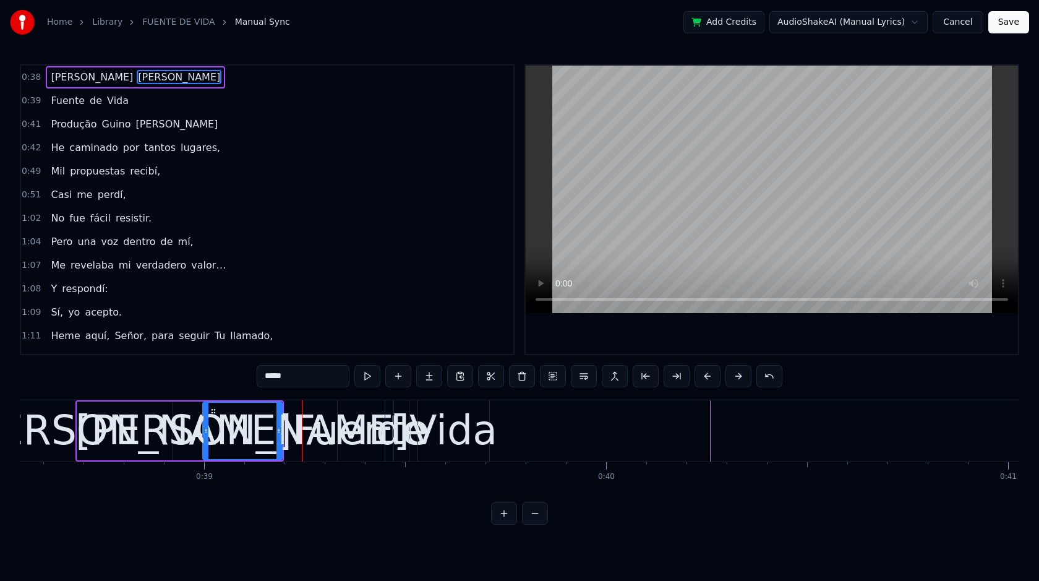
click at [706, 380] on button at bounding box center [708, 376] width 26 height 22
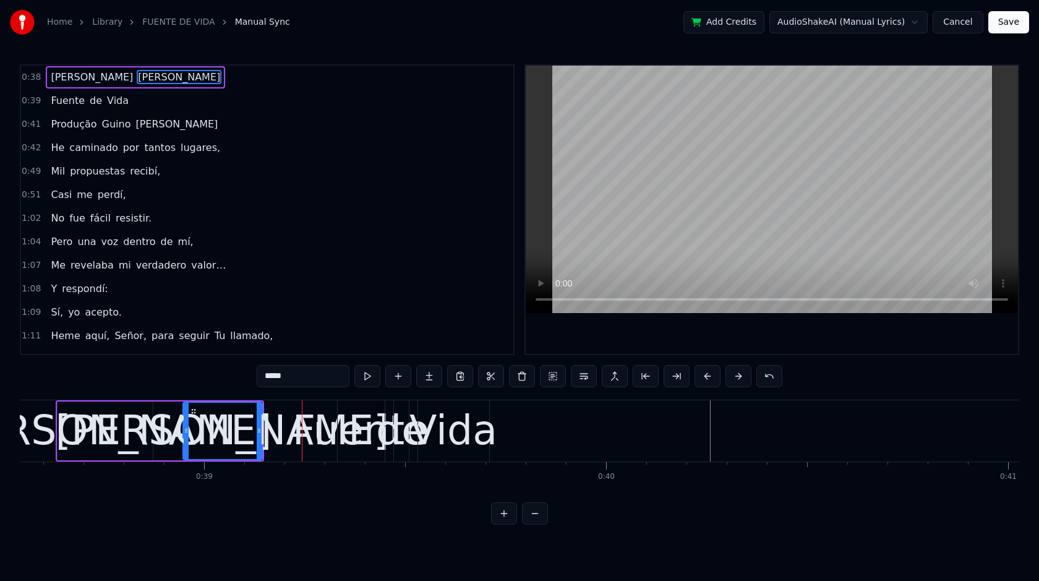
click at [706, 380] on button at bounding box center [708, 376] width 26 height 22
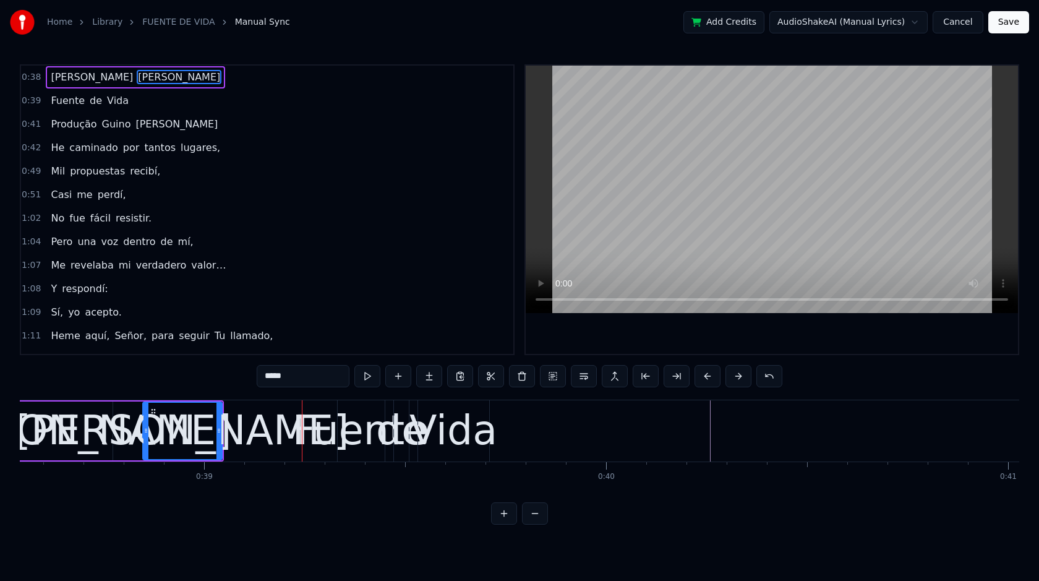
click at [706, 380] on button at bounding box center [708, 376] width 26 height 22
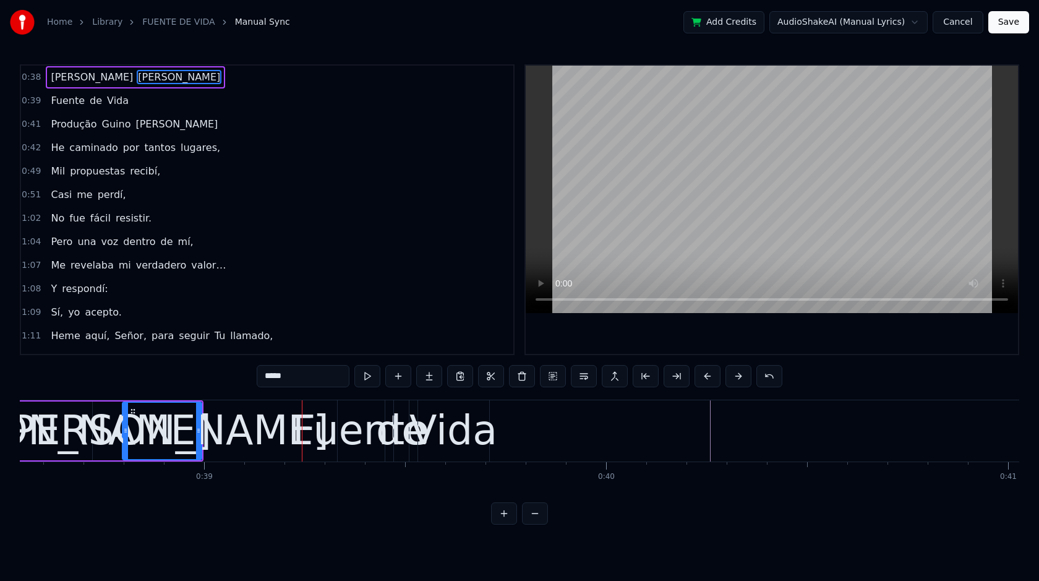
click at [706, 380] on button at bounding box center [708, 376] width 26 height 22
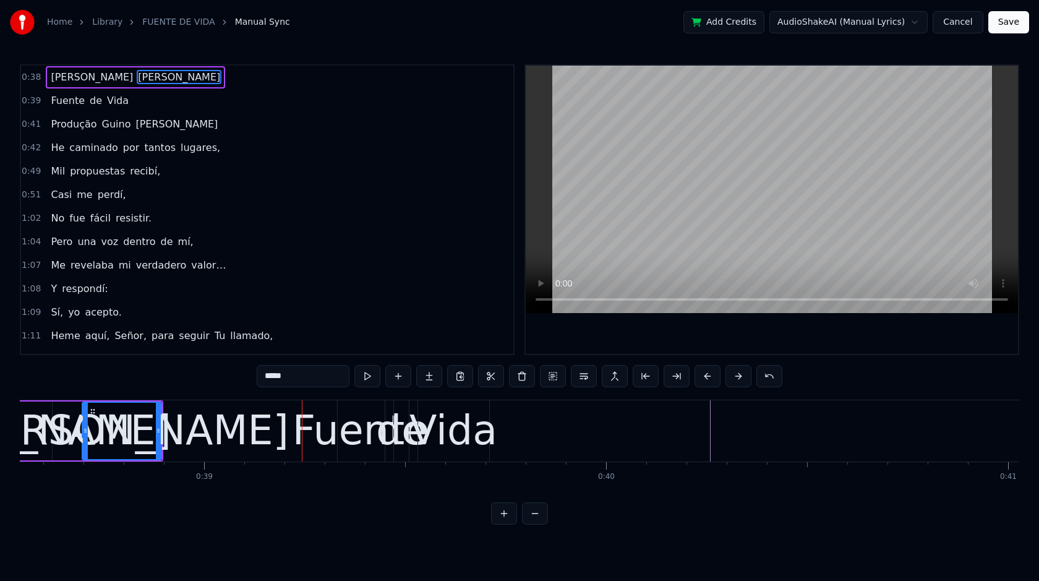
click at [706, 380] on button at bounding box center [708, 376] width 26 height 22
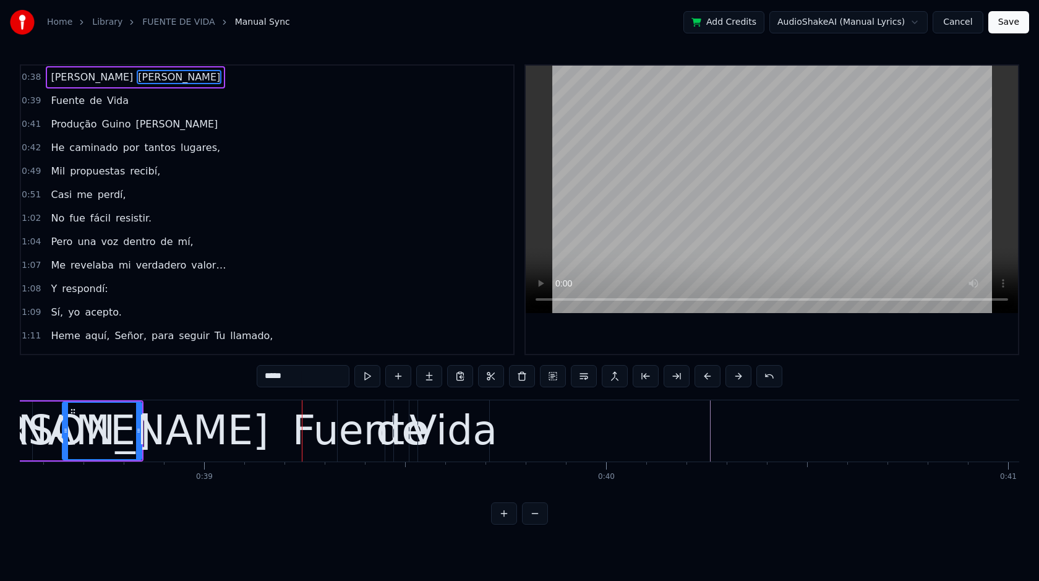
click at [706, 380] on button at bounding box center [708, 376] width 26 height 22
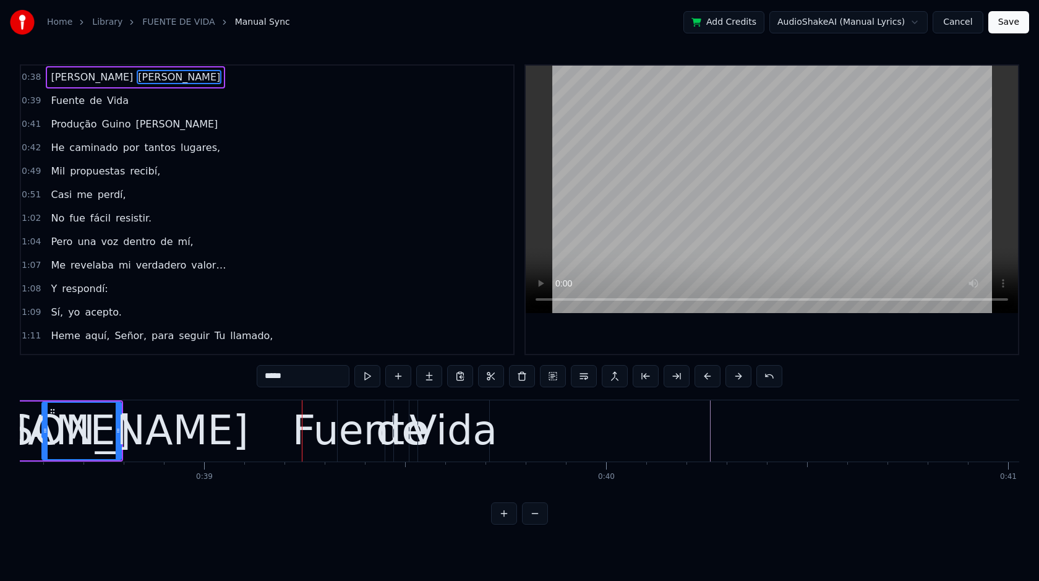
click at [706, 380] on button at bounding box center [708, 376] width 26 height 22
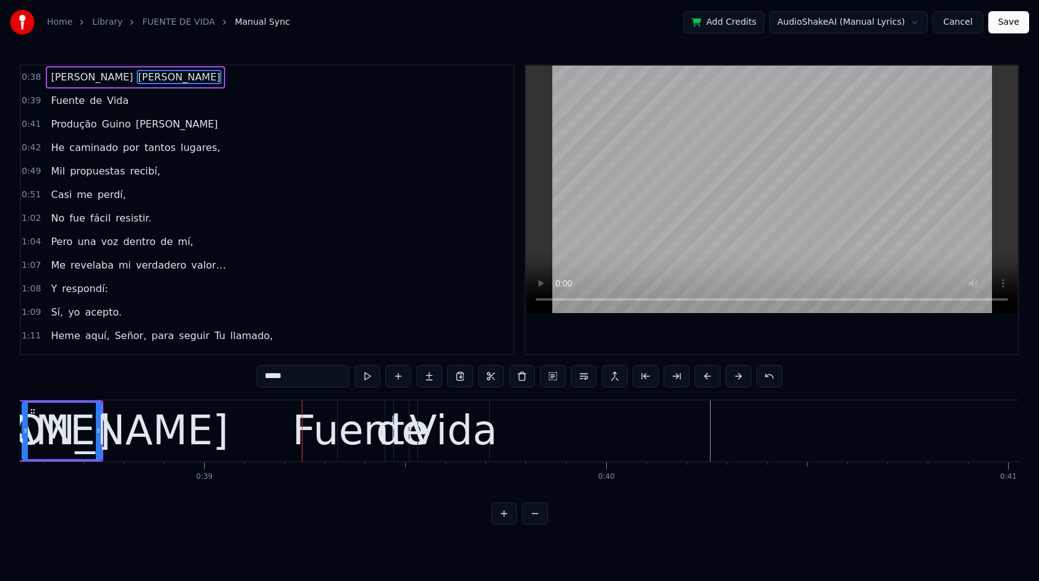
click at [706, 380] on button at bounding box center [708, 376] width 26 height 22
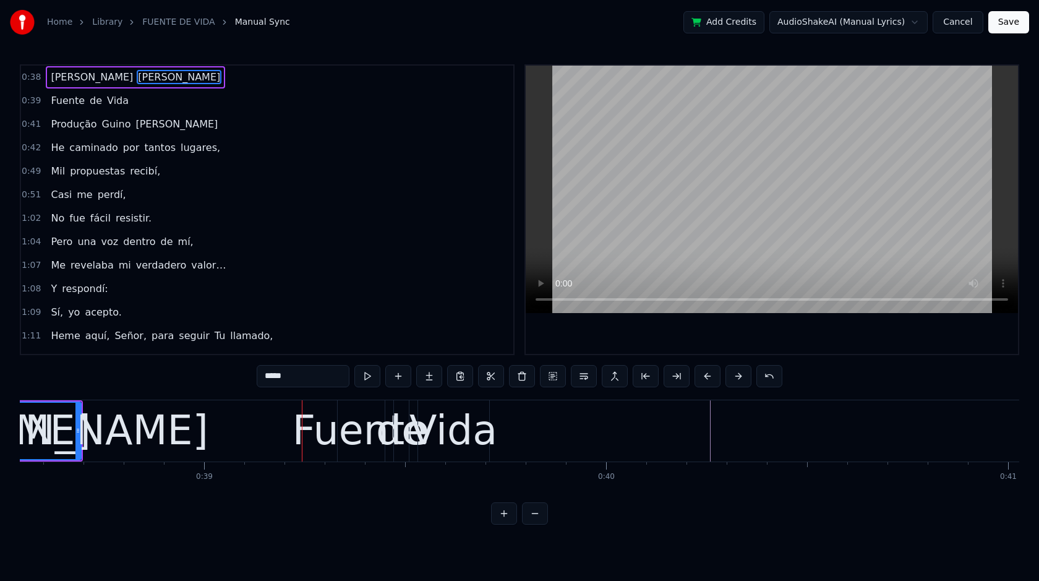
click at [706, 380] on button at bounding box center [708, 376] width 26 height 22
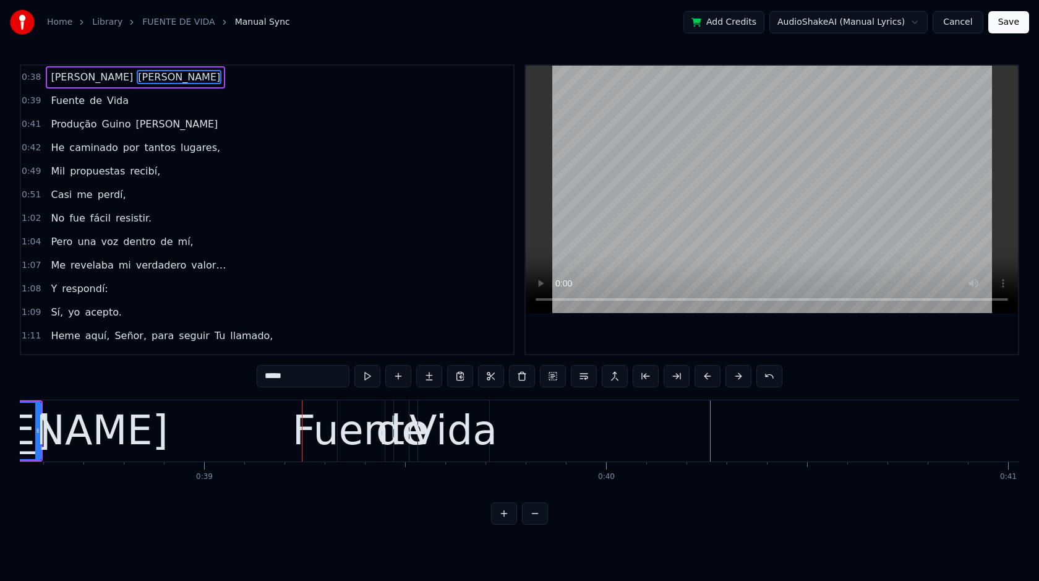
click at [706, 380] on button at bounding box center [708, 376] width 26 height 22
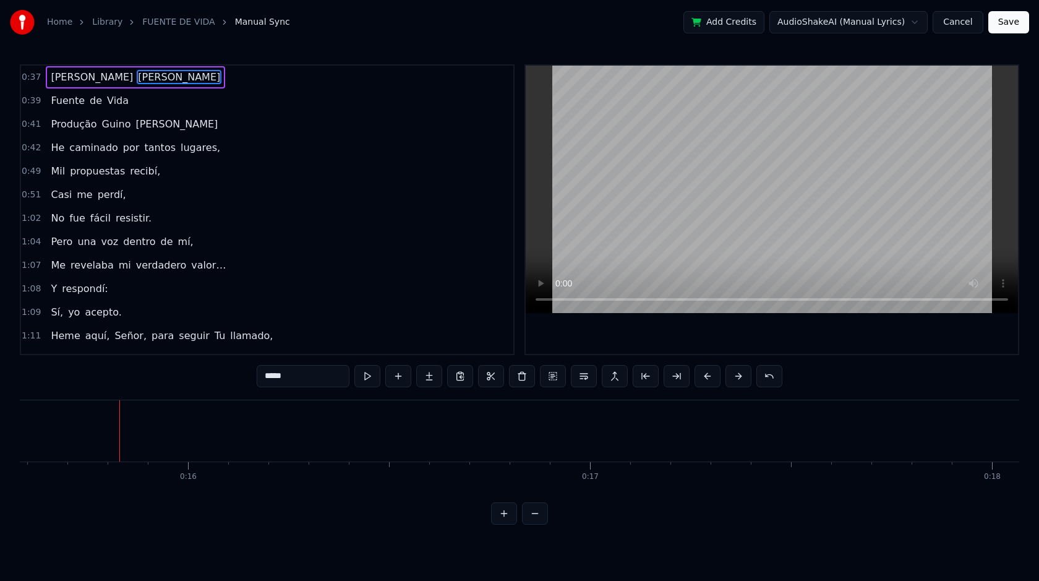
scroll to position [0, 6303]
click at [645, 377] on button at bounding box center [646, 376] width 26 height 22
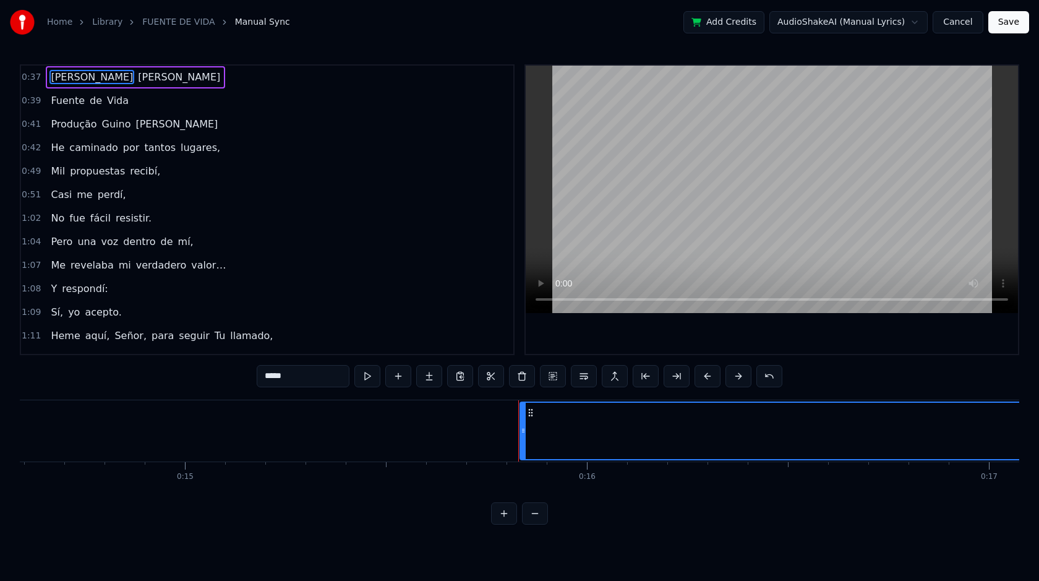
scroll to position [0, 5854]
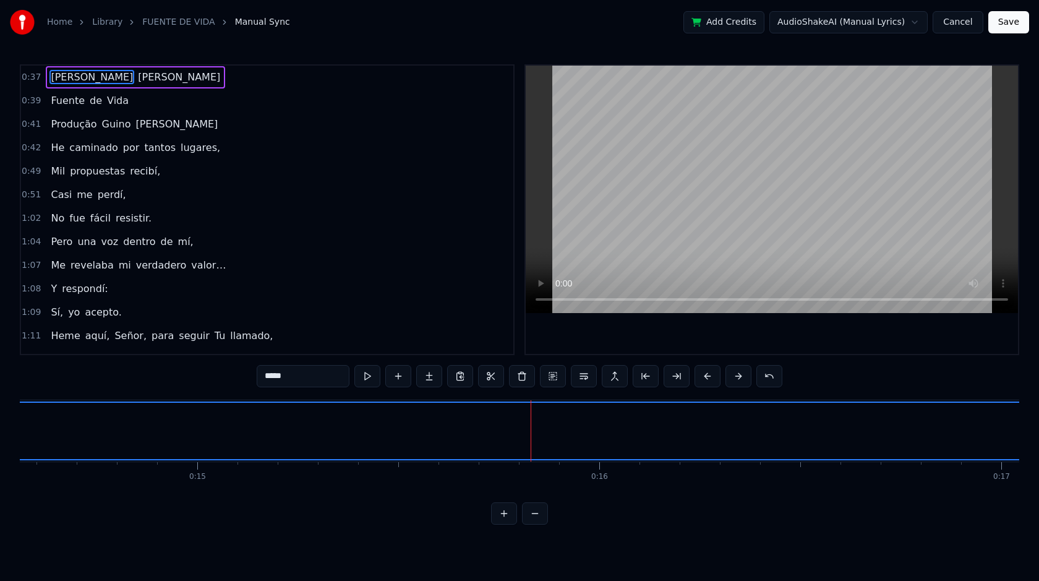
drag, startPoint x: 535, startPoint y: 430, endPoint x: 0, endPoint y: 332, distance: 544.1
click at [0, 332] on div "Home Library FUENTE DE VIDA Manual Sync Add Credits AudioShakeAI (Manual Lyrics…" at bounding box center [519, 262] width 1039 height 525
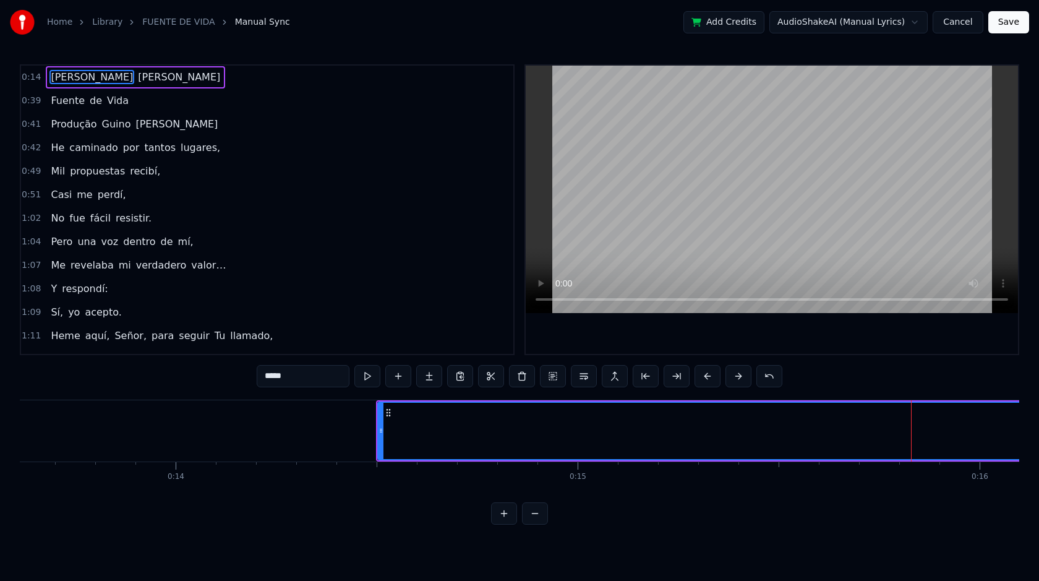
scroll to position [0, 5421]
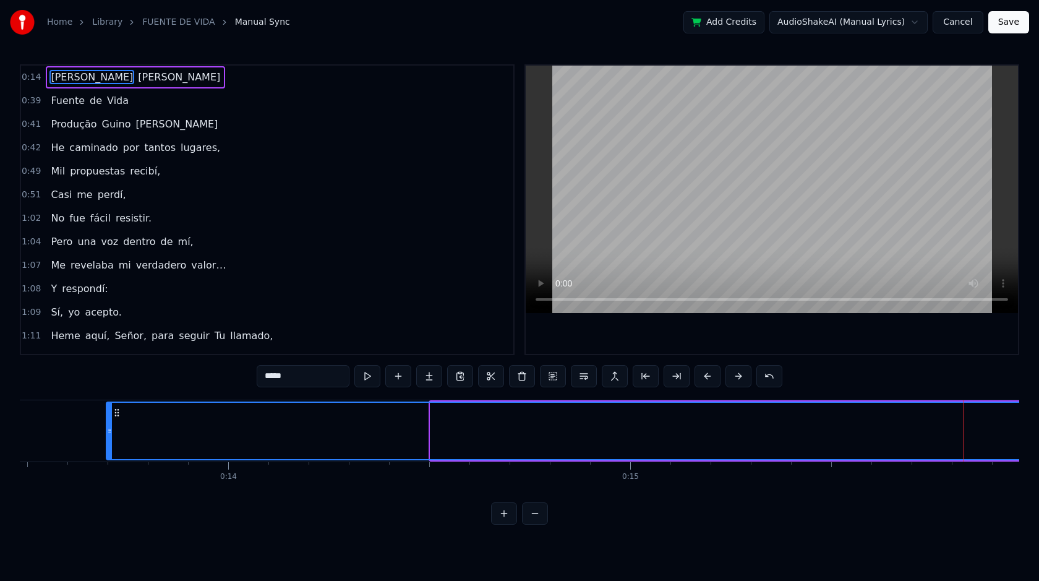
drag, startPoint x: 431, startPoint y: 429, endPoint x: 105, endPoint y: 452, distance: 326.2
click at [107, 452] on div at bounding box center [109, 431] width 5 height 56
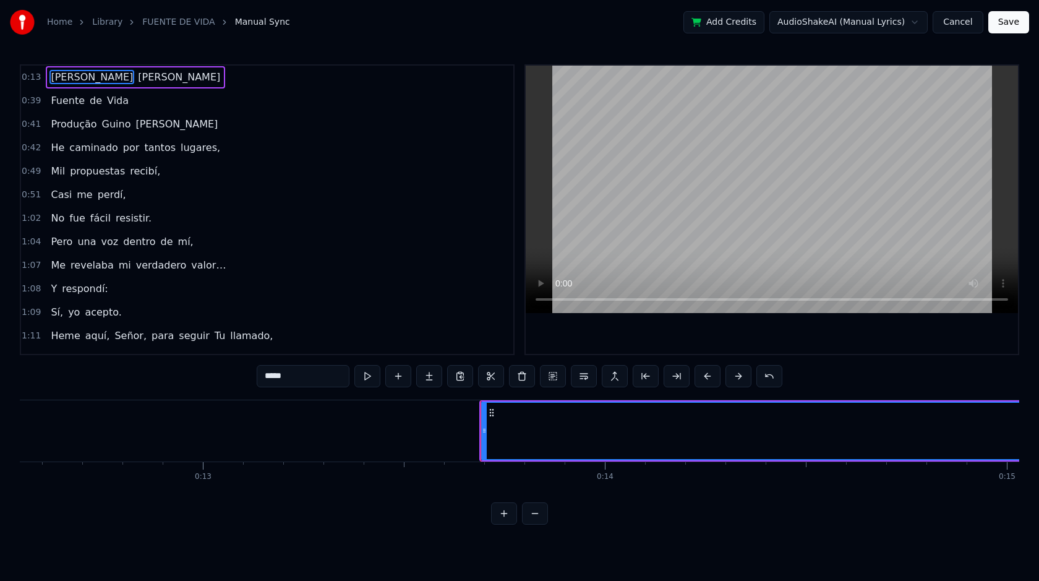
scroll to position [0, 5004]
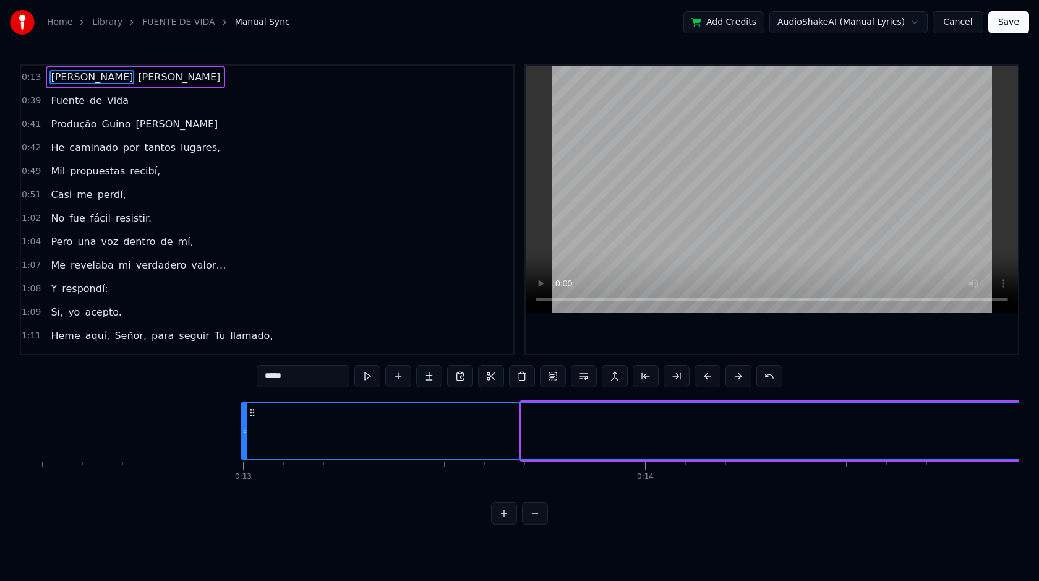
drag, startPoint x: 524, startPoint y: 430, endPoint x: 214, endPoint y: 454, distance: 310.9
click at [243, 454] on div at bounding box center [245, 431] width 5 height 56
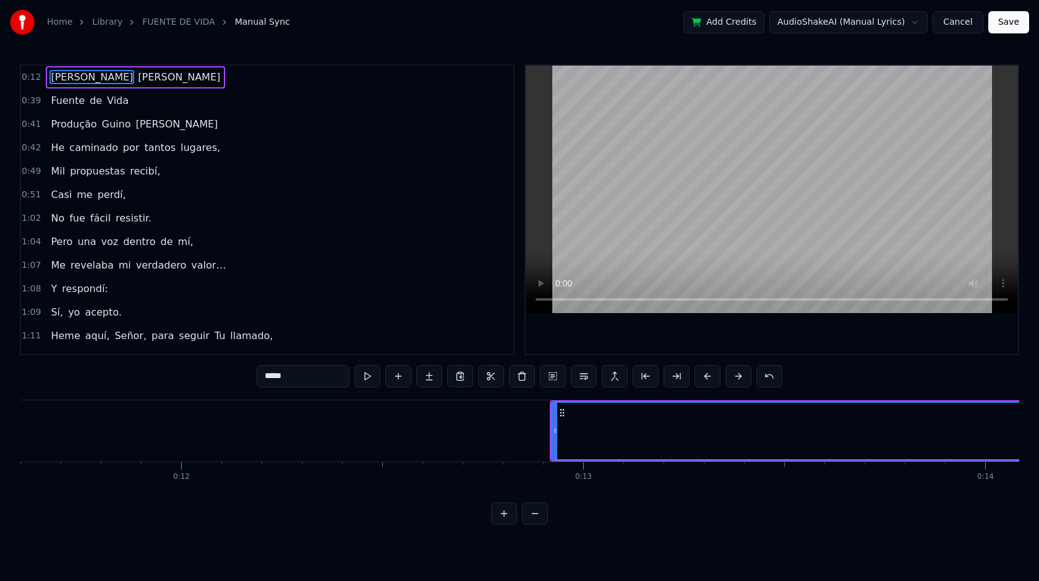
scroll to position [0, 4658]
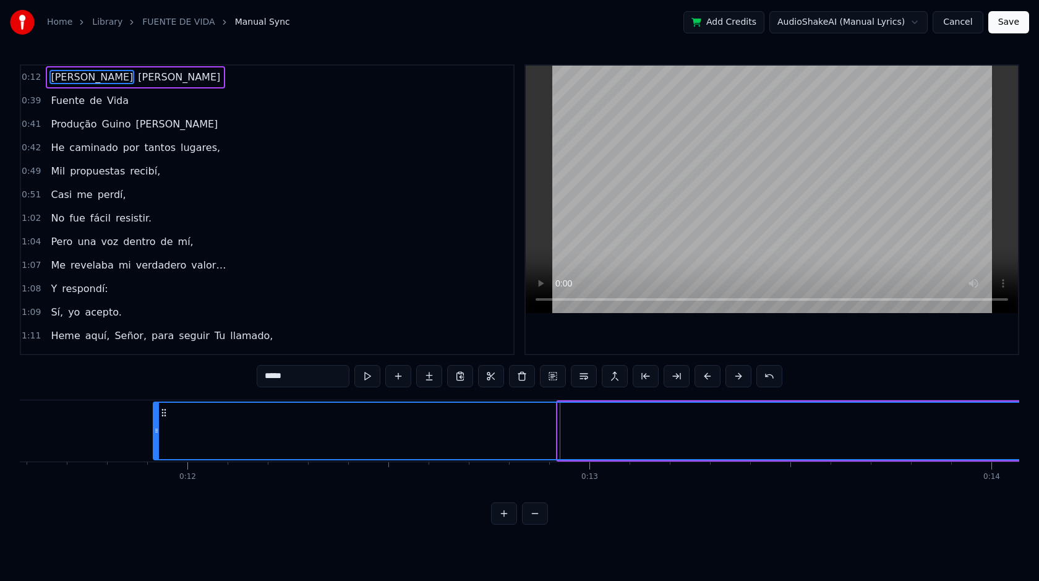
drag, startPoint x: 561, startPoint y: 432, endPoint x: 141, endPoint y: 464, distance: 421.3
click at [141, 463] on div "[PERSON_NAME] de Vida Produção [PERSON_NAME] He caminado por tantos lugares, Mi…" at bounding box center [520, 446] width 1000 height 93
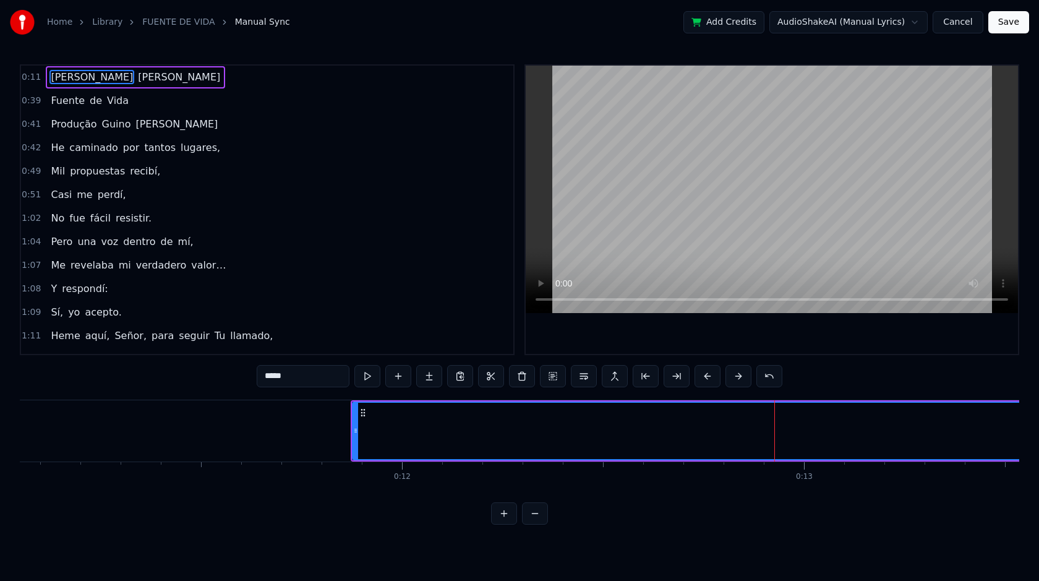
scroll to position [0, 4380]
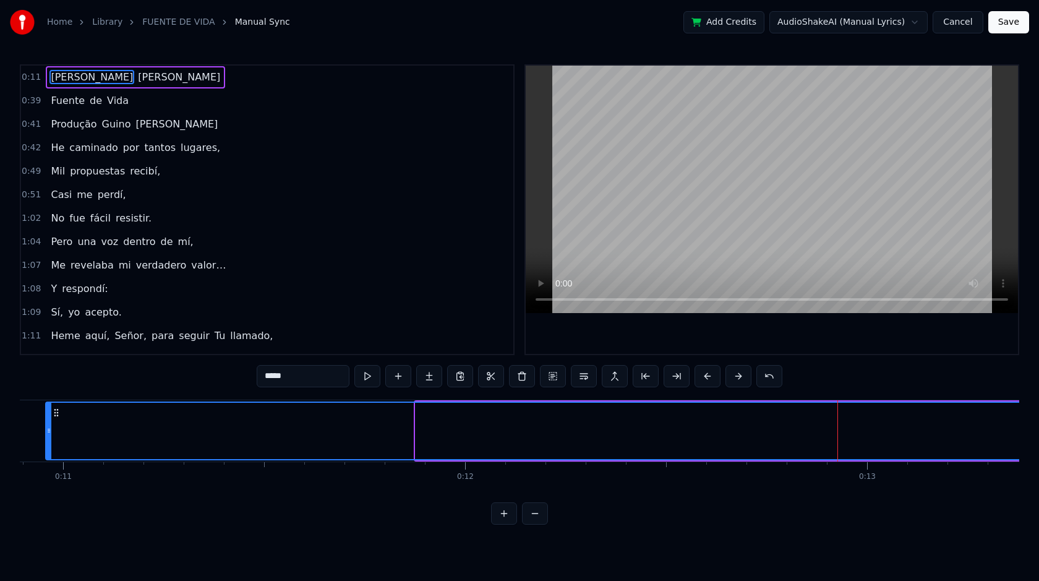
drag, startPoint x: 418, startPoint y: 431, endPoint x: 32, endPoint y: 423, distance: 386.7
click at [46, 423] on div at bounding box center [48, 431] width 5 height 56
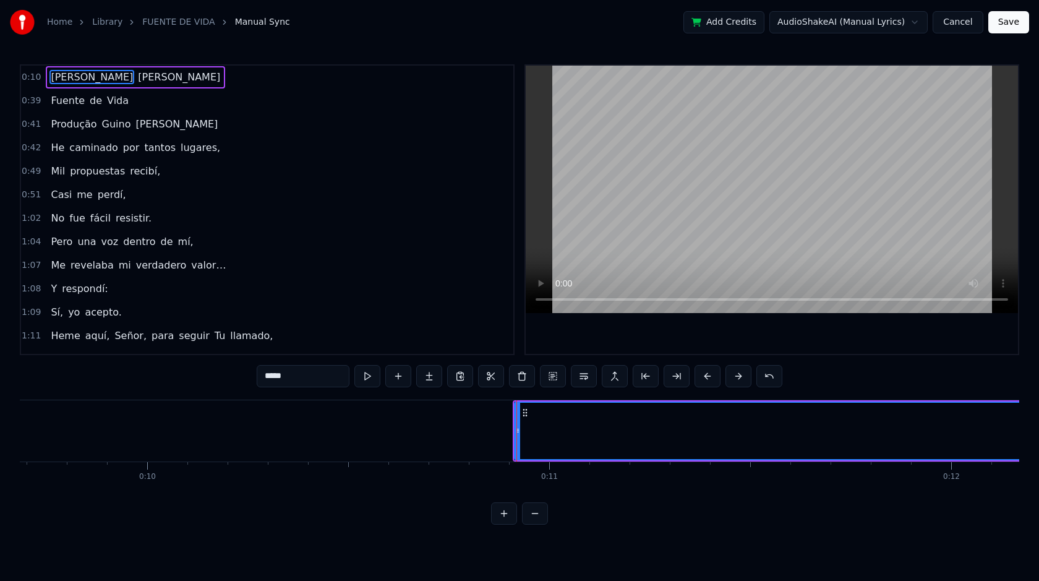
scroll to position [0, 3892]
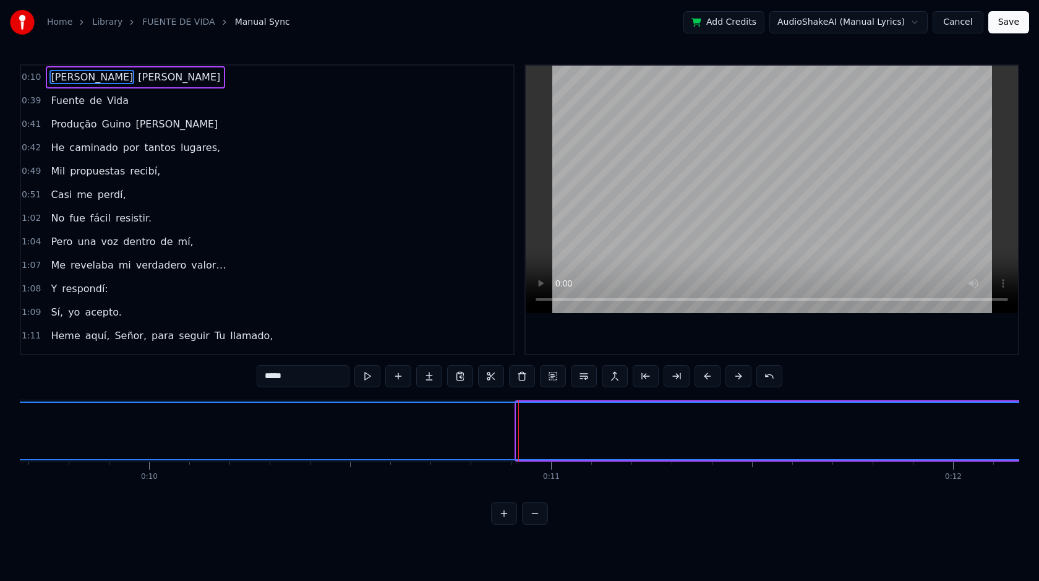
drag, startPoint x: 518, startPoint y: 430, endPoint x: 2, endPoint y: 439, distance: 516.0
click at [0, 439] on div "Home Library FUENTE DE VIDA Manual Sync Add Credits AudioShakeAI (Manual Lyrics…" at bounding box center [519, 262] width 1039 height 525
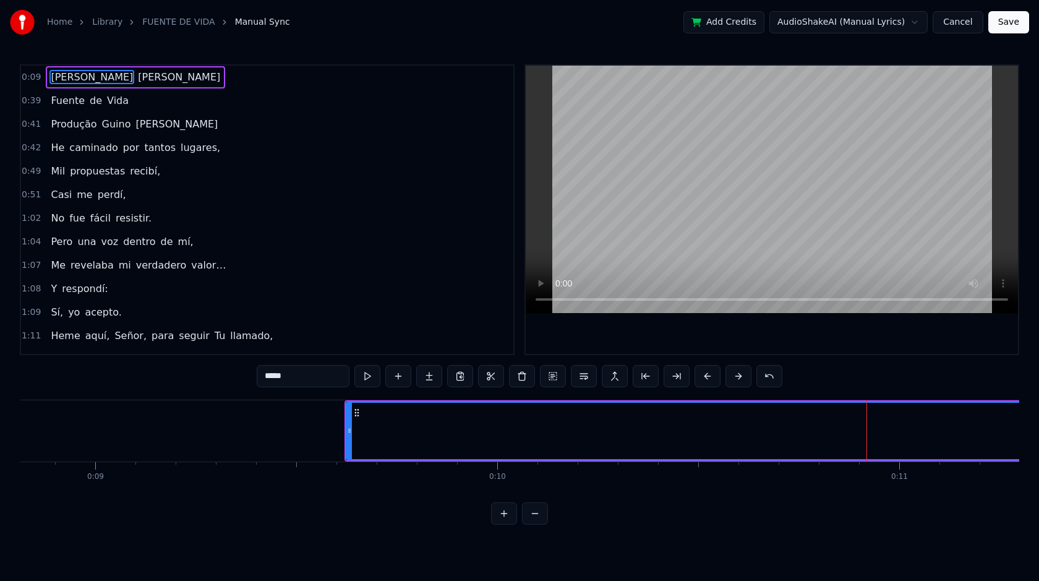
scroll to position [0, 3540]
drag, startPoint x: 354, startPoint y: 431, endPoint x: 155, endPoint y: 428, distance: 199.2
click at [183, 428] on icon at bounding box center [185, 431] width 5 height 10
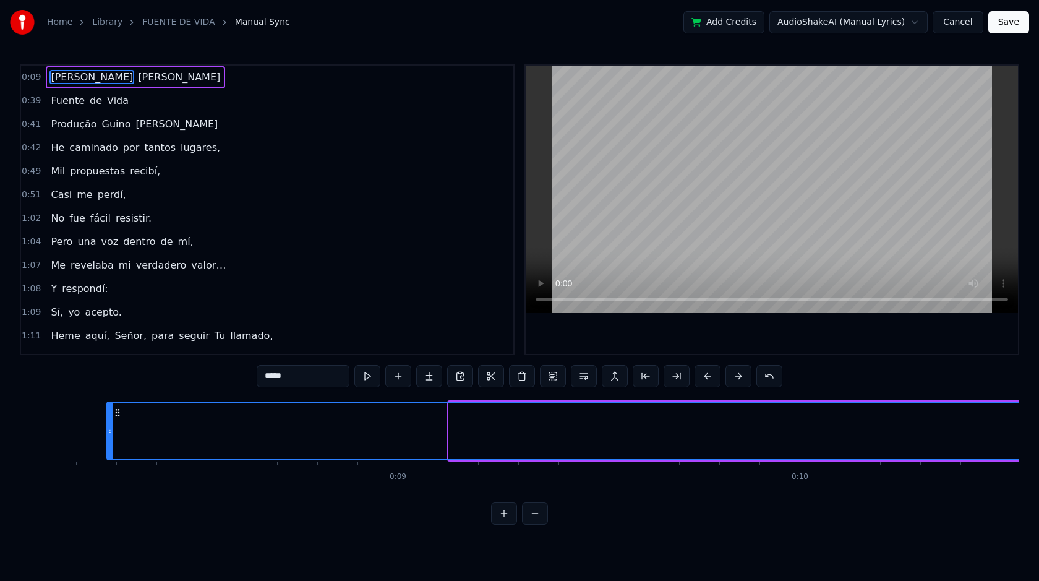
drag, startPoint x: 451, startPoint y: 431, endPoint x: 108, endPoint y: 457, distance: 343.8
click at [108, 457] on div at bounding box center [110, 431] width 5 height 56
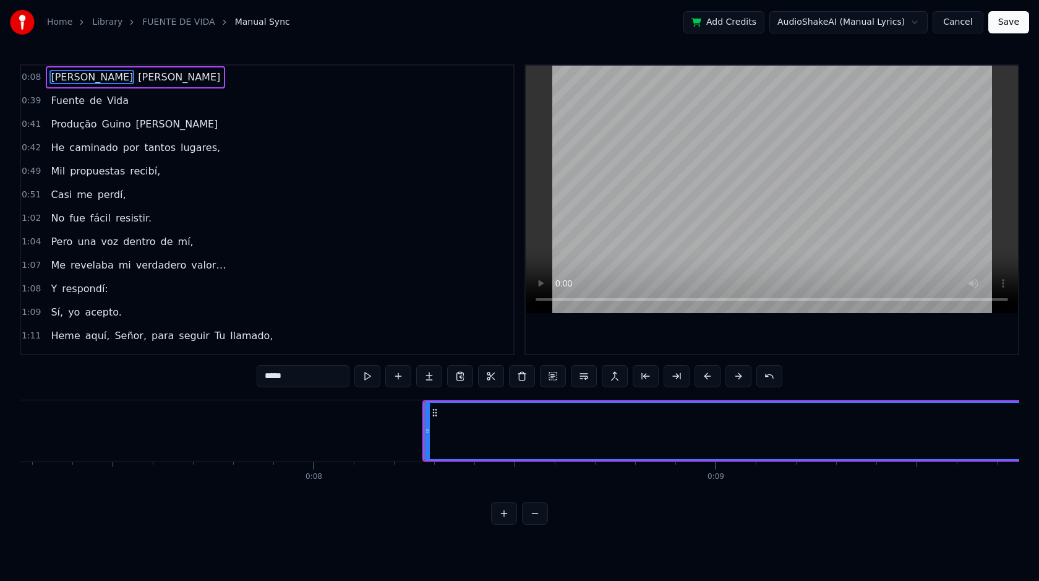
scroll to position [0, 2919]
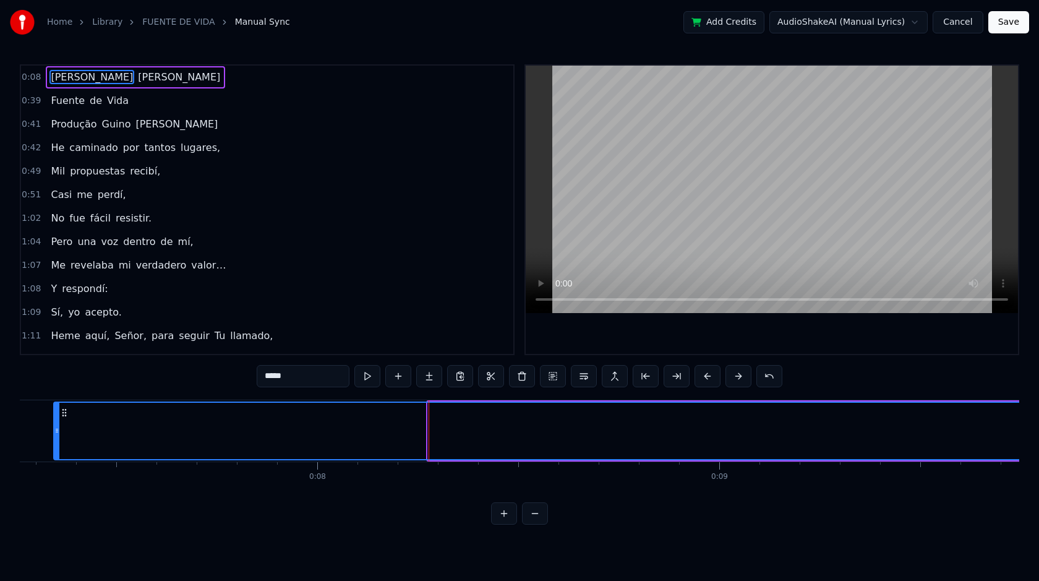
drag, startPoint x: 430, startPoint y: 438, endPoint x: 56, endPoint y: 476, distance: 375.6
click at [55, 476] on div "[PERSON_NAME] de Vida Produção [PERSON_NAME] He caminado por tantos lugares, Mi…" at bounding box center [520, 446] width 1000 height 93
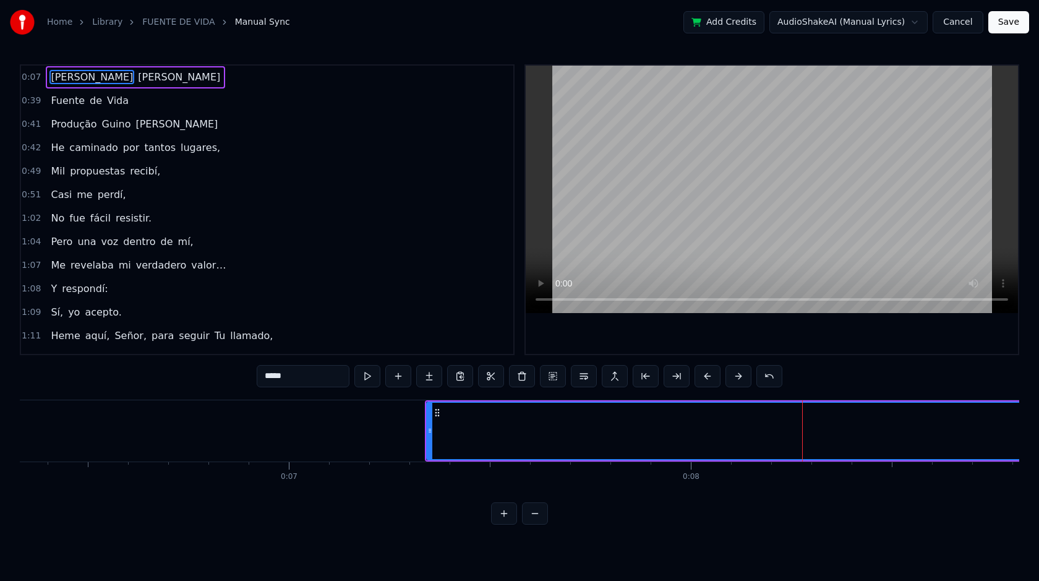
scroll to position [0, 2524]
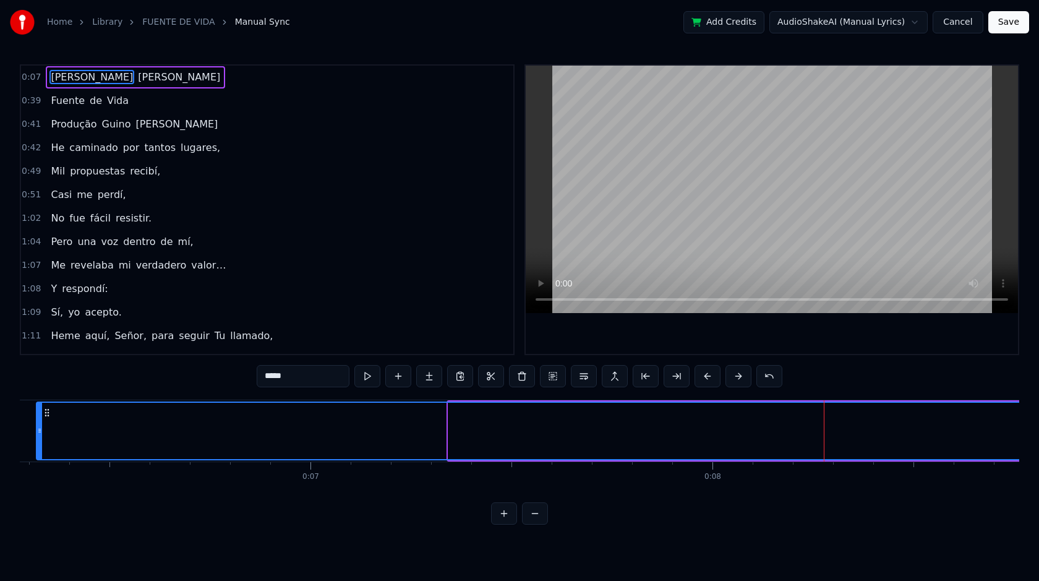
drag, startPoint x: 450, startPoint y: 431, endPoint x: 40, endPoint y: 452, distance: 410.7
click at [38, 452] on div at bounding box center [39, 431] width 5 height 56
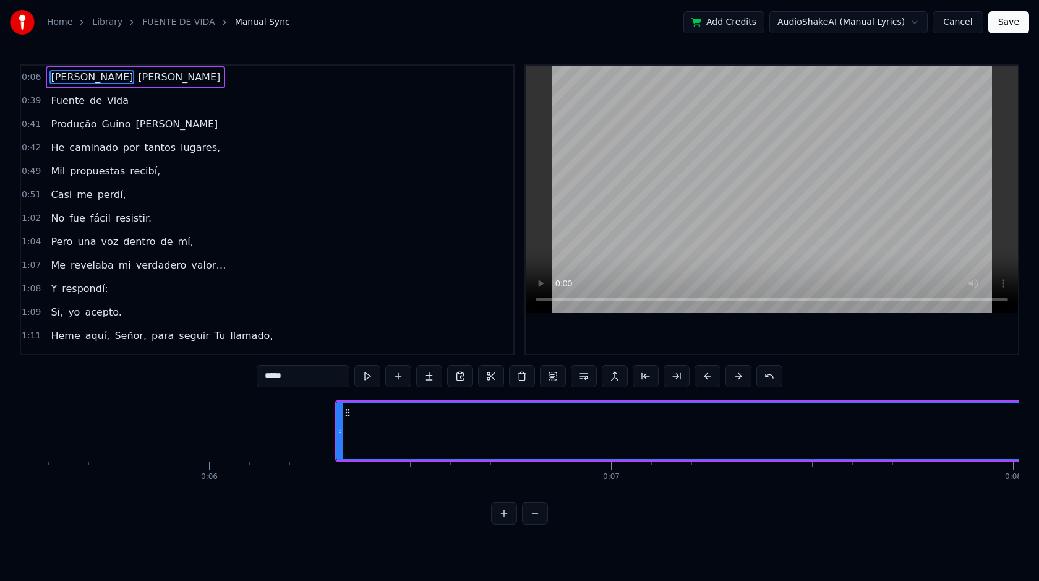
scroll to position [0, 2194]
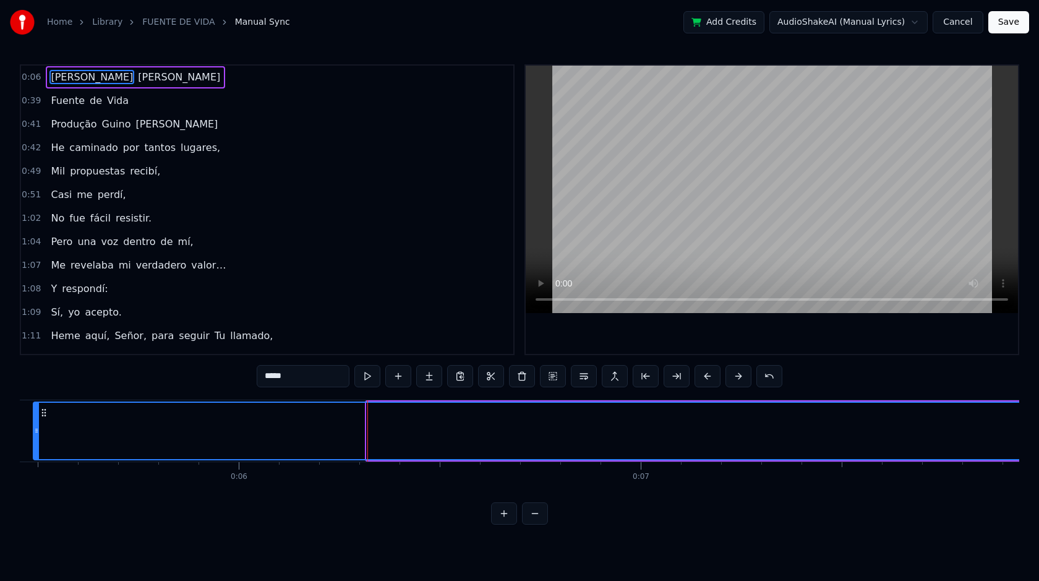
drag, startPoint x: 368, startPoint y: 430, endPoint x: 7, endPoint y: 457, distance: 361.6
click at [6, 457] on div "Home Library FUENTE DE VIDA Manual Sync Add Credits AudioShakeAI (Manual Lyrics…" at bounding box center [519, 262] width 1039 height 525
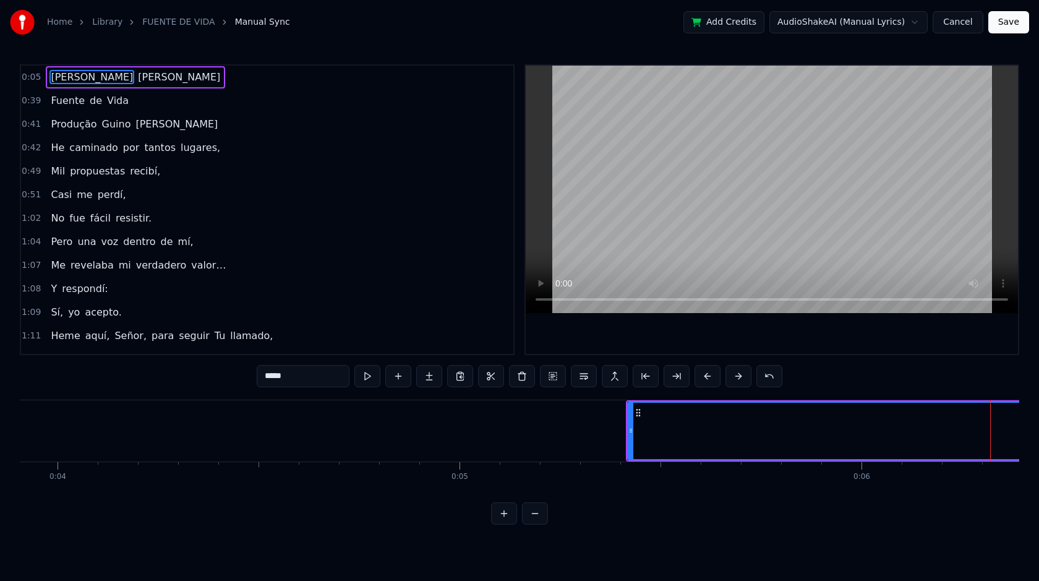
scroll to position [0, 1570]
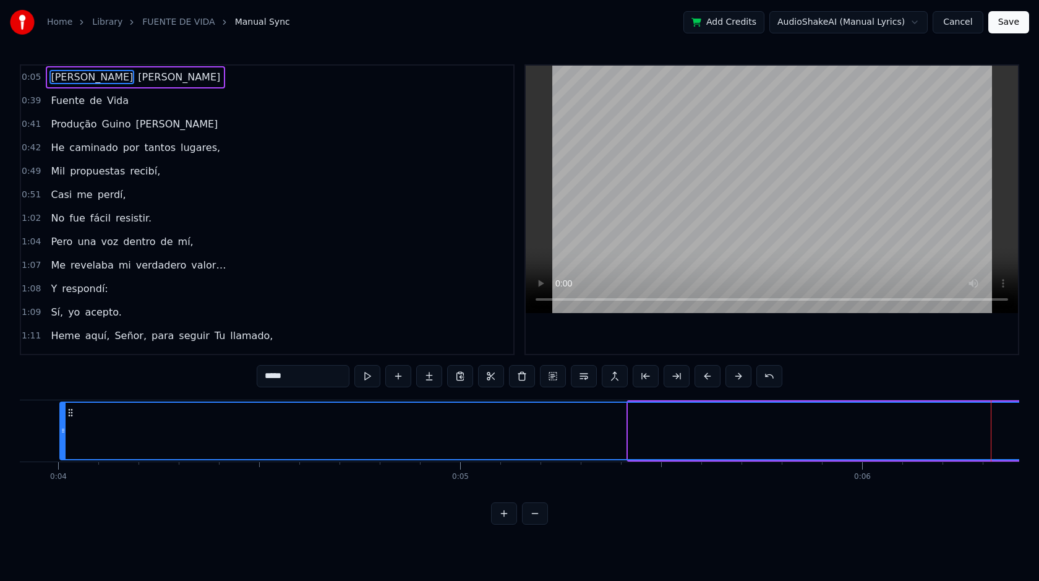
drag, startPoint x: 630, startPoint y: 436, endPoint x: 64, endPoint y: 494, distance: 569.7
click at [63, 494] on div "0:05 [PERSON_NAME] 0:39 Fuente de Vida 0:41 Produção [PERSON_NAME] 0:42 He cami…" at bounding box center [520, 294] width 1000 height 460
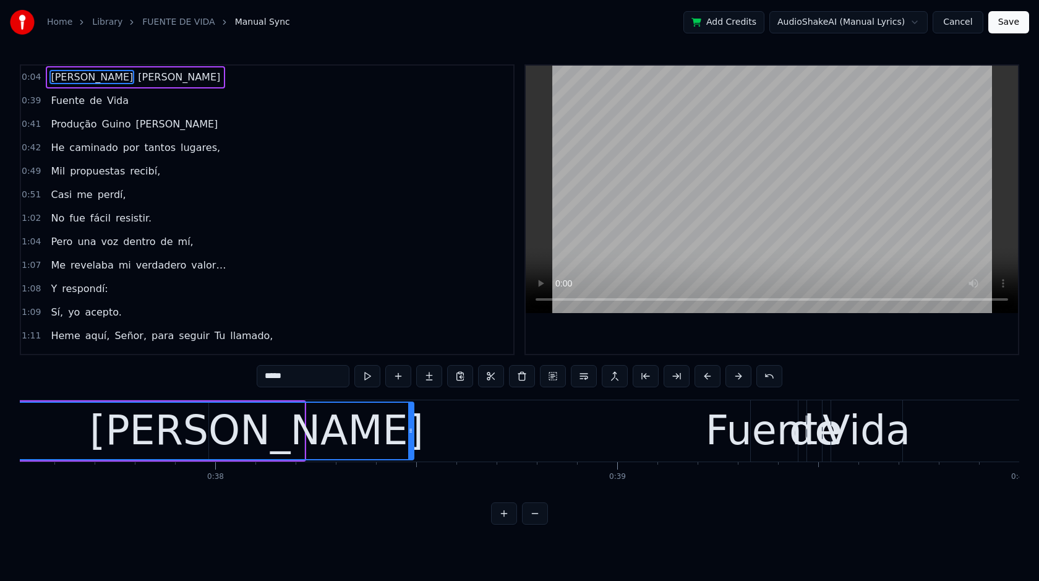
scroll to position [0, 15090]
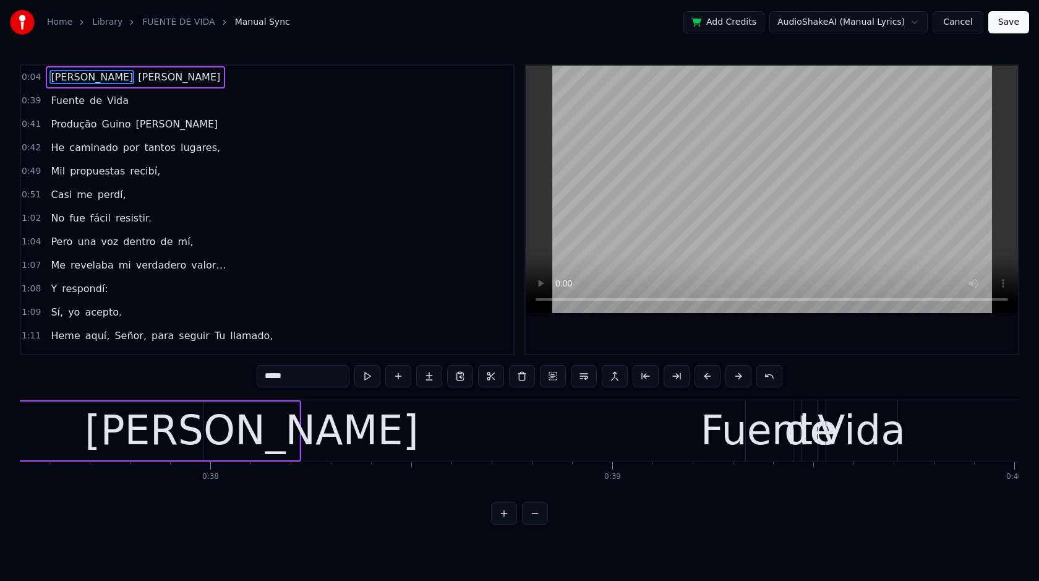
drag, startPoint x: 407, startPoint y: 431, endPoint x: 2, endPoint y: 405, distance: 406.1
click at [2, 405] on div "Home Library FUENTE DE VIDA Manual Sync Add Credits AudioShakeAI (Manual Lyrics…" at bounding box center [519, 262] width 1039 height 525
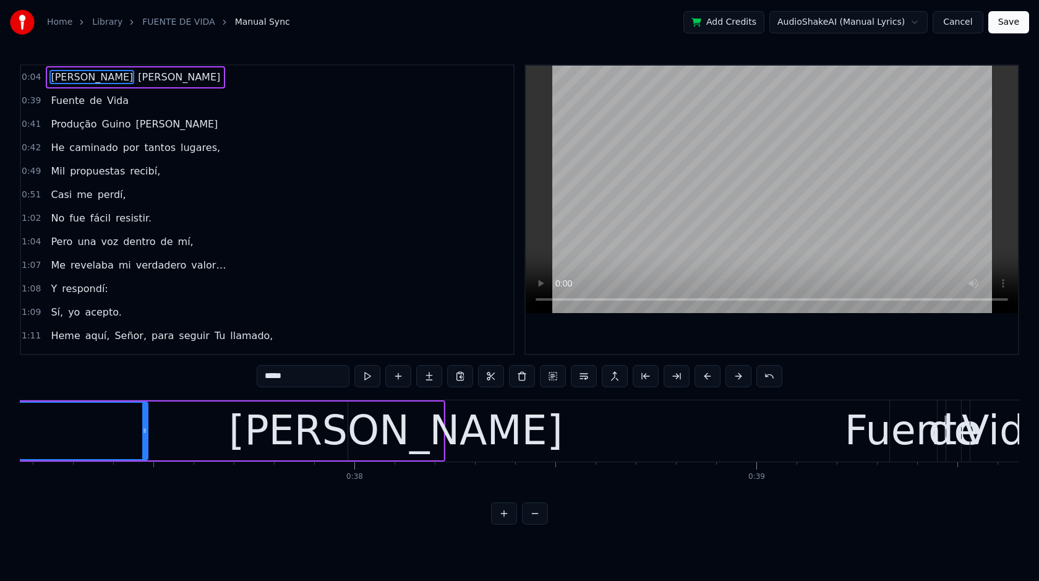
scroll to position [0, 14921]
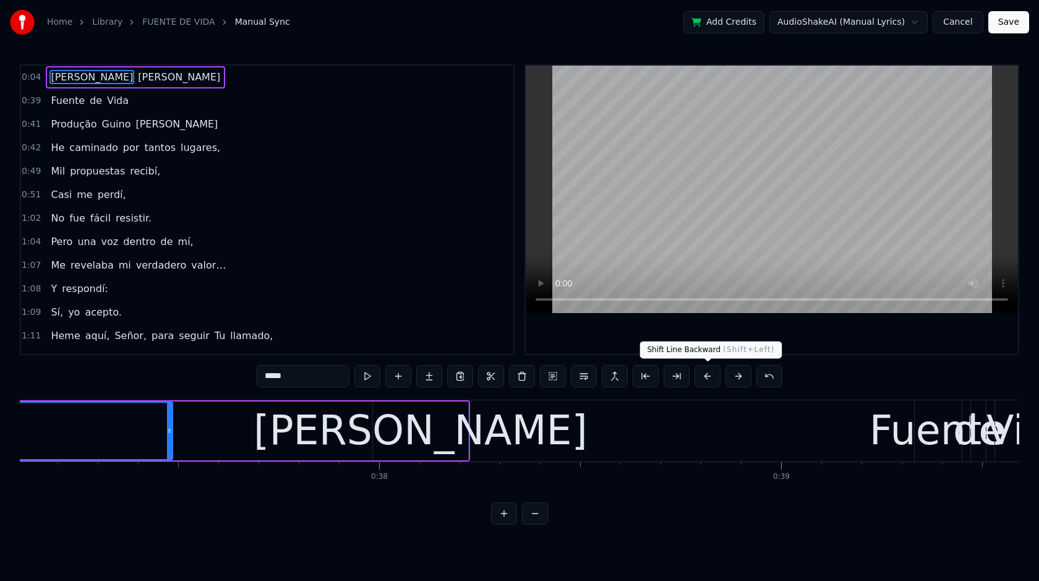
click at [710, 379] on button at bounding box center [708, 376] width 26 height 22
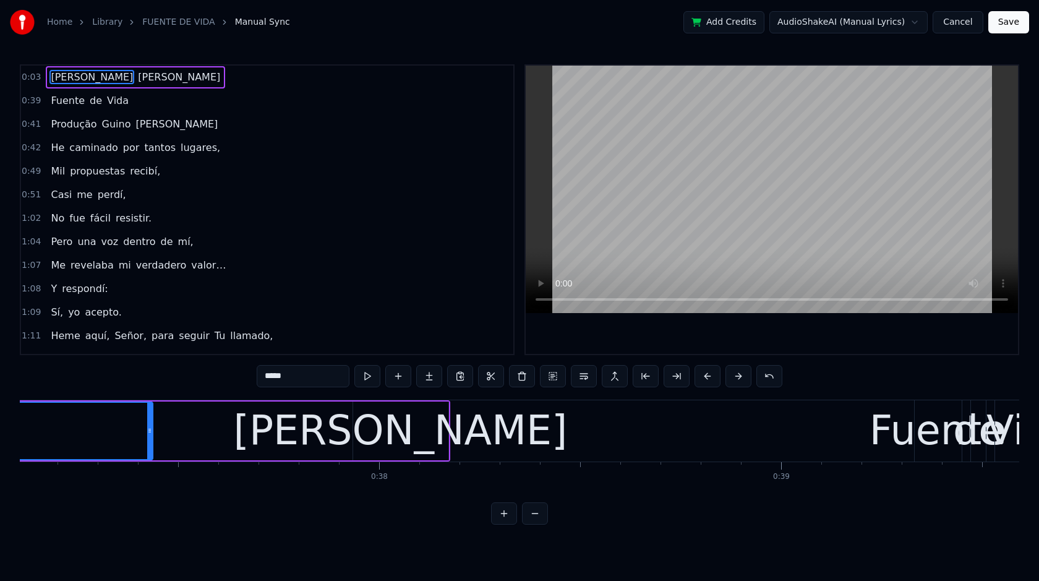
click at [710, 379] on button at bounding box center [708, 376] width 26 height 22
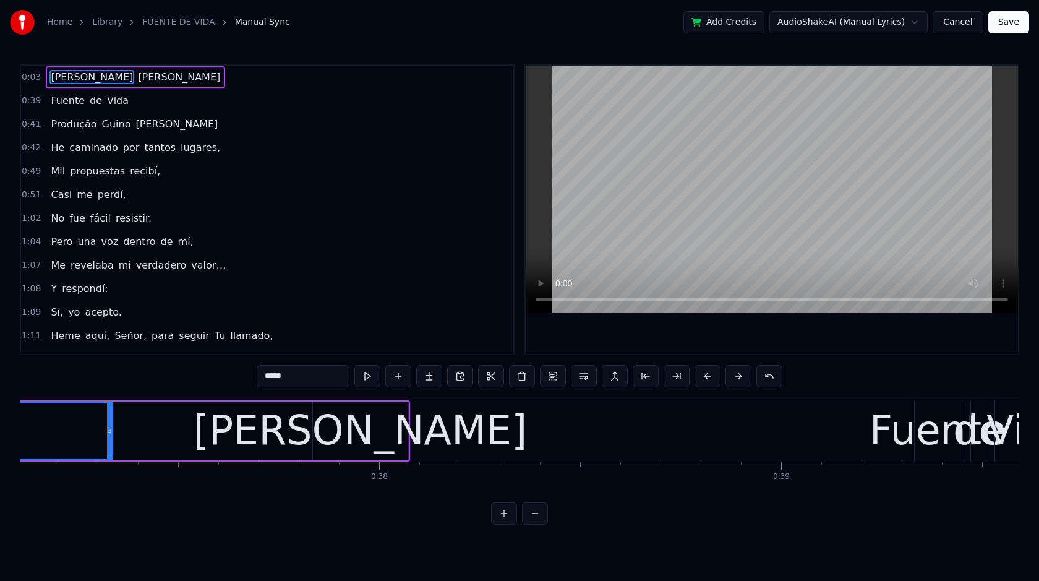
click at [710, 379] on button at bounding box center [708, 376] width 26 height 22
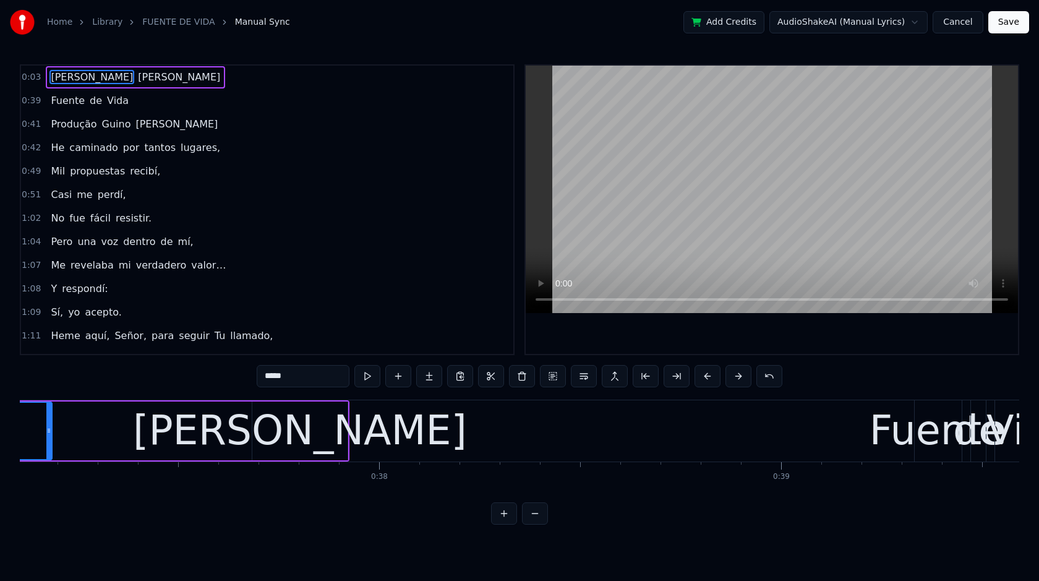
click at [710, 379] on button at bounding box center [708, 376] width 26 height 22
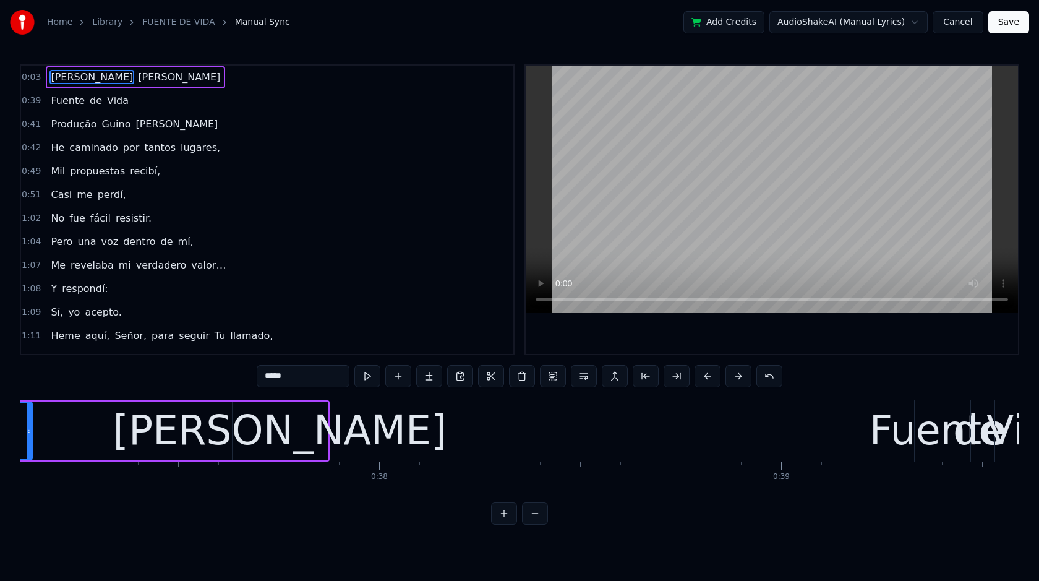
click at [710, 379] on button at bounding box center [708, 376] width 26 height 22
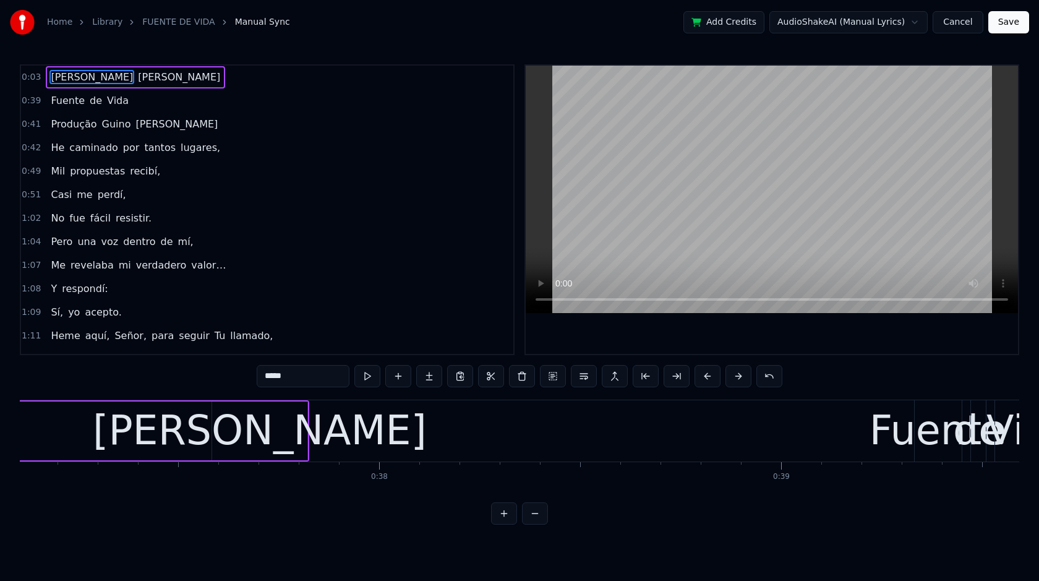
click at [710, 379] on button at bounding box center [708, 376] width 26 height 22
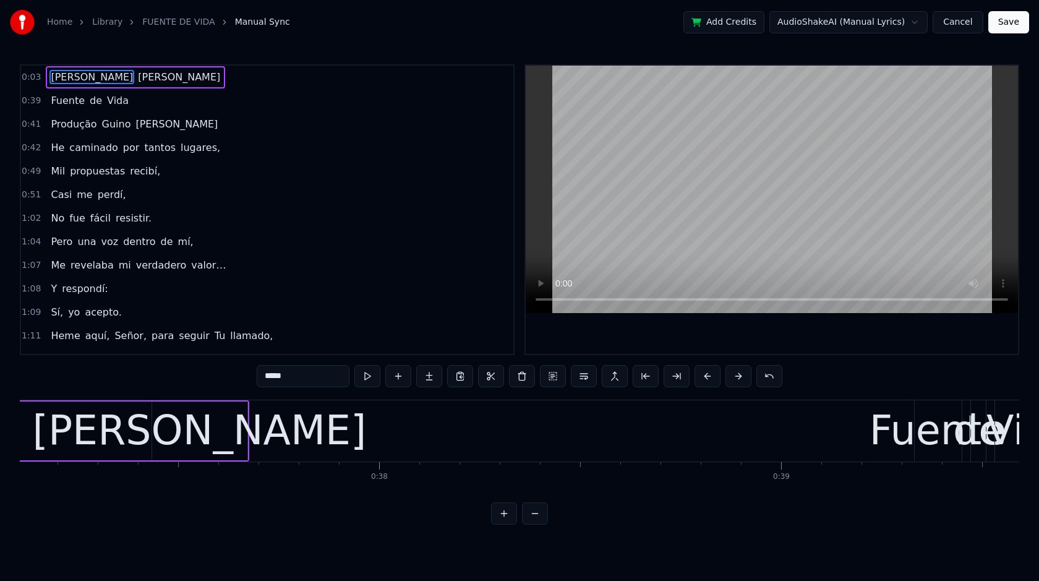
click at [710, 379] on button at bounding box center [708, 376] width 26 height 22
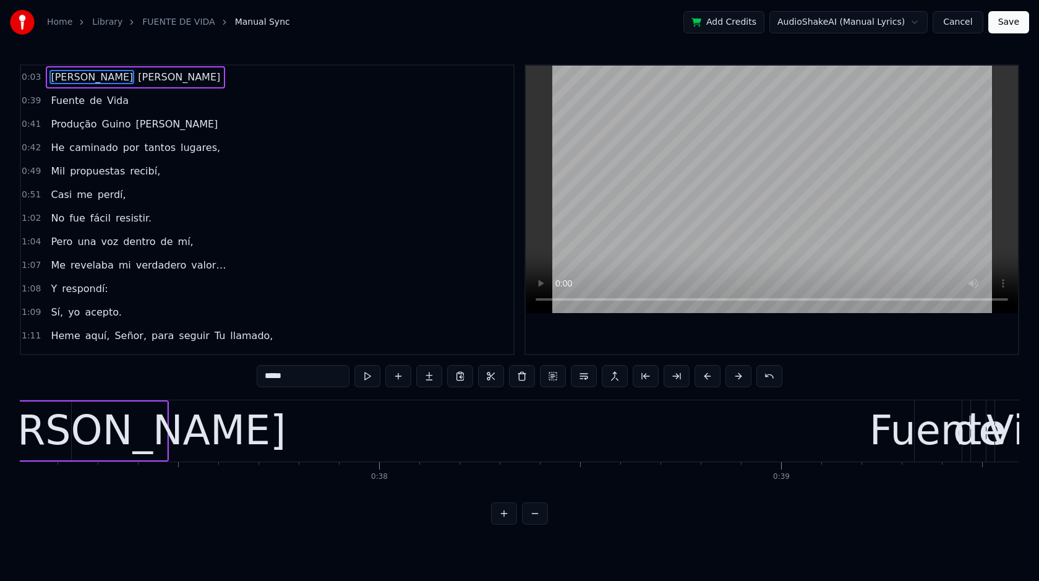
click at [710, 379] on button at bounding box center [708, 376] width 26 height 22
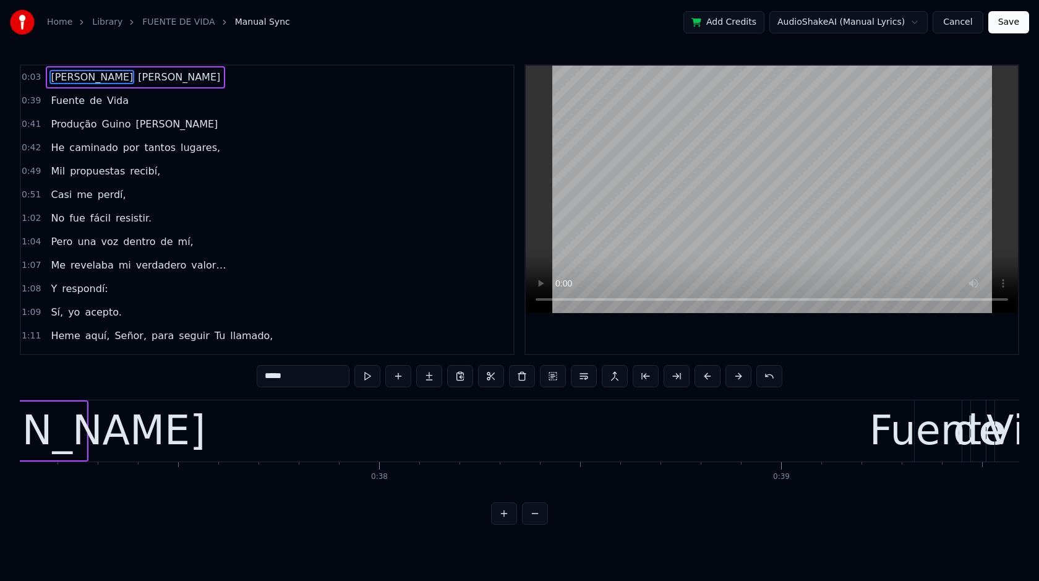
click at [710, 379] on button at bounding box center [708, 376] width 26 height 22
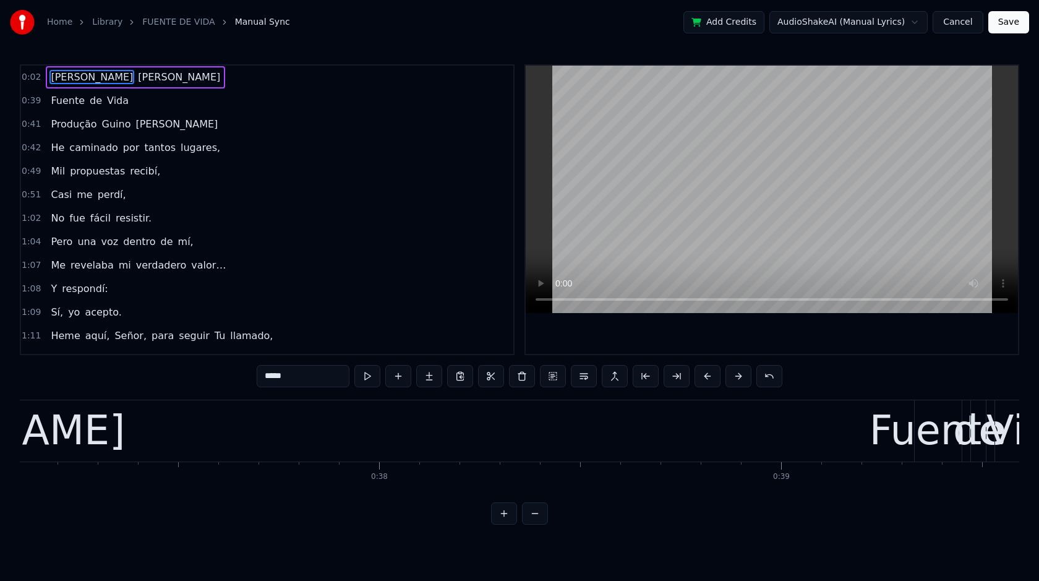
click at [710, 379] on button at bounding box center [708, 376] width 26 height 22
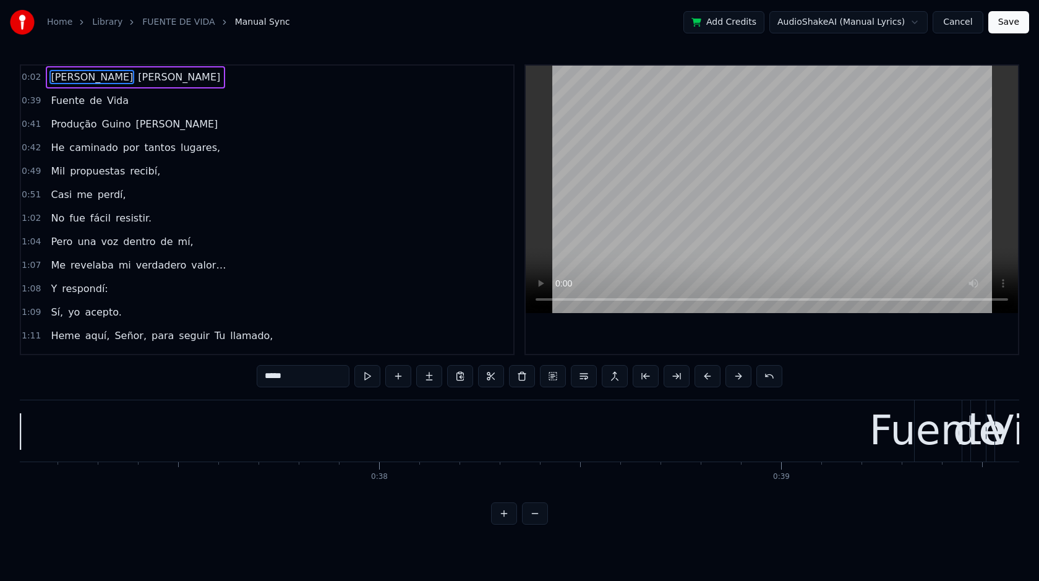
click at [710, 379] on button at bounding box center [708, 376] width 26 height 22
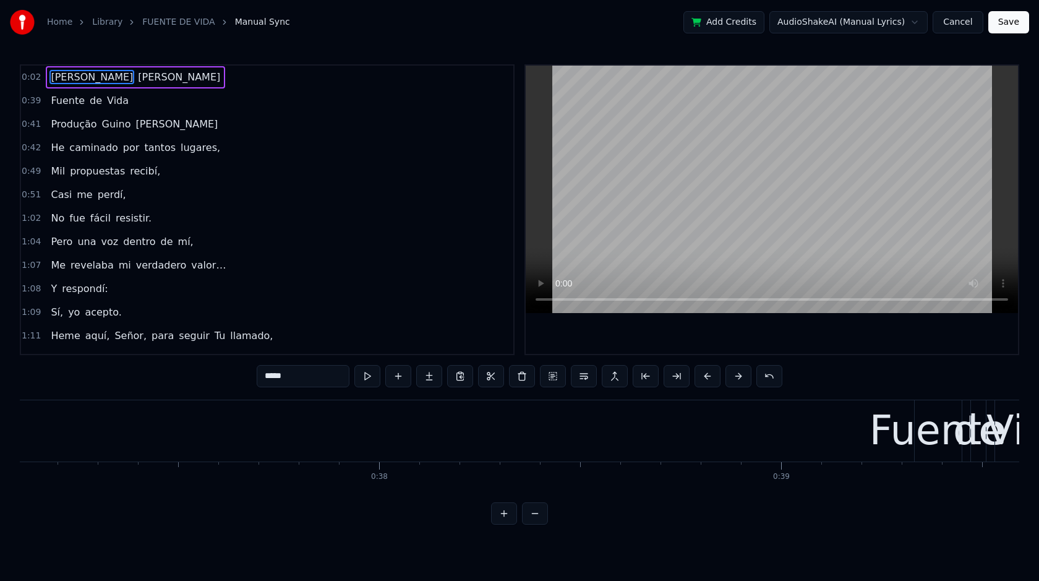
click at [710, 379] on button at bounding box center [708, 376] width 26 height 22
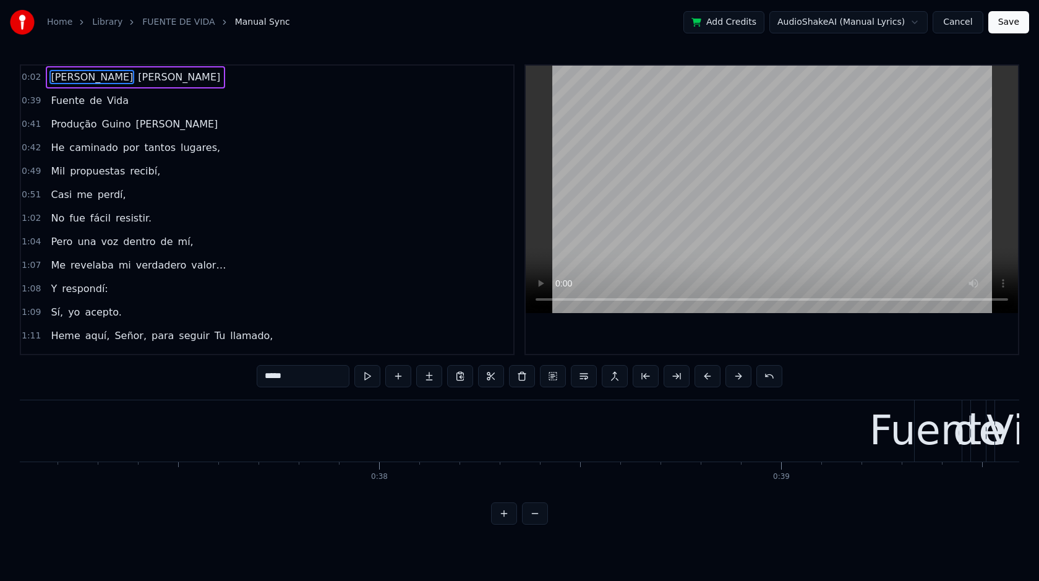
click at [710, 379] on button at bounding box center [708, 376] width 26 height 22
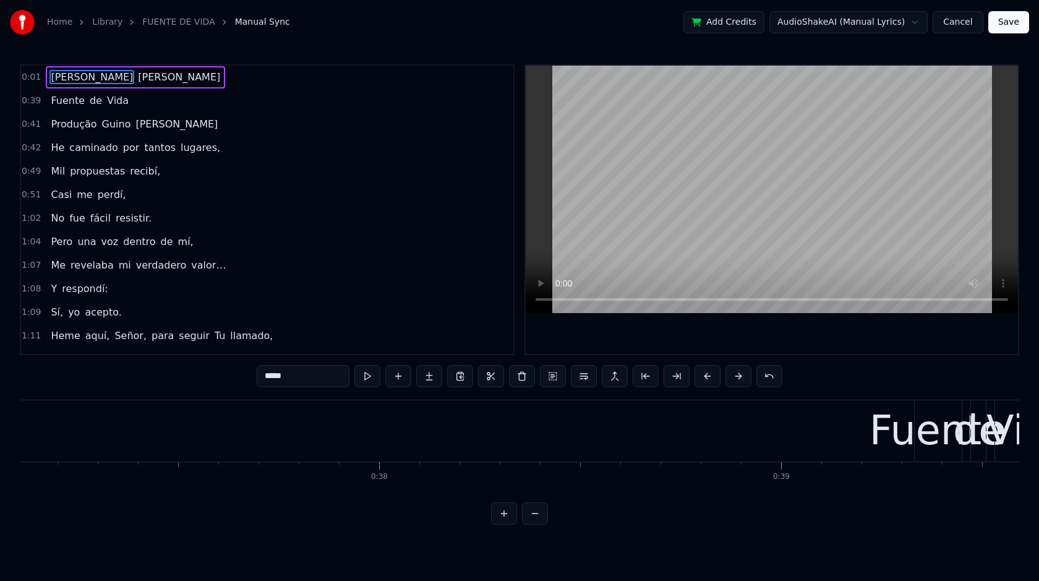
click at [710, 379] on button at bounding box center [708, 376] width 26 height 22
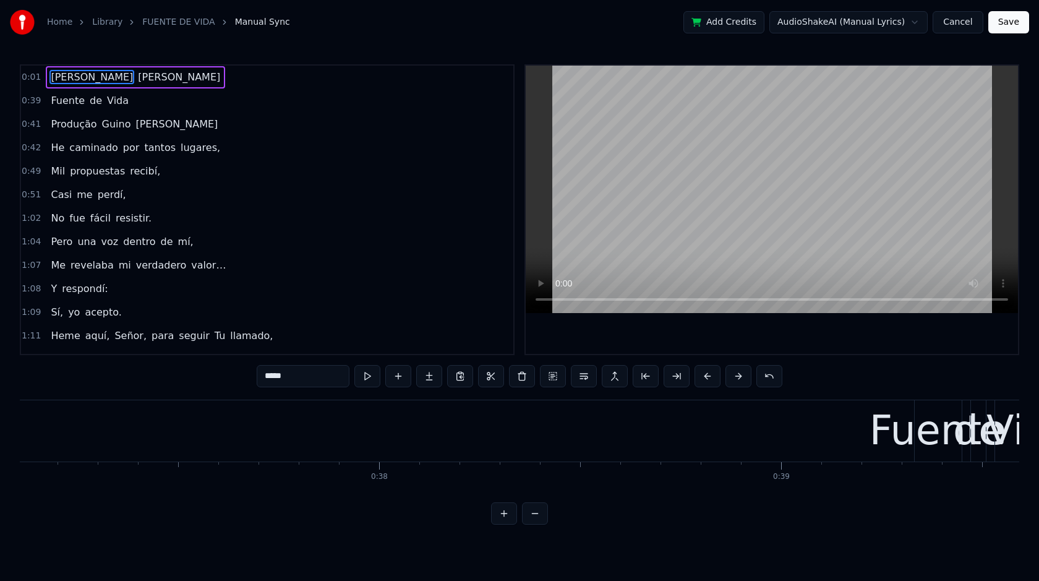
click at [710, 379] on button at bounding box center [708, 376] width 26 height 22
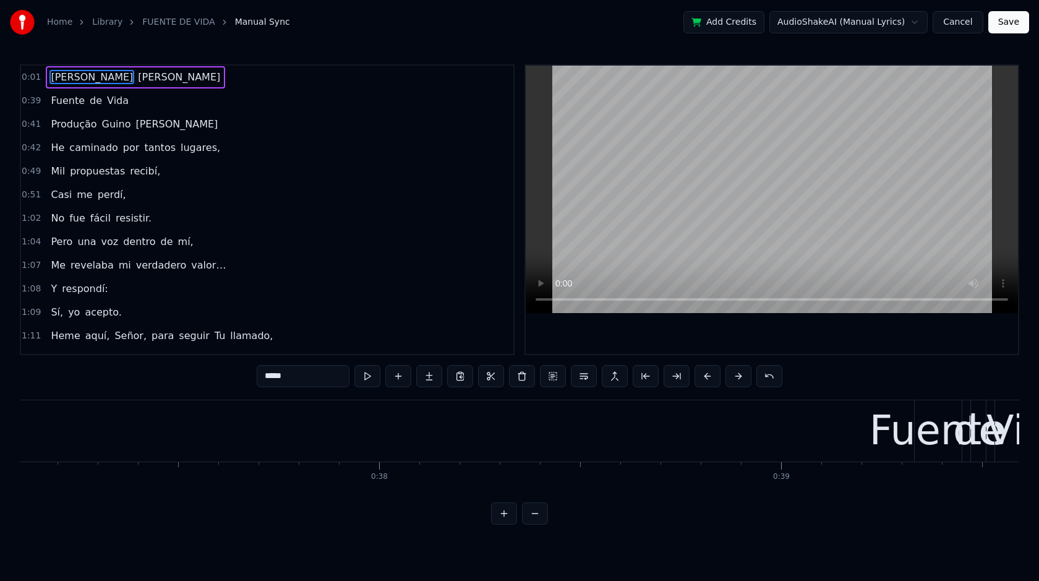
click at [710, 379] on button at bounding box center [708, 376] width 26 height 22
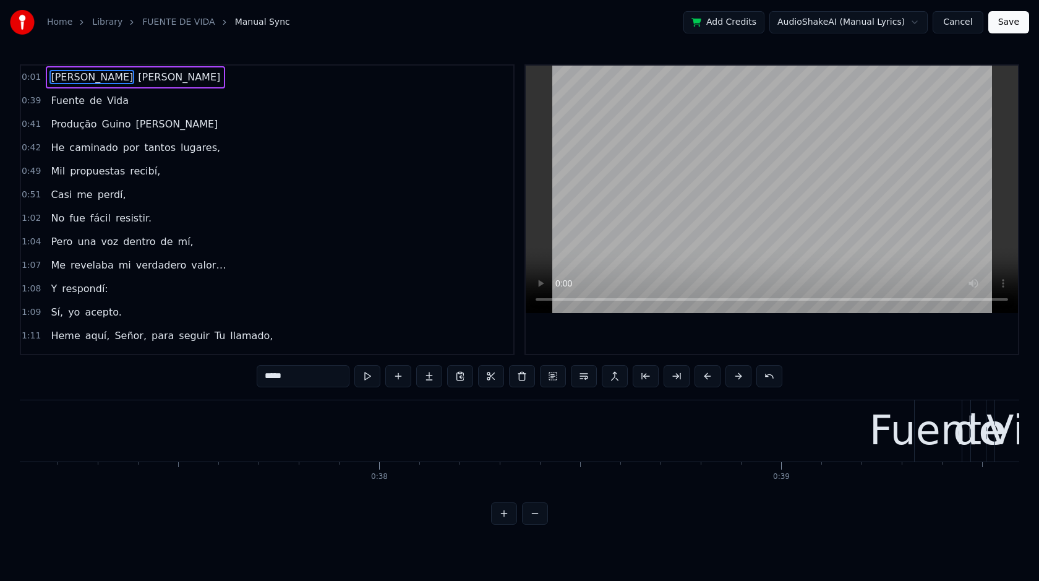
click at [710, 379] on button at bounding box center [708, 376] width 26 height 22
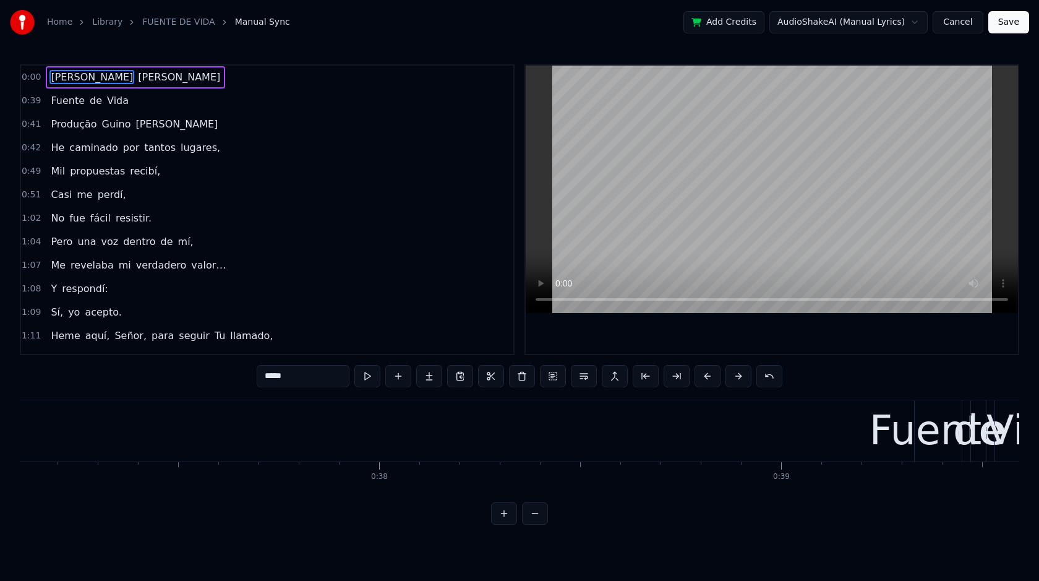
click at [710, 379] on button at bounding box center [708, 376] width 26 height 22
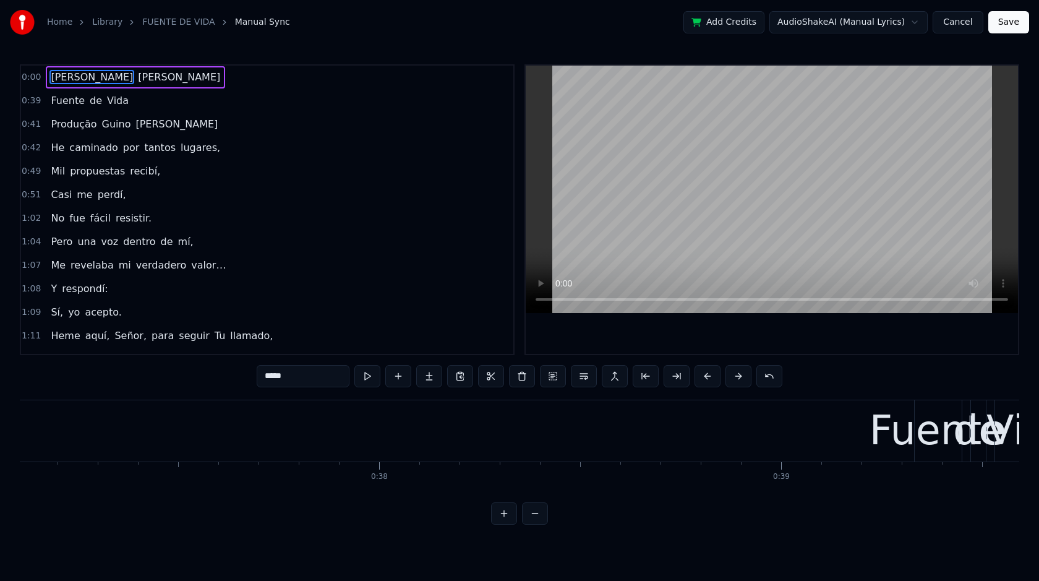
click at [710, 379] on button at bounding box center [708, 376] width 26 height 22
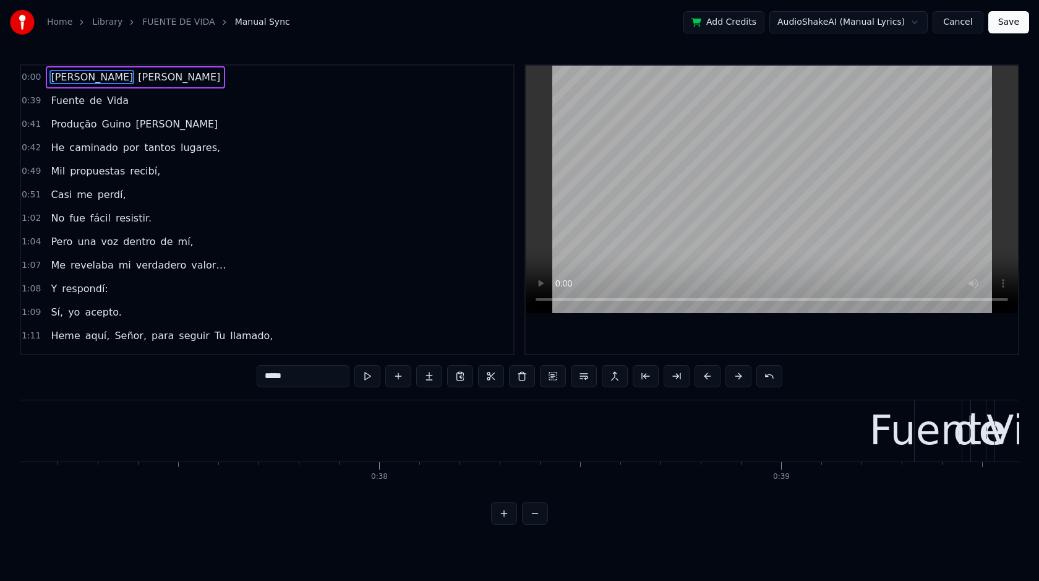
click at [710, 379] on button at bounding box center [708, 376] width 26 height 22
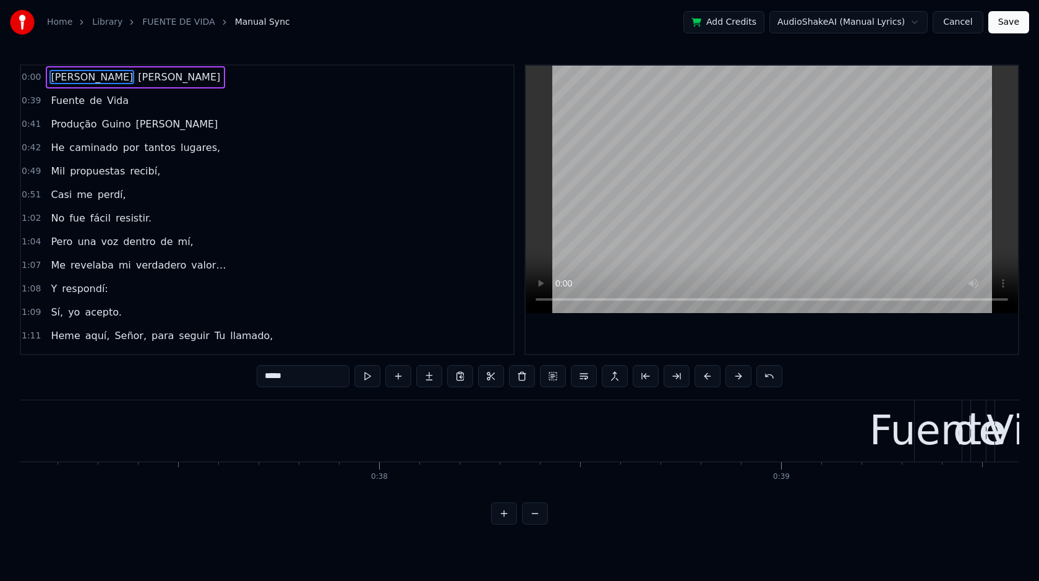
click at [710, 379] on button at bounding box center [708, 376] width 26 height 22
click at [557, 377] on button at bounding box center [553, 376] width 26 height 22
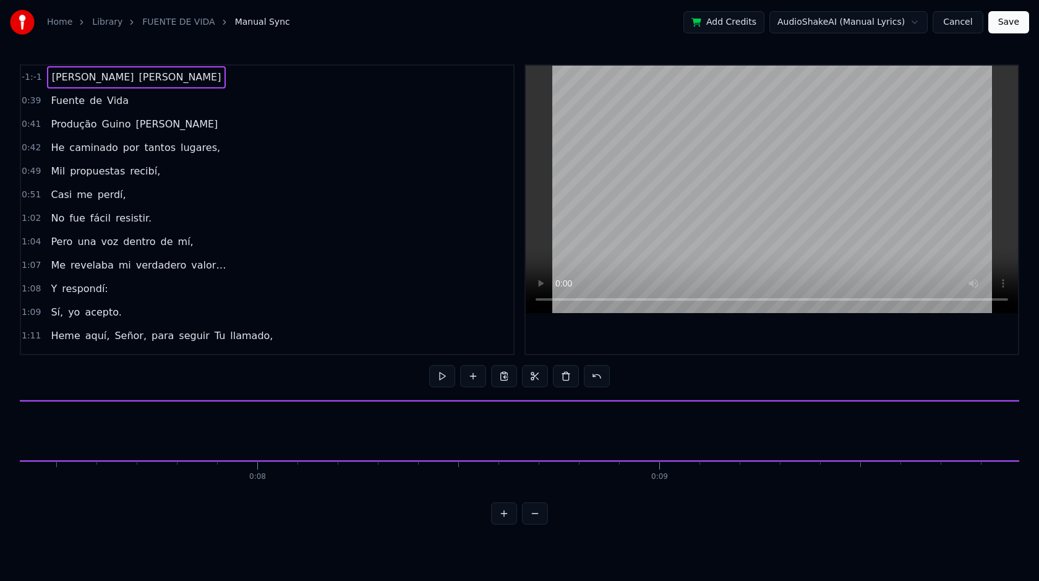
scroll to position [0, 0]
click at [437, 377] on button at bounding box center [442, 376] width 26 height 22
click at [445, 380] on button at bounding box center [442, 376] width 26 height 22
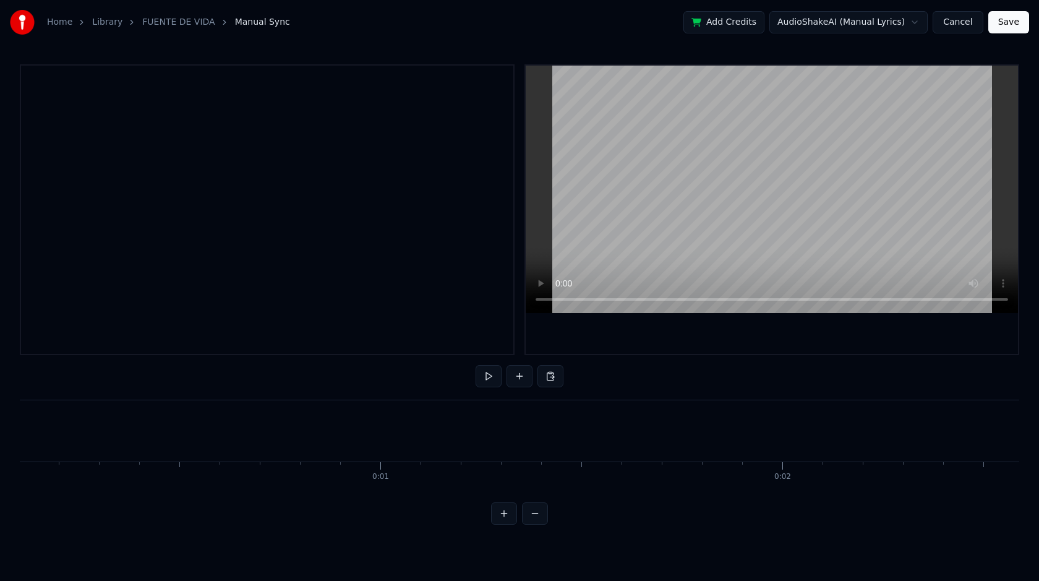
scroll to position [0, 0]
click at [73, 176] on div at bounding box center [267, 209] width 495 height 291
click at [80, 132] on div at bounding box center [267, 209] width 495 height 291
click at [552, 377] on button at bounding box center [551, 376] width 26 height 22
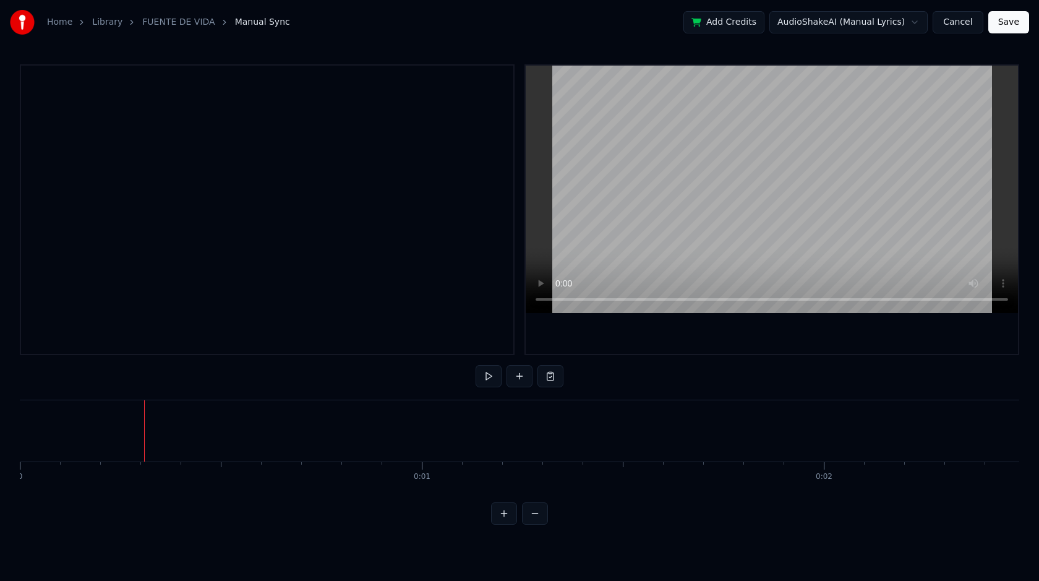
click at [551, 377] on button at bounding box center [551, 376] width 26 height 22
click at [236, 234] on div at bounding box center [267, 209] width 495 height 291
click at [109, 20] on link "Library" at bounding box center [107, 22] width 30 height 12
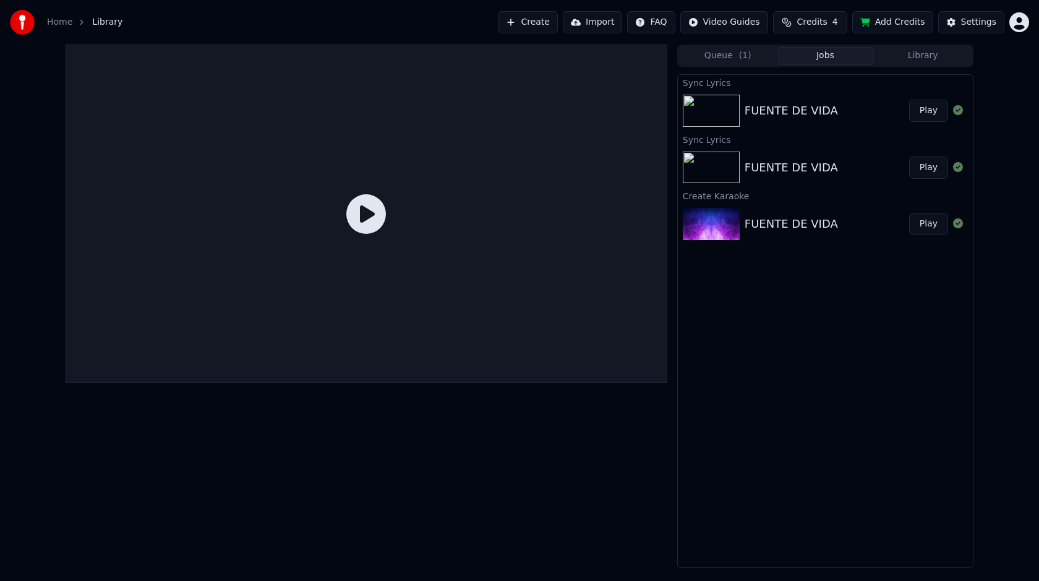
click at [60, 24] on link "Home" at bounding box center [59, 22] width 25 height 12
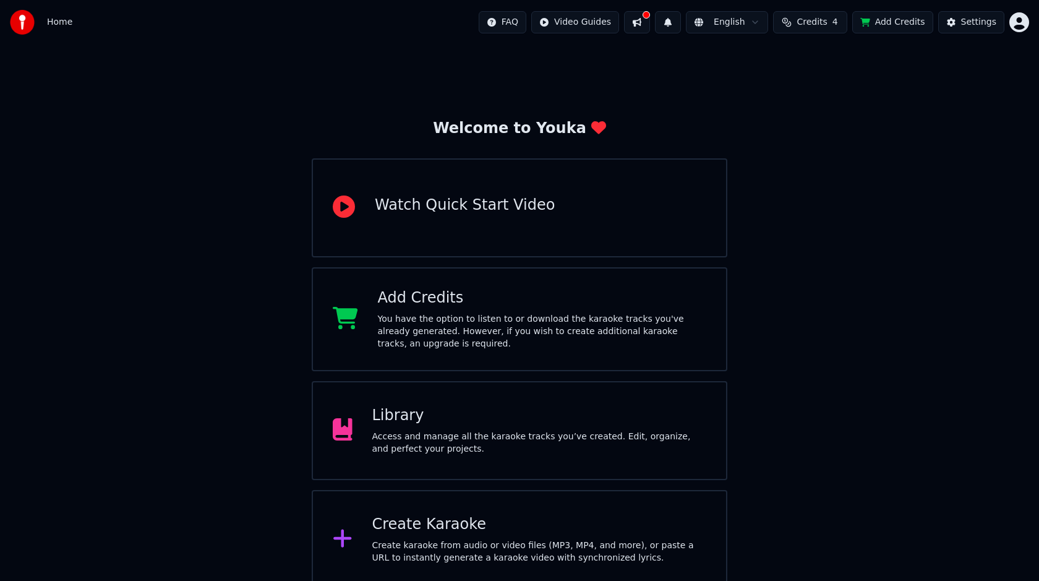
click at [904, 264] on div "Welcome to Youka Watch Quick Start Video Add Credits You have the option to lis…" at bounding box center [519, 317] width 1039 height 544
click at [454, 440] on div "Access and manage all the karaoke tracks you’ve created. Edit, organize, and pe…" at bounding box center [539, 443] width 335 height 25
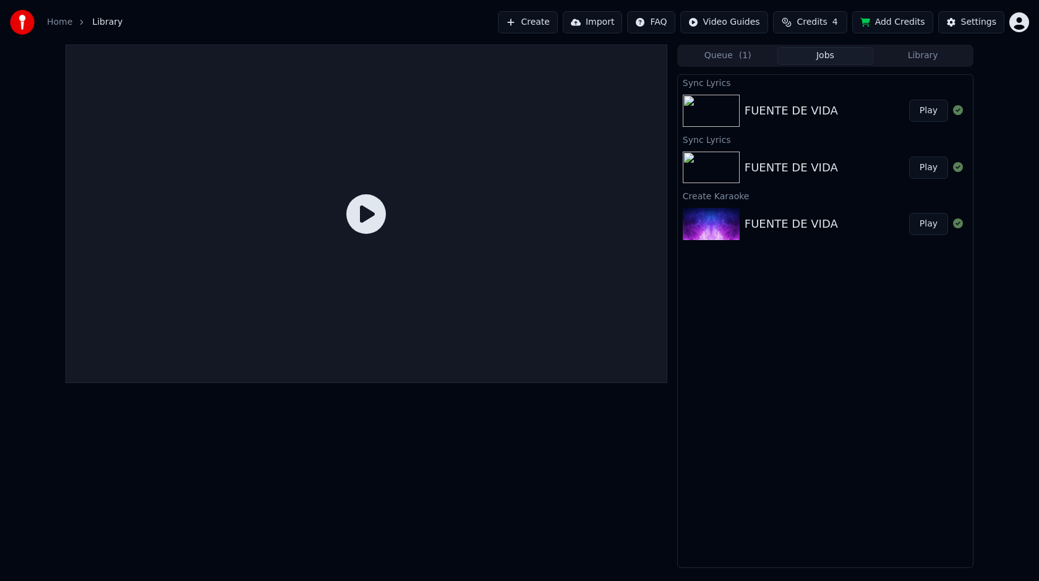
click at [826, 318] on div "Sync Lyrics FUENTE DE VIDA Play Sync Lyrics FUENTE DE VIDA Play Create Karaoke …" at bounding box center [825, 321] width 296 height 494
click at [807, 118] on div "FUENTE DE VIDA" at bounding box center [791, 110] width 93 height 17
click at [934, 110] on button "Play" at bounding box center [928, 111] width 39 height 22
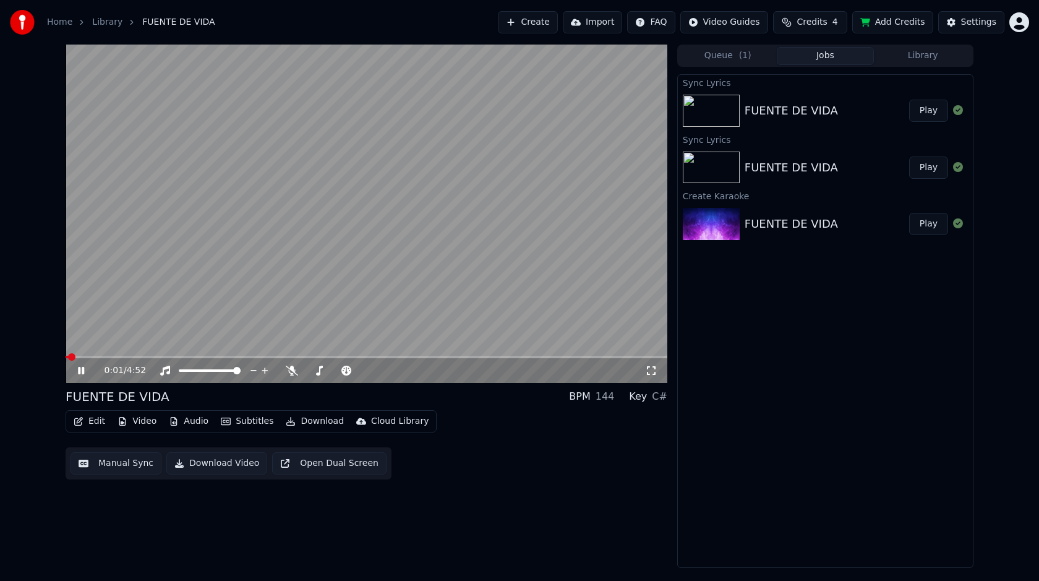
click at [80, 371] on icon at bounding box center [81, 370] width 6 height 7
click at [95, 432] on div "Edit Video Audio Subtitles Download Cloud Library" at bounding box center [251, 421] width 371 height 22
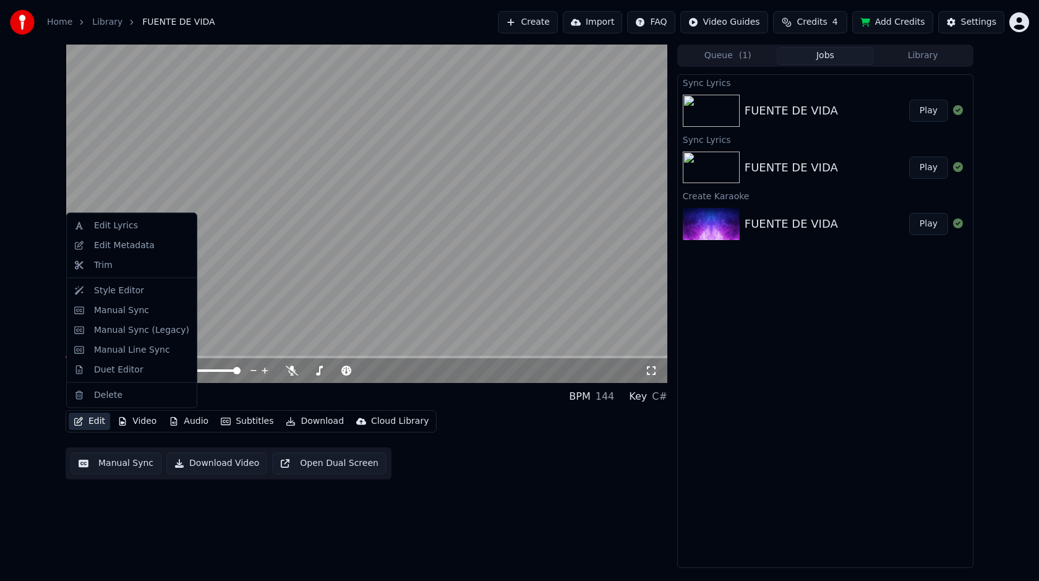
click at [96, 428] on button "Edit" at bounding box center [89, 421] width 41 height 17
click at [122, 265] on div "Trim" at bounding box center [141, 265] width 95 height 12
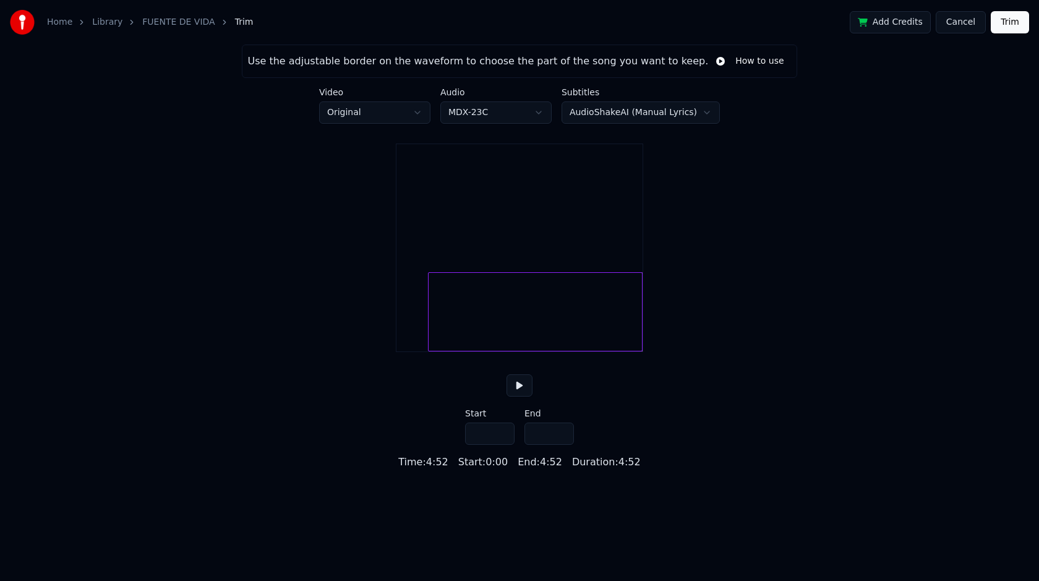
click at [431, 342] on div at bounding box center [431, 312] width 4 height 78
drag, startPoint x: 499, startPoint y: 479, endPoint x: 511, endPoint y: 479, distance: 11.8
click at [511, 470] on div "Time : 0:37 Start : 0:37 End : 4:52 Duration : 4:14" at bounding box center [519, 462] width 242 height 15
click at [505, 470] on html "Home Library FUENTE DE VIDA Trim Add Credits Cancel Trim Use the adjustable bor…" at bounding box center [519, 235] width 1039 height 470
click at [496, 445] on input "****" at bounding box center [489, 434] width 49 height 22
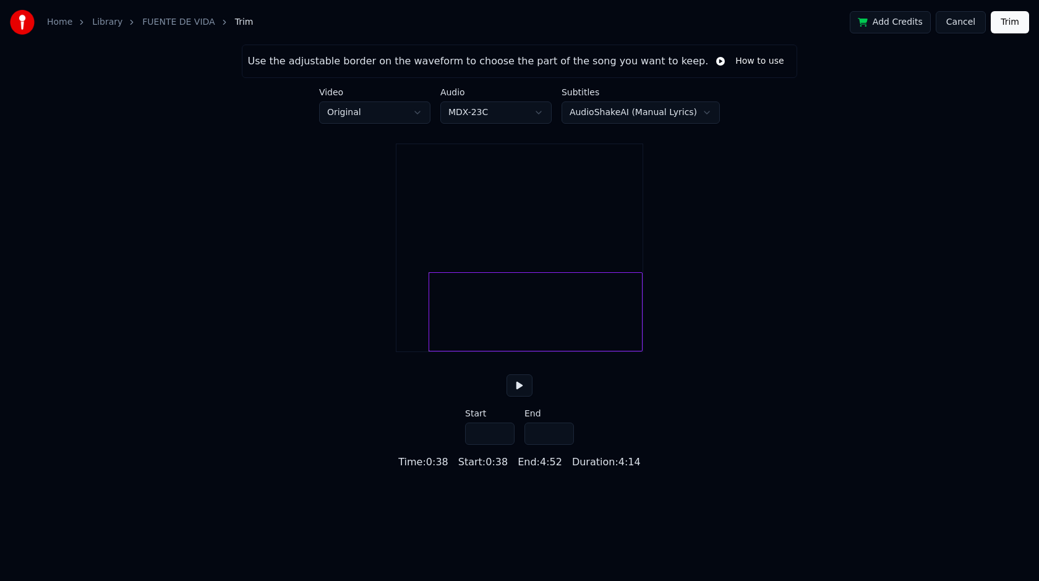
click at [502, 445] on input "****" at bounding box center [489, 434] width 49 height 22
click at [503, 445] on input "****" at bounding box center [489, 434] width 49 height 22
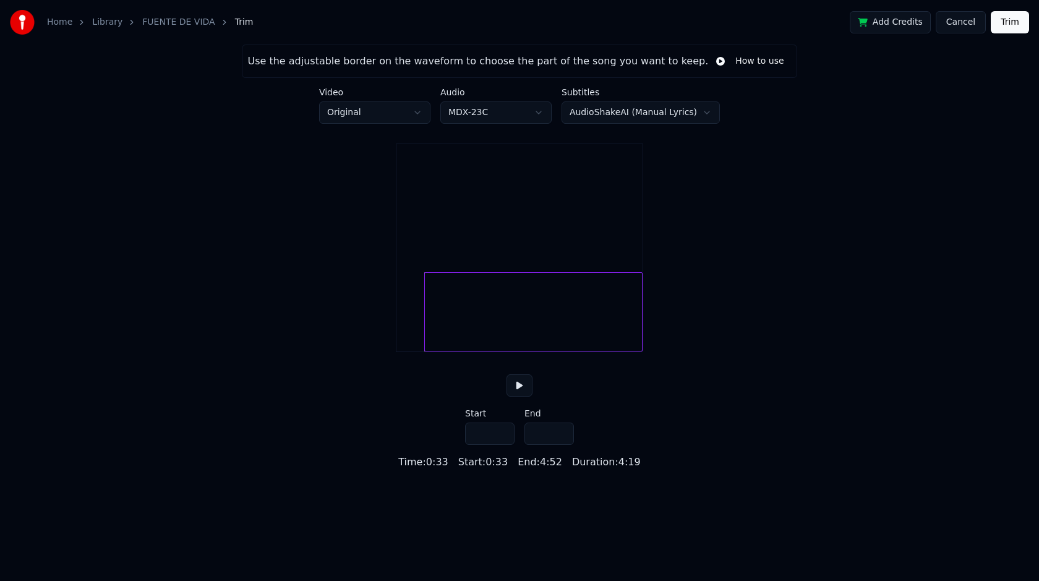
click at [503, 445] on input "****" at bounding box center [489, 434] width 49 height 22
click at [504, 445] on input "****" at bounding box center [489, 434] width 49 height 22
type input "****"
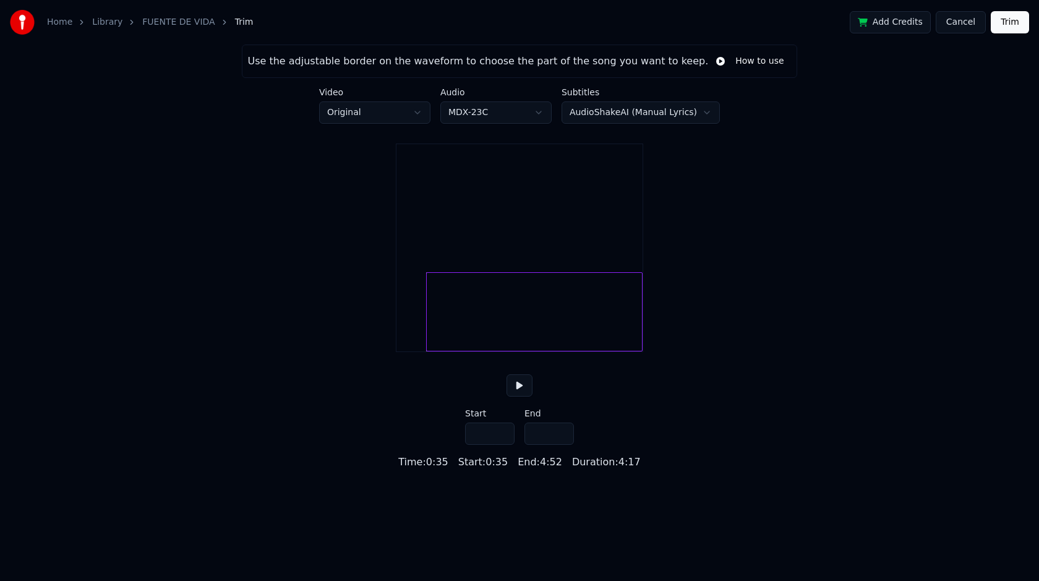
click at [504, 445] on input "****" at bounding box center [489, 434] width 49 height 22
click at [545, 116] on html "Home Library FUENTE DE VIDA Trim Add Credits Cancel Trim Use the adjustable bor…" at bounding box center [519, 235] width 1039 height 470
click at [421, 115] on html "Home Library FUENTE DE VIDA Trim Add Credits Cancel Trim Use the adjustable bor…" at bounding box center [519, 235] width 1039 height 470
click at [299, 239] on div "Use the adjustable border on the waveform to choose the part of the song you wa…" at bounding box center [519, 257] width 1039 height 425
click at [704, 113] on html "Home Library FUENTE DE VIDA Trim Add Credits Cancel Trim Use the adjustable bor…" at bounding box center [519, 235] width 1039 height 470
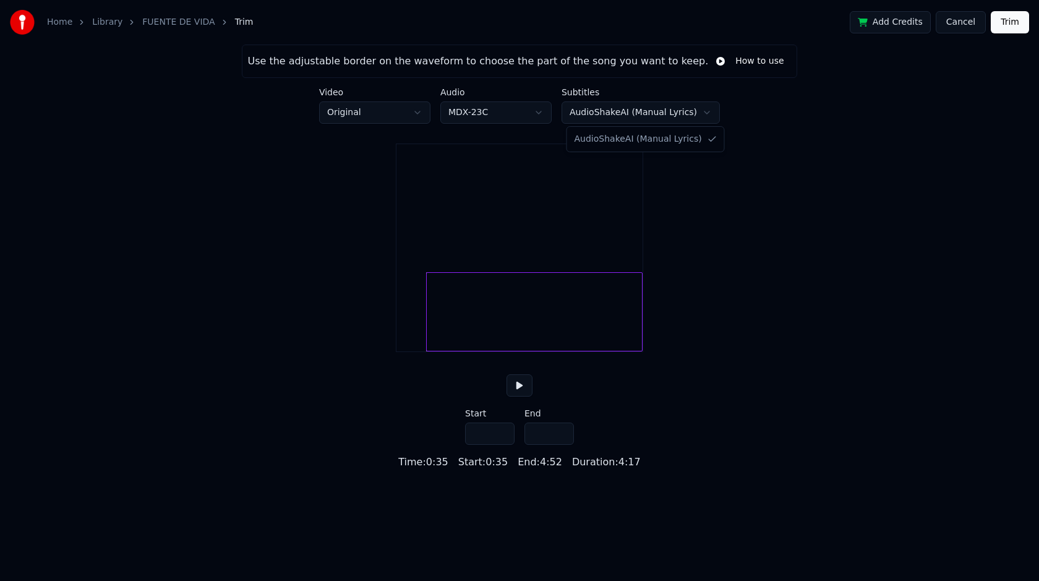
click at [744, 231] on html "Home Library FUENTE DE VIDA Trim Add Credits Cancel Trim Use the adjustable bor…" at bounding box center [519, 235] width 1039 height 470
click at [563, 445] on input "*****" at bounding box center [549, 434] width 49 height 22
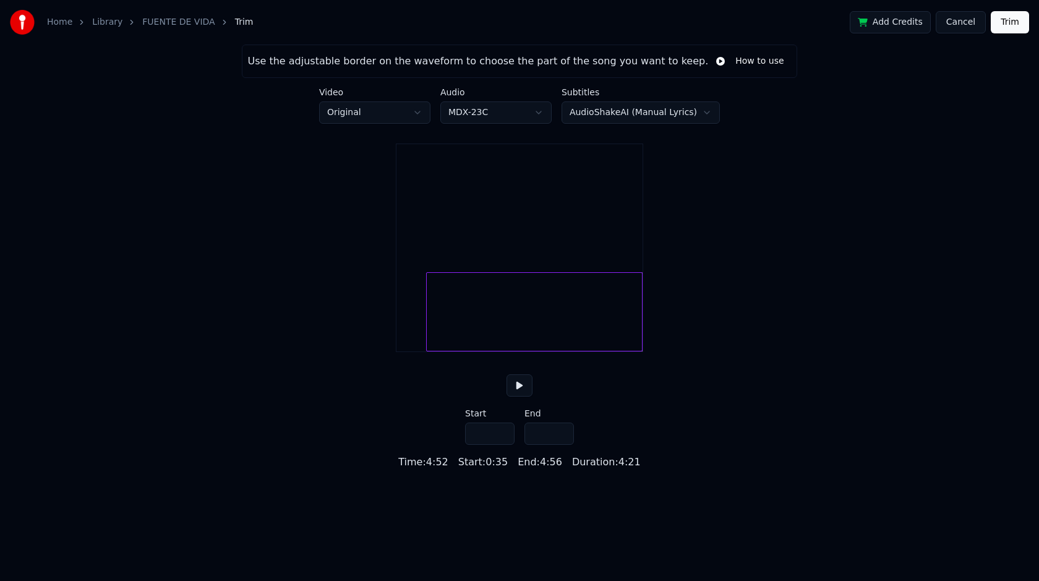
click at [563, 445] on input "*****" at bounding box center [549, 434] width 49 height 22
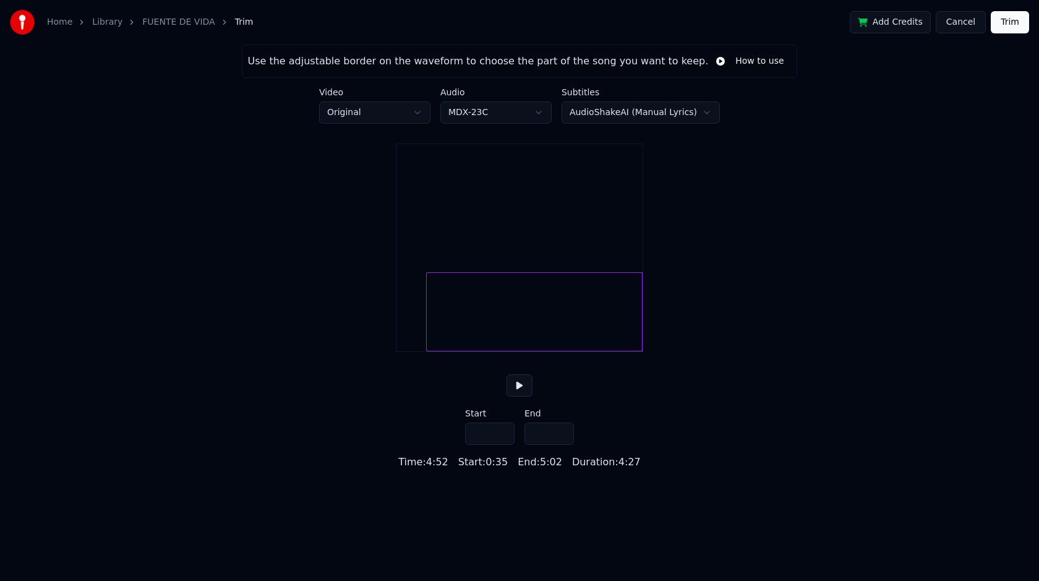
click at [563, 445] on input "*****" at bounding box center [549, 434] width 49 height 22
click at [562, 445] on input "*****" at bounding box center [549, 434] width 49 height 22
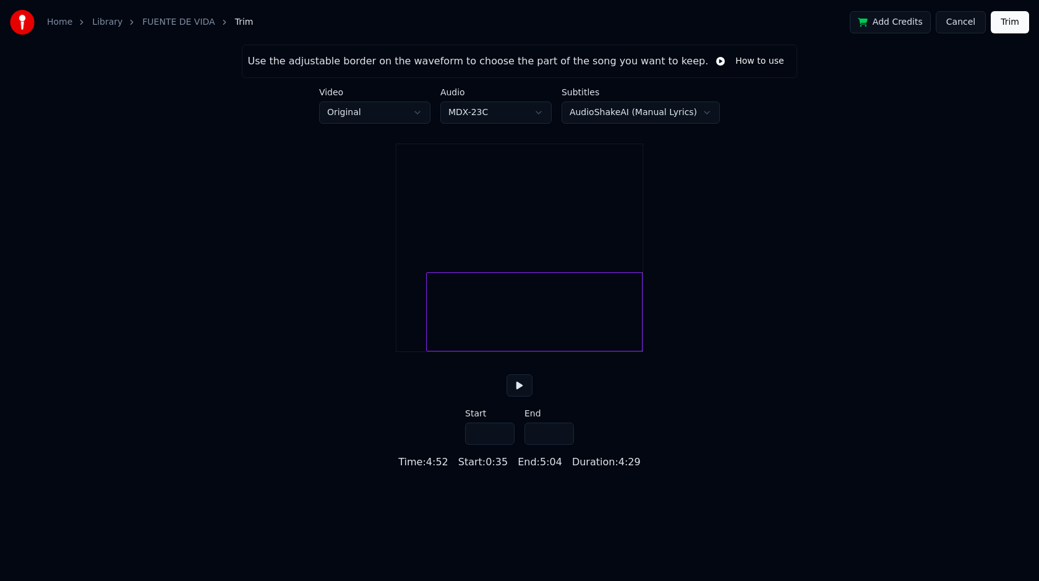
click at [562, 445] on input "*****" at bounding box center [549, 434] width 49 height 22
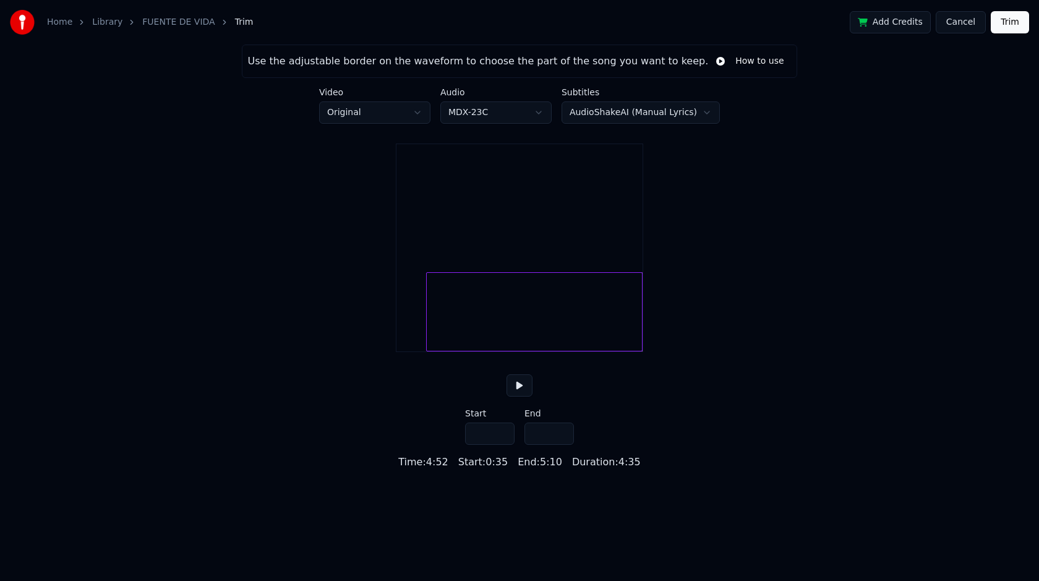
click at [562, 445] on input "*****" at bounding box center [549, 434] width 49 height 22
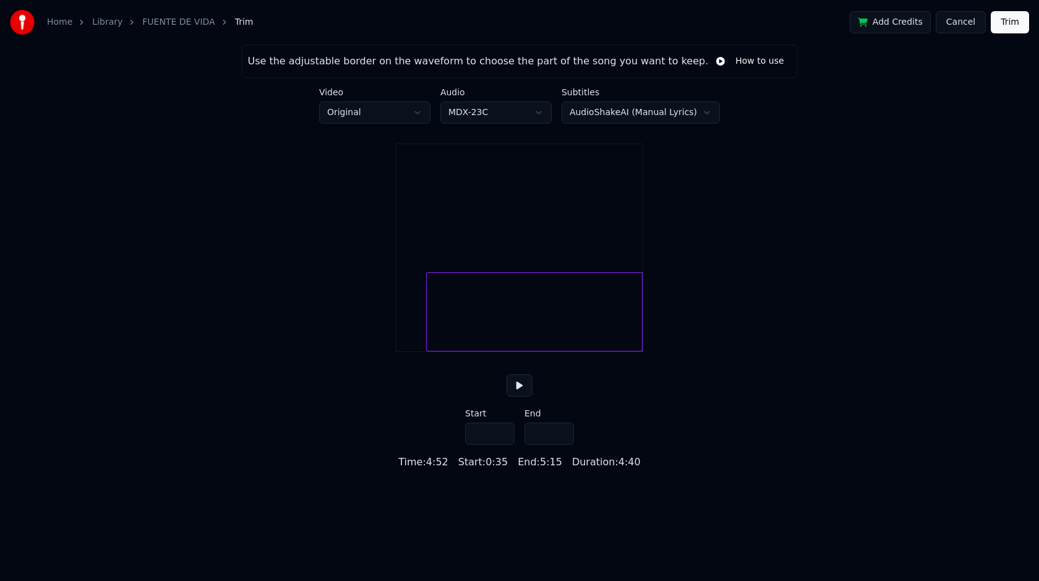
click at [562, 445] on input "*****" at bounding box center [549, 434] width 49 height 22
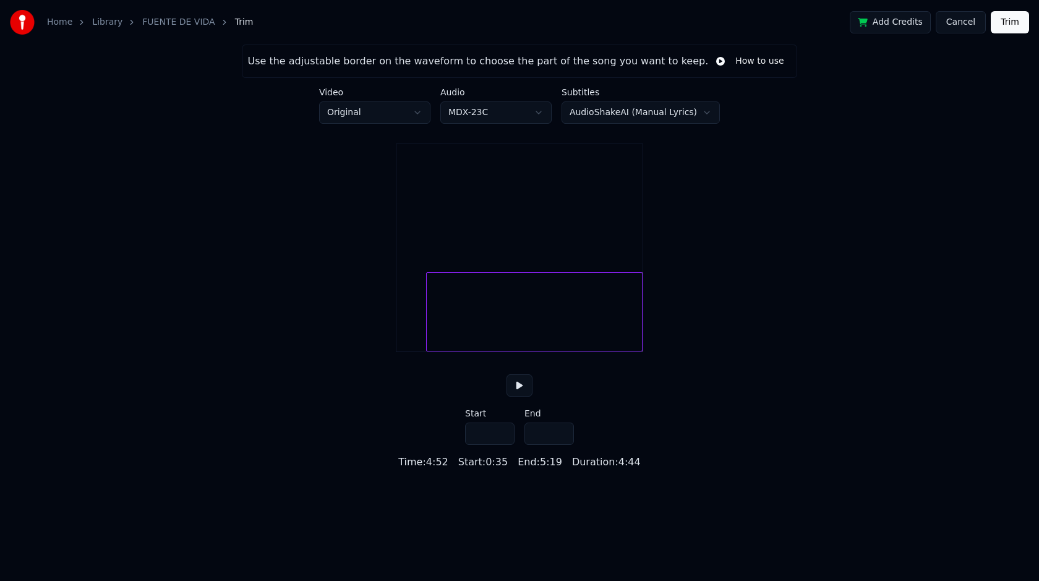
click at [562, 445] on input "*****" at bounding box center [549, 434] width 49 height 22
click at [561, 445] on input "*****" at bounding box center [549, 434] width 49 height 22
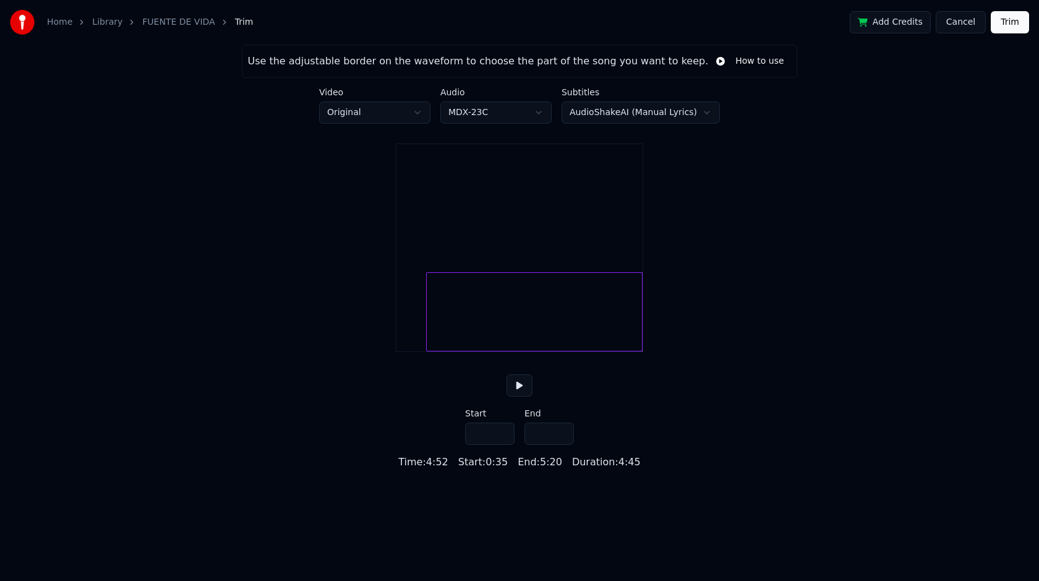
click at [561, 445] on input "*****" at bounding box center [549, 434] width 49 height 22
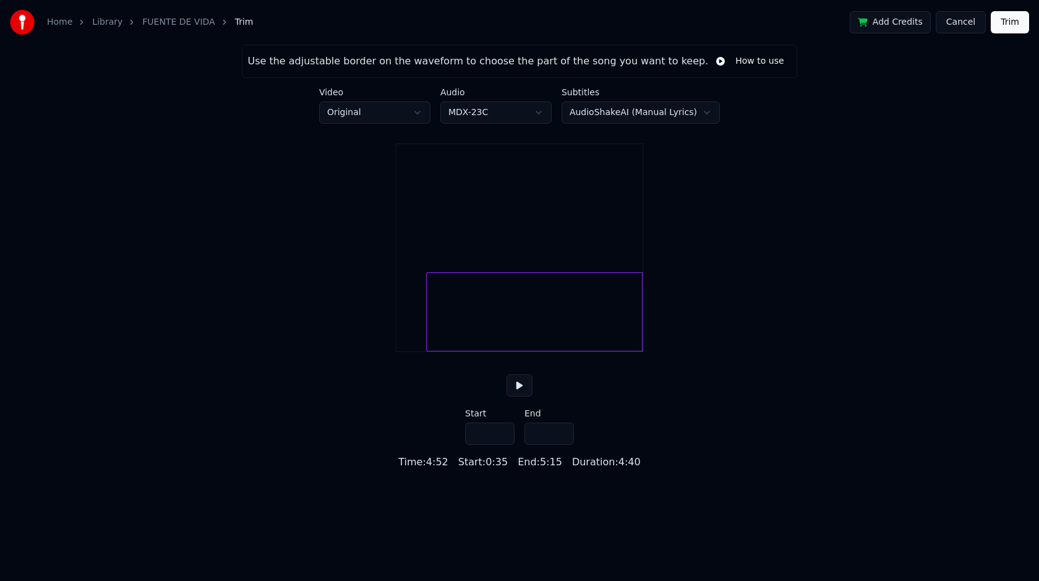
click at [561, 445] on input "*****" at bounding box center [549, 434] width 49 height 22
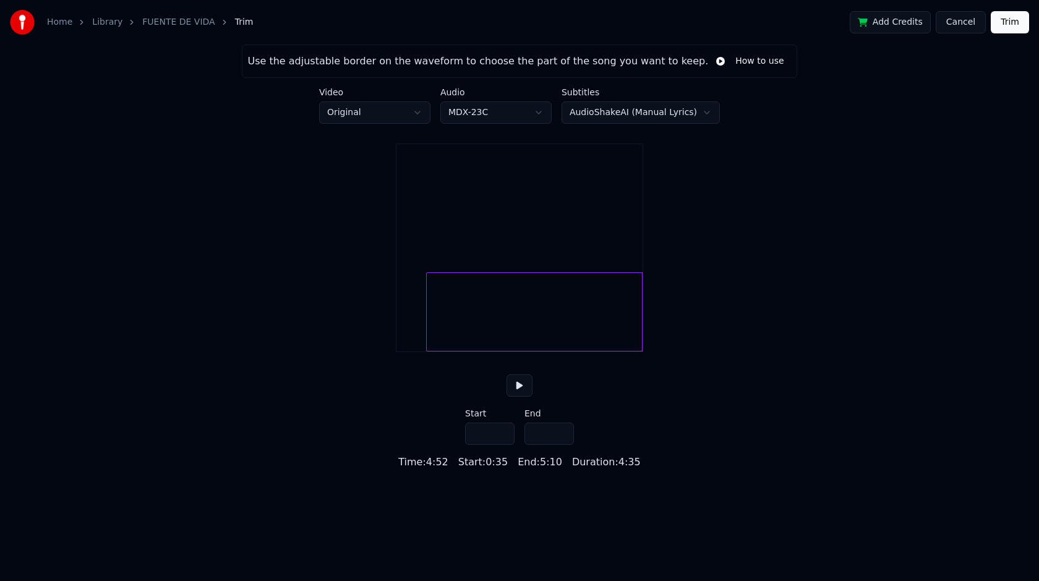
click at [561, 445] on input "*****" at bounding box center [549, 434] width 49 height 22
type input "*****"
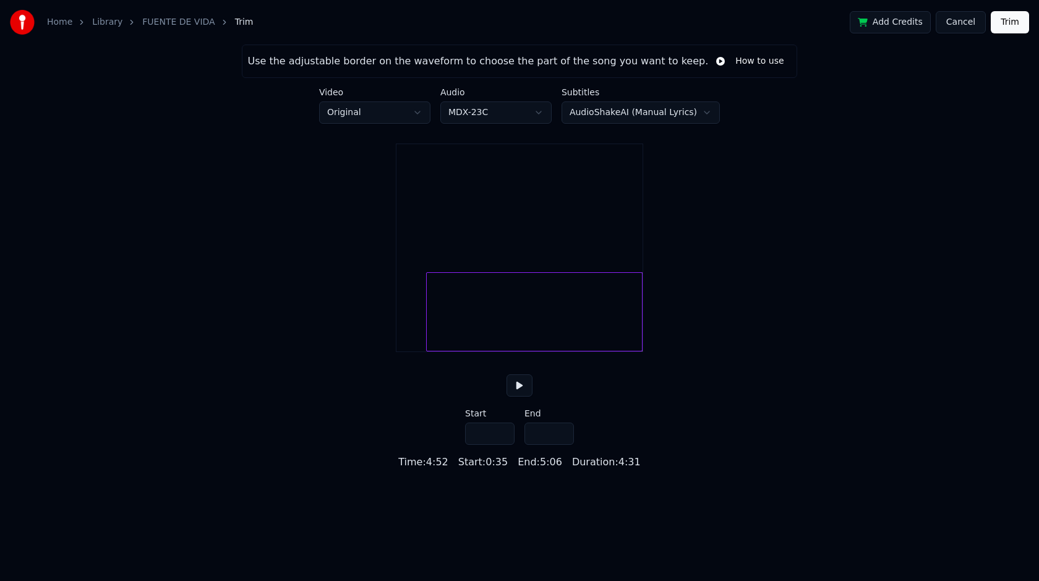
click at [561, 445] on input "*****" at bounding box center [549, 434] width 49 height 22
click at [618, 434] on div "Use the adjustable border on the waveform to choose the part of the song you wa…" at bounding box center [519, 257] width 1039 height 425
click at [535, 349] on div at bounding box center [534, 311] width 217 height 79
click at [487, 343] on div at bounding box center [534, 311] width 217 height 79
click at [450, 340] on div at bounding box center [534, 311] width 217 height 79
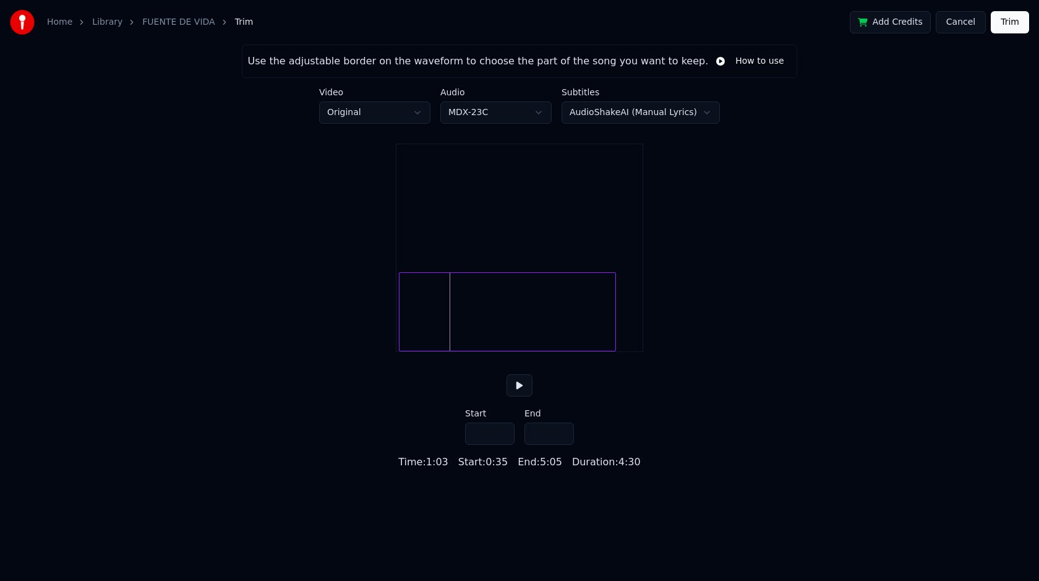
click at [450, 321] on div at bounding box center [507, 311] width 217 height 79
type input "***"
type input "*****"
click at [563, 327] on div at bounding box center [534, 311] width 217 height 79
type input "****"
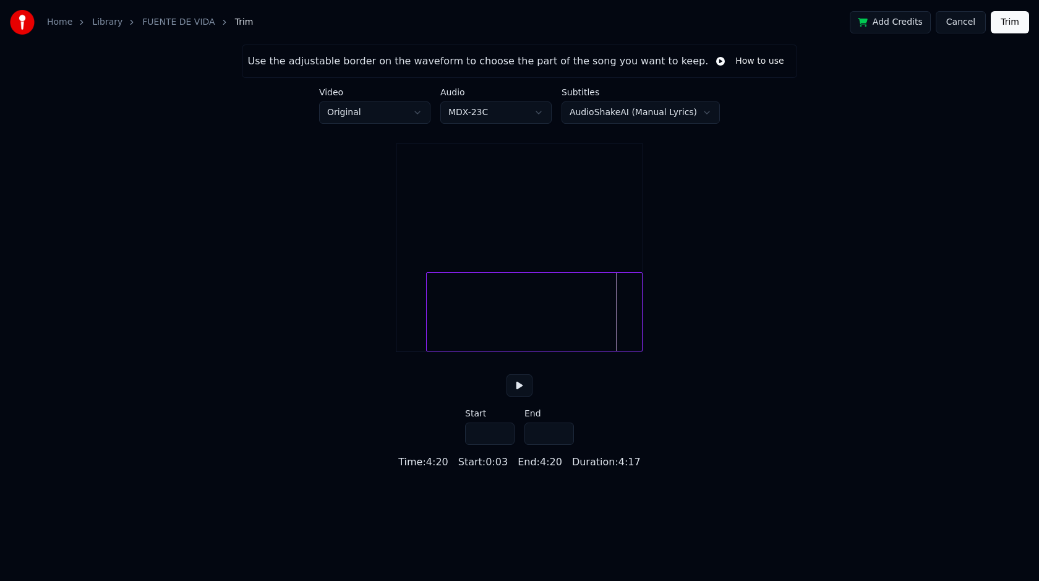
type input "*****"
click at [453, 334] on div at bounding box center [505, 311] width 217 height 79
type input "***"
type input "*****"
click at [455, 334] on div at bounding box center [505, 311] width 217 height 79
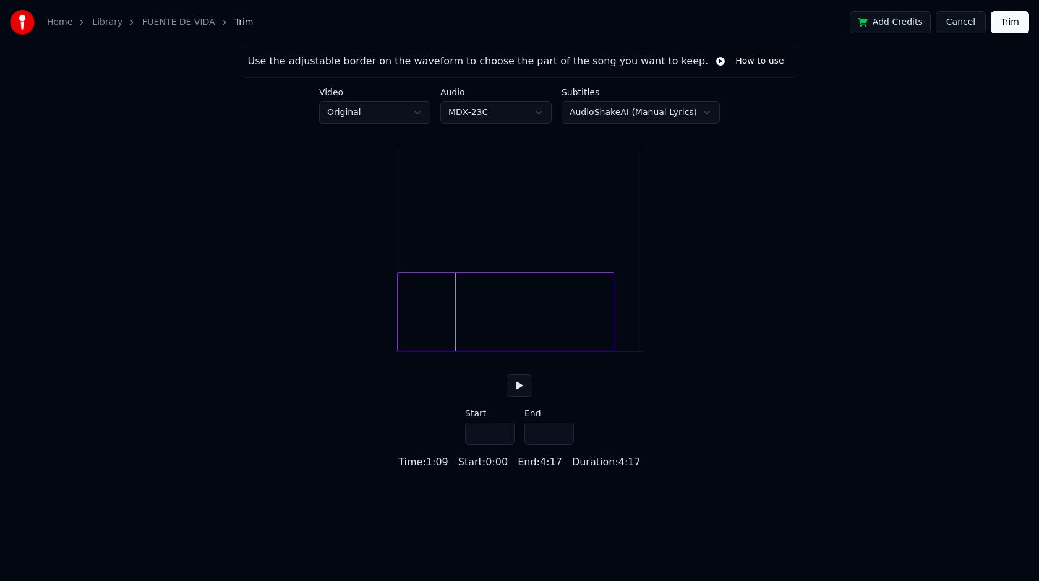
click at [455, 334] on div at bounding box center [505, 311] width 217 height 79
click at [486, 328] on div at bounding box center [505, 311] width 217 height 79
click at [499, 333] on div at bounding box center [505, 311] width 217 height 79
type input "***"
type input "*****"
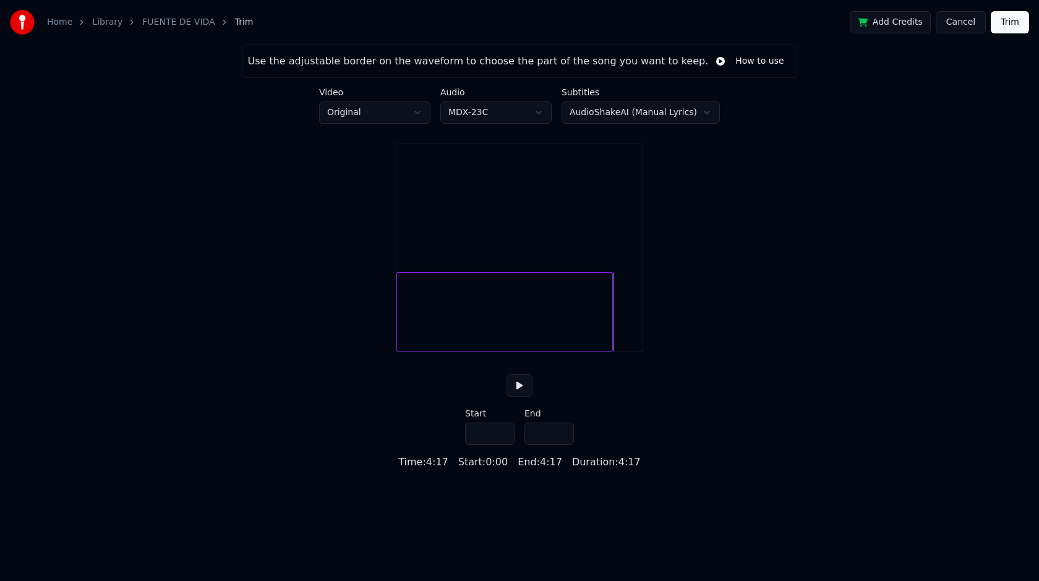
click at [952, 24] on button "Cancel" at bounding box center [961, 22] width 50 height 22
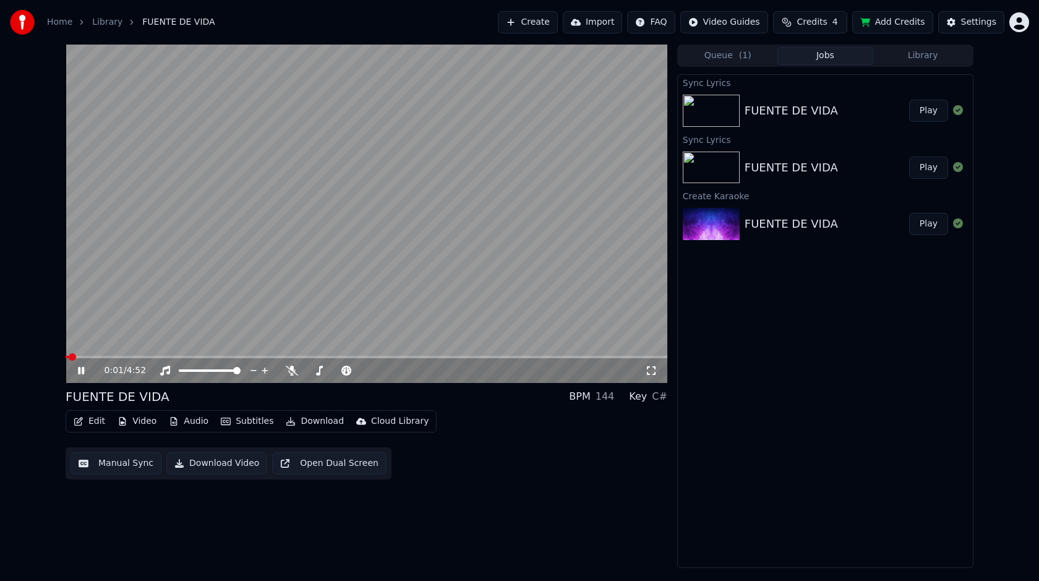
click at [84, 373] on icon at bounding box center [81, 370] width 6 height 7
click at [108, 470] on button "Manual Sync" at bounding box center [116, 463] width 91 height 22
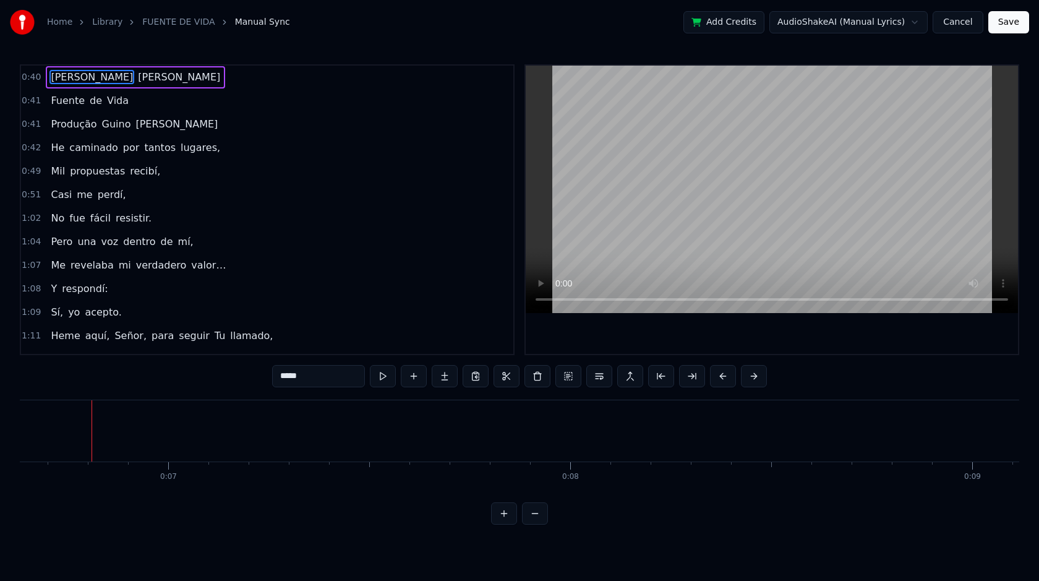
scroll to position [0, 2676]
click at [511, 375] on button at bounding box center [507, 376] width 26 height 22
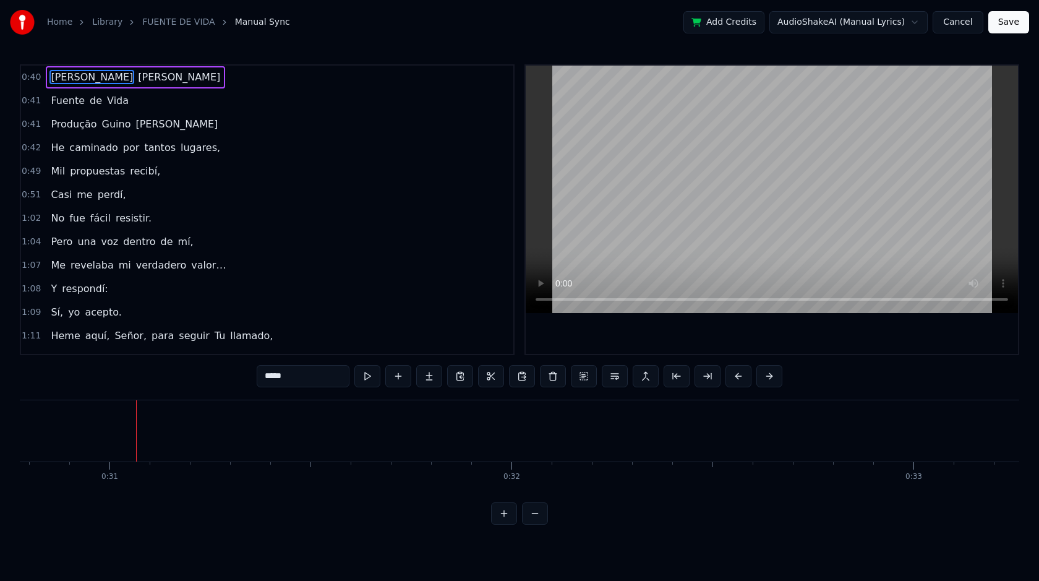
scroll to position [0, 12430]
